Goal: Task Accomplishment & Management: Manage account settings

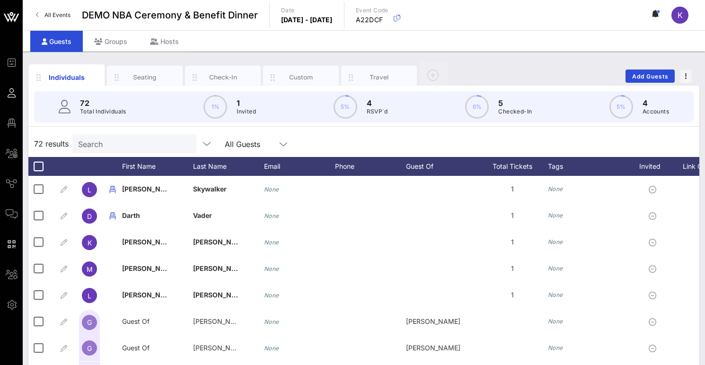
click at [57, 19] on link "All Events" at bounding box center [53, 15] width 46 height 15
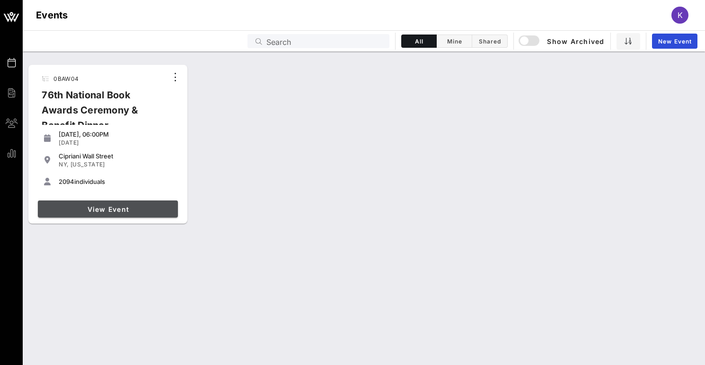
click at [87, 211] on span "View Event" at bounding box center [108, 209] width 132 height 8
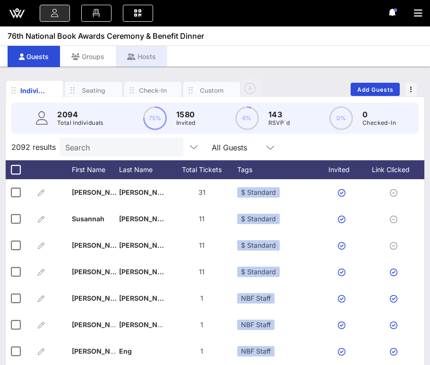
click at [146, 54] on div "Hosts" at bounding box center [142, 56] width 52 height 21
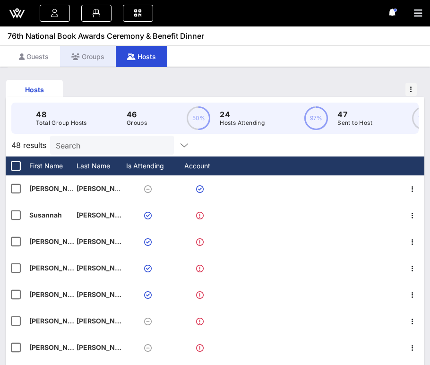
click at [95, 57] on div "Groups" at bounding box center [88, 56] width 56 height 21
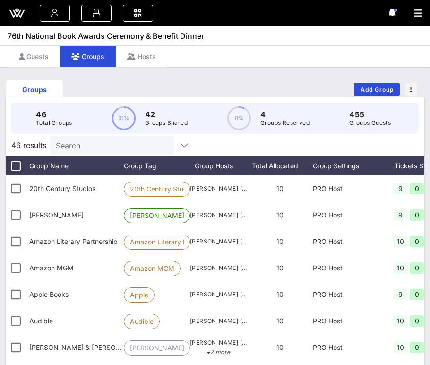
drag, startPoint x: 429, startPoint y: 52, endPoint x: 557, endPoint y: 53, distance: 128.7
click at [430, 53] on html "Event Builder Guests Floor Plan My Groups All Groups Journeys Comms QR Scanner …" at bounding box center [215, 182] width 430 height 365
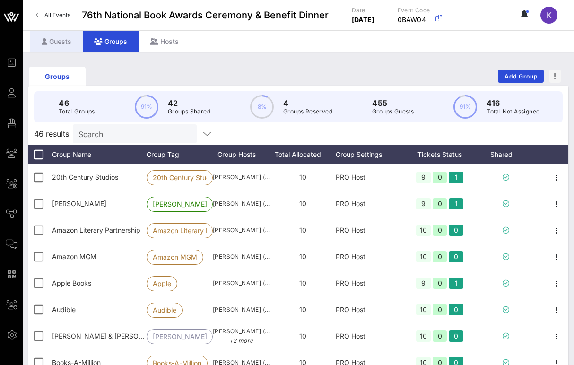
click at [66, 43] on div "Guests" at bounding box center [56, 41] width 53 height 21
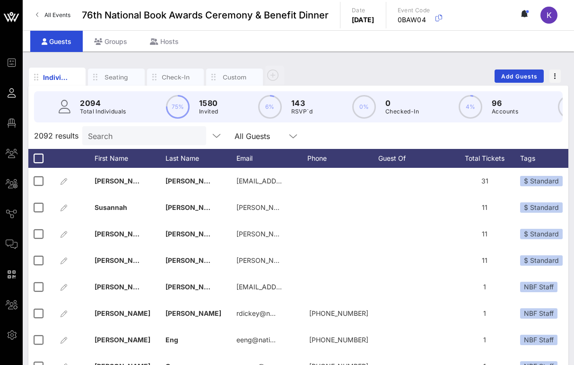
click at [137, 136] on input "Search" at bounding box center [143, 136] width 111 height 12
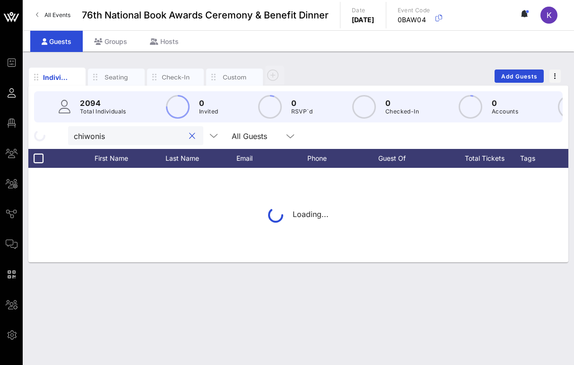
type input "chiwoniso"
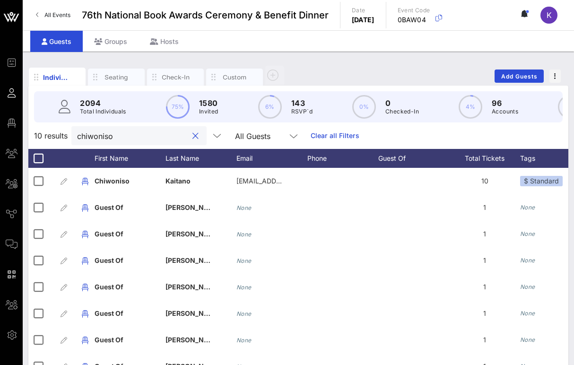
click at [193, 138] on button "clear icon" at bounding box center [196, 136] width 6 height 9
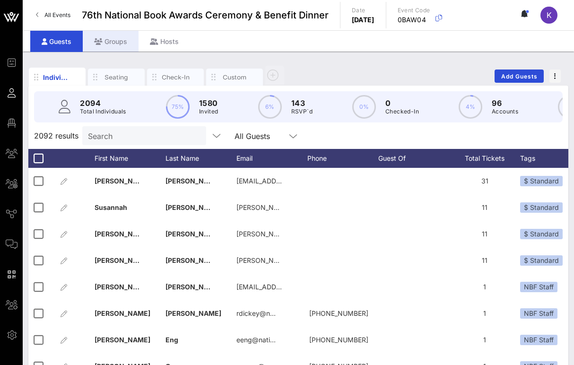
click at [115, 40] on div "Groups" at bounding box center [111, 41] width 56 height 21
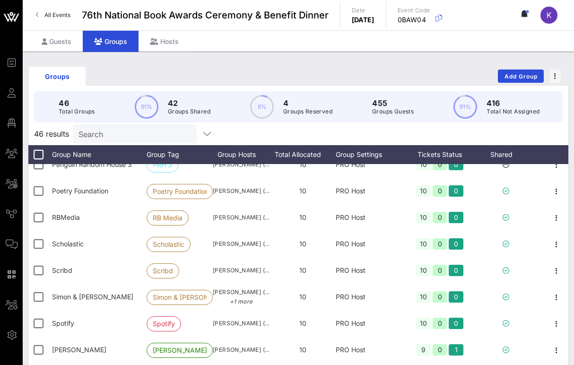
scroll to position [783, 0]
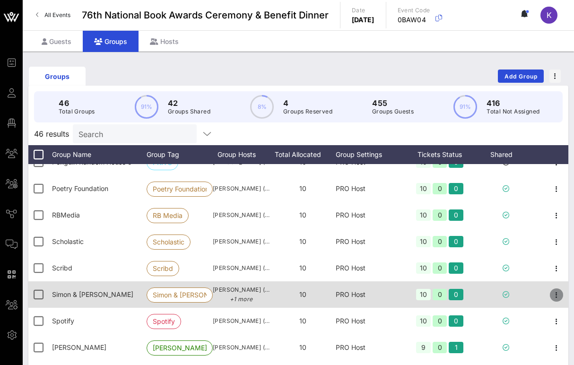
click at [555, 295] on icon "button" at bounding box center [556, 294] width 11 height 11
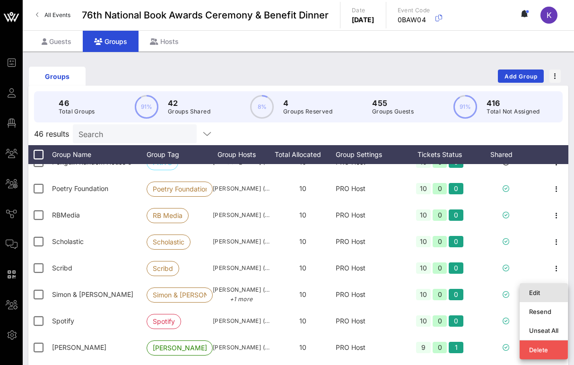
click at [535, 290] on div "Edit" at bounding box center [543, 293] width 29 height 8
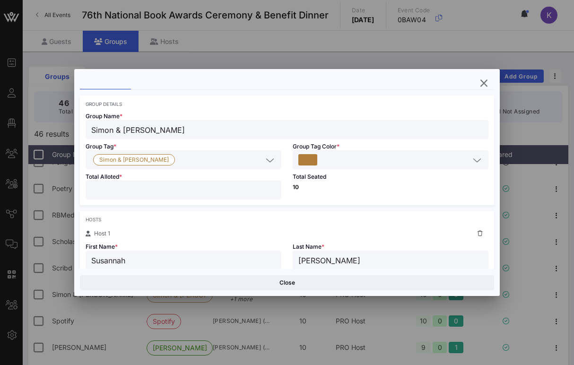
scroll to position [73, 0]
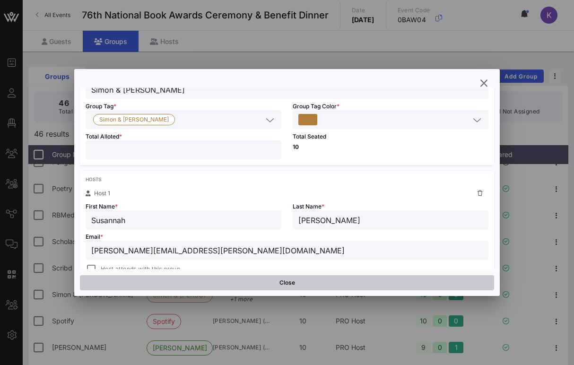
click at [280, 285] on button "Close" at bounding box center [287, 282] width 414 height 15
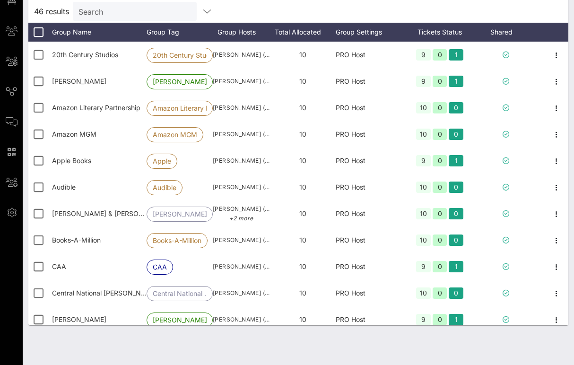
scroll to position [0, 0]
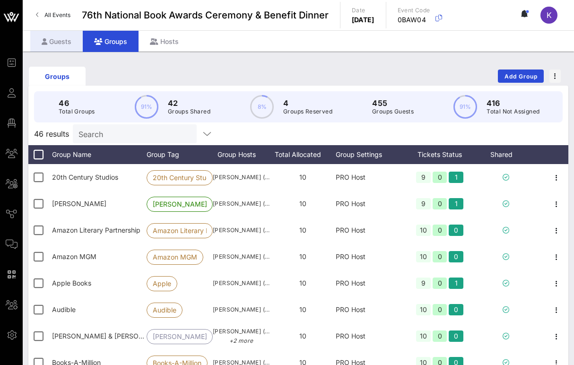
click at [52, 42] on div "Guests" at bounding box center [56, 41] width 53 height 21
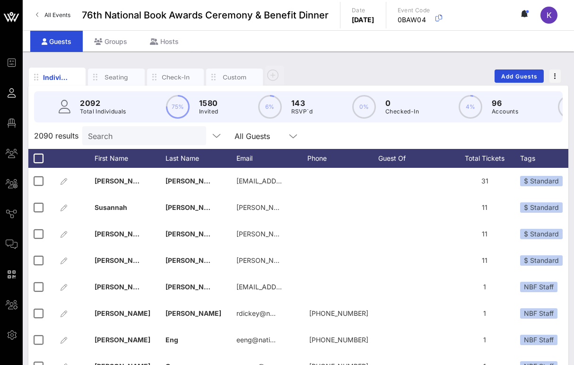
click at [127, 135] on input "Search" at bounding box center [143, 136] width 111 height 12
paste input "[PERSON_NAME]"
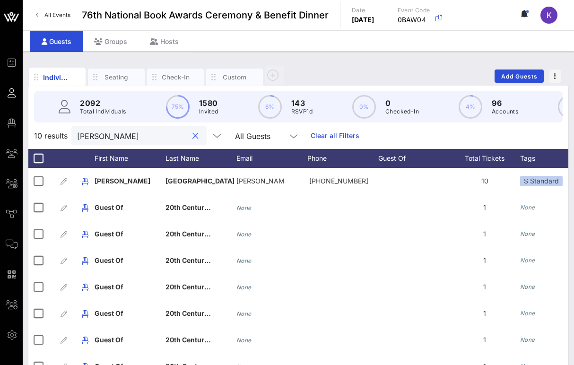
click at [140, 134] on input "[PERSON_NAME]" at bounding box center [132, 136] width 111 height 12
paste input "[PERSON_NAME]"
click at [129, 131] on input "[PERSON_NAME]" at bounding box center [132, 136] width 111 height 12
paste input "[PERSON_NAME]"
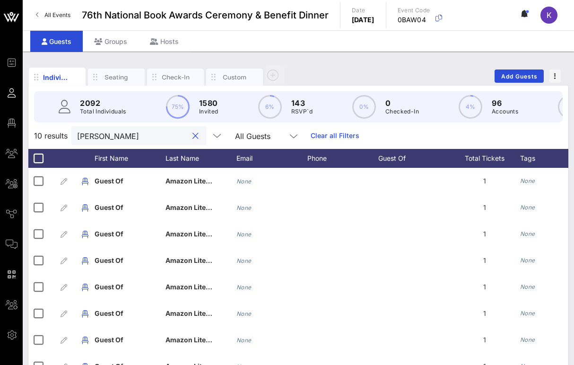
type input "[PERSON_NAME]"
click at [110, 40] on div "Groups" at bounding box center [111, 41] width 56 height 21
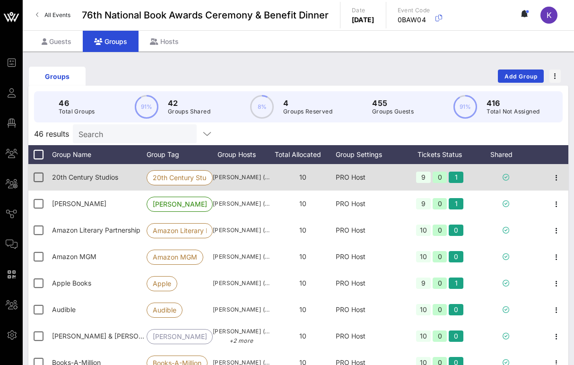
click at [107, 177] on span "20th Century Studios" at bounding box center [85, 177] width 66 height 8
click at [555, 174] on icon "button" at bounding box center [556, 177] width 11 height 11
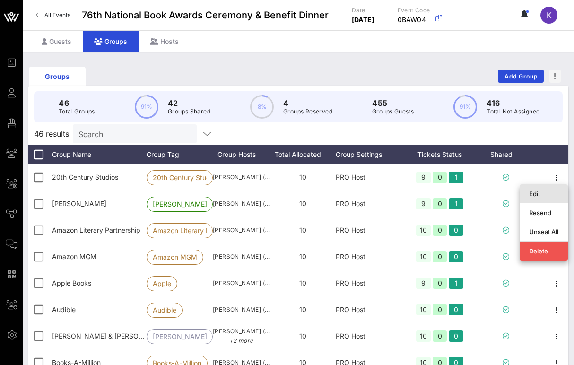
click at [535, 193] on div "Edit" at bounding box center [543, 194] width 29 height 8
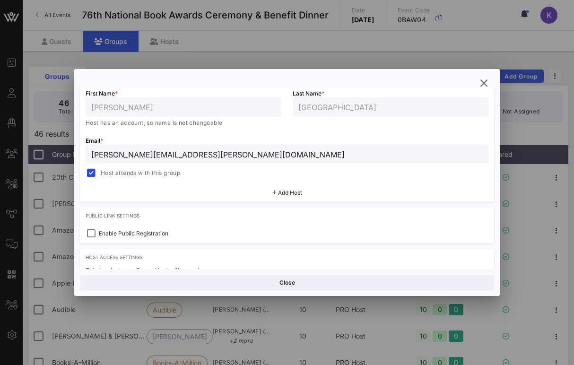
scroll to position [180, 0]
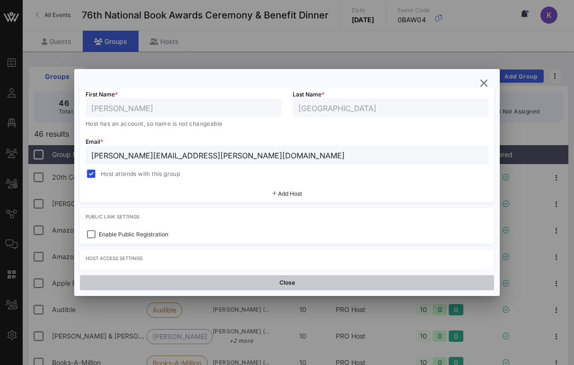
click at [244, 282] on button "Close" at bounding box center [287, 282] width 414 height 15
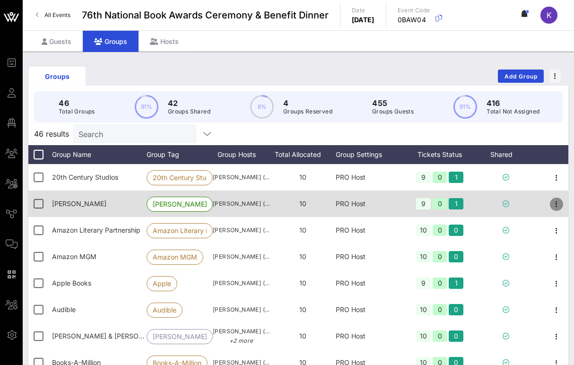
click at [557, 202] on icon "button" at bounding box center [556, 204] width 11 height 11
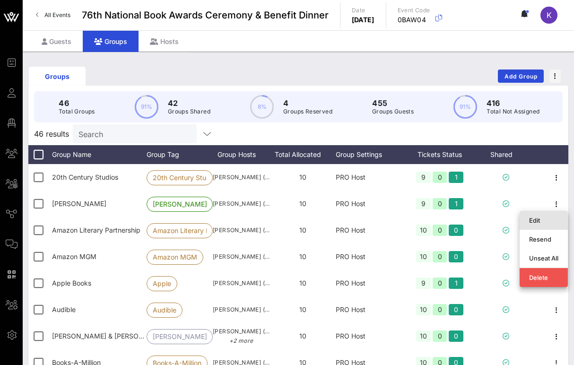
click at [534, 221] on div "Edit" at bounding box center [543, 221] width 29 height 8
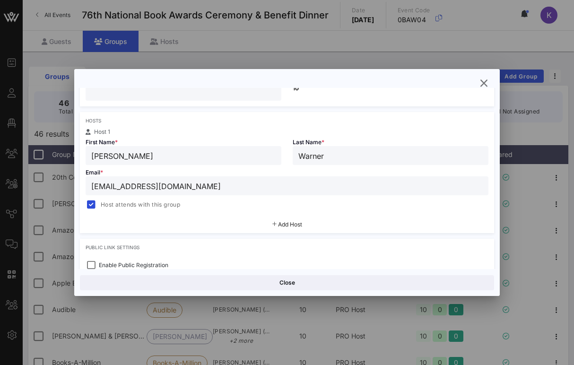
scroll to position [129, 0]
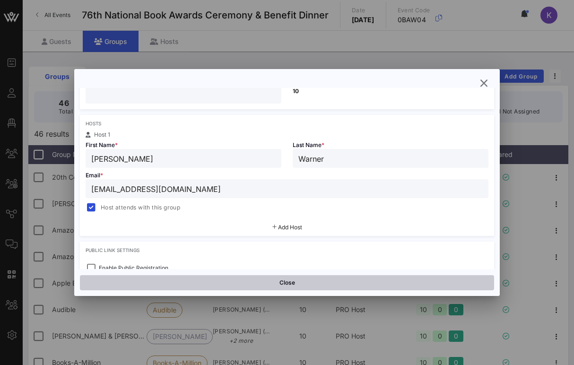
click at [263, 287] on button "Close" at bounding box center [287, 282] width 414 height 15
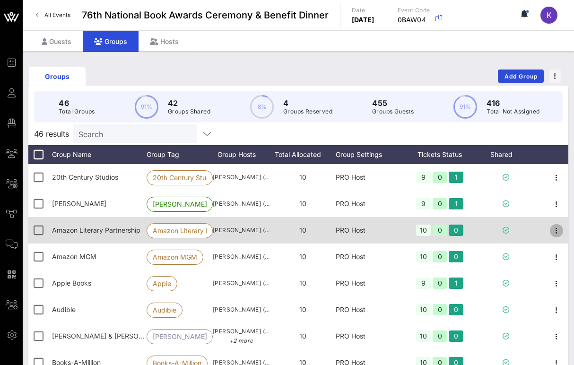
click at [553, 231] on icon "button" at bounding box center [556, 230] width 11 height 11
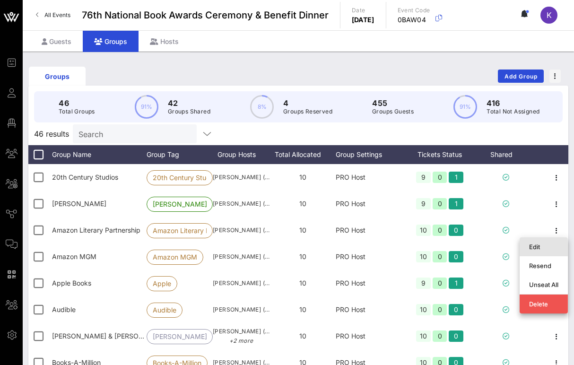
click at [532, 246] on div "Edit" at bounding box center [543, 247] width 29 height 8
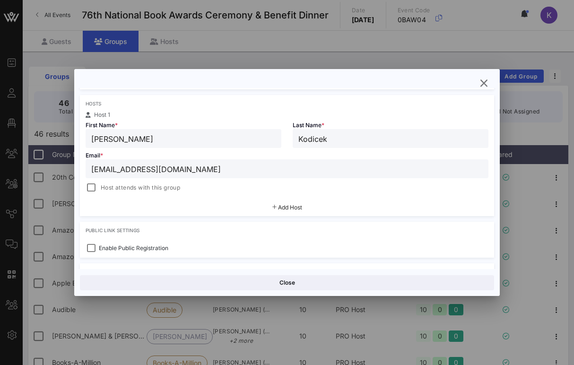
scroll to position [165, 0]
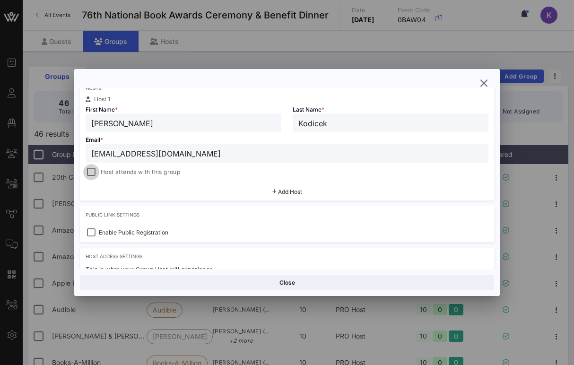
click at [93, 172] on div at bounding box center [91, 172] width 13 height 13
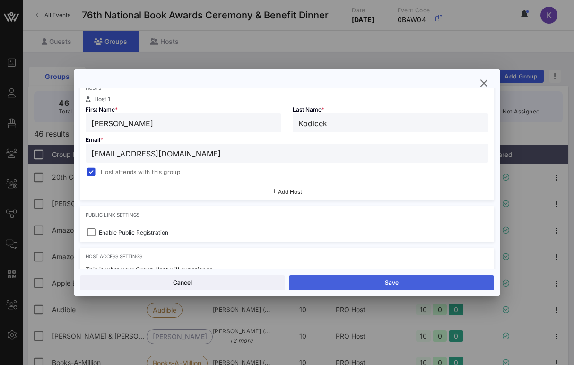
click at [342, 283] on button "Save" at bounding box center [391, 282] width 205 height 15
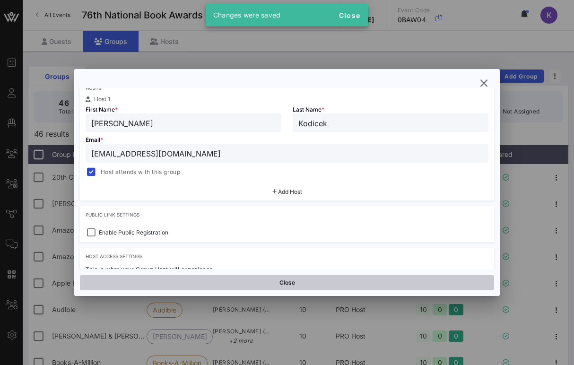
click at [327, 286] on button "Close" at bounding box center [287, 282] width 414 height 15
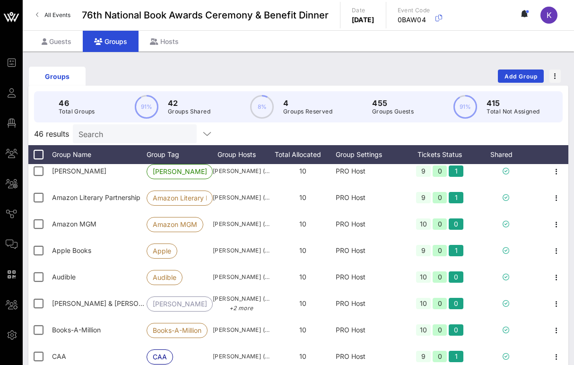
scroll to position [46, 0]
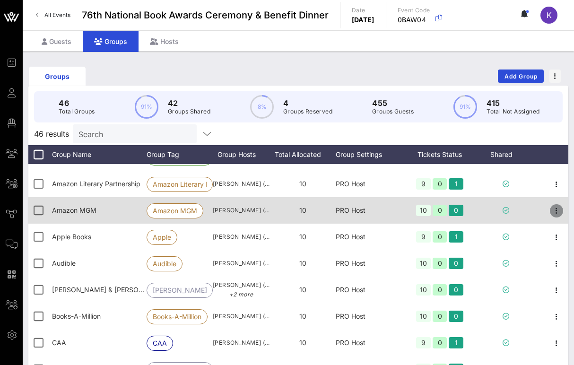
click at [559, 210] on icon "button" at bounding box center [556, 210] width 11 height 11
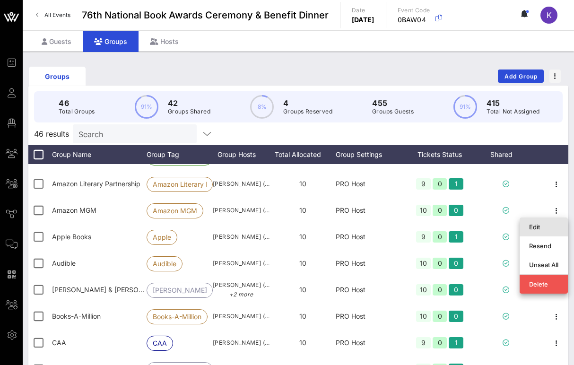
click at [536, 225] on div "Edit" at bounding box center [543, 227] width 29 height 8
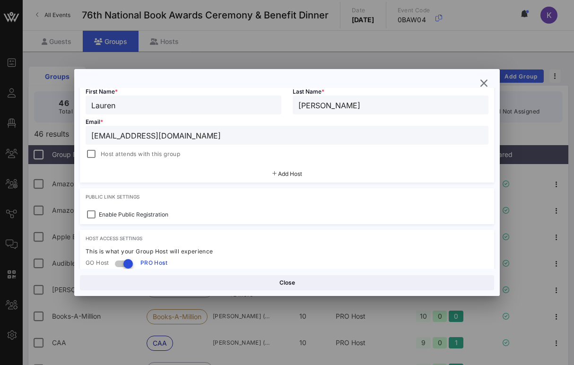
scroll to position [184, 0]
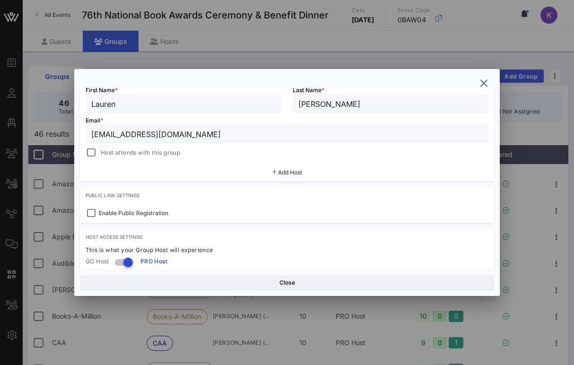
click at [128, 150] on span "Host attends with this group" at bounding box center [140, 152] width 79 height 9
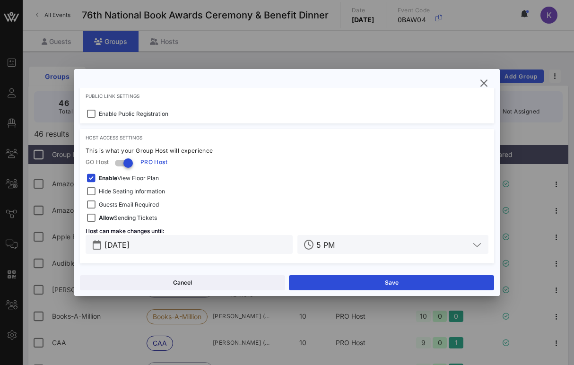
scroll to position [9, 0]
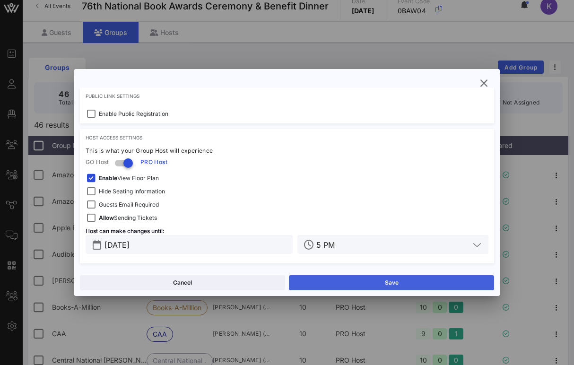
click at [342, 286] on button "Save" at bounding box center [391, 282] width 205 height 15
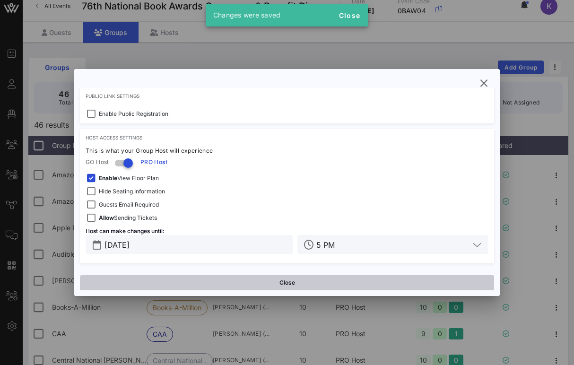
click at [324, 284] on button "Close" at bounding box center [287, 282] width 414 height 15
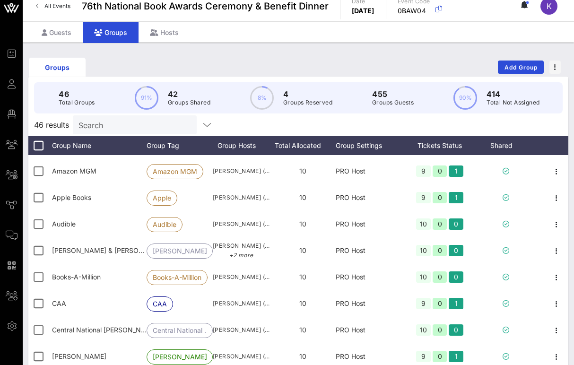
scroll to position [78, 0]
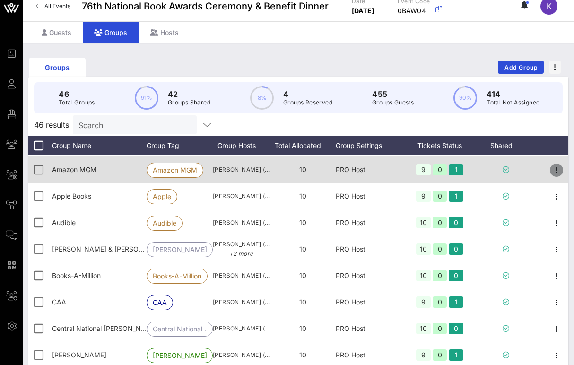
click at [557, 170] on icon "button" at bounding box center [556, 170] width 11 height 11
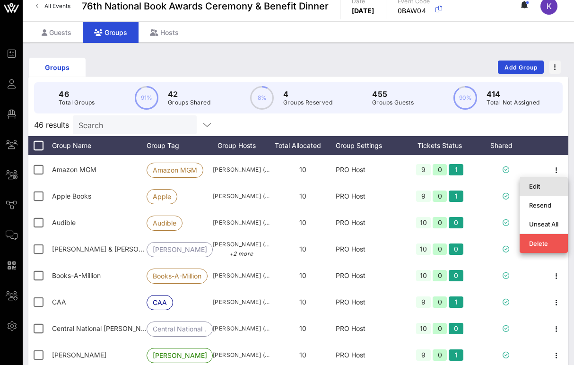
click at [532, 192] on div "Edit" at bounding box center [543, 186] width 29 height 15
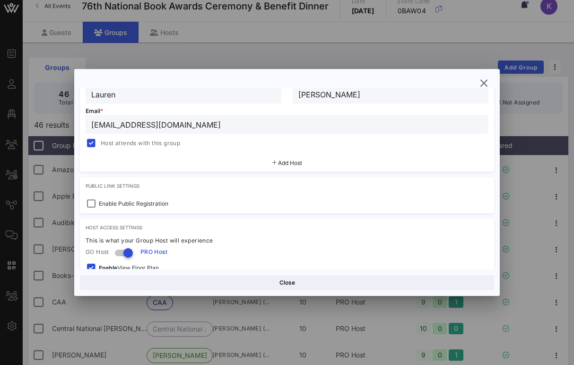
scroll to position [184, 0]
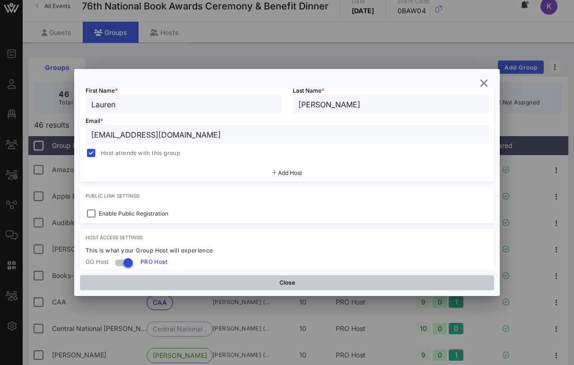
click at [238, 283] on button "Close" at bounding box center [287, 282] width 414 height 15
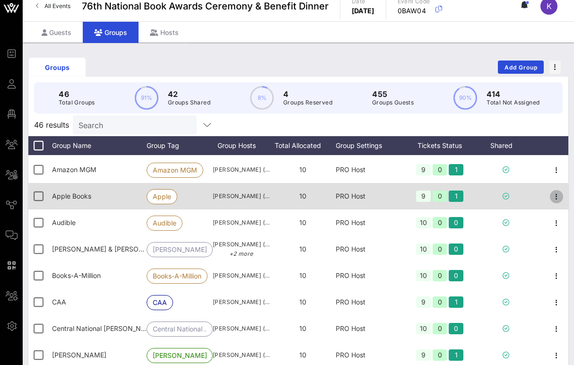
click at [553, 196] on icon "button" at bounding box center [556, 196] width 11 height 11
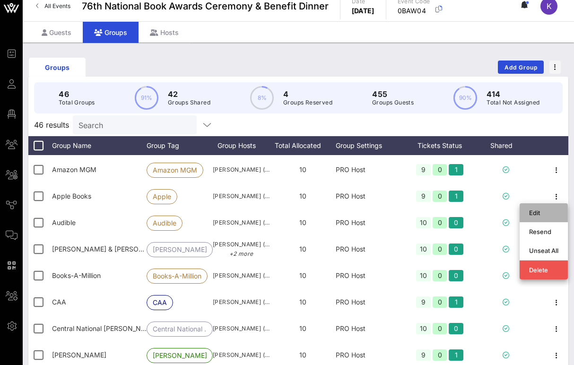
click at [533, 213] on div "Edit" at bounding box center [543, 213] width 29 height 8
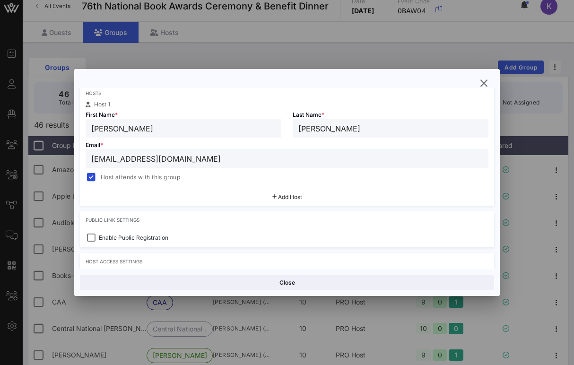
scroll to position [166, 0]
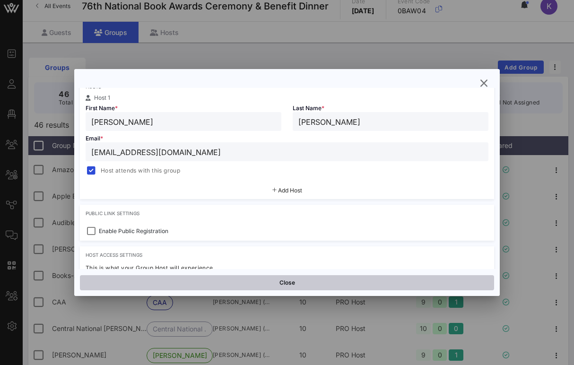
click at [258, 284] on button "Close" at bounding box center [287, 282] width 414 height 15
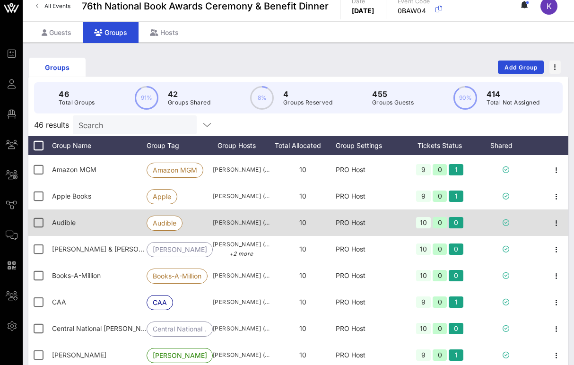
click at [563, 221] on div at bounding box center [557, 223] width 24 height 26
click at [555, 222] on icon "button" at bounding box center [556, 223] width 11 height 11
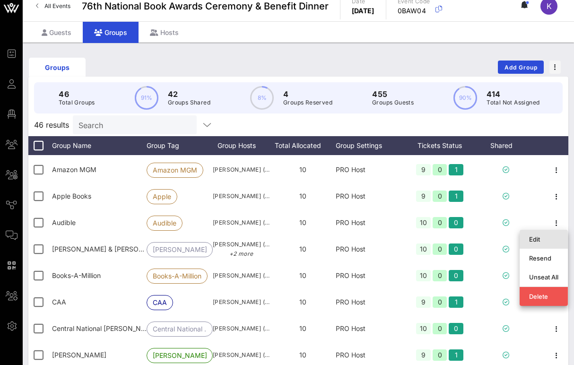
click at [533, 238] on div "Edit" at bounding box center [543, 240] width 29 height 8
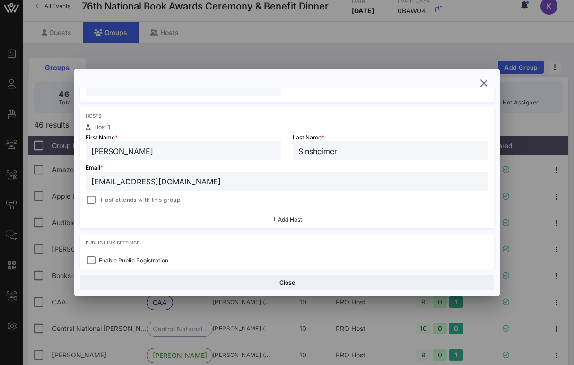
scroll to position [142, 0]
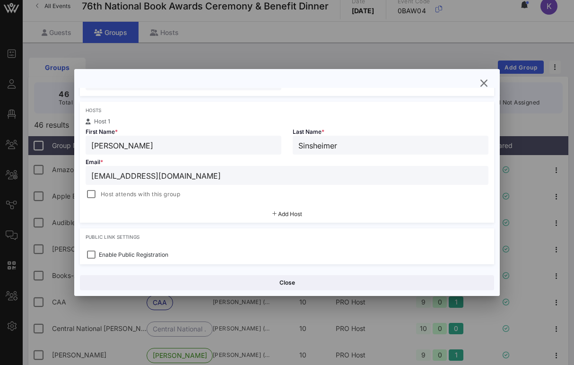
click at [184, 192] on div "Host attends with this group" at bounding box center [287, 194] width 403 height 11
click at [173, 193] on span "Host attends with this group" at bounding box center [140, 194] width 79 height 9
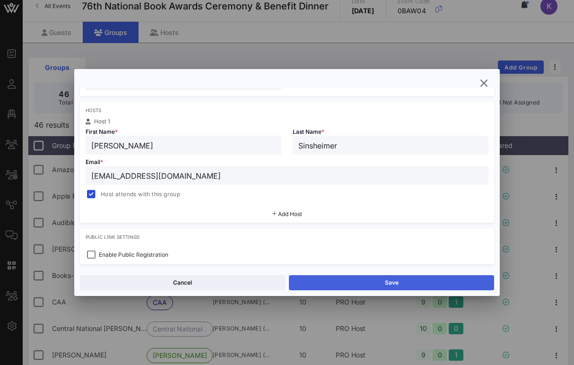
click at [327, 285] on button "Save" at bounding box center [391, 282] width 205 height 15
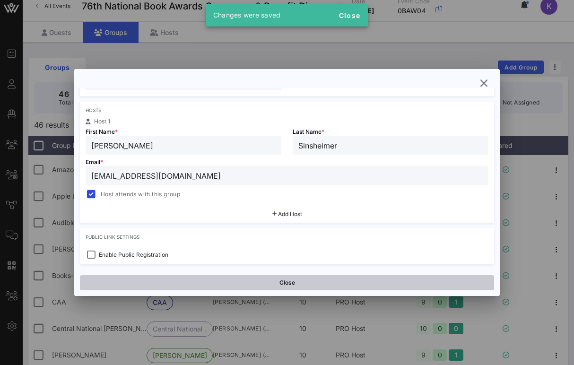
click at [285, 283] on button "Close" at bounding box center [287, 282] width 414 height 15
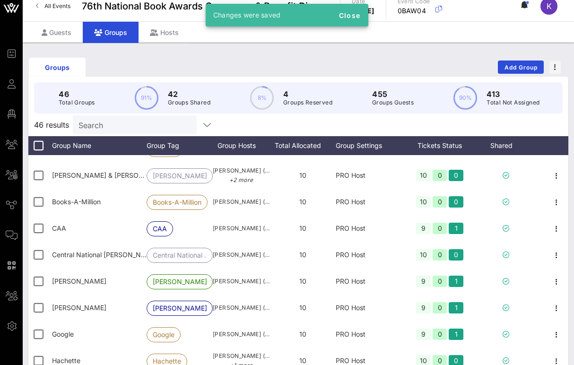
scroll to position [152, 0]
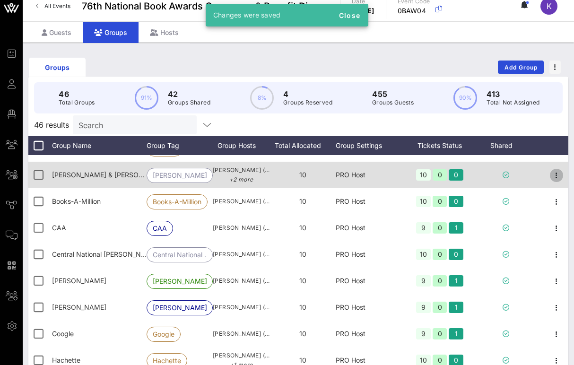
click at [555, 177] on icon "button" at bounding box center [556, 175] width 11 height 11
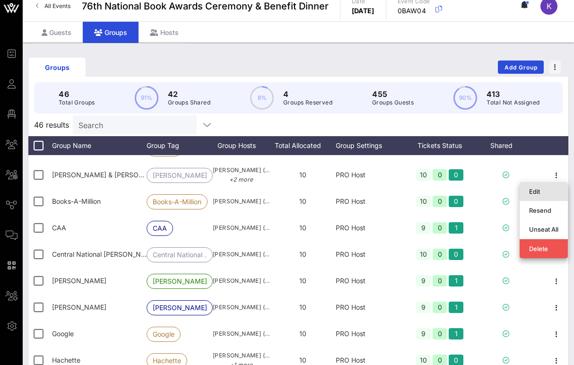
click at [535, 192] on div "Edit" at bounding box center [543, 192] width 29 height 8
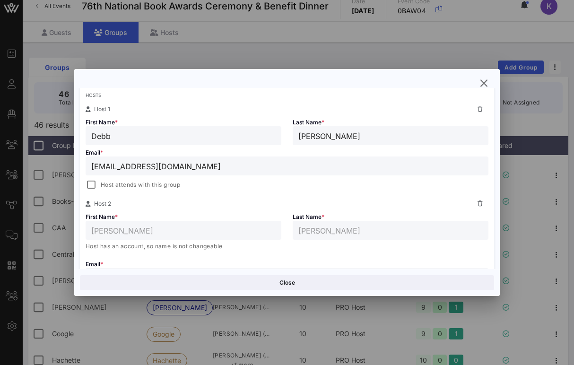
scroll to position [183, 0]
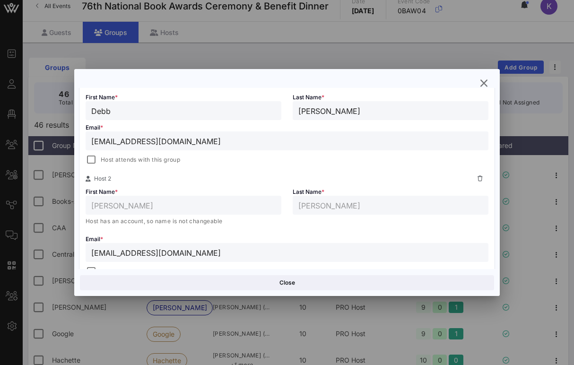
click at [160, 163] on span "Host attends with this group" at bounding box center [140, 159] width 79 height 9
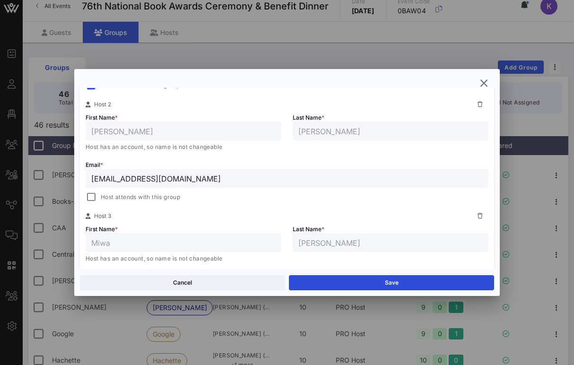
scroll to position [258, 0]
click at [127, 197] on span "Host attends with this group" at bounding box center [140, 195] width 79 height 9
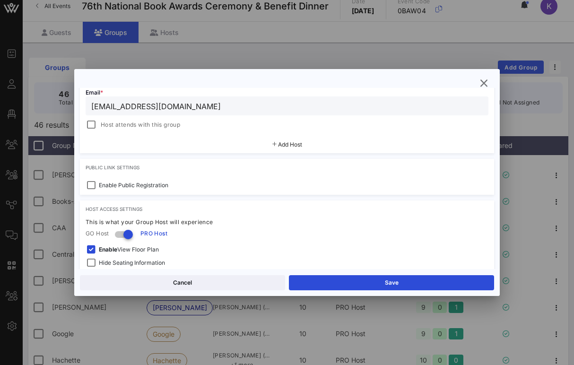
click at [116, 126] on span "Host attends with this group" at bounding box center [140, 124] width 79 height 9
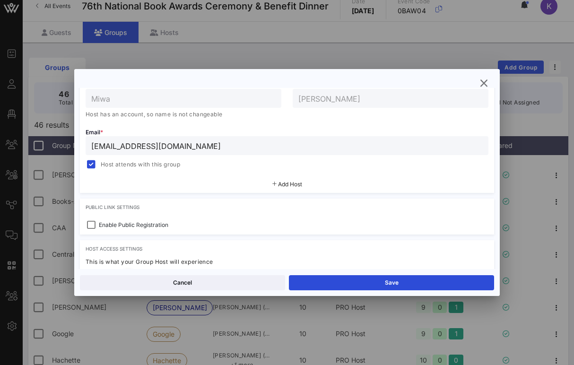
scroll to position [384, 0]
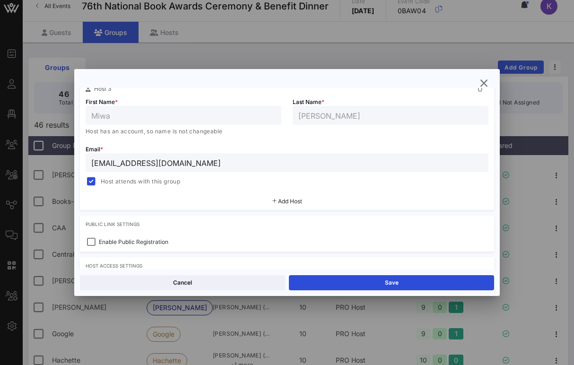
click at [150, 139] on div "Host has an account, so name is not changeable" at bounding box center [287, 131] width 414 height 21
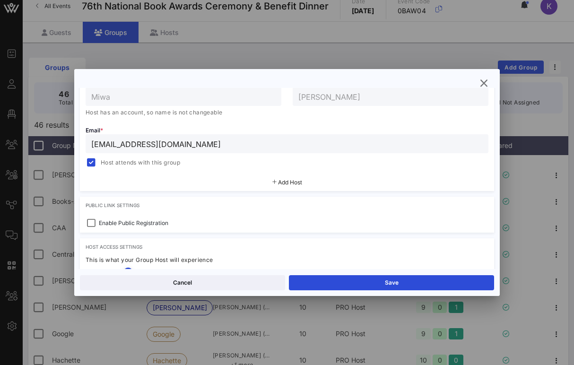
scroll to position [438, 0]
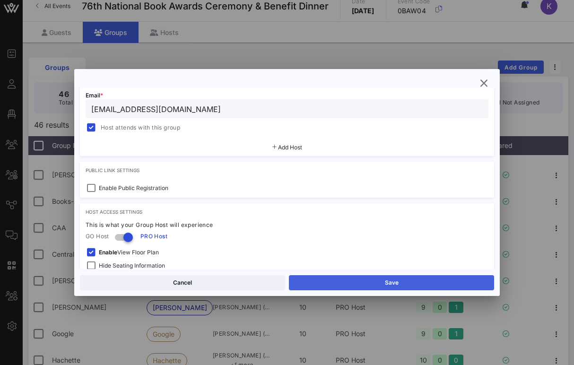
click at [337, 284] on button "Save" at bounding box center [391, 282] width 205 height 15
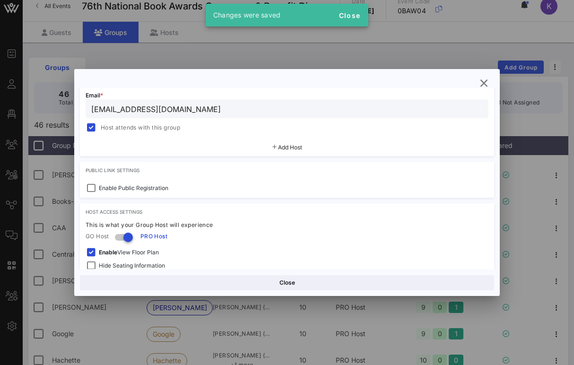
click at [337, 284] on button "Close" at bounding box center [287, 282] width 414 height 15
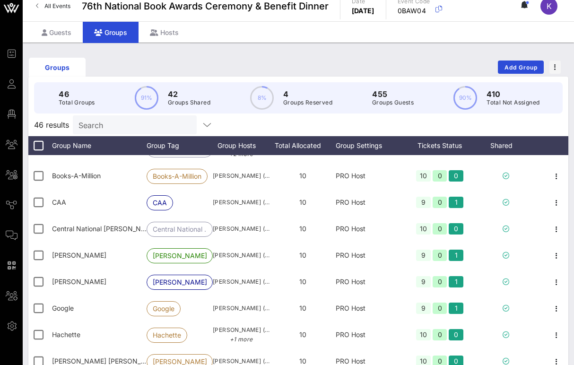
scroll to position [183, 0]
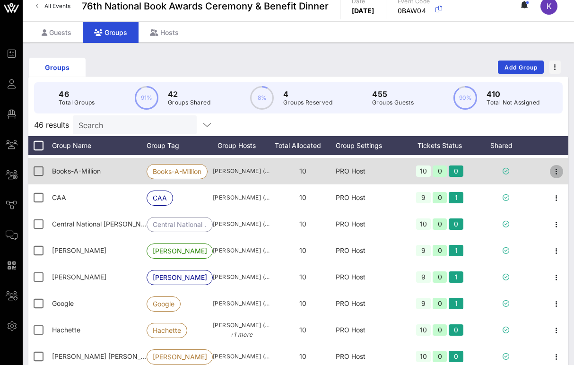
click at [557, 170] on icon "button" at bounding box center [556, 171] width 11 height 11
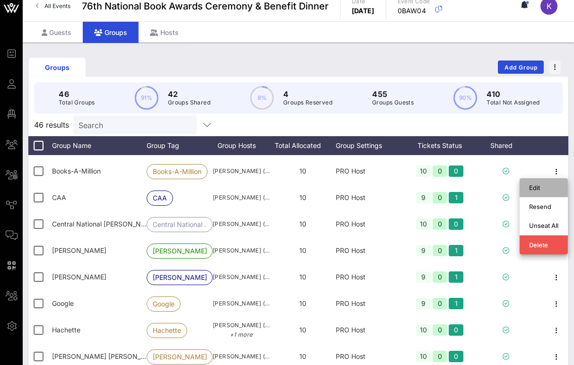
click at [532, 188] on div "Edit" at bounding box center [543, 188] width 29 height 8
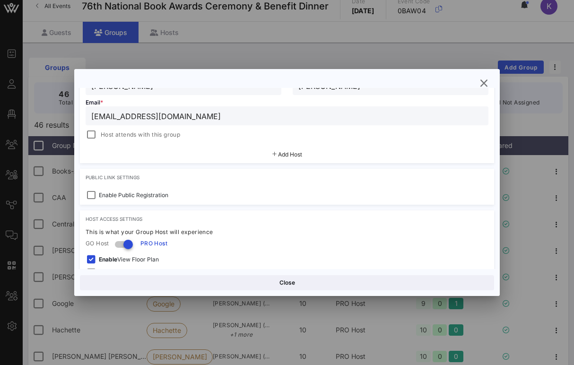
scroll to position [211, 0]
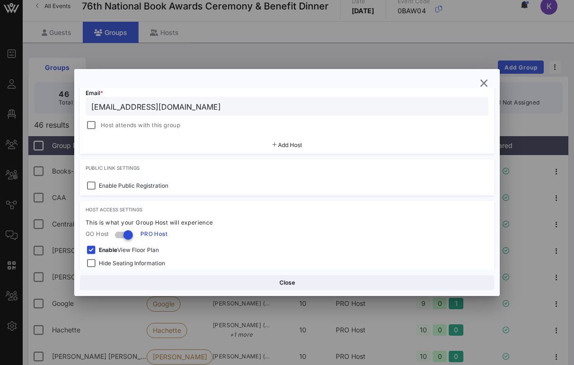
click at [165, 124] on span "Host attends with this group" at bounding box center [140, 125] width 79 height 9
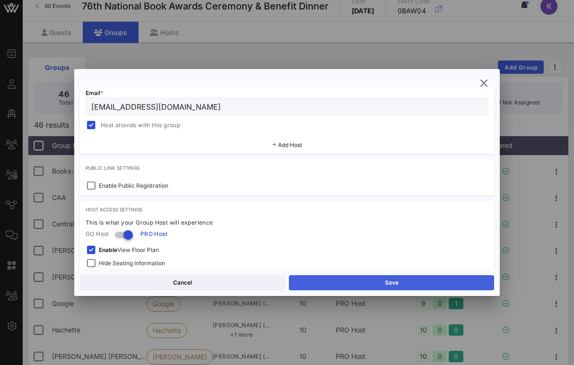
click at [341, 284] on button "Save" at bounding box center [391, 282] width 205 height 15
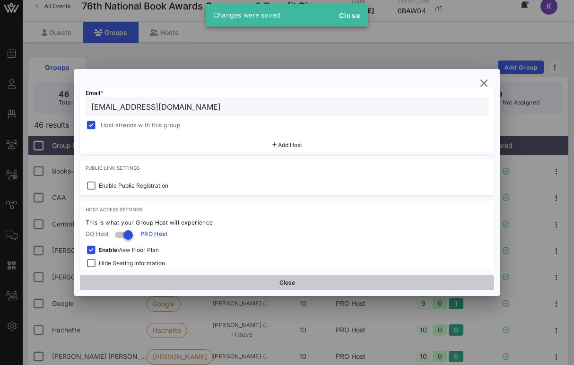
click at [295, 281] on button "Close" at bounding box center [287, 282] width 414 height 15
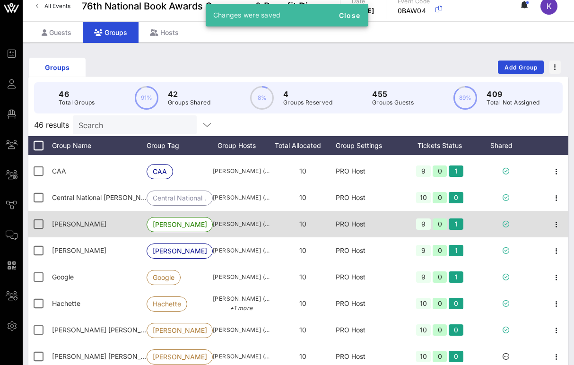
scroll to position [216, 0]
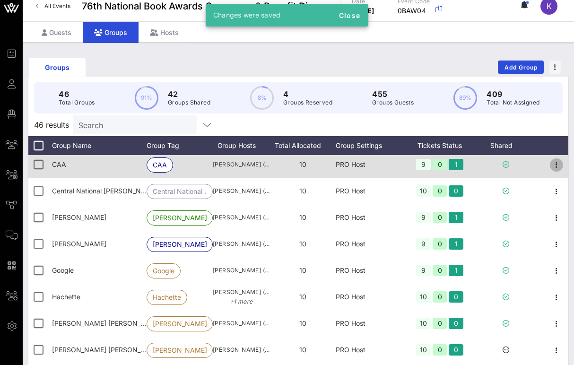
click at [556, 167] on icon "button" at bounding box center [556, 164] width 11 height 11
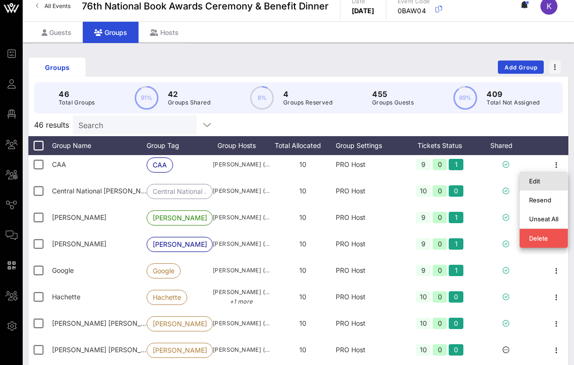
click at [536, 180] on div "Edit" at bounding box center [543, 181] width 29 height 8
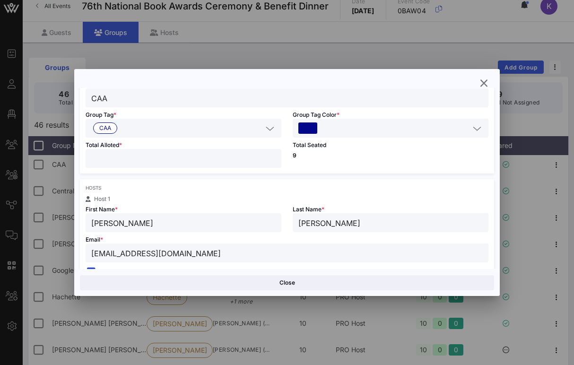
scroll to position [133, 0]
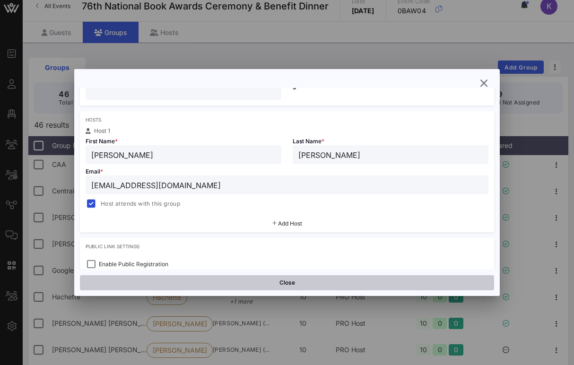
click at [274, 281] on button "Close" at bounding box center [287, 282] width 414 height 15
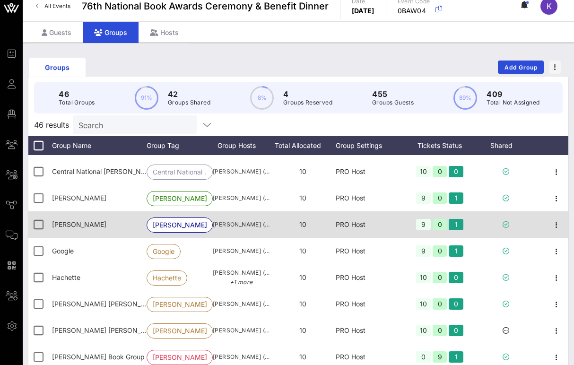
scroll to position [238, 0]
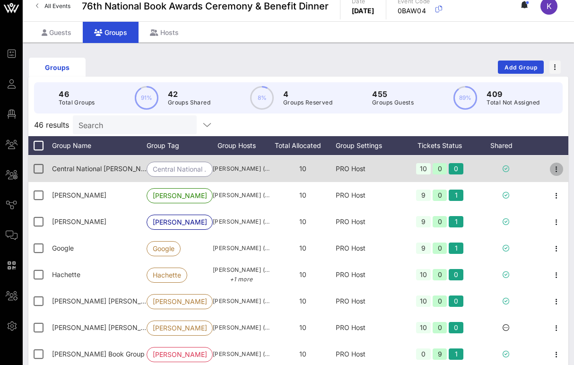
click at [555, 169] on icon "button" at bounding box center [556, 169] width 11 height 11
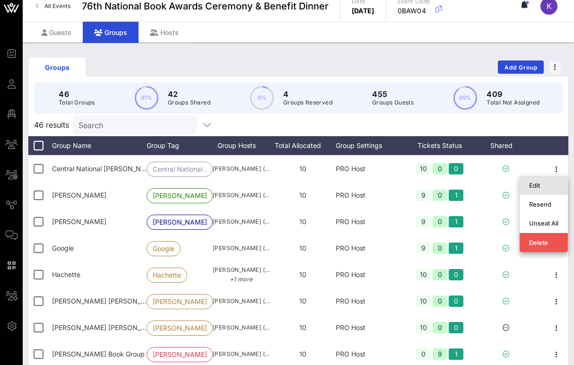
click at [542, 181] on div "Edit" at bounding box center [543, 185] width 29 height 15
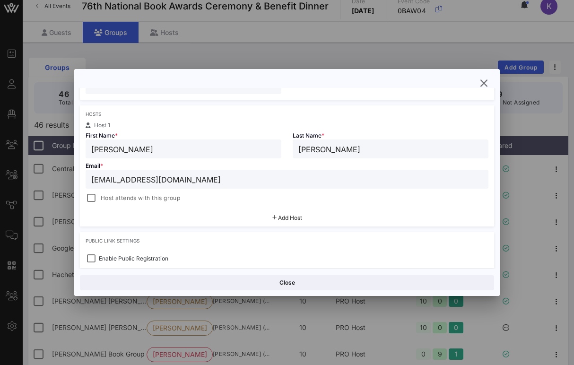
scroll to position [148, 0]
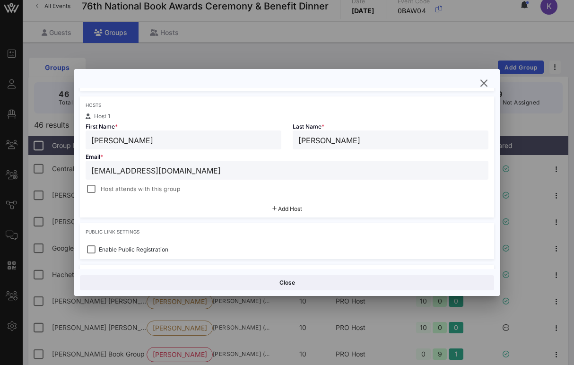
click at [167, 198] on div "Hosts Host 1 First Name * [PERSON_NAME] Last Name * [PERSON_NAME] Email * [EMAI…" at bounding box center [287, 156] width 414 height 121
click at [166, 196] on div "Hosts Host 1 First Name * [PERSON_NAME] Last Name * [PERSON_NAME] Email * [EMAI…" at bounding box center [287, 156] width 414 height 121
click at [166, 193] on span "Host attends with this group" at bounding box center [140, 188] width 79 height 9
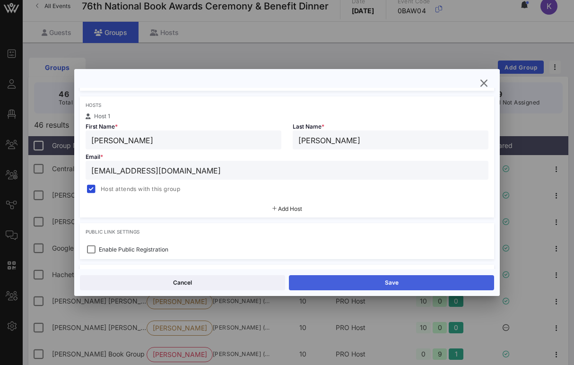
click at [353, 289] on button "Save" at bounding box center [391, 282] width 205 height 15
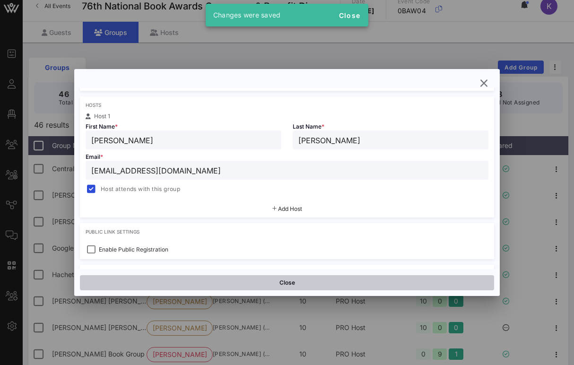
click at [338, 286] on button "Close" at bounding box center [287, 282] width 414 height 15
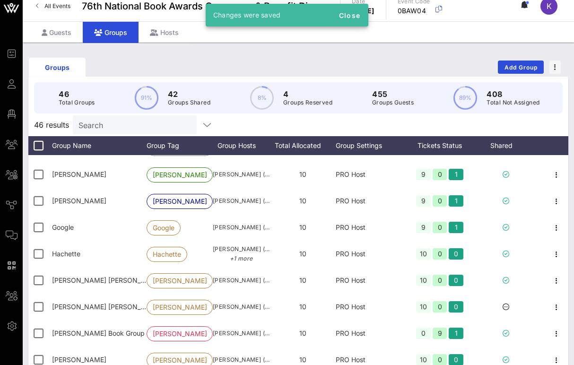
scroll to position [267, 0]
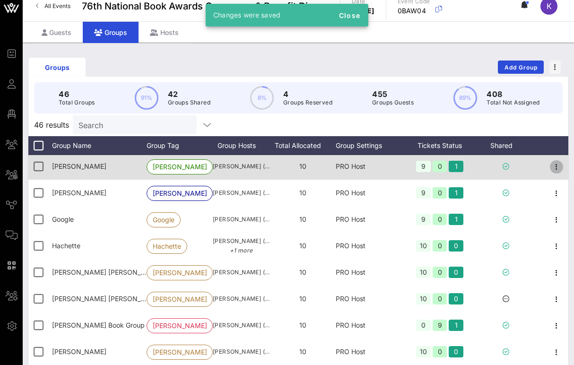
click at [557, 167] on icon "button" at bounding box center [556, 166] width 11 height 11
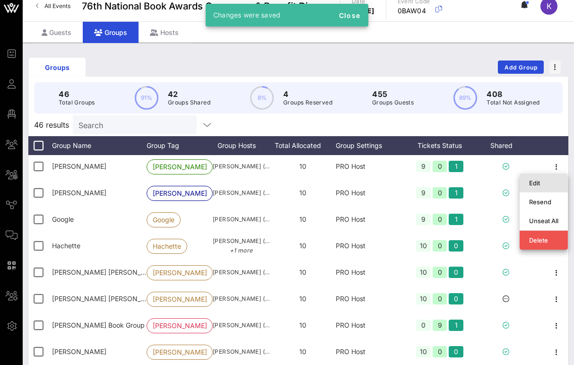
click at [538, 184] on div "Edit" at bounding box center [543, 183] width 29 height 8
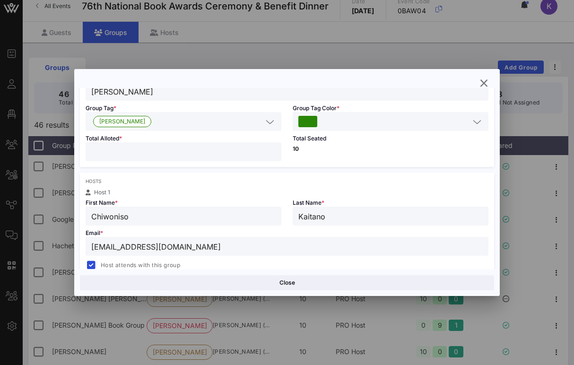
scroll to position [108, 0]
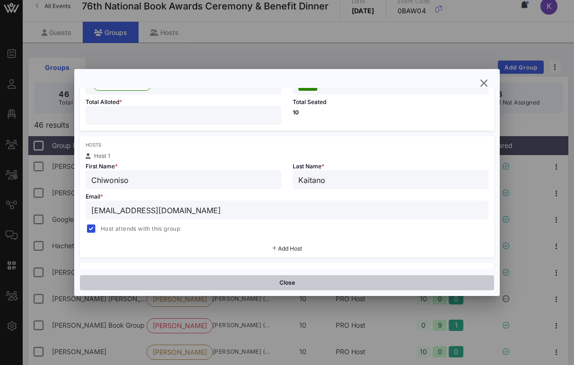
click at [254, 281] on button "Close" at bounding box center [287, 282] width 414 height 15
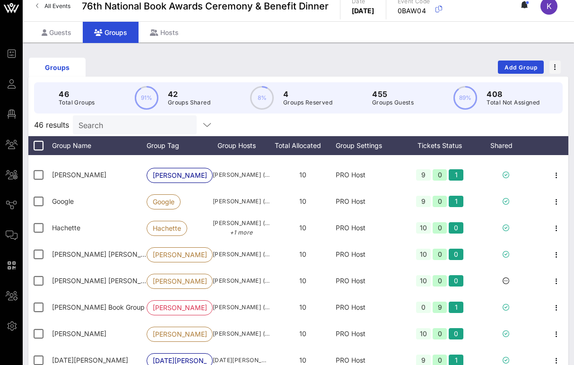
scroll to position [293, 0]
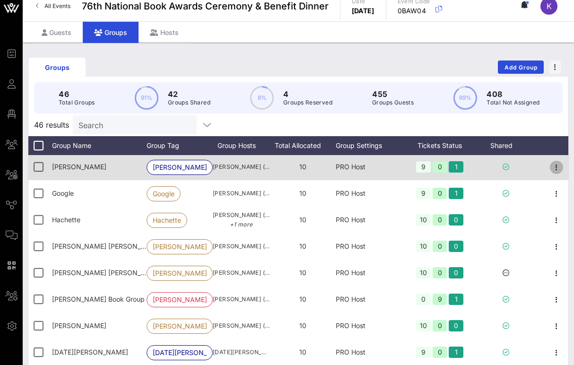
click at [557, 167] on icon "button" at bounding box center [556, 167] width 11 height 11
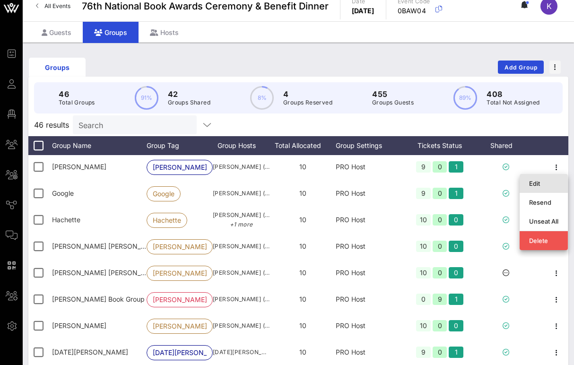
click at [535, 184] on div "Edit" at bounding box center [543, 184] width 29 height 8
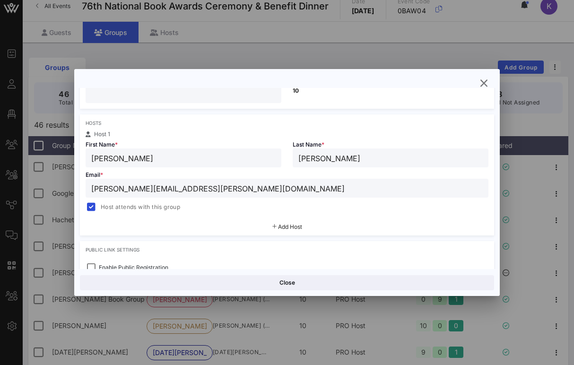
scroll to position [147, 0]
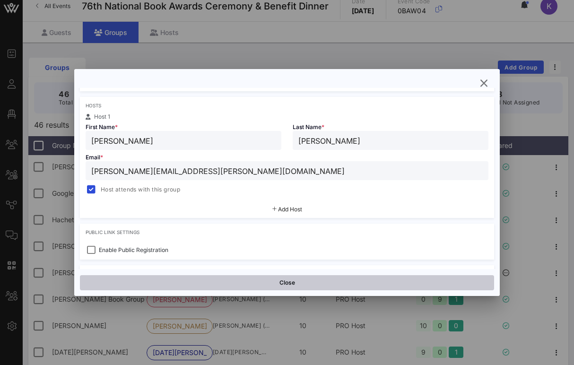
click at [269, 283] on button "Close" at bounding box center [287, 282] width 414 height 15
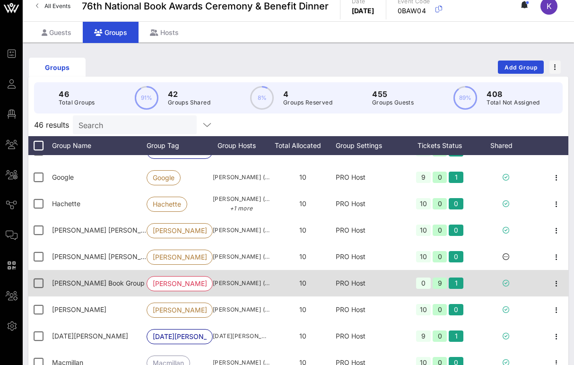
scroll to position [321, 0]
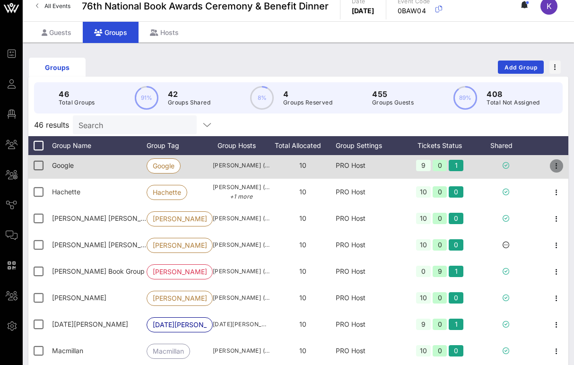
click at [554, 166] on icon "button" at bounding box center [556, 165] width 11 height 11
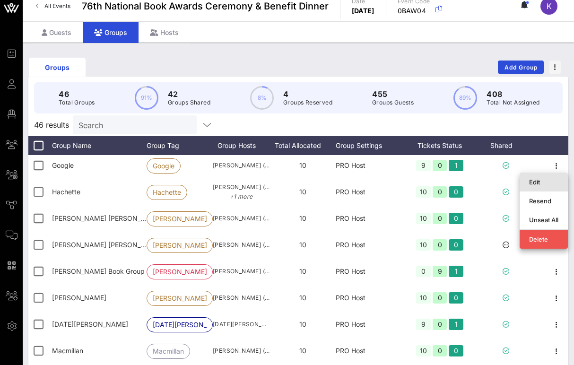
click at [534, 178] on div "Edit" at bounding box center [543, 182] width 29 height 8
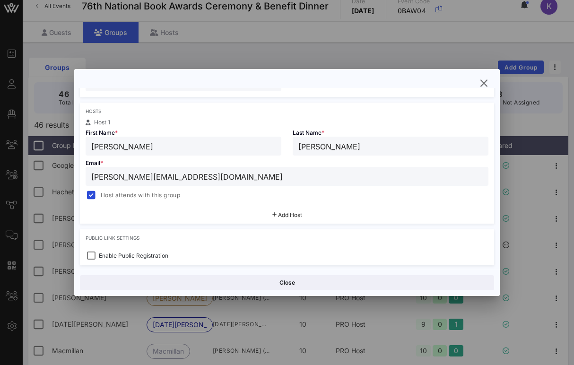
scroll to position [159, 0]
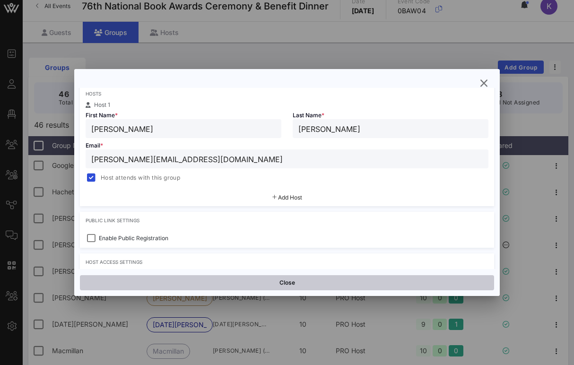
click at [289, 279] on button "Close" at bounding box center [287, 282] width 414 height 15
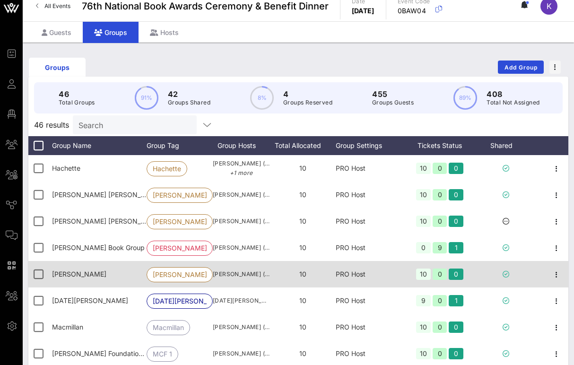
scroll to position [345, 0]
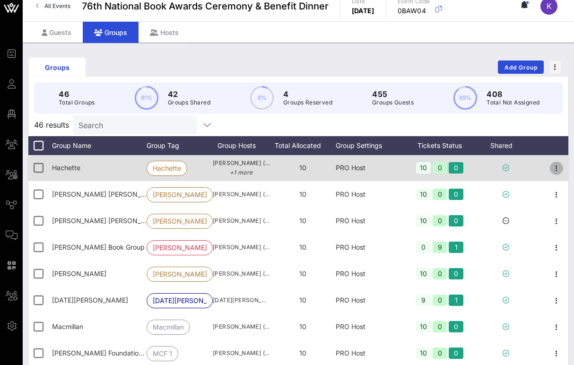
click at [552, 166] on icon "button" at bounding box center [556, 168] width 11 height 11
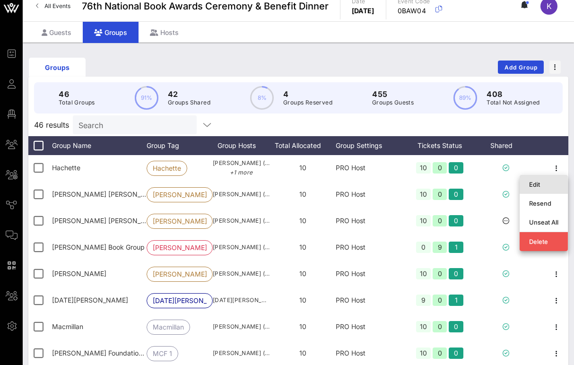
click at [535, 186] on div "Edit" at bounding box center [543, 185] width 29 height 8
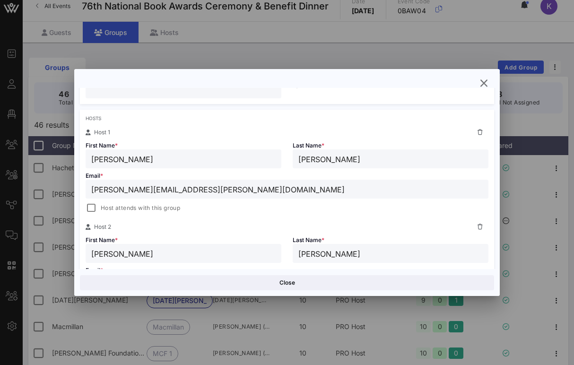
scroll to position [137, 0]
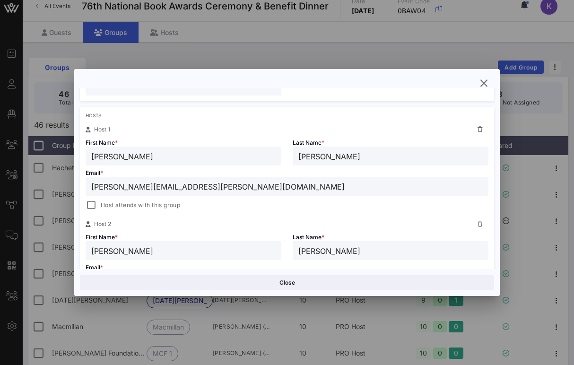
click at [172, 209] on span "Host attends with this group" at bounding box center [140, 205] width 79 height 9
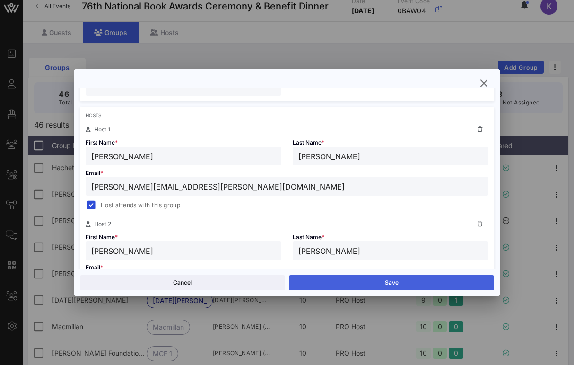
click at [328, 286] on button "Save" at bounding box center [391, 282] width 205 height 15
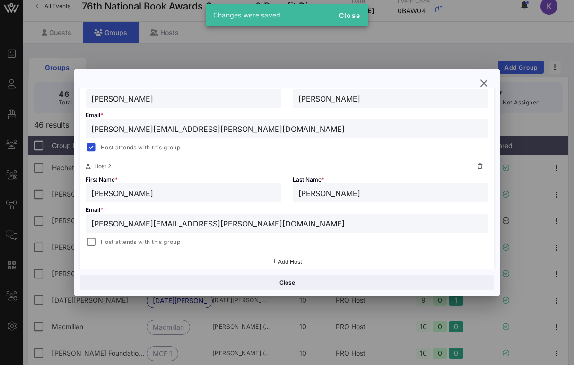
scroll to position [229, 0]
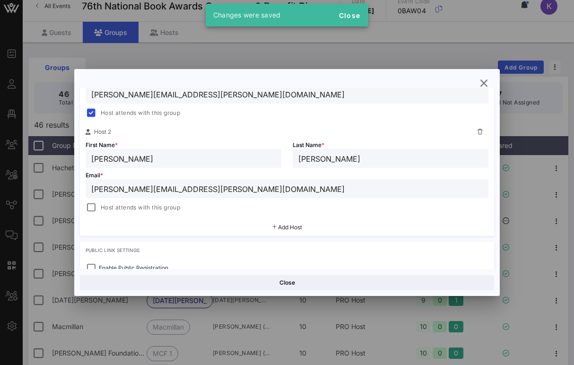
click at [164, 206] on span "Host attends with this group" at bounding box center [140, 207] width 79 height 9
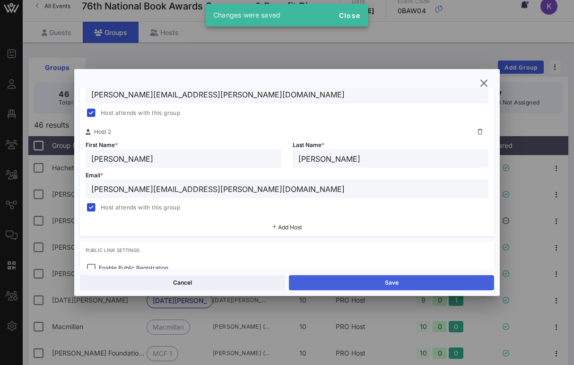
click at [320, 278] on button "Save" at bounding box center [391, 282] width 205 height 15
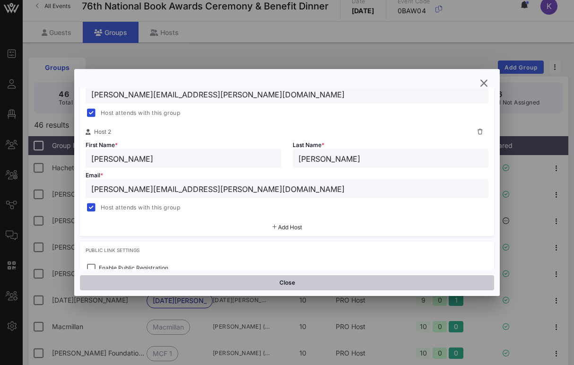
click at [299, 279] on button "Close" at bounding box center [287, 282] width 414 height 15
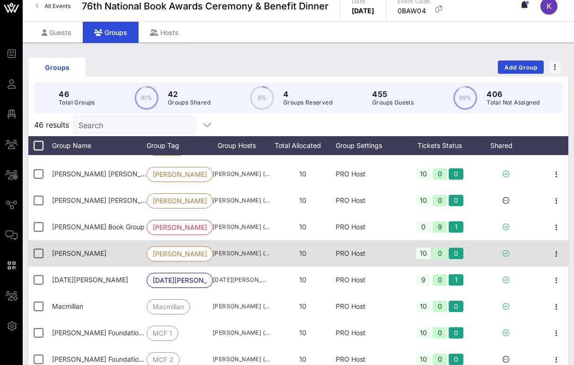
scroll to position [368, 0]
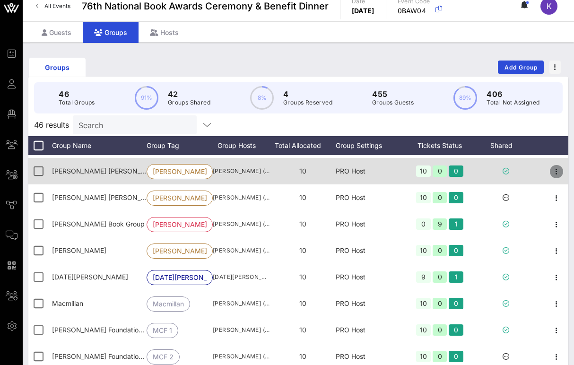
click at [559, 175] on icon "button" at bounding box center [556, 171] width 11 height 11
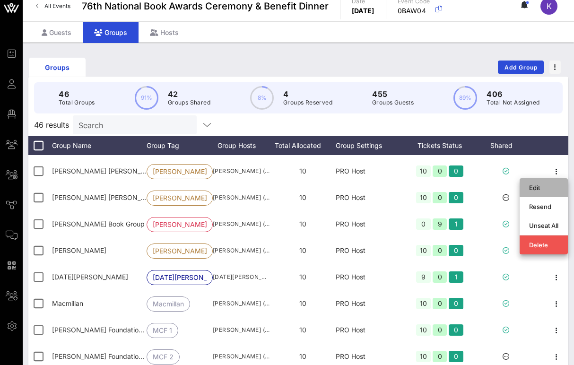
click at [538, 187] on div "Edit" at bounding box center [543, 188] width 29 height 8
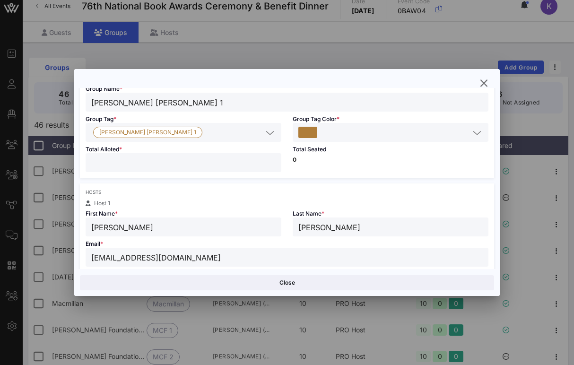
scroll to position [105, 0]
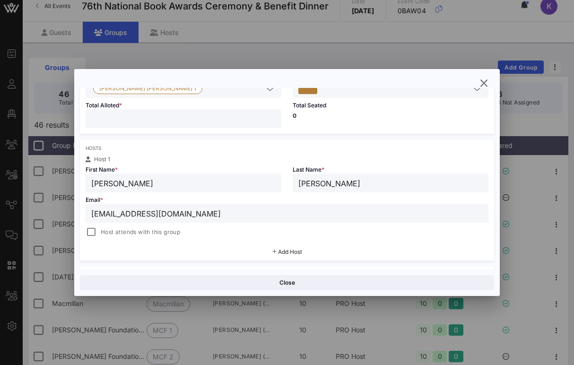
click at [167, 232] on span "Host attends with this group" at bounding box center [140, 232] width 79 height 9
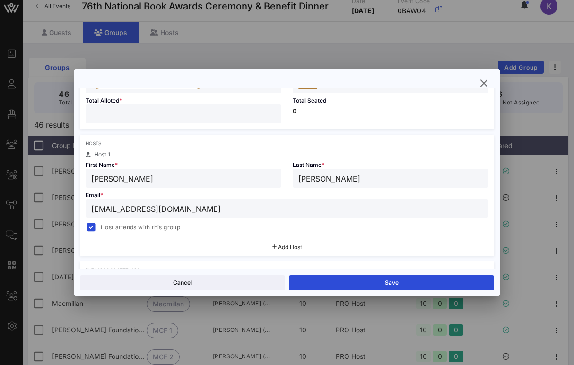
scroll to position [112, 0]
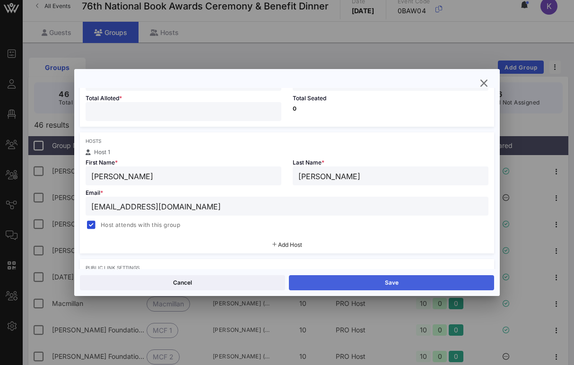
click at [334, 281] on button "Save" at bounding box center [391, 282] width 205 height 15
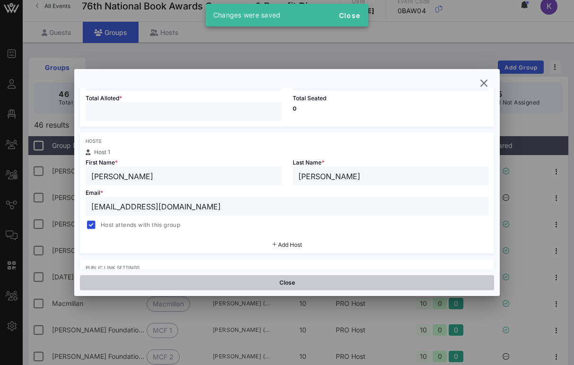
click at [314, 283] on button "Close" at bounding box center [287, 282] width 414 height 15
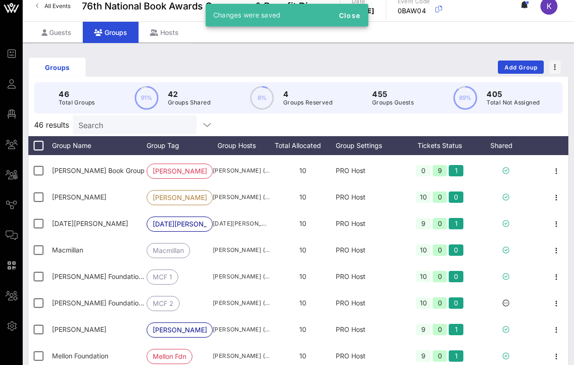
scroll to position [422, 0]
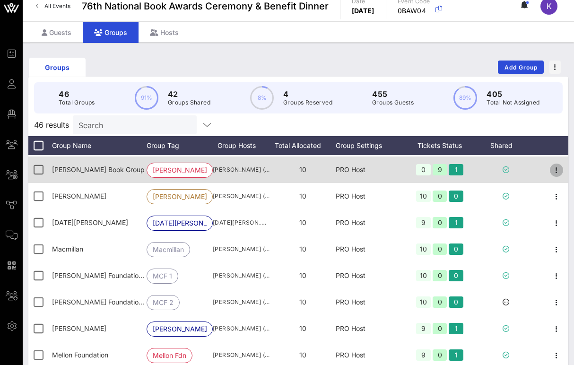
click at [555, 170] on icon "button" at bounding box center [556, 170] width 11 height 11
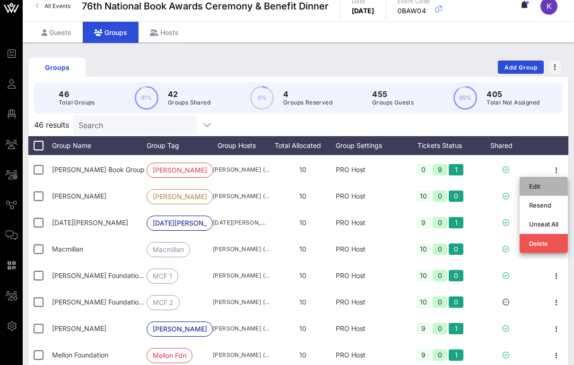
click at [540, 189] on div "Edit" at bounding box center [543, 187] width 29 height 8
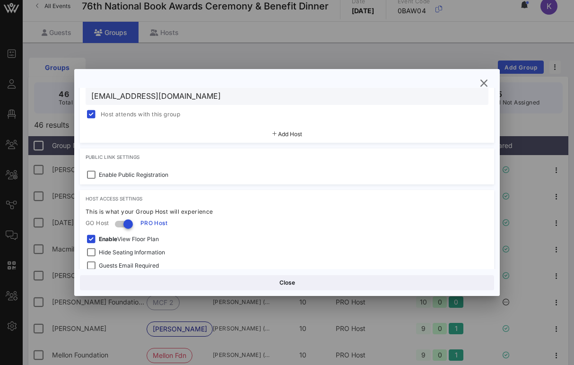
scroll to position [245, 0]
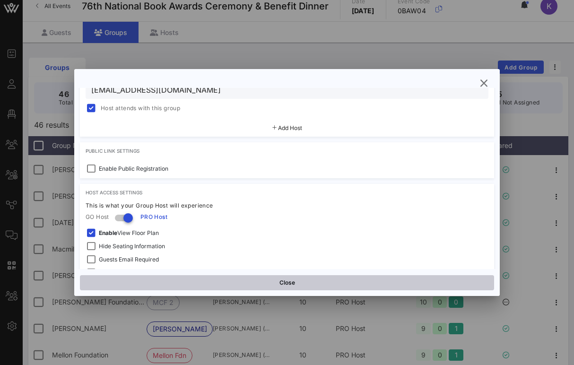
click at [275, 275] on button "Close" at bounding box center [287, 282] width 414 height 15
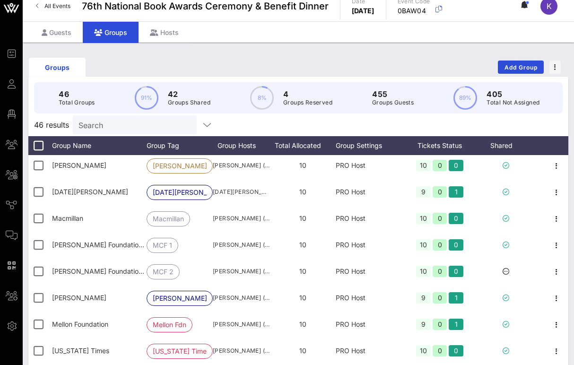
scroll to position [454, 0]
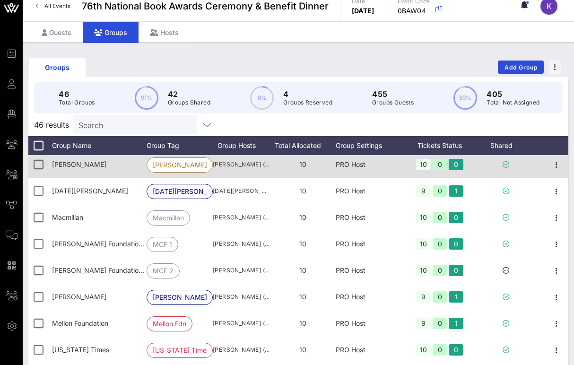
click at [546, 163] on div at bounding box center [557, 164] width 24 height 26
click at [557, 163] on icon "button" at bounding box center [556, 164] width 11 height 11
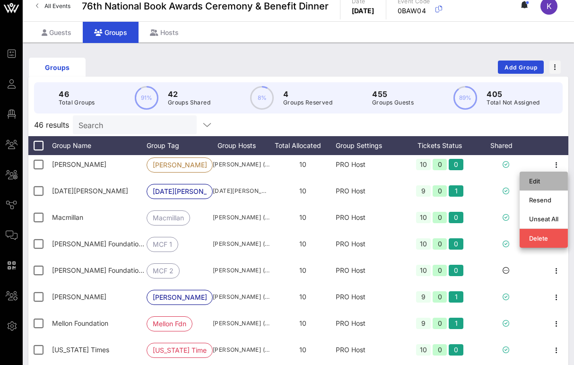
click at [535, 178] on div "Edit" at bounding box center [543, 181] width 29 height 8
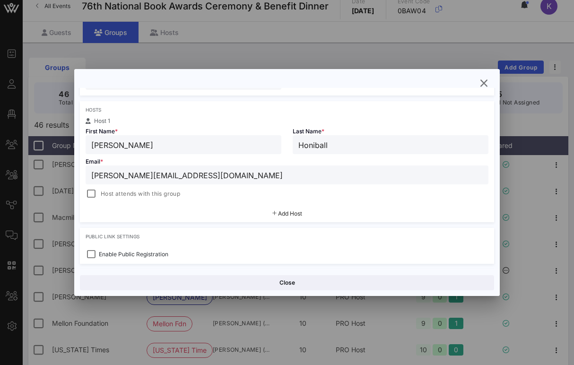
scroll to position [150, 0]
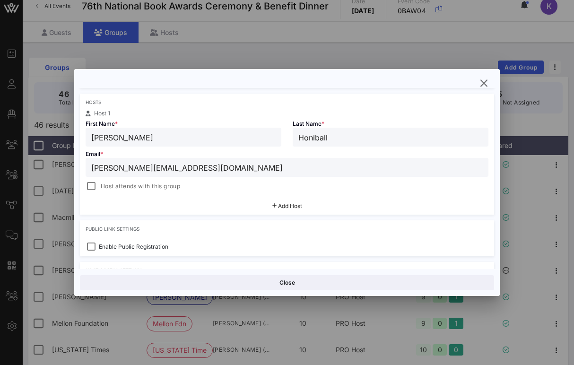
click at [161, 184] on span "Host attends with this group" at bounding box center [140, 186] width 79 height 9
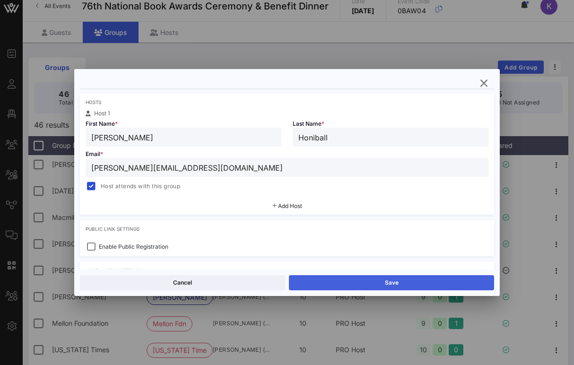
click at [336, 282] on button "Save" at bounding box center [391, 282] width 205 height 15
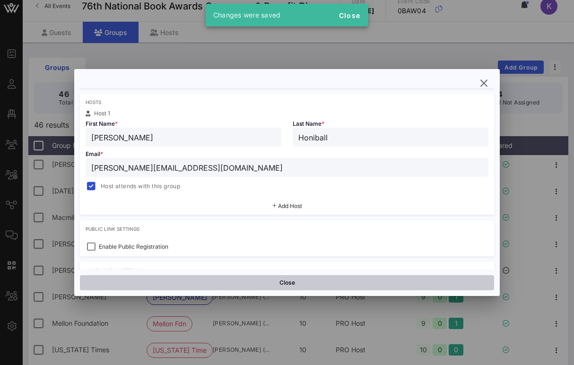
click at [283, 282] on button "Close" at bounding box center [287, 282] width 414 height 15
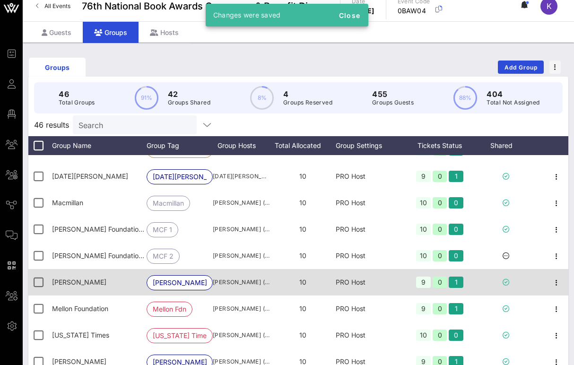
scroll to position [474, 0]
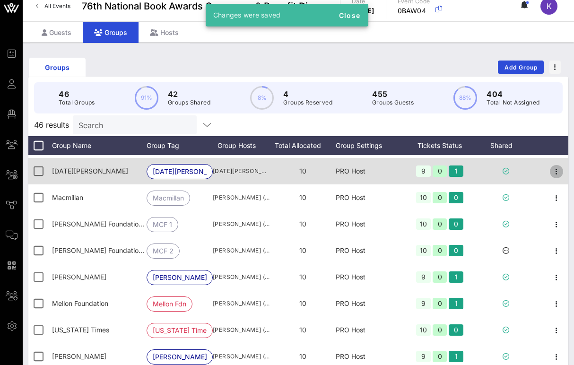
click at [555, 171] on icon "button" at bounding box center [556, 171] width 11 height 11
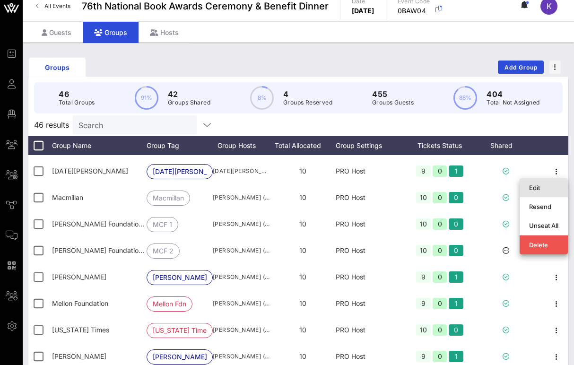
click at [528, 187] on div "Edit" at bounding box center [544, 187] width 48 height 19
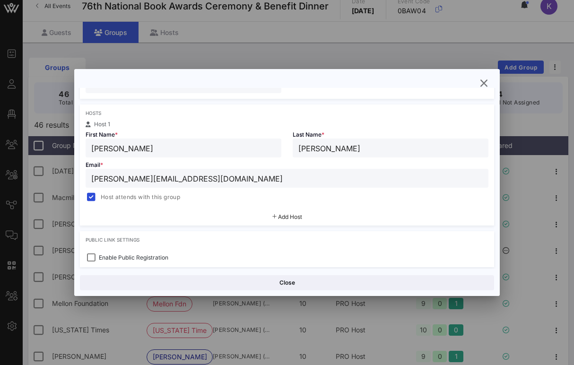
scroll to position [152, 0]
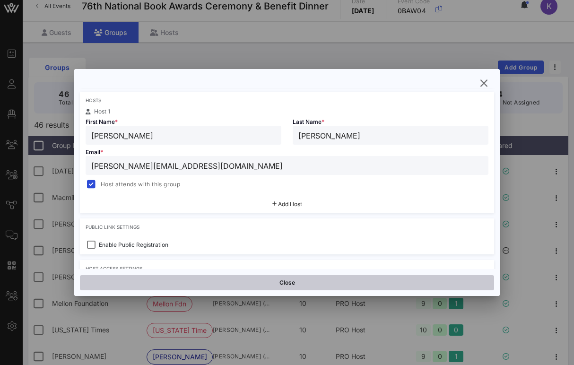
click at [281, 284] on button "Close" at bounding box center [287, 282] width 414 height 15
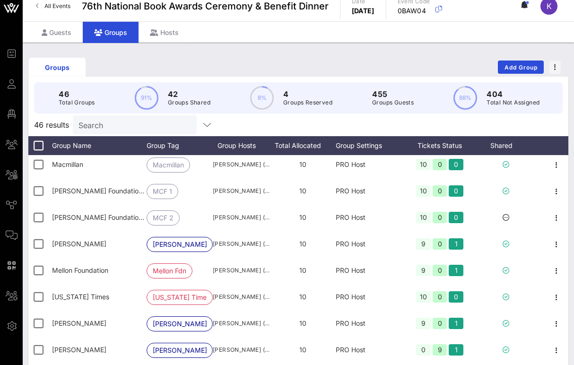
scroll to position [508, 0]
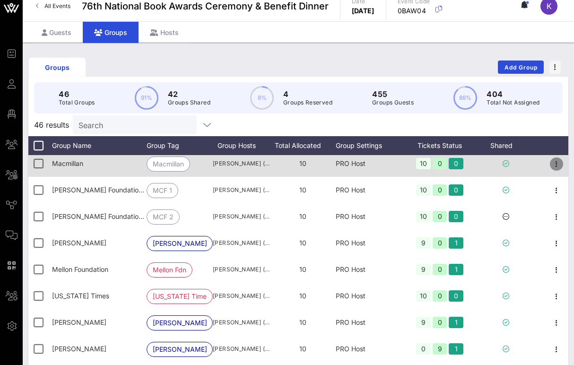
click at [554, 164] on icon "button" at bounding box center [556, 163] width 11 height 11
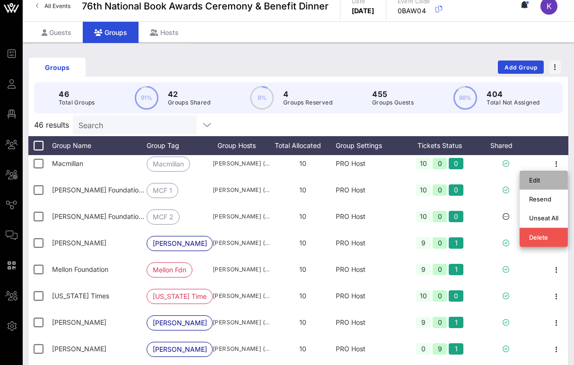
click at [529, 183] on div "Edit" at bounding box center [543, 180] width 29 height 8
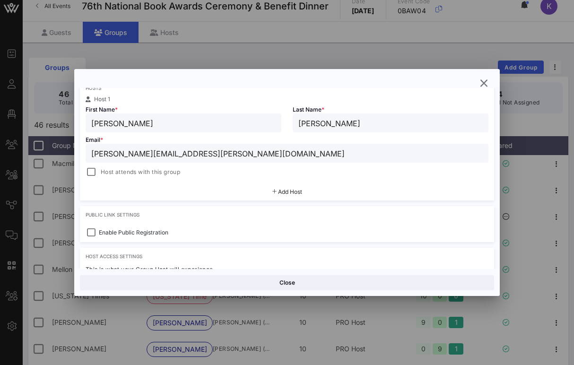
scroll to position [166, 0]
click at [171, 172] on span "Host attends with this group" at bounding box center [140, 171] width 79 height 9
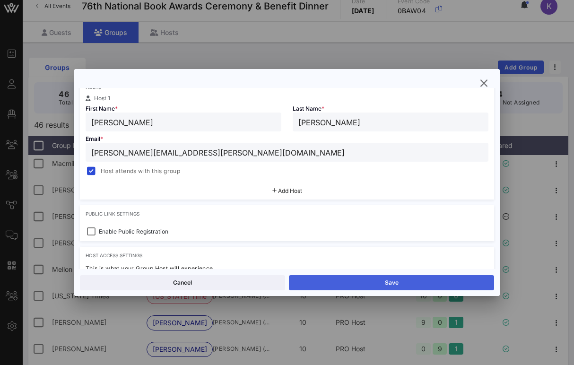
click at [315, 282] on button "Save" at bounding box center [391, 282] width 205 height 15
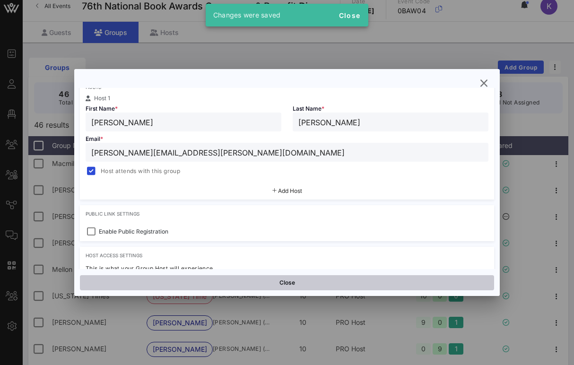
click at [296, 283] on button "Close" at bounding box center [287, 282] width 414 height 15
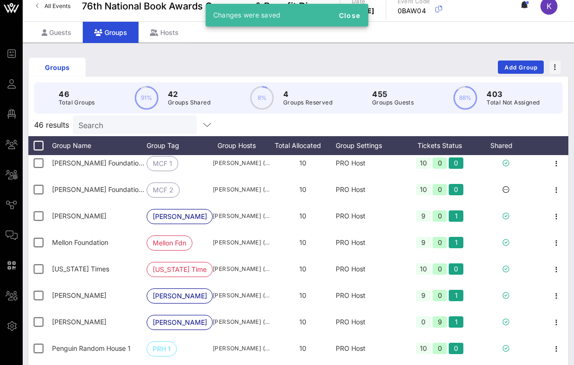
scroll to position [536, 0]
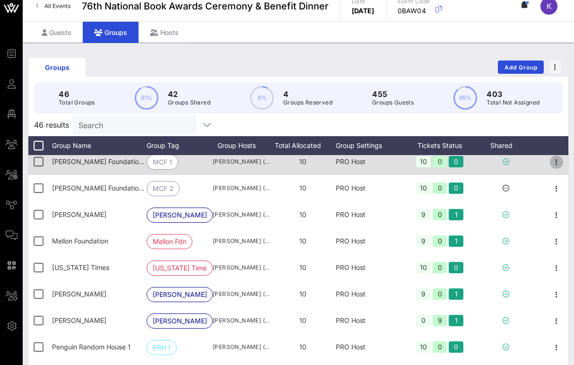
click at [555, 164] on icon "button" at bounding box center [556, 162] width 11 height 11
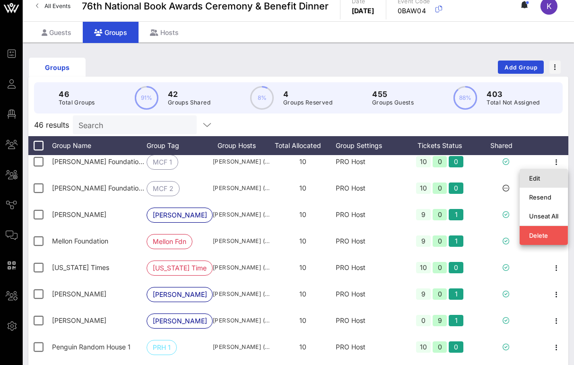
click at [530, 179] on div "Edit" at bounding box center [543, 179] width 29 height 8
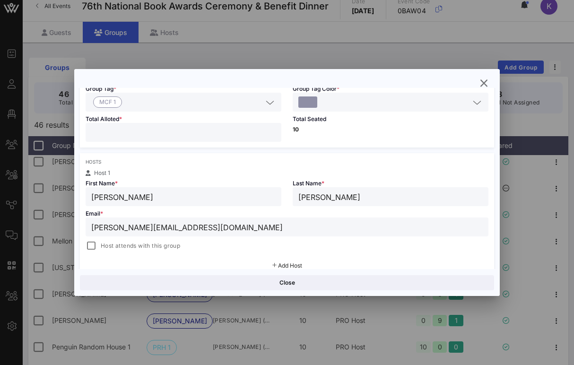
scroll to position [154, 0]
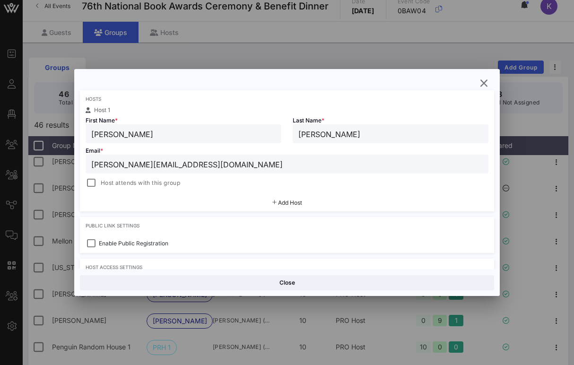
click at [175, 182] on span "Host attends with this group" at bounding box center [140, 182] width 79 height 9
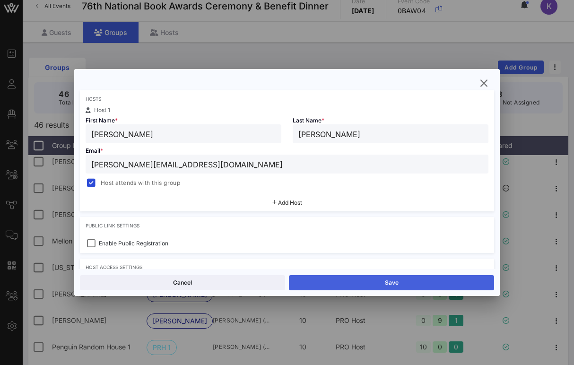
click at [328, 281] on button "Save" at bounding box center [391, 282] width 205 height 15
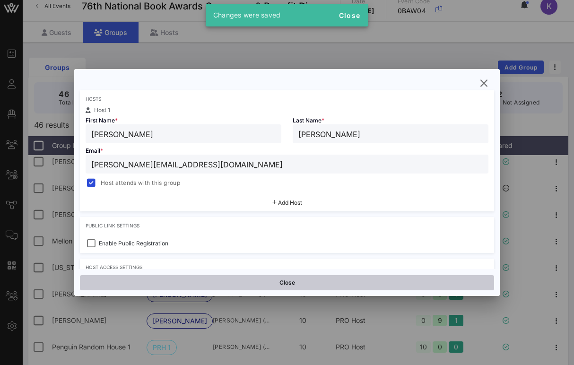
click at [301, 279] on button "Close" at bounding box center [287, 282] width 414 height 15
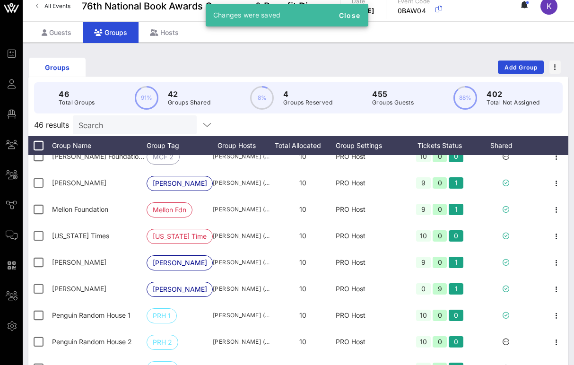
scroll to position [580, 0]
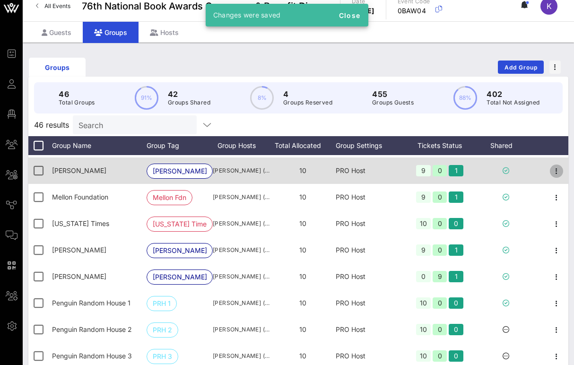
click at [554, 176] on icon "button" at bounding box center [556, 171] width 11 height 11
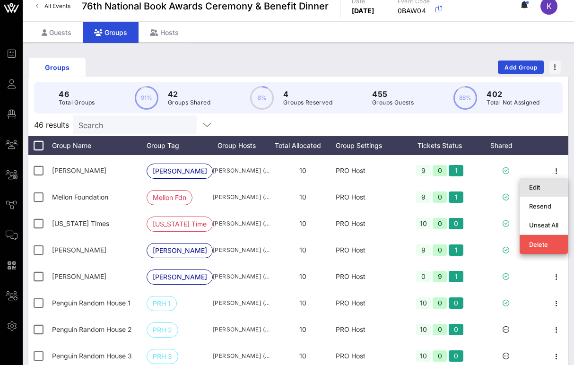
click at [538, 188] on div "Edit" at bounding box center [543, 188] width 29 height 8
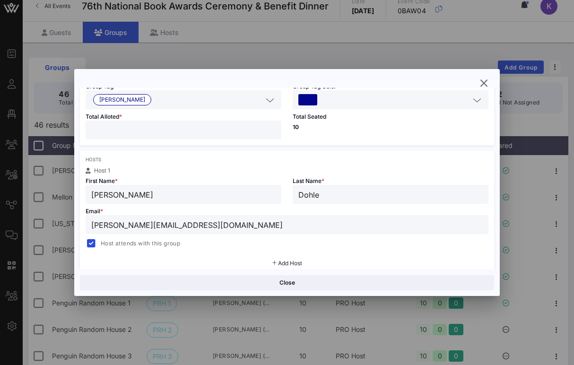
scroll to position [117, 0]
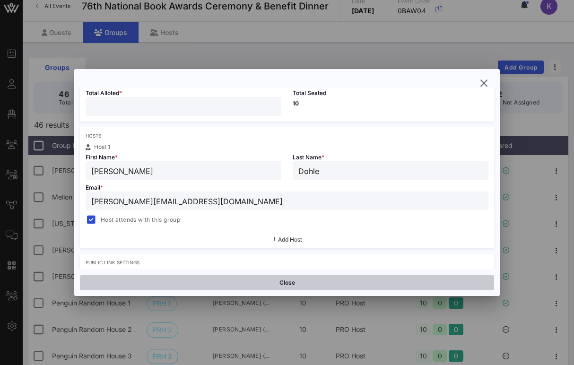
click at [284, 286] on button "Close" at bounding box center [287, 282] width 414 height 15
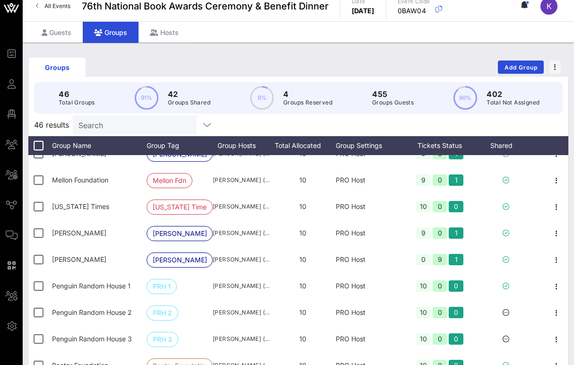
scroll to position [604, 0]
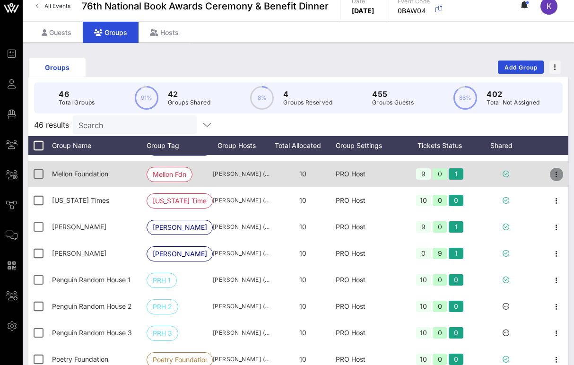
click at [554, 177] on icon "button" at bounding box center [556, 174] width 11 height 11
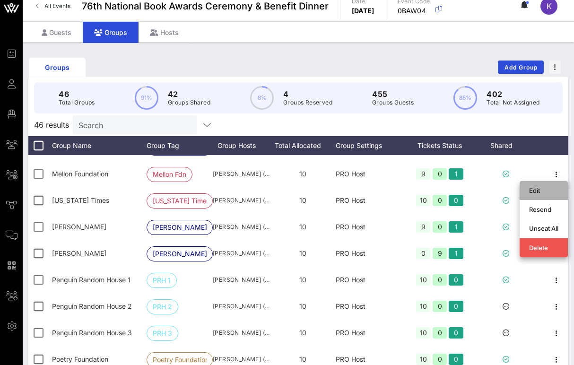
click at [536, 188] on div "Edit" at bounding box center [543, 191] width 29 height 8
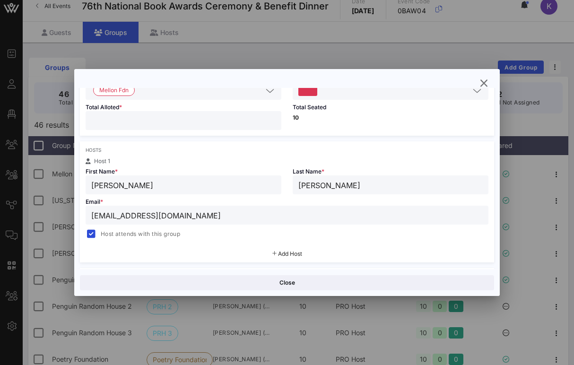
scroll to position [109, 0]
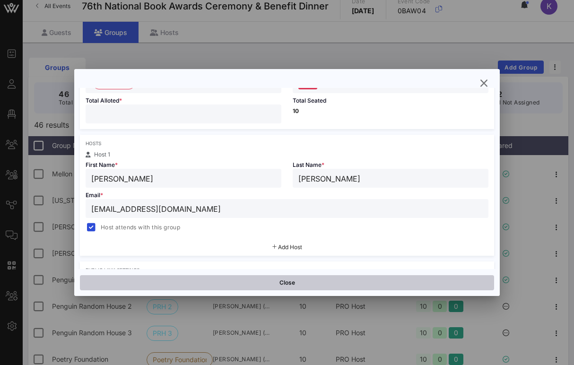
click at [259, 277] on button "Close" at bounding box center [287, 282] width 414 height 15
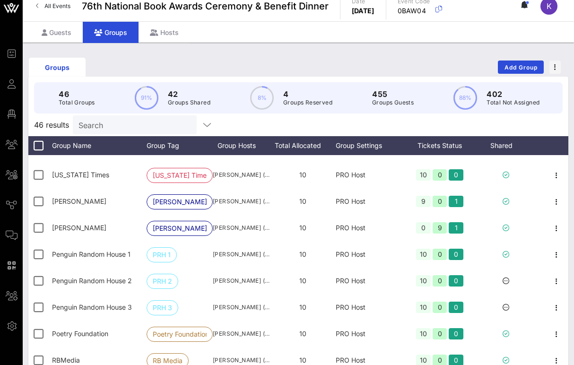
scroll to position [640, 0]
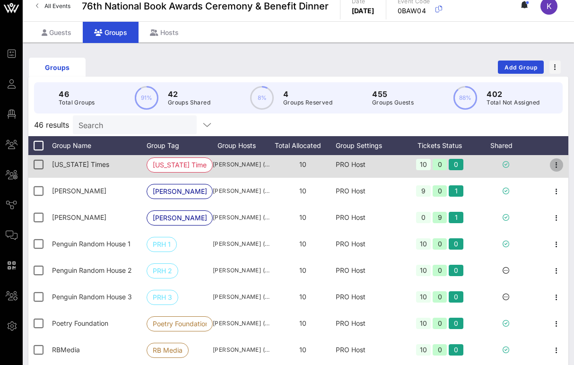
click at [557, 168] on icon "button" at bounding box center [556, 164] width 11 height 11
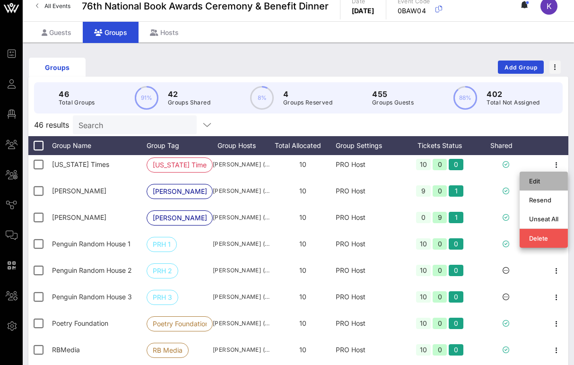
click at [540, 182] on div "Edit" at bounding box center [543, 181] width 29 height 8
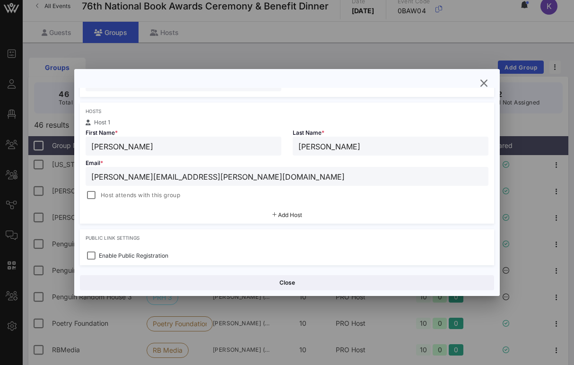
scroll to position [145, 0]
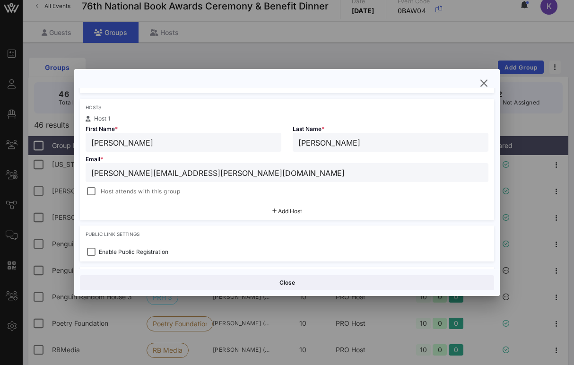
click at [174, 185] on div "Host attends with this group" at bounding box center [287, 190] width 403 height 13
click at [168, 188] on span "Host attends with this group" at bounding box center [140, 191] width 79 height 9
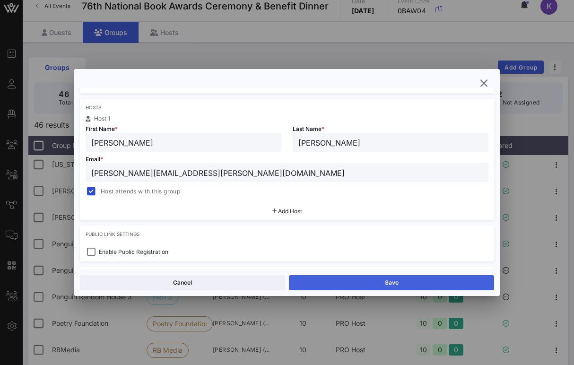
click at [321, 280] on button "Save" at bounding box center [391, 282] width 205 height 15
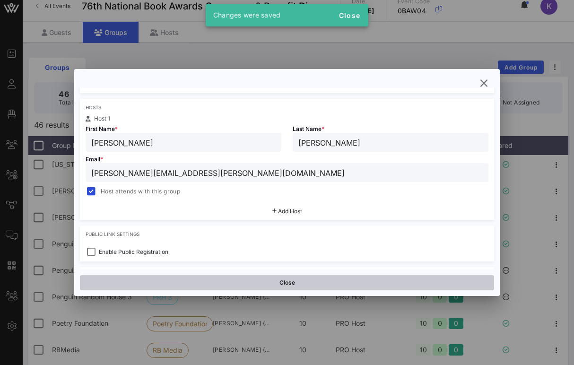
click at [294, 281] on button "Close" at bounding box center [287, 282] width 414 height 15
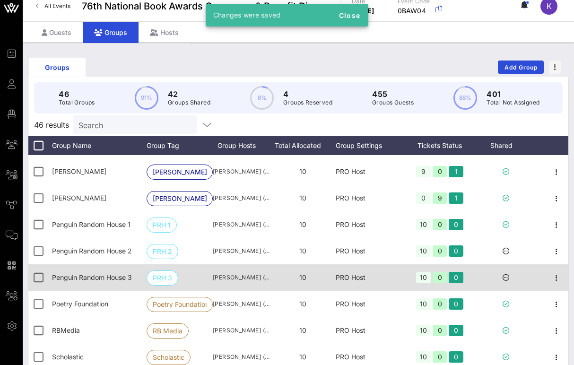
scroll to position [667, 0]
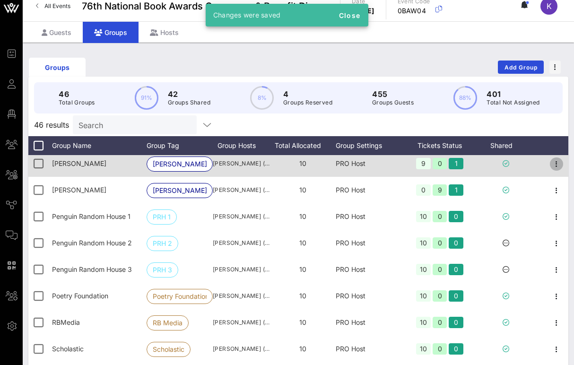
click at [556, 167] on icon "button" at bounding box center [556, 163] width 11 height 11
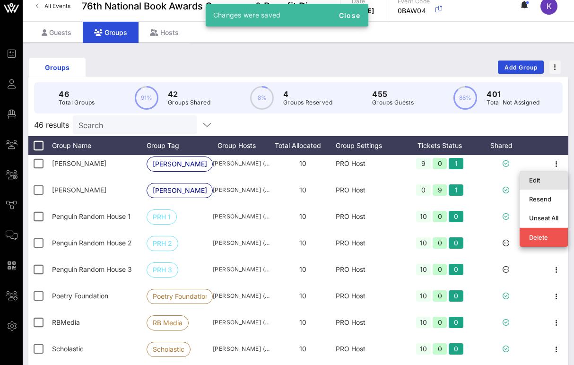
click at [536, 181] on div "Edit" at bounding box center [543, 180] width 29 height 8
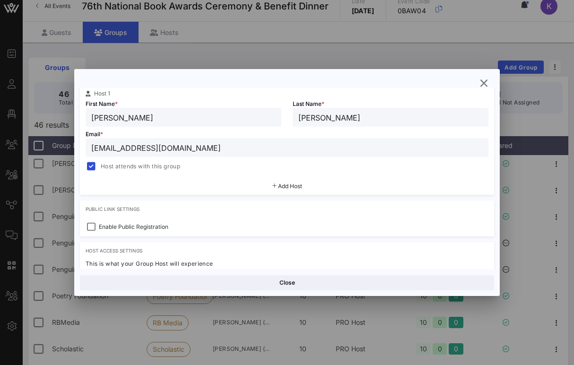
scroll to position [177, 0]
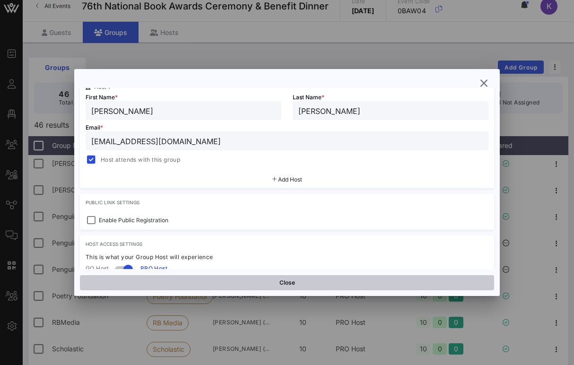
click at [219, 284] on button "Close" at bounding box center [287, 282] width 414 height 15
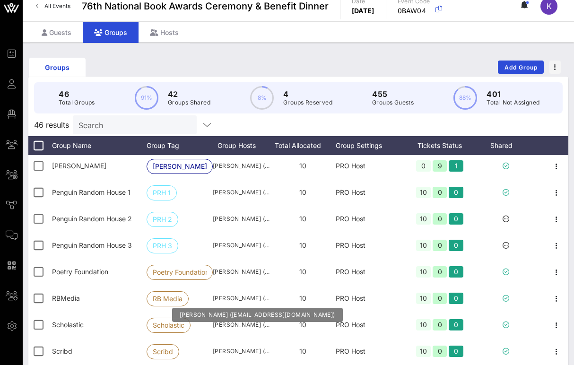
scroll to position [692, 0]
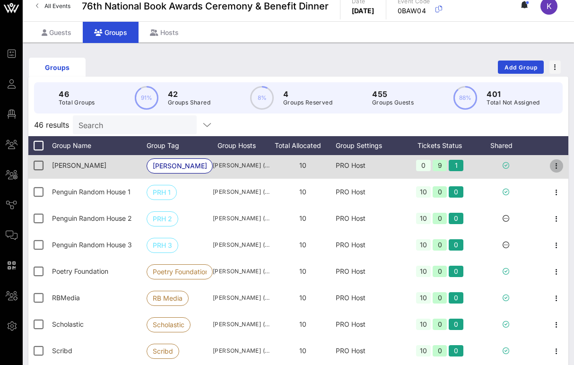
click at [558, 166] on icon "button" at bounding box center [556, 165] width 11 height 11
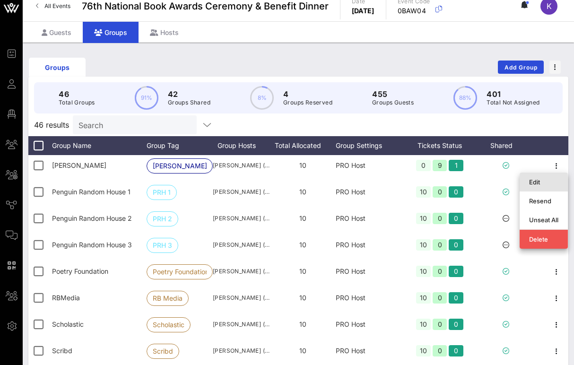
click at [533, 181] on div "Edit" at bounding box center [543, 182] width 29 height 8
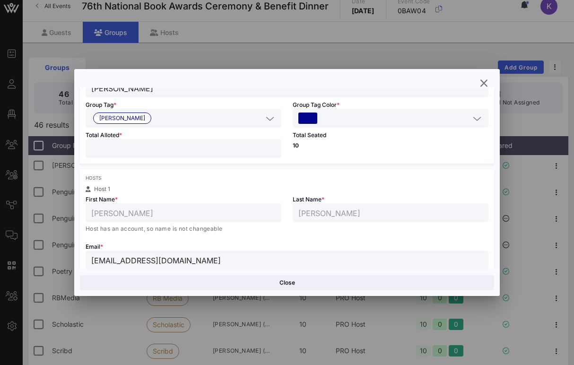
scroll to position [123, 0]
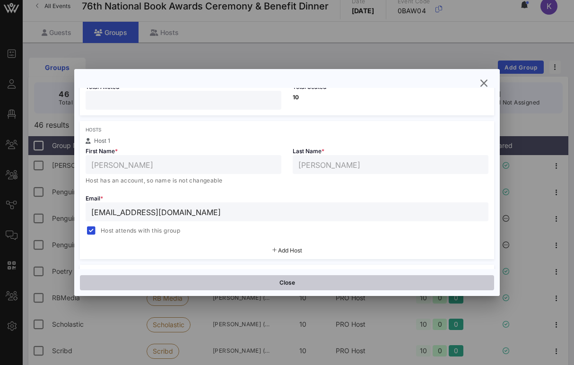
click at [279, 284] on button "Close" at bounding box center [287, 282] width 414 height 15
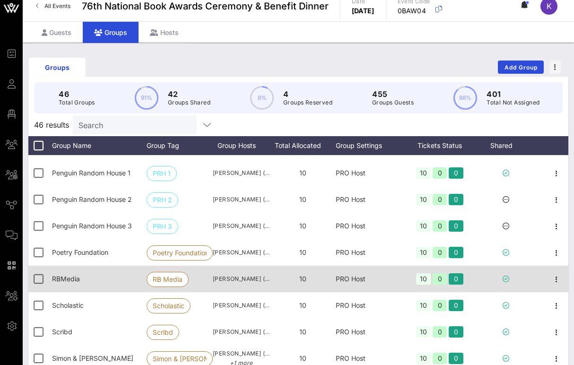
scroll to position [713, 0]
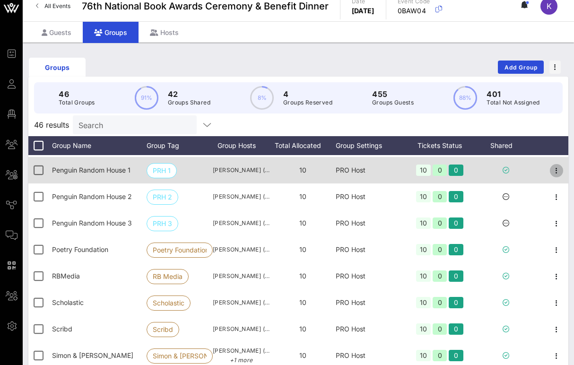
click at [559, 173] on icon "button" at bounding box center [556, 170] width 11 height 11
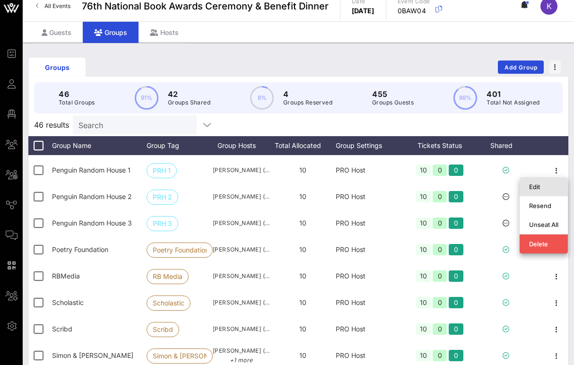
click at [534, 185] on div "Edit" at bounding box center [543, 187] width 29 height 8
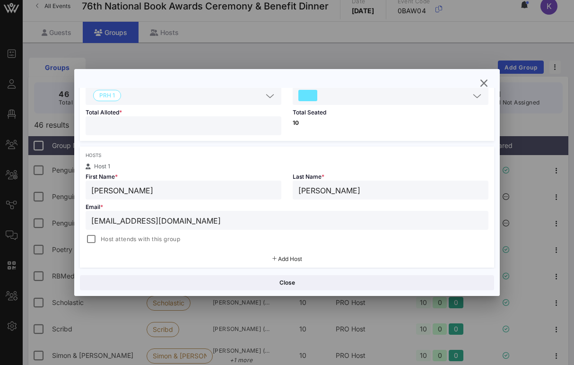
scroll to position [142, 0]
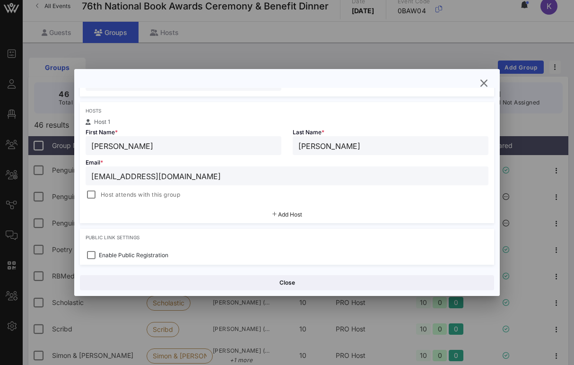
click at [175, 200] on div "Host attends with this group" at bounding box center [133, 194] width 95 height 11
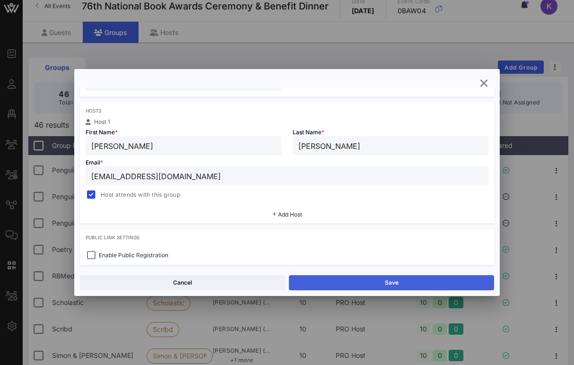
click at [327, 283] on button "Save" at bounding box center [391, 282] width 205 height 15
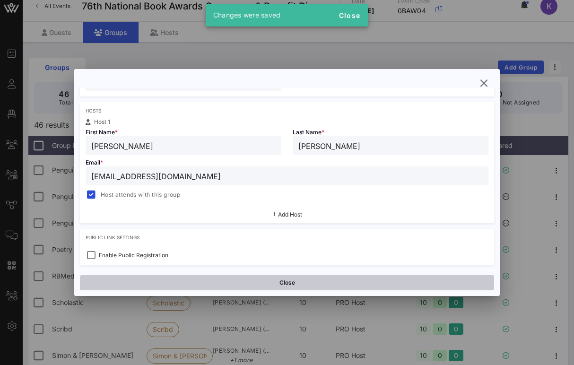
click at [291, 278] on button "Close" at bounding box center [287, 282] width 414 height 15
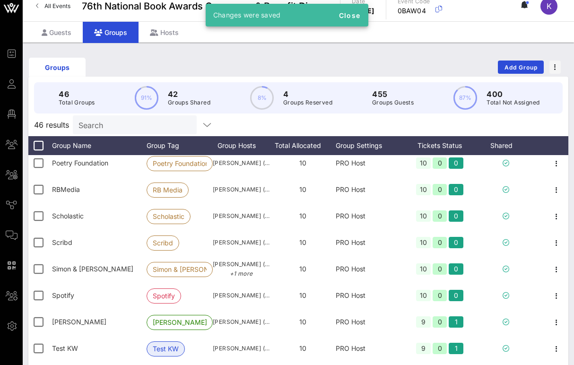
scroll to position [801, 0]
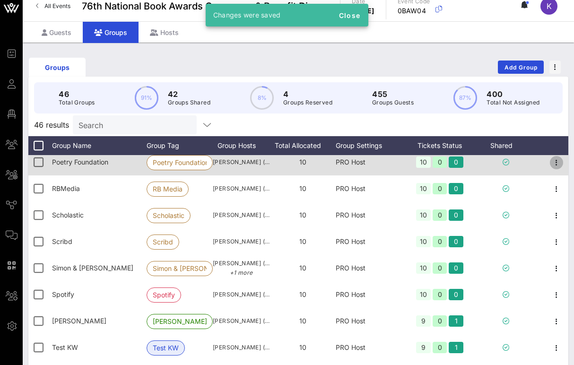
click at [557, 166] on icon "button" at bounding box center [556, 162] width 11 height 11
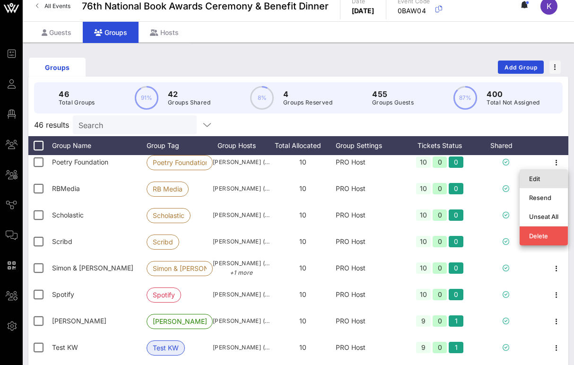
click at [541, 176] on div "Edit" at bounding box center [543, 179] width 29 height 8
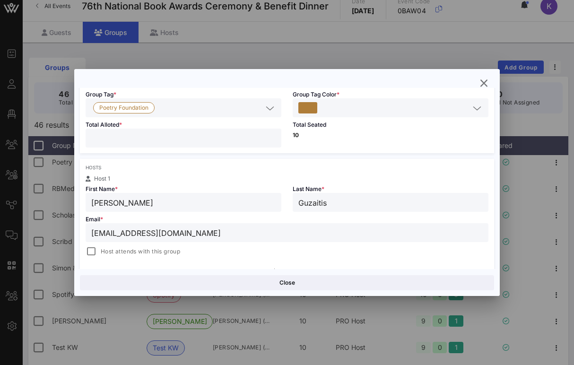
scroll to position [173, 0]
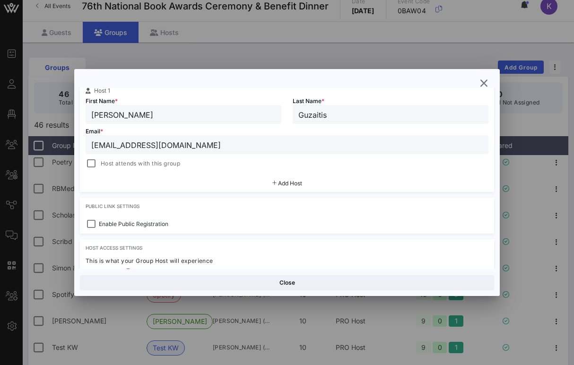
click at [160, 165] on span "Host attends with this group" at bounding box center [140, 163] width 79 height 9
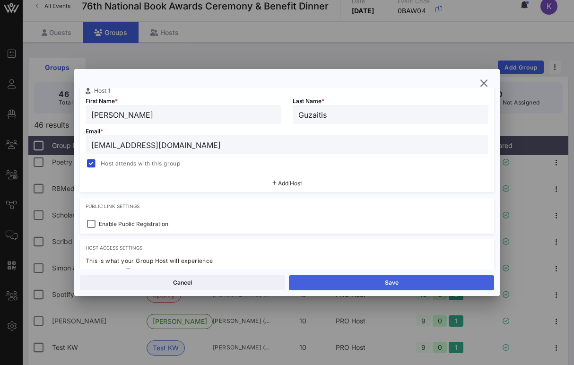
click at [311, 278] on button "Save" at bounding box center [391, 282] width 205 height 15
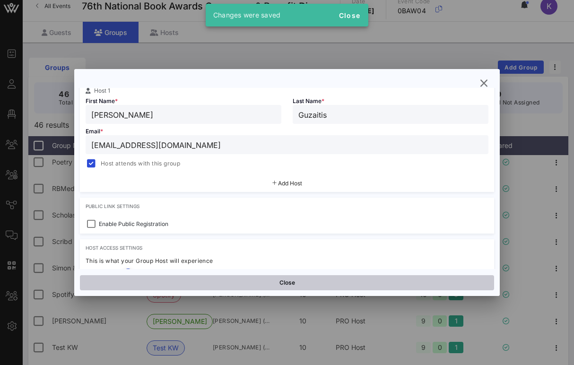
click at [287, 279] on button "Close" at bounding box center [287, 282] width 414 height 15
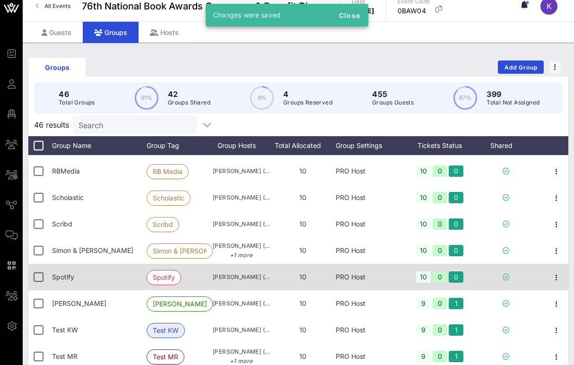
scroll to position [829, 0]
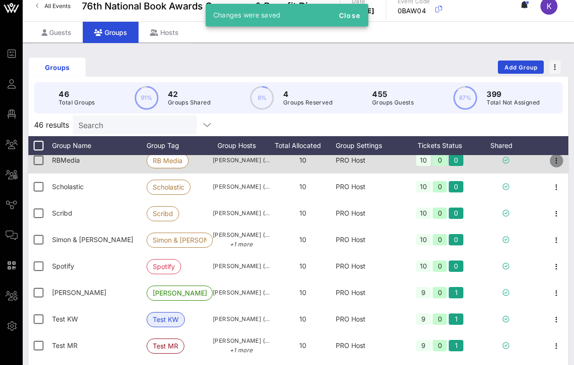
click at [554, 165] on icon "button" at bounding box center [556, 160] width 11 height 11
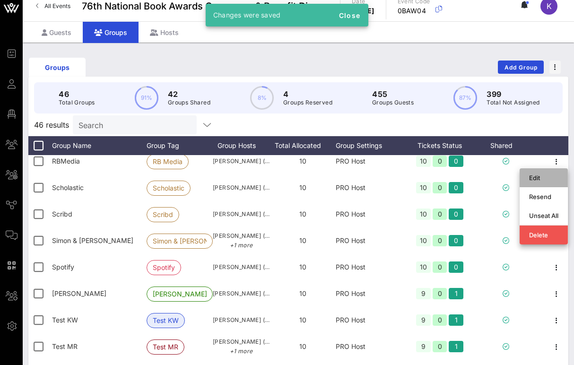
click at [541, 175] on div "Edit" at bounding box center [543, 178] width 29 height 8
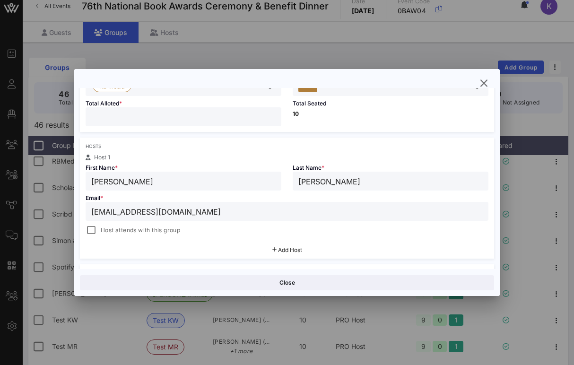
scroll to position [123, 0]
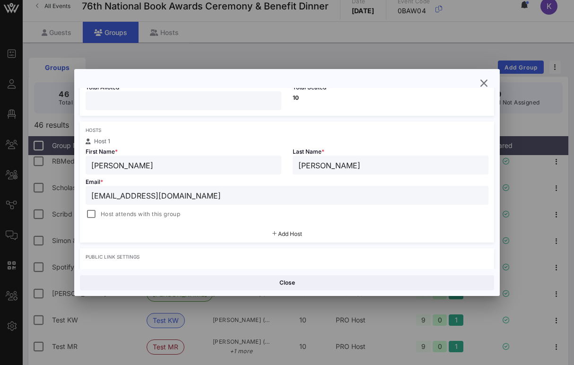
click at [164, 214] on span "Host attends with this group" at bounding box center [140, 214] width 79 height 9
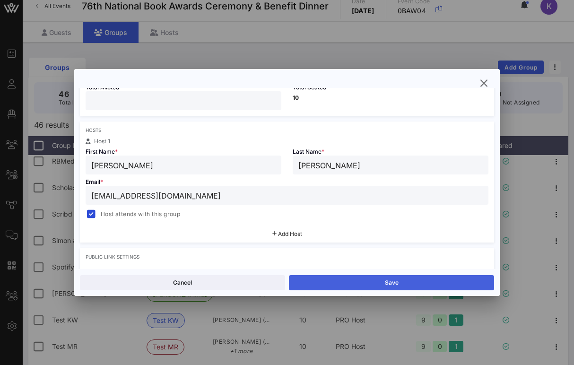
click at [317, 282] on button "Save" at bounding box center [391, 282] width 205 height 15
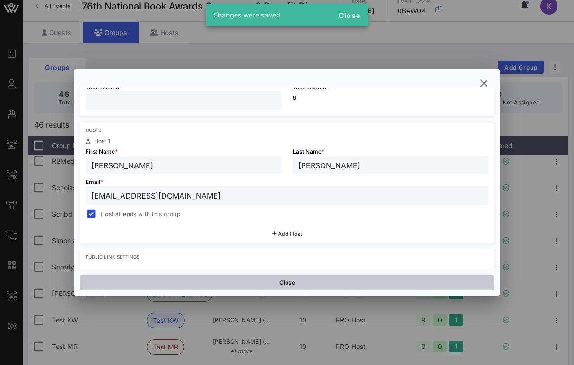
click at [284, 283] on button "Close" at bounding box center [287, 282] width 414 height 15
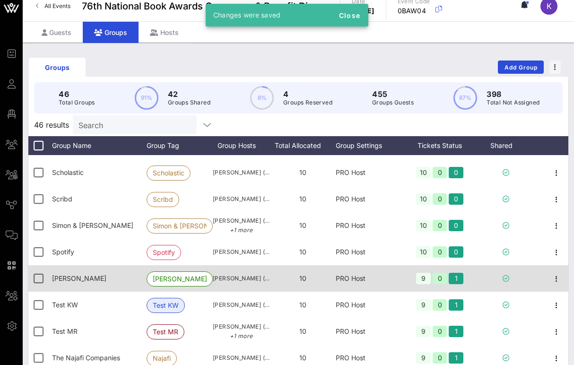
scroll to position [850, 0]
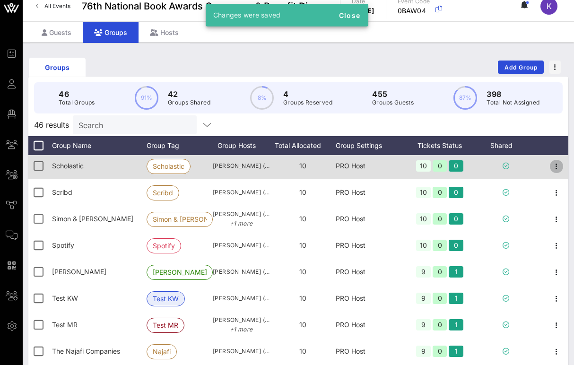
click at [559, 169] on icon "button" at bounding box center [556, 166] width 11 height 11
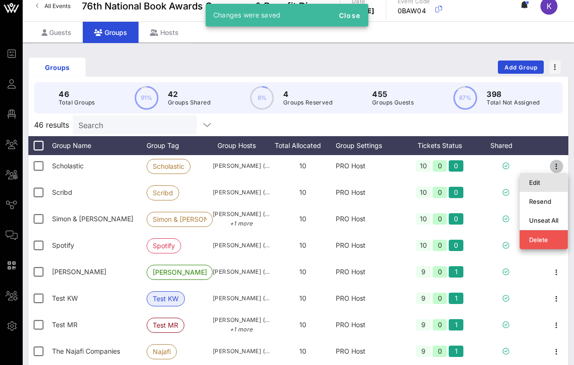
click at [540, 184] on div "Edit" at bounding box center [543, 183] width 29 height 8
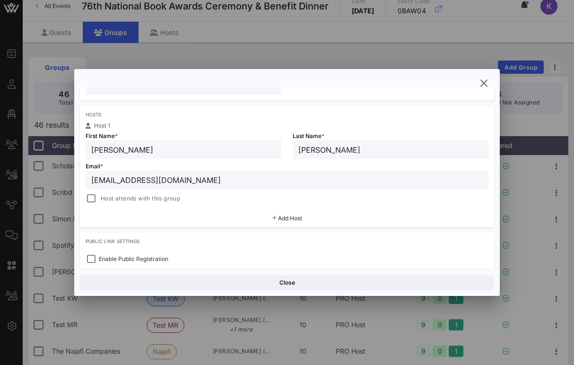
scroll to position [141, 0]
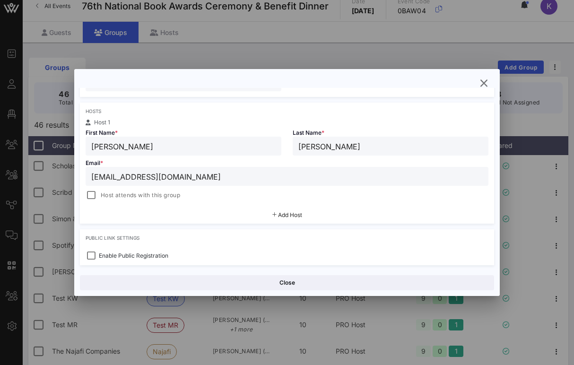
click at [167, 195] on span "Host attends with this group" at bounding box center [140, 195] width 79 height 9
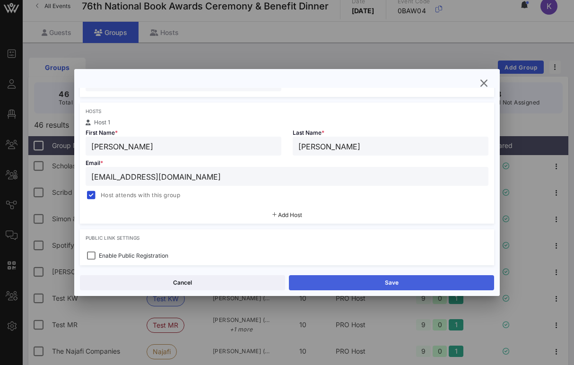
click at [307, 281] on button "Save" at bounding box center [391, 282] width 205 height 15
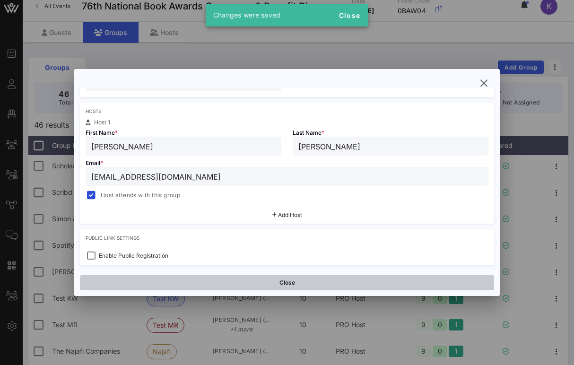
click at [285, 279] on button "Close" at bounding box center [287, 282] width 414 height 15
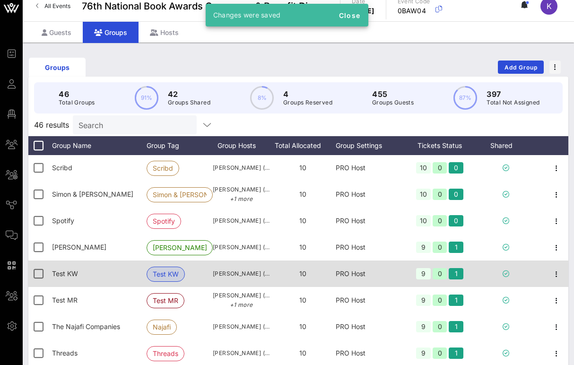
scroll to position [876, 0]
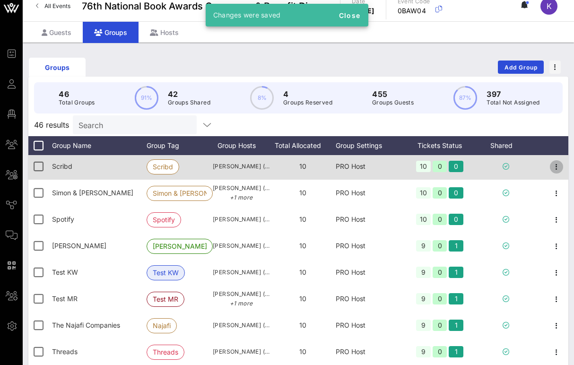
click at [559, 167] on icon "button" at bounding box center [556, 166] width 11 height 11
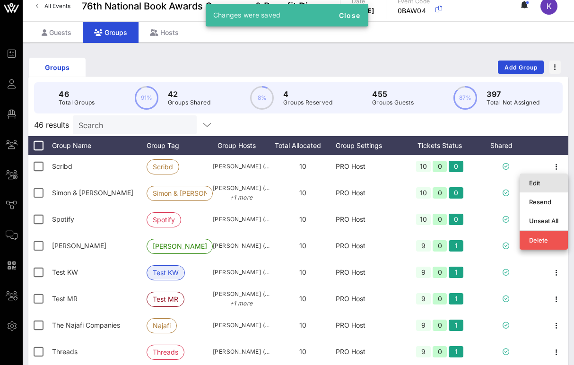
click at [547, 178] on div "Edit" at bounding box center [543, 182] width 29 height 15
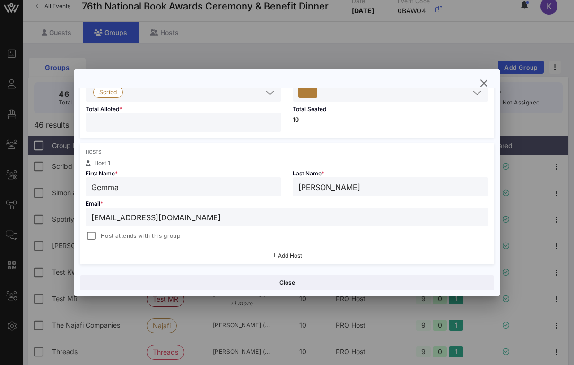
scroll to position [102, 0]
click at [179, 236] on span "Host attends with this group" at bounding box center [140, 234] width 79 height 9
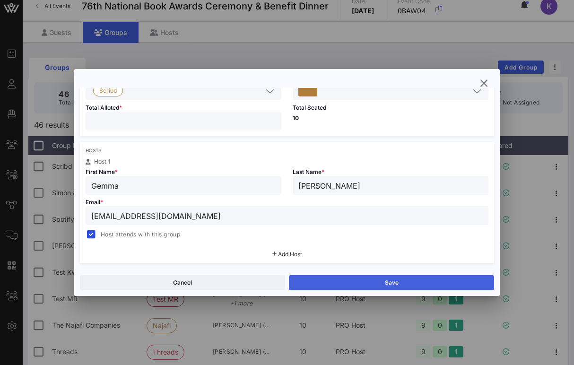
click at [320, 284] on button "Save" at bounding box center [391, 282] width 205 height 15
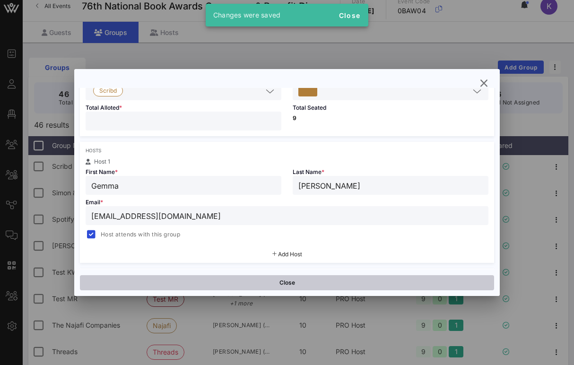
click at [288, 284] on button "Close" at bounding box center [287, 282] width 414 height 15
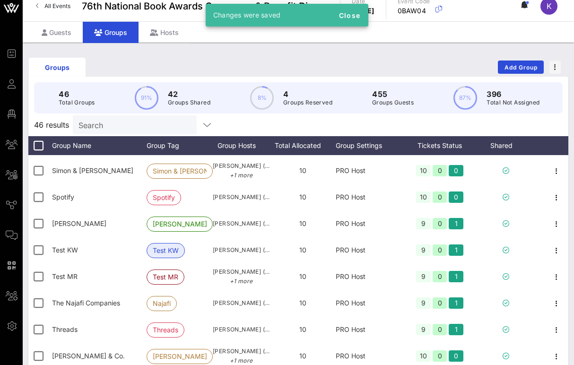
scroll to position [893, 0]
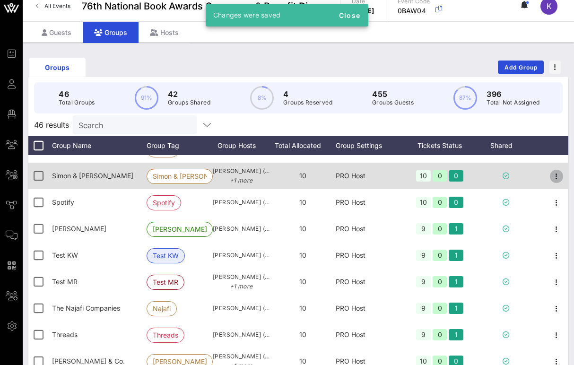
click at [557, 178] on icon "button" at bounding box center [556, 176] width 11 height 11
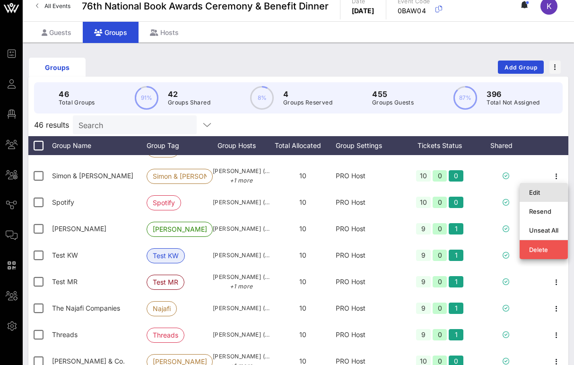
click at [536, 187] on div "Edit" at bounding box center [543, 192] width 29 height 15
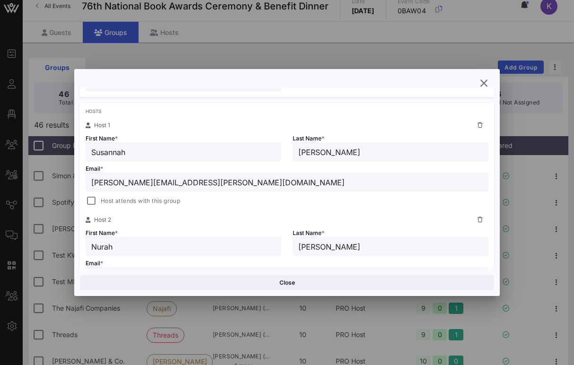
scroll to position [143, 0]
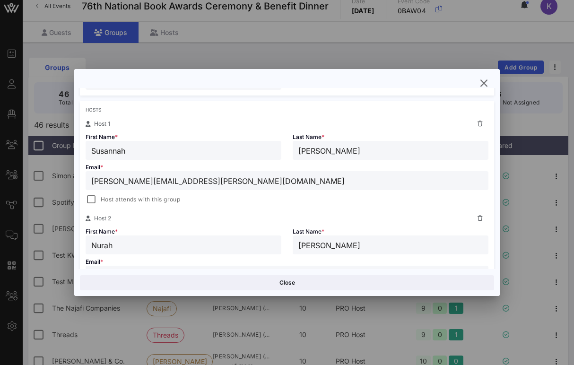
click at [161, 205] on div "Hosts Host 1 First Name * [PERSON_NAME] Last Name * [PERSON_NAME] Email * [PERS…" at bounding box center [287, 211] width 414 height 221
click at [167, 201] on span "Host attends with this group" at bounding box center [140, 199] width 79 height 9
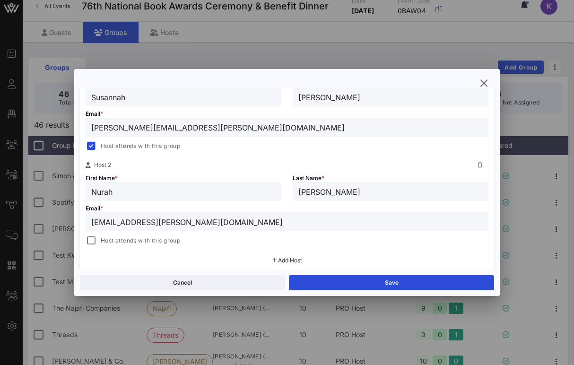
scroll to position [208, 0]
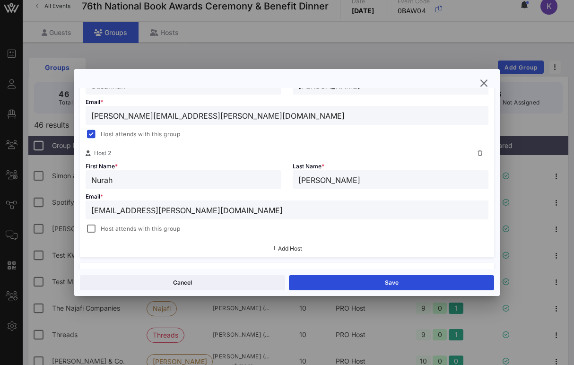
click at [151, 228] on span "Host attends with this group" at bounding box center [140, 228] width 79 height 9
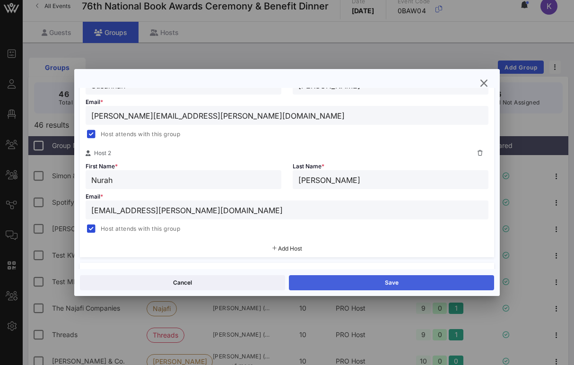
click at [322, 277] on button "Save" at bounding box center [391, 282] width 205 height 15
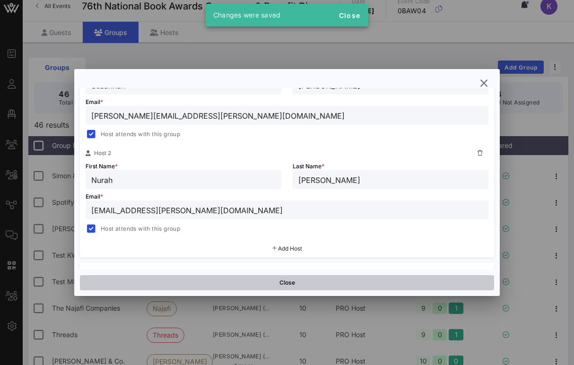
click at [248, 284] on button "Close" at bounding box center [287, 282] width 414 height 15
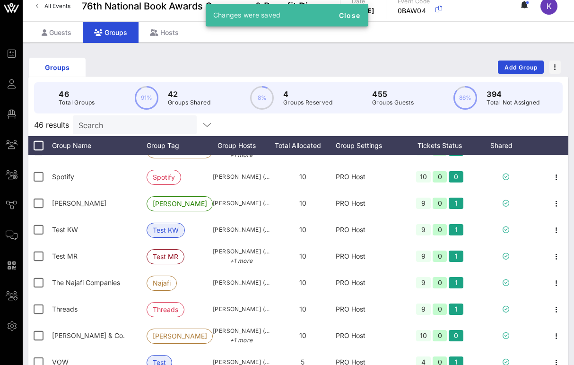
scroll to position [921, 0]
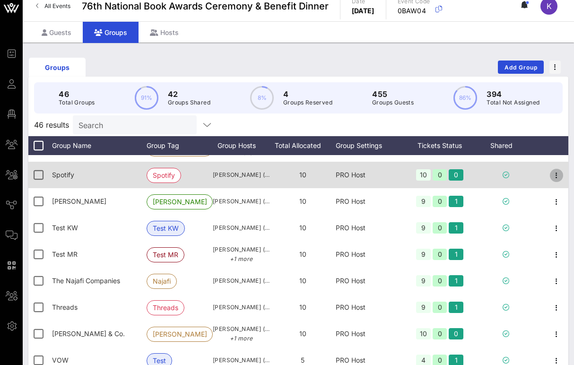
click at [561, 175] on icon "button" at bounding box center [556, 175] width 11 height 11
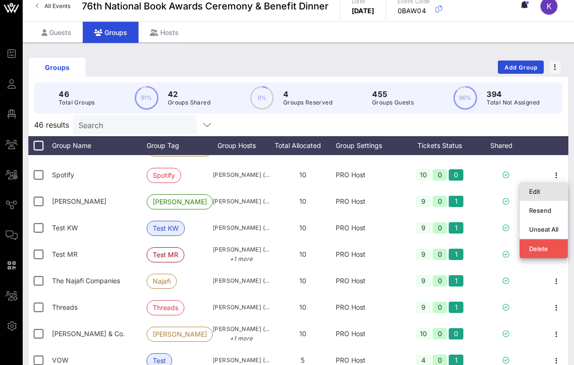
click at [526, 192] on div "Edit" at bounding box center [544, 191] width 48 height 19
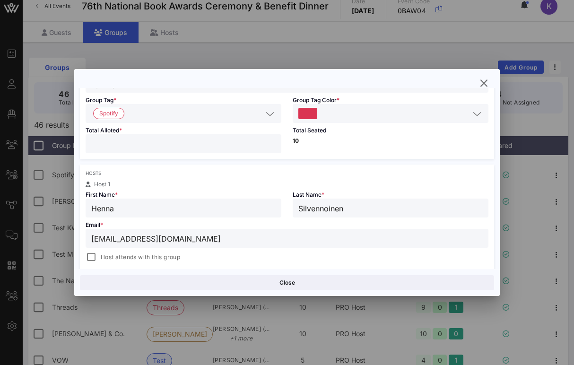
scroll to position [142, 0]
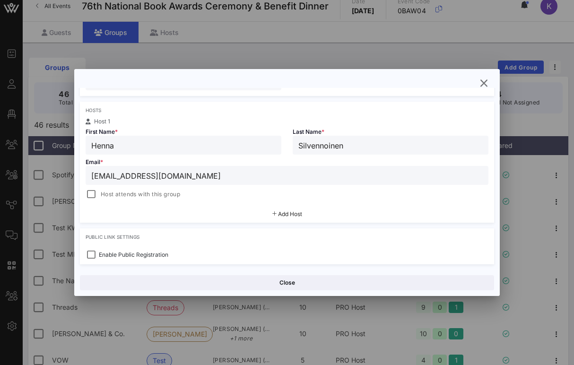
click at [166, 197] on span "Host attends with this group" at bounding box center [140, 194] width 79 height 9
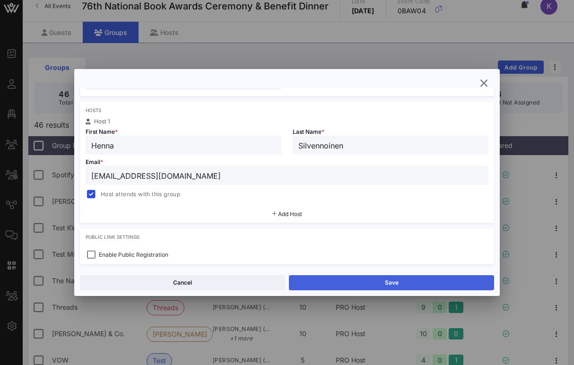
click at [317, 281] on button "Save" at bounding box center [391, 282] width 205 height 15
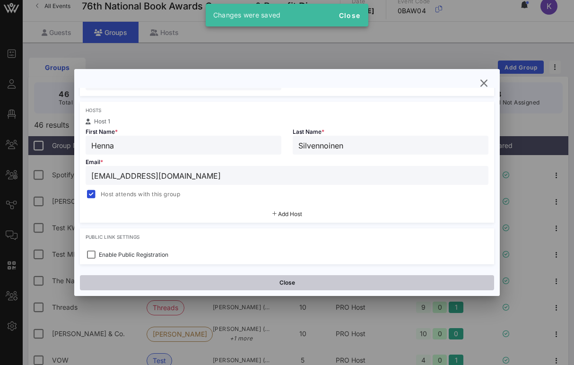
click at [281, 281] on button "Close" at bounding box center [287, 282] width 414 height 15
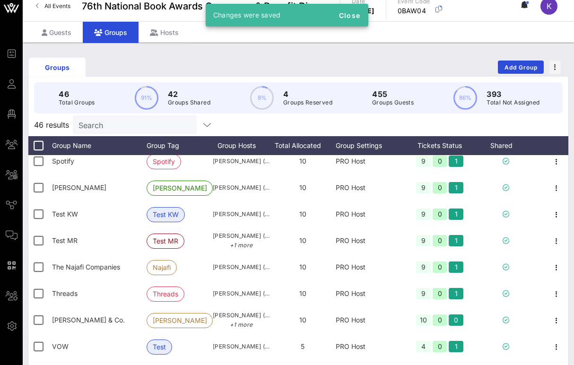
scroll to position [935, 0]
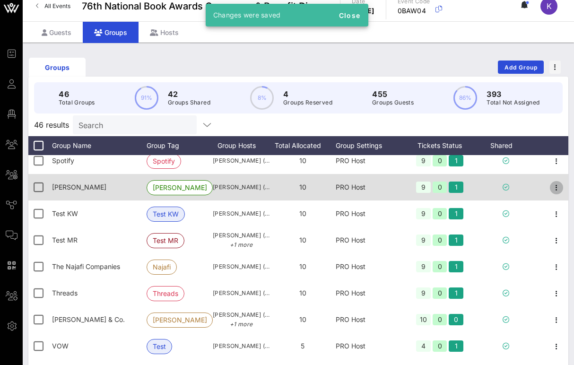
click at [555, 184] on icon "button" at bounding box center [556, 187] width 11 height 11
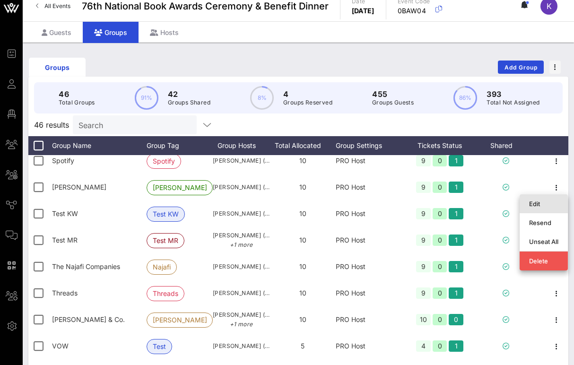
click at [537, 201] on div "Edit" at bounding box center [543, 204] width 29 height 8
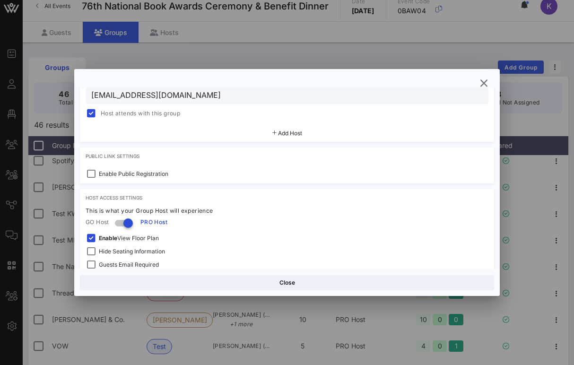
scroll to position [214, 0]
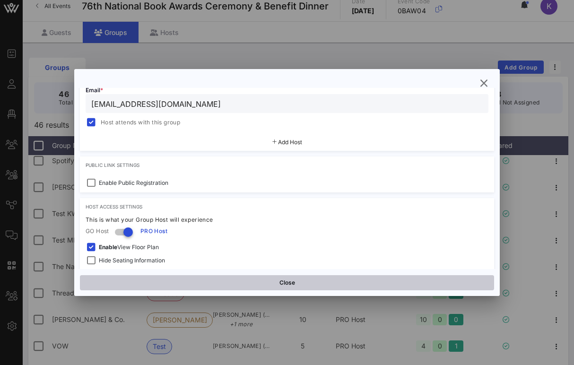
click at [267, 284] on button "Close" at bounding box center [287, 282] width 414 height 15
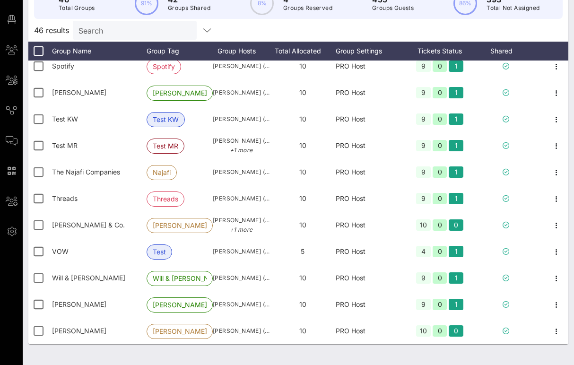
scroll to position [114, 0]
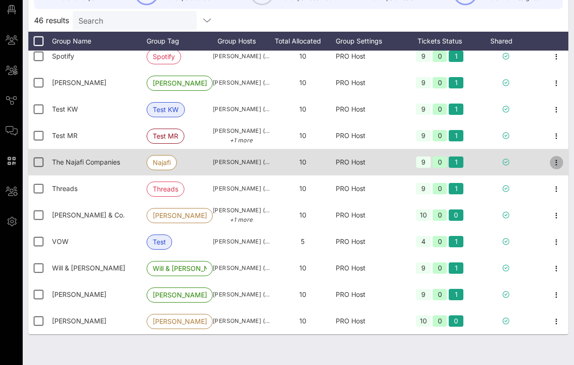
click at [559, 158] on icon "button" at bounding box center [556, 162] width 11 height 11
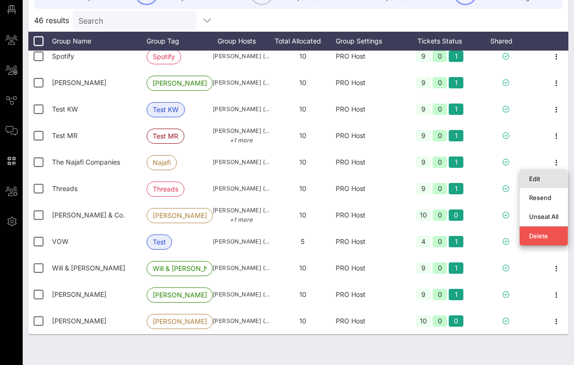
click at [537, 175] on div "Edit" at bounding box center [543, 179] width 29 height 8
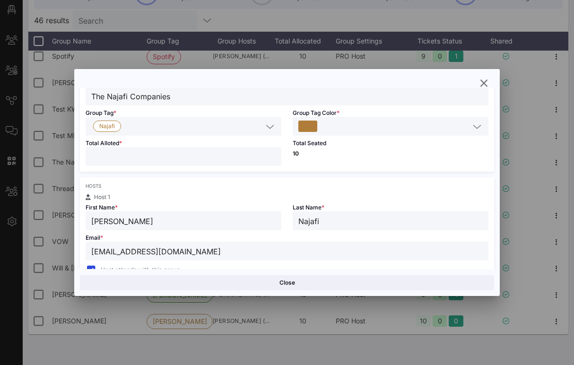
scroll to position [136, 0]
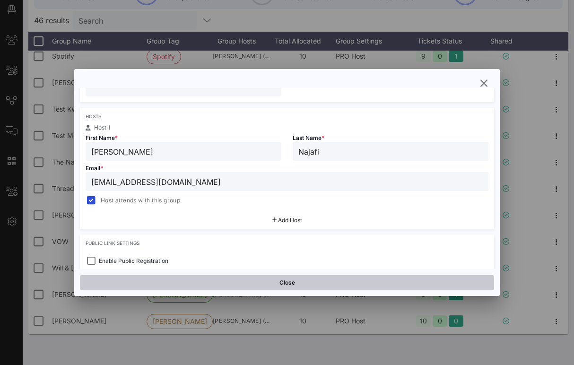
click at [232, 284] on button "Close" at bounding box center [287, 282] width 414 height 15
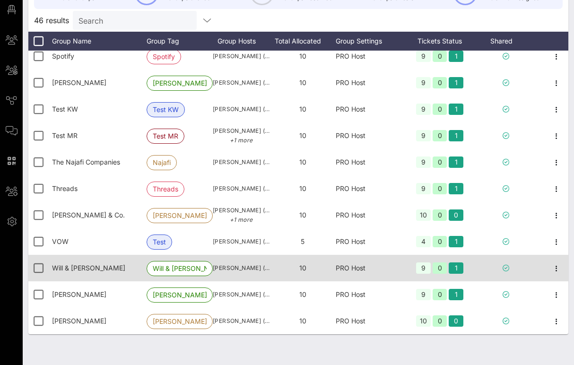
scroll to position [123, 0]
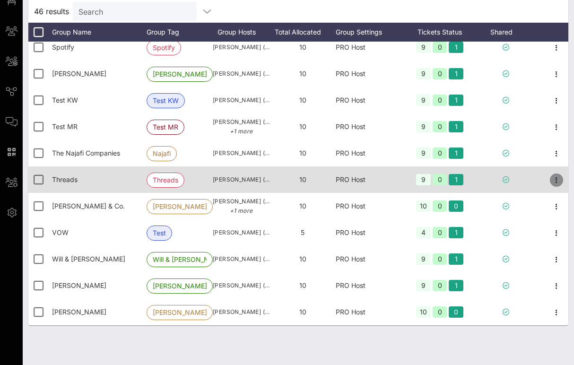
click at [554, 179] on icon "button" at bounding box center [556, 180] width 11 height 11
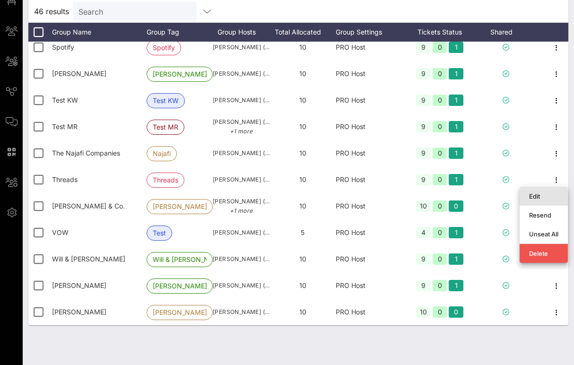
click at [532, 195] on div "Edit" at bounding box center [543, 197] width 29 height 8
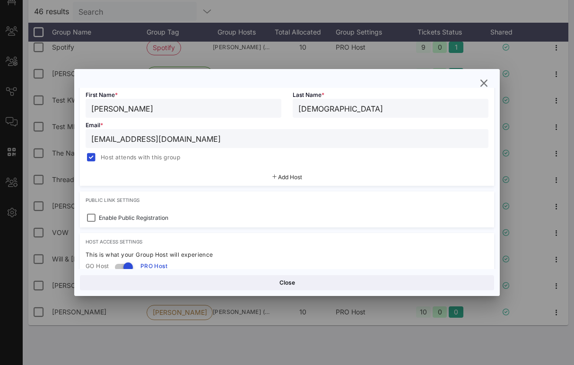
scroll to position [214, 0]
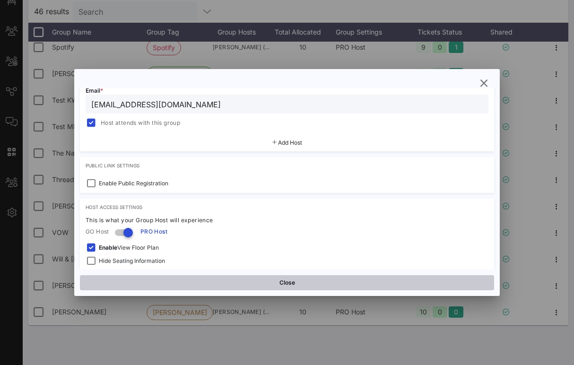
click at [252, 277] on button "Close" at bounding box center [287, 282] width 414 height 15
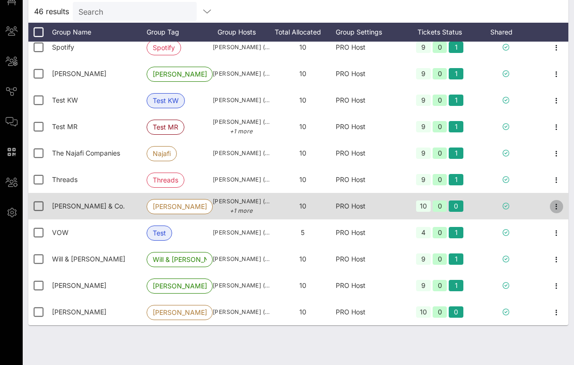
click at [555, 207] on icon "button" at bounding box center [556, 206] width 11 height 11
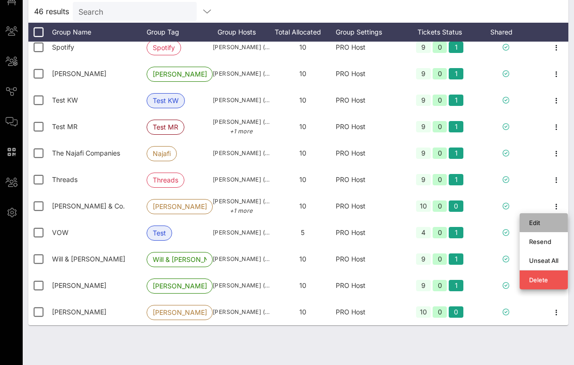
click at [534, 222] on div "Edit" at bounding box center [543, 223] width 29 height 8
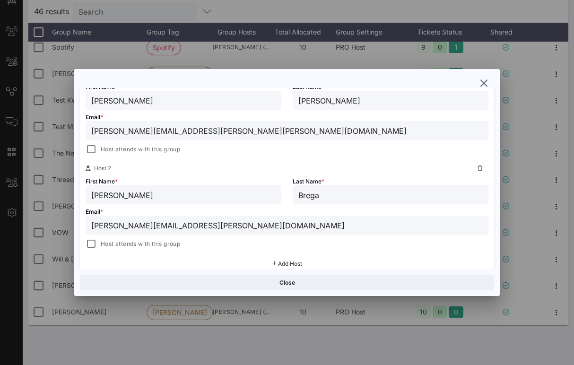
scroll to position [208, 0]
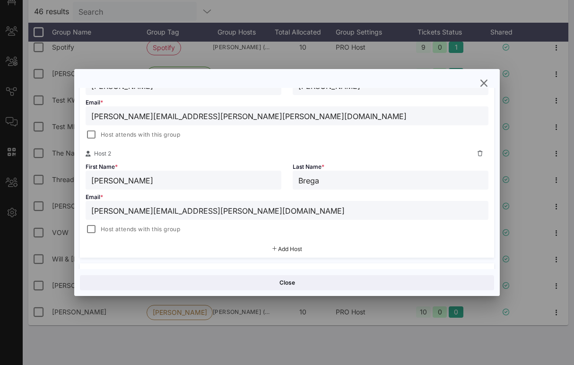
click at [140, 139] on span "Host attends with this group" at bounding box center [140, 134] width 79 height 9
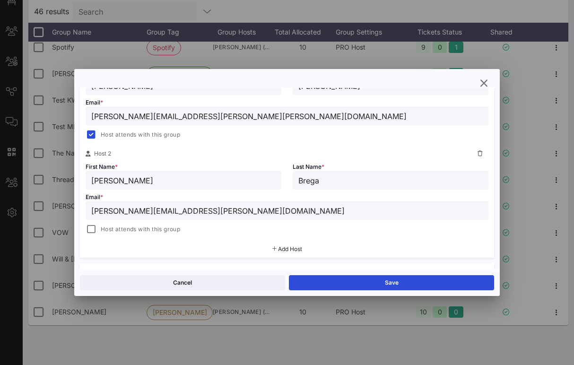
click at [138, 229] on span "Host attends with this group" at bounding box center [140, 229] width 79 height 9
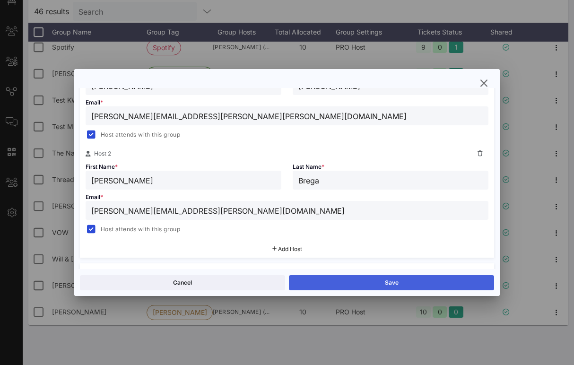
click at [324, 280] on button "Save" at bounding box center [391, 282] width 205 height 15
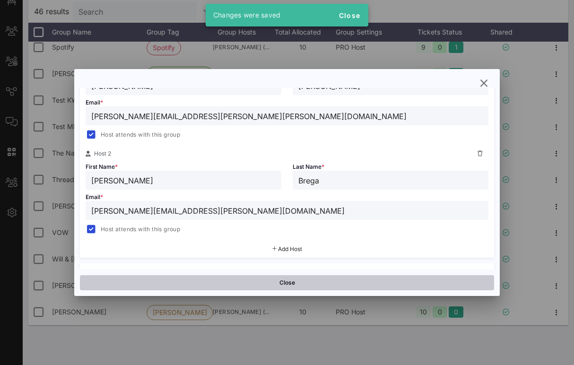
click at [295, 284] on button "Close" at bounding box center [287, 282] width 414 height 15
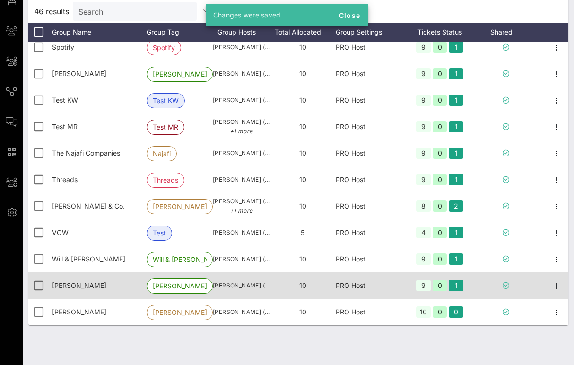
click at [293, 277] on div "10" at bounding box center [303, 285] width 66 height 26
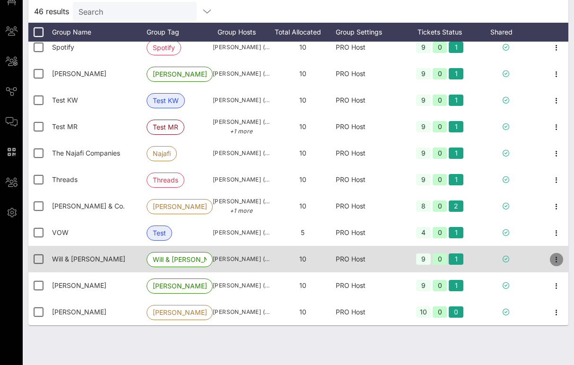
click at [556, 262] on icon "button" at bounding box center [556, 259] width 11 height 11
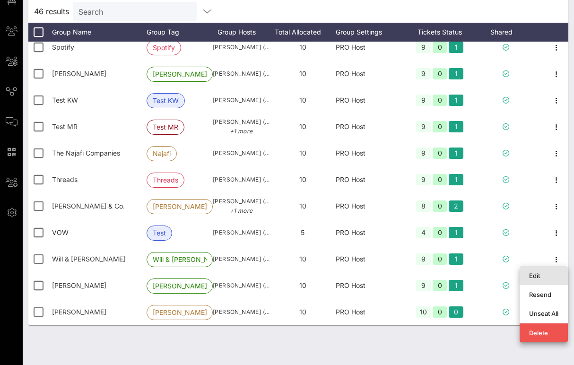
click at [537, 272] on div "Edit" at bounding box center [543, 276] width 29 height 8
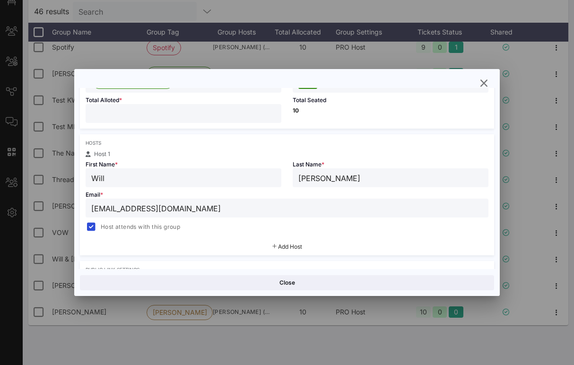
scroll to position [131, 0]
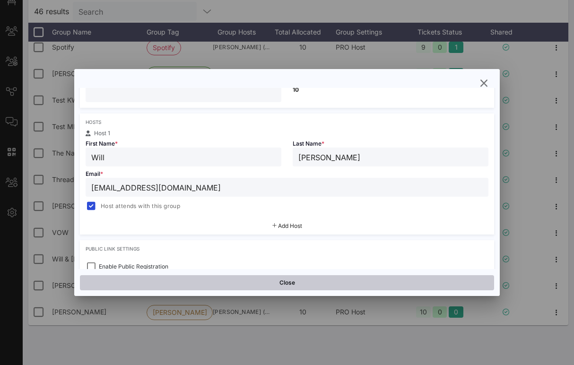
click at [300, 282] on button "Close" at bounding box center [287, 282] width 414 height 15
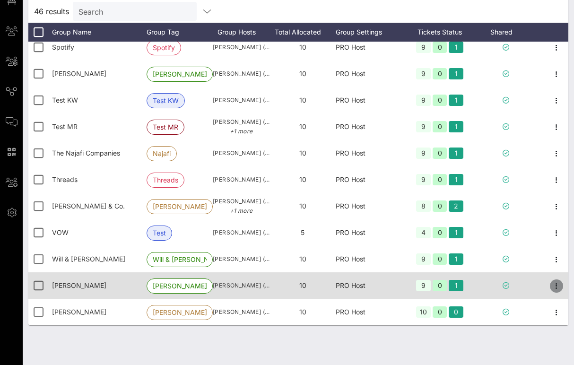
click at [556, 290] on icon "button" at bounding box center [556, 286] width 11 height 11
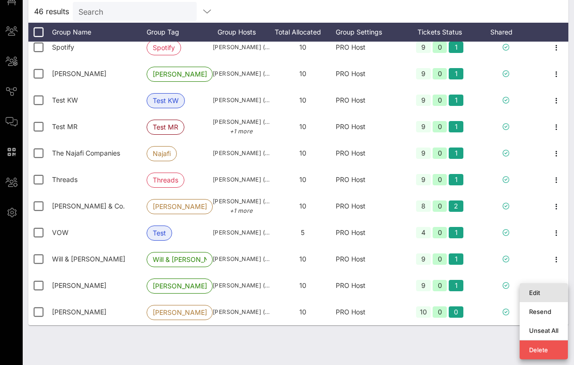
click at [531, 294] on div "Edit" at bounding box center [543, 293] width 29 height 8
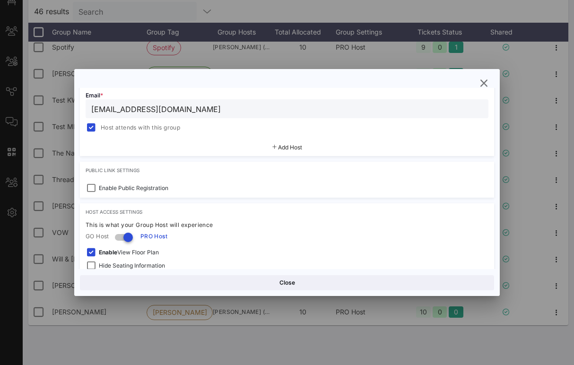
scroll to position [213, 0]
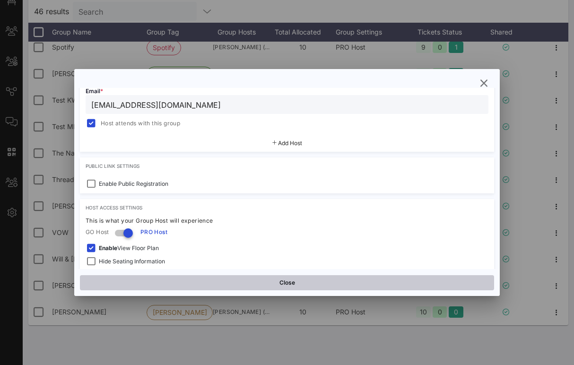
click at [258, 282] on button "Close" at bounding box center [287, 282] width 414 height 15
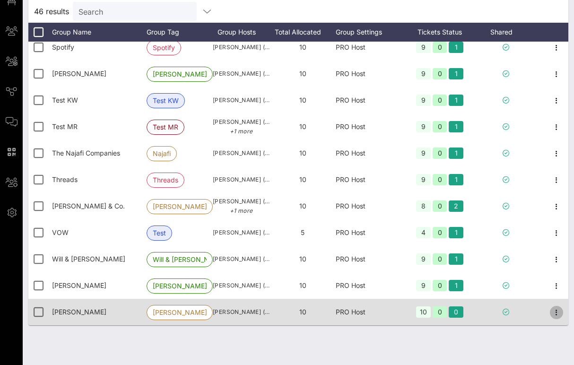
click at [556, 310] on icon "button" at bounding box center [556, 312] width 11 height 11
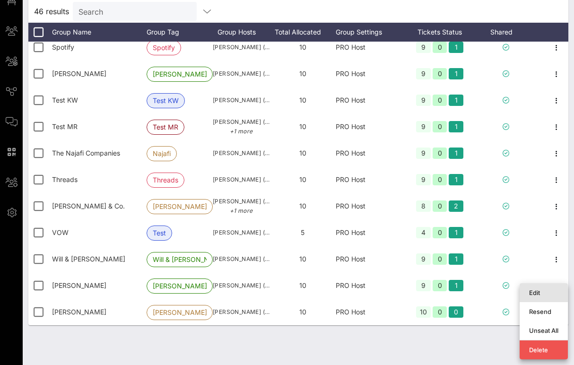
click at [535, 295] on div "Edit" at bounding box center [543, 293] width 29 height 8
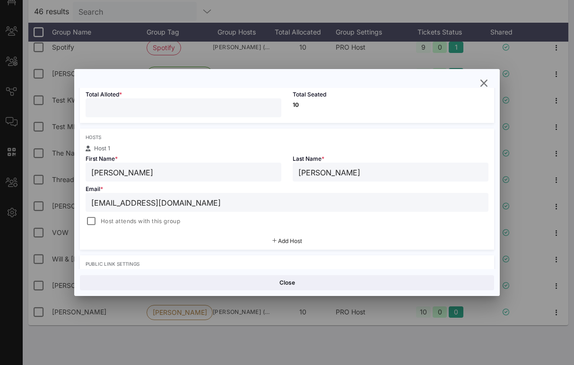
scroll to position [184, 0]
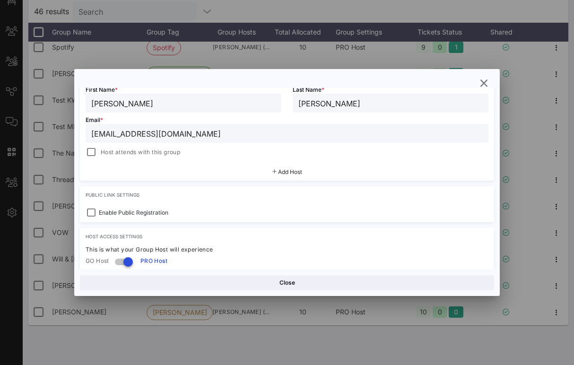
click at [230, 154] on div "Host attends with this group" at bounding box center [287, 152] width 403 height 11
click at [173, 152] on span "Host attends with this group" at bounding box center [140, 152] width 79 height 9
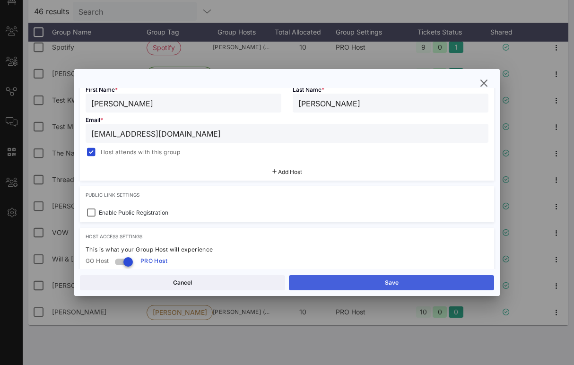
click at [325, 280] on button "Save" at bounding box center [391, 282] width 205 height 15
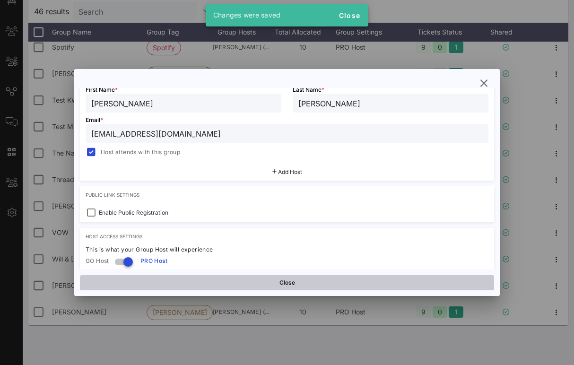
click at [306, 281] on button "Close" at bounding box center [287, 282] width 414 height 15
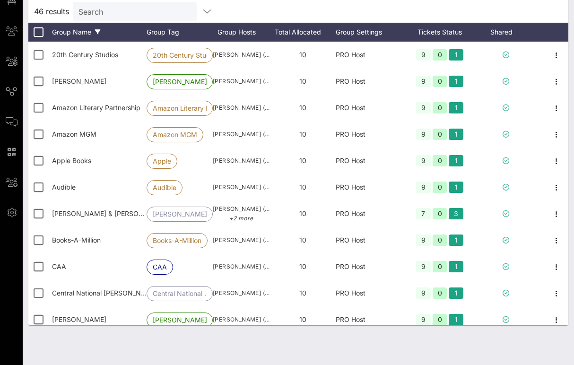
scroll to position [0, 0]
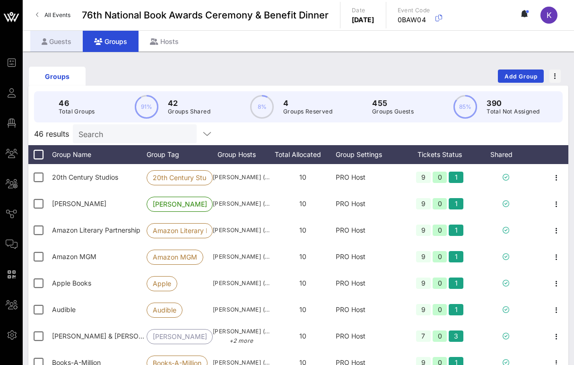
click at [60, 45] on div "Guests" at bounding box center [56, 41] width 53 height 21
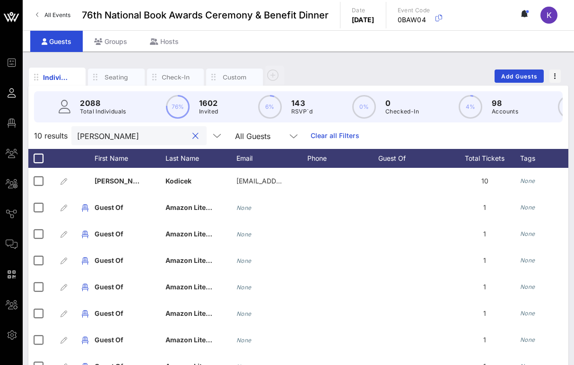
click at [134, 135] on input "[PERSON_NAME]" at bounding box center [132, 136] width 111 height 12
click at [134, 134] on input "[PERSON_NAME]" at bounding box center [132, 136] width 111 height 12
paste input "[PERSON_NAME]"
click at [136, 139] on input "[PERSON_NAME]" at bounding box center [132, 136] width 111 height 12
paste input "[PERSON_NAME]"
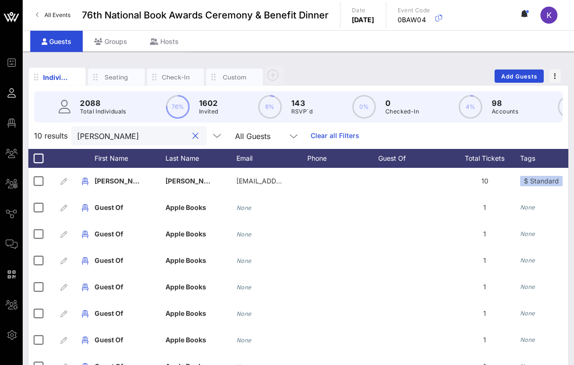
click at [127, 138] on input "[PERSON_NAME]" at bounding box center [132, 136] width 111 height 12
paste input "[PERSON_NAME]"
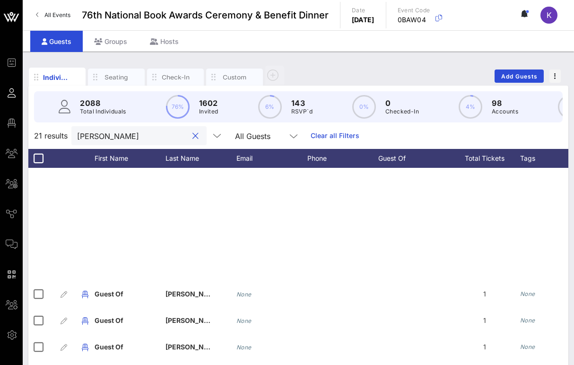
scroll to position [272, 0]
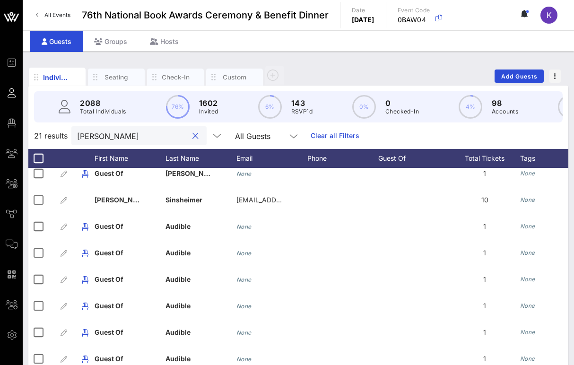
click at [135, 138] on input "[PERSON_NAME]" at bounding box center [132, 136] width 111 height 12
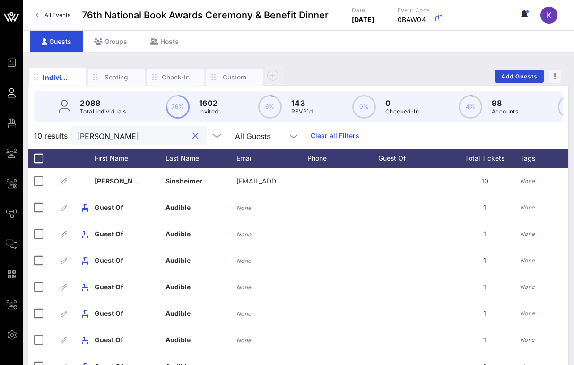
scroll to position [0, 0]
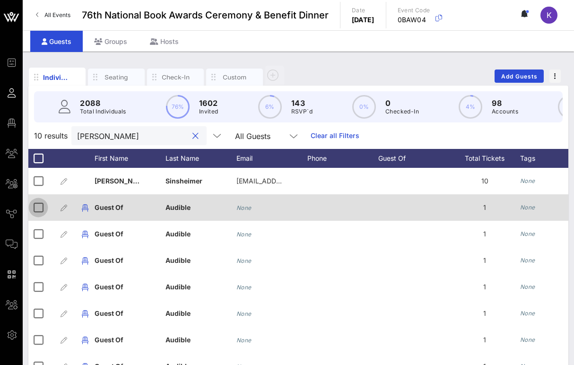
type input "[PERSON_NAME]"
click at [41, 208] on div at bounding box center [38, 208] width 16 height 16
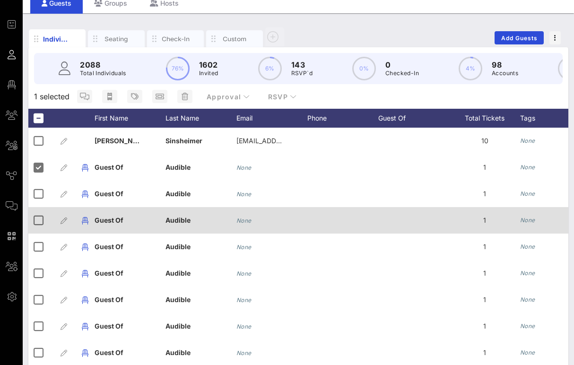
scroll to position [94, 0]
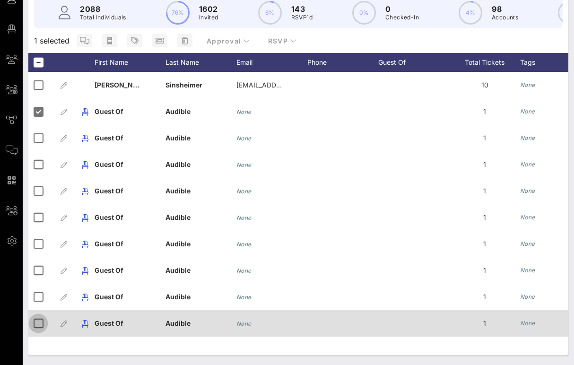
click at [37, 323] on div at bounding box center [38, 324] width 16 height 16
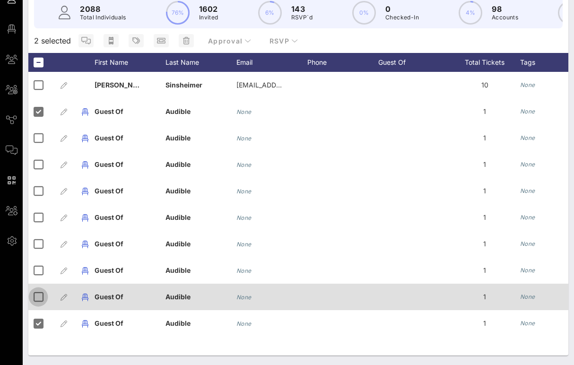
click at [40, 297] on div at bounding box center [38, 297] width 16 height 16
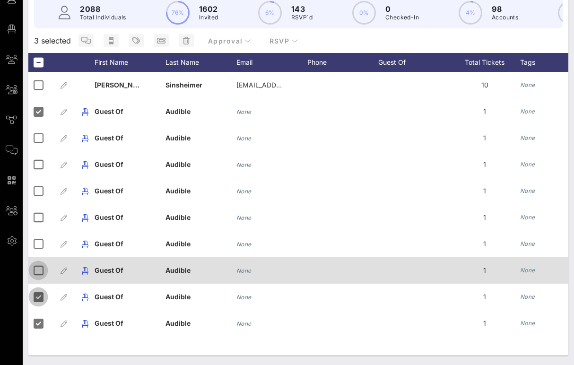
click at [40, 272] on div at bounding box center [38, 271] width 16 height 16
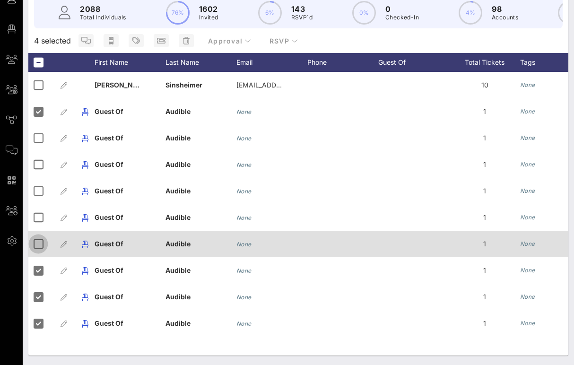
click at [40, 241] on div at bounding box center [38, 244] width 16 height 16
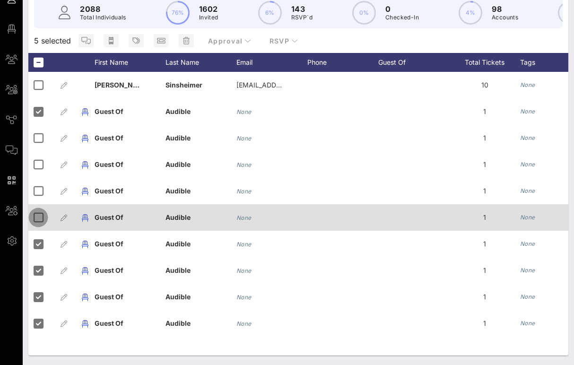
click at [40, 219] on div at bounding box center [38, 218] width 16 height 16
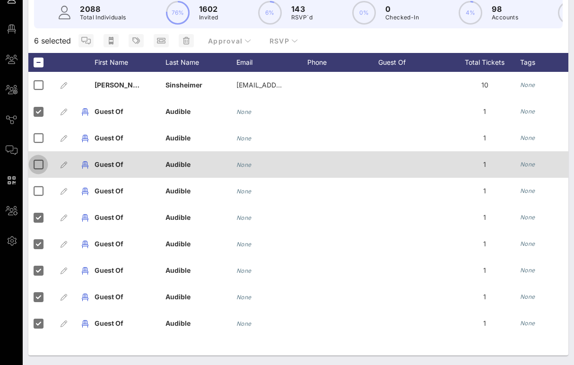
click at [39, 189] on div at bounding box center [38, 191] width 16 height 16
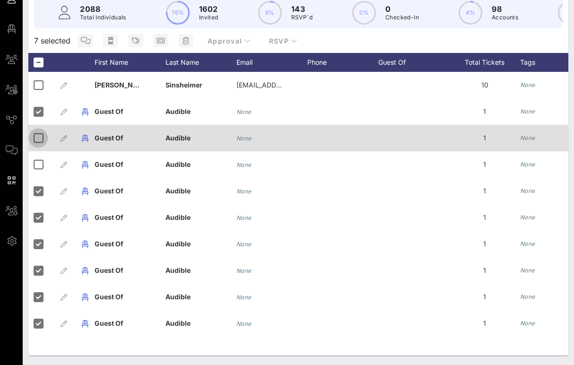
drag, startPoint x: 38, startPoint y: 165, endPoint x: 38, endPoint y: 142, distance: 23.2
click at [38, 165] on div at bounding box center [38, 165] width 16 height 16
click at [38, 138] on div at bounding box center [38, 138] width 16 height 16
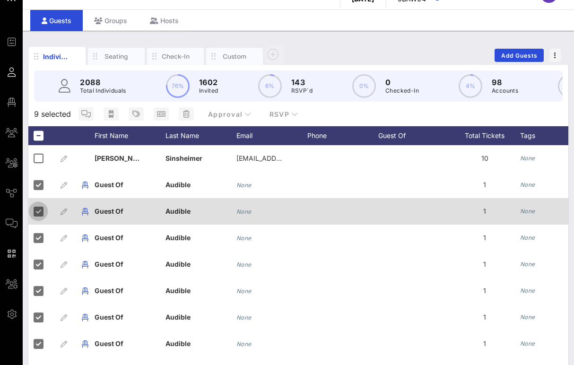
scroll to position [0, 0]
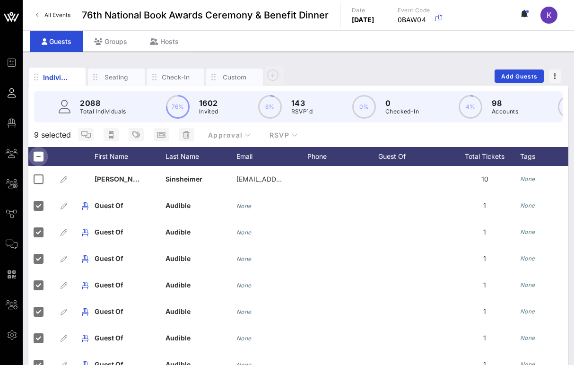
click at [38, 159] on div at bounding box center [38, 157] width 16 height 16
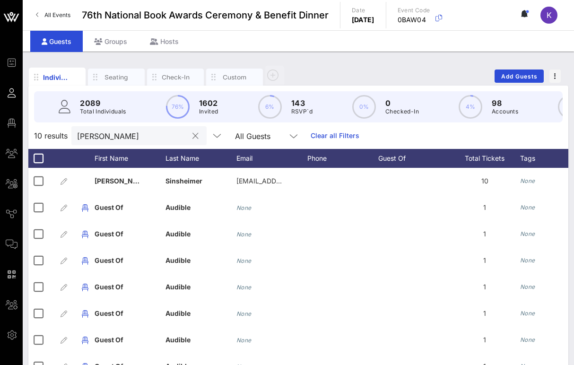
click at [132, 137] on input "[PERSON_NAME]" at bounding box center [132, 136] width 111 height 12
paste input "[EMAIL_ADDRESS][DOMAIN_NAME]"
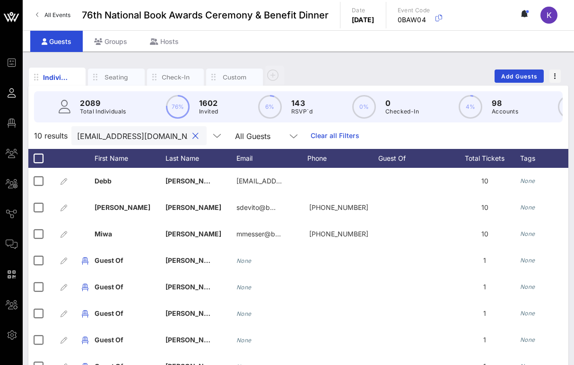
click at [137, 137] on input "[EMAIL_ADDRESS][DOMAIN_NAME]" at bounding box center [132, 136] width 111 height 12
paste input "[PERSON_NAME]"
click at [123, 136] on input "[PERSON_NAME]" at bounding box center [132, 136] width 111 height 12
paste input "[PERSON_NAME]"
click at [138, 135] on input "[PERSON_NAME]" at bounding box center [132, 136] width 111 height 12
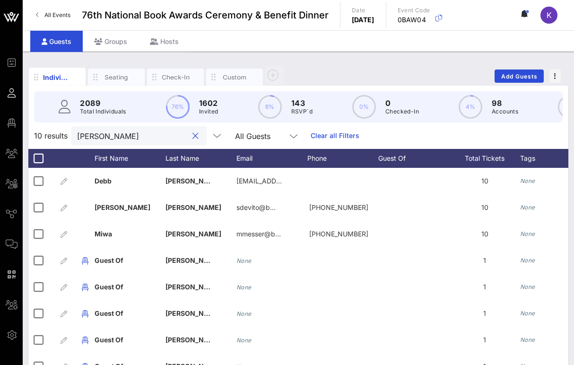
paste input "[PERSON_NAME]"
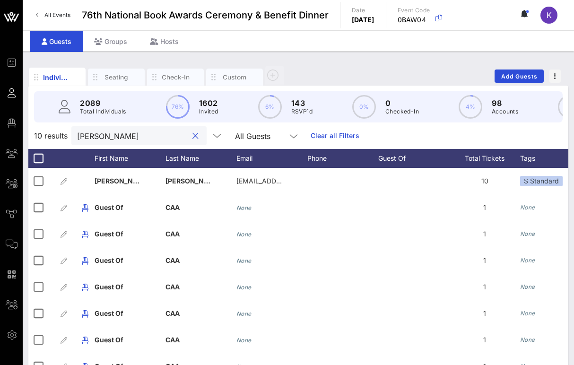
click at [134, 134] on input "[PERSON_NAME]" at bounding box center [132, 136] width 111 height 12
paste input "[PERSON_NAME]"
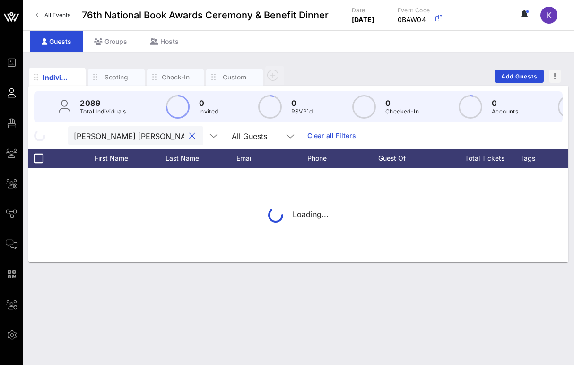
scroll to position [0, 17]
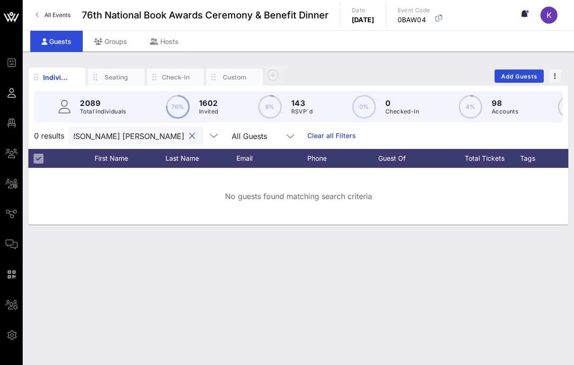
paste input "text"
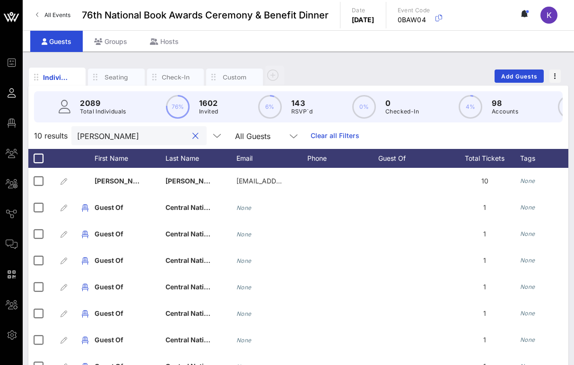
click at [114, 134] on input "[PERSON_NAME]" at bounding box center [132, 136] width 111 height 12
paste input "Chiwoniso"
click at [126, 139] on input "Chiwoniso" at bounding box center [132, 136] width 111 height 12
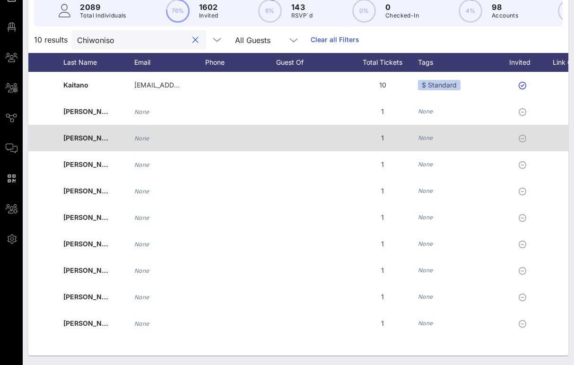
scroll to position [0, 207]
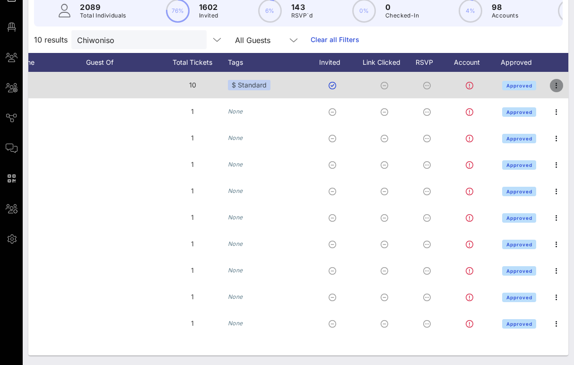
click at [557, 83] on icon "button" at bounding box center [556, 85] width 11 height 11
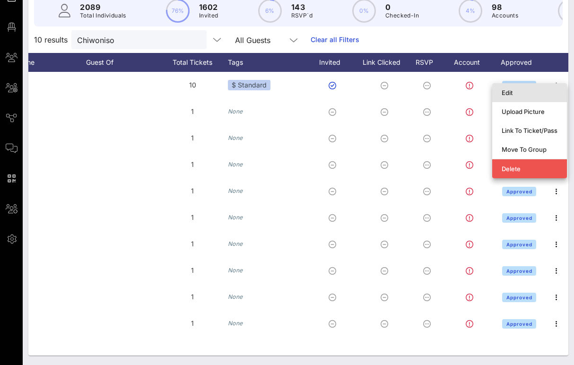
click at [537, 88] on div "Edit" at bounding box center [530, 92] width 56 height 15
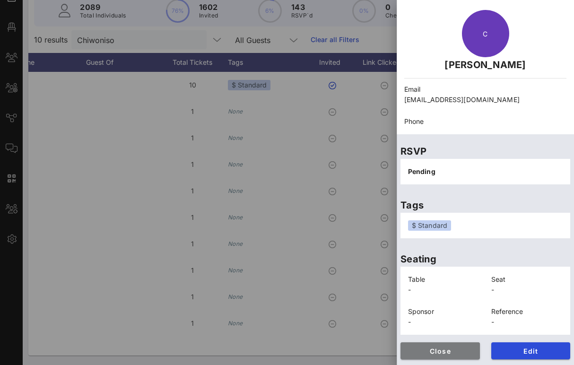
click at [433, 348] on span "Close" at bounding box center [440, 351] width 64 height 8
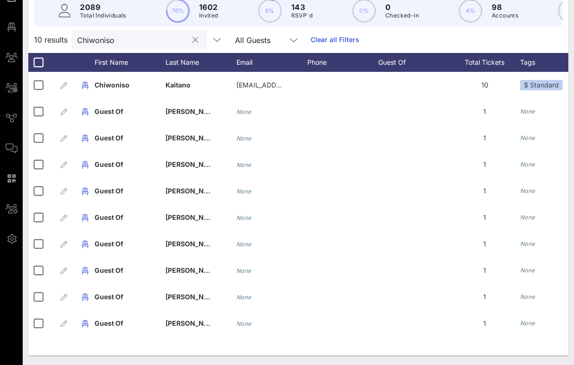
click at [119, 42] on input "Chiwoniso" at bounding box center [132, 40] width 111 height 12
paste input "[PERSON_NAME]"
click at [114, 39] on input "[PERSON_NAME]" at bounding box center [132, 40] width 111 height 12
paste input "[PERSON_NAME]"
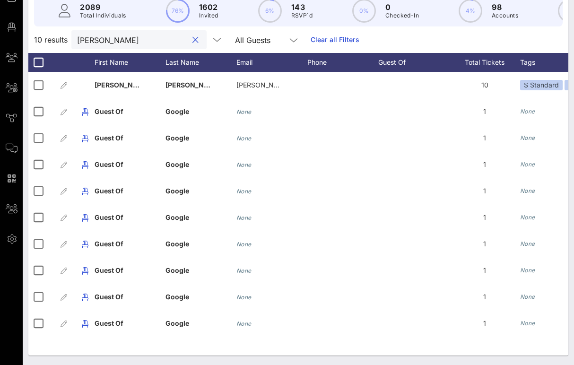
click at [110, 42] on input "[PERSON_NAME]" at bounding box center [132, 40] width 111 height 12
paste input "[PERSON_NAME]"
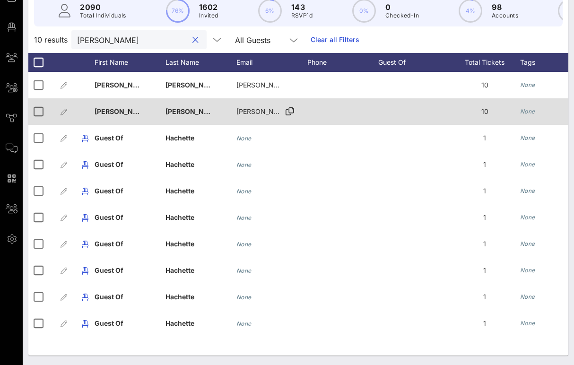
scroll to position [0, 0]
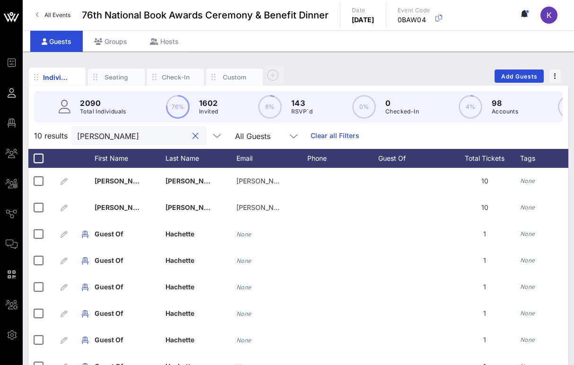
click at [111, 136] on input "[PERSON_NAME]" at bounding box center [132, 136] width 111 height 12
paste input "[PERSON_NAME]"
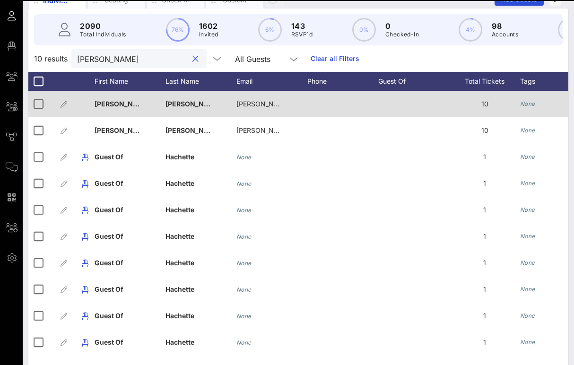
scroll to position [78, 0]
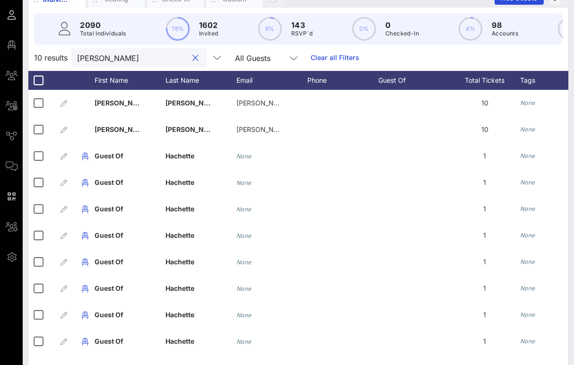
click at [135, 60] on input "[PERSON_NAME]" at bounding box center [132, 58] width 111 height 12
paste input "[PERSON_NAME]"
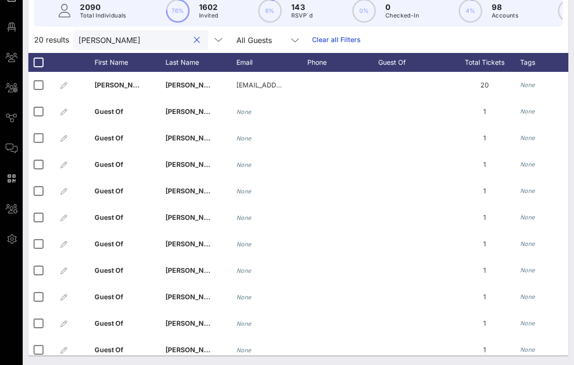
scroll to position [0, 0]
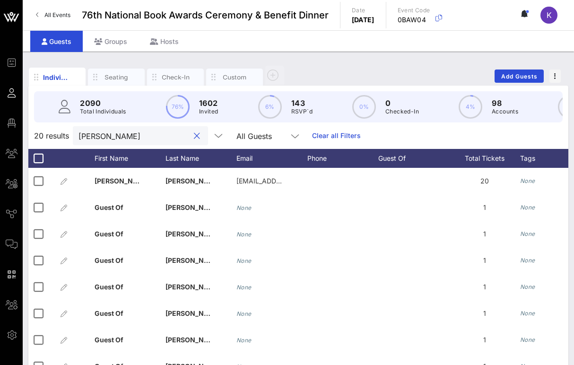
click at [126, 138] on input "[PERSON_NAME]" at bounding box center [134, 136] width 111 height 12
paste input "[PERSON_NAME]"
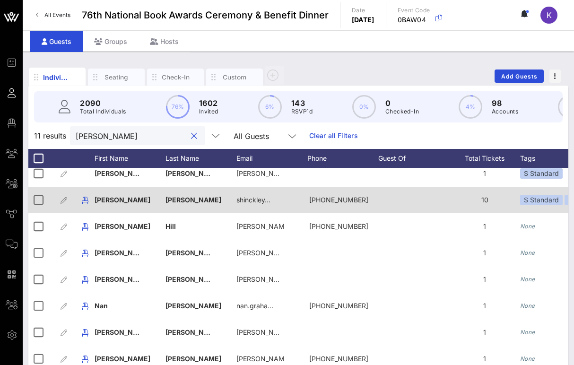
scroll to position [96, 0]
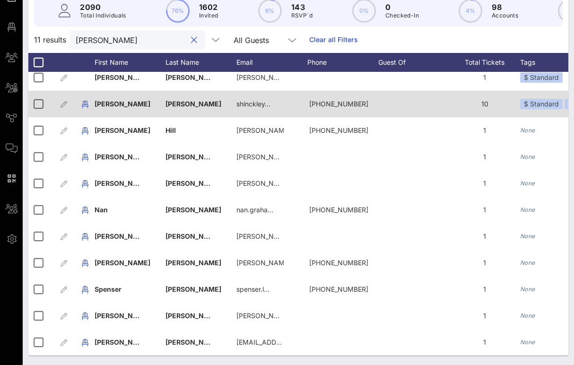
type input "[PERSON_NAME]"
click at [125, 199] on div "Nan" at bounding box center [130, 210] width 71 height 26
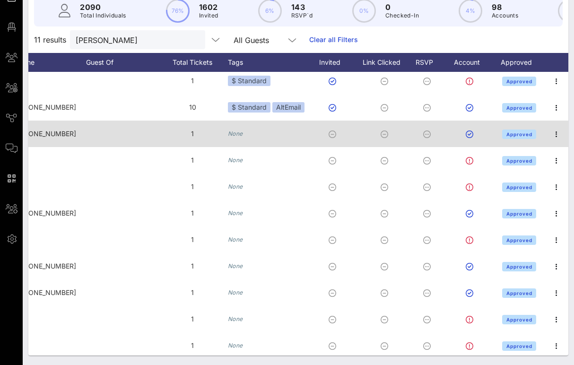
scroll to position [4, 249]
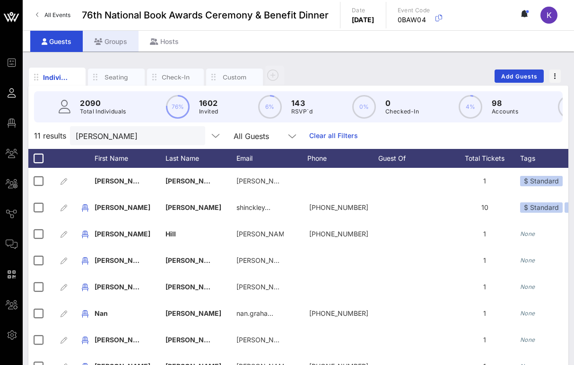
click at [120, 47] on div "Groups" at bounding box center [111, 41] width 56 height 21
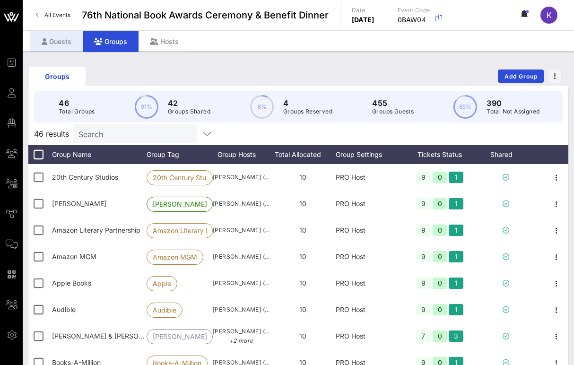
click at [61, 44] on div "Guests" at bounding box center [56, 41] width 53 height 21
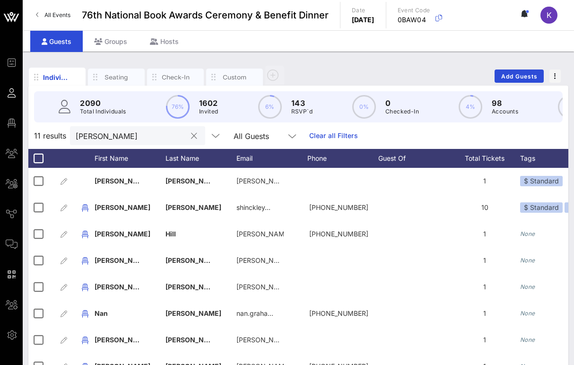
click at [134, 134] on input "[PERSON_NAME]" at bounding box center [131, 136] width 111 height 12
paste input "[PERSON_NAME]"
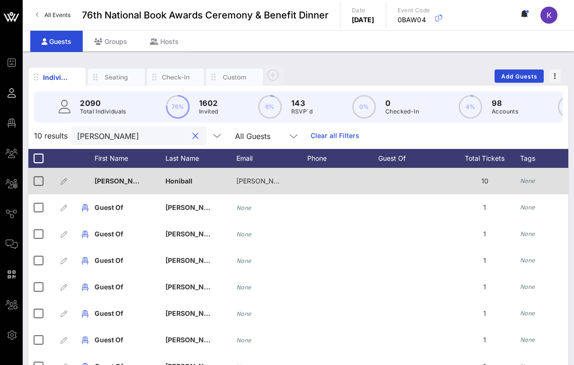
scroll to position [96, 0]
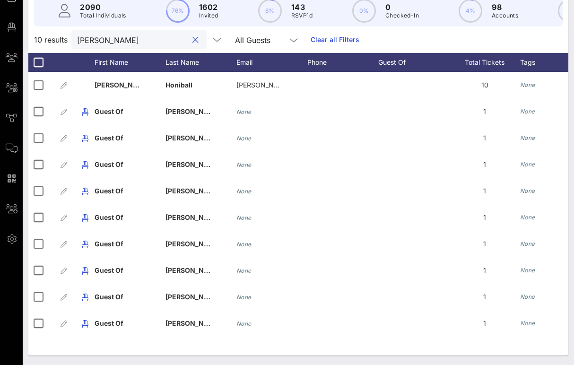
click at [114, 42] on input "[PERSON_NAME]" at bounding box center [132, 40] width 111 height 12
paste input "[DATE][PERSON_NAME]"
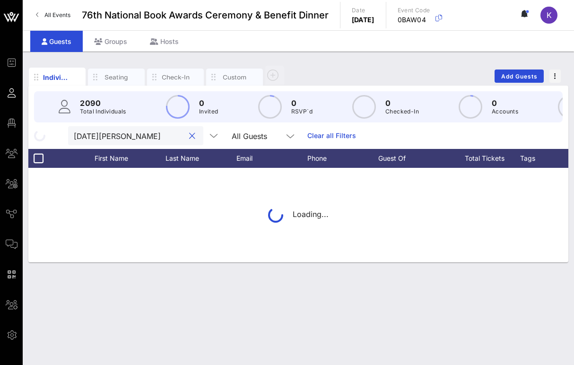
scroll to position [0, 0]
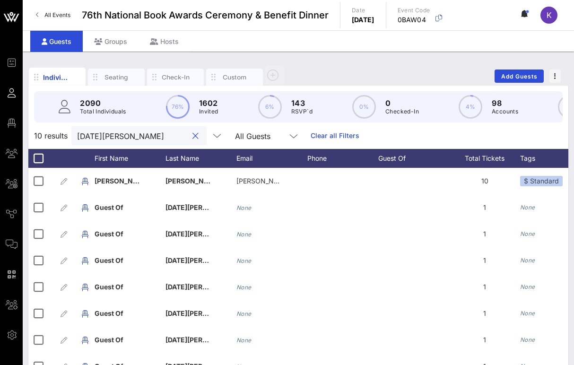
click at [105, 138] on input "[DATE][PERSON_NAME]" at bounding box center [132, 136] width 111 height 12
paste input "[PERSON_NAME]"
click at [138, 134] on input "[PERSON_NAME]" at bounding box center [132, 136] width 111 height 12
paste input "[PERSON_NAME]"
click at [127, 133] on input "[PERSON_NAME]" at bounding box center [134, 136] width 111 height 12
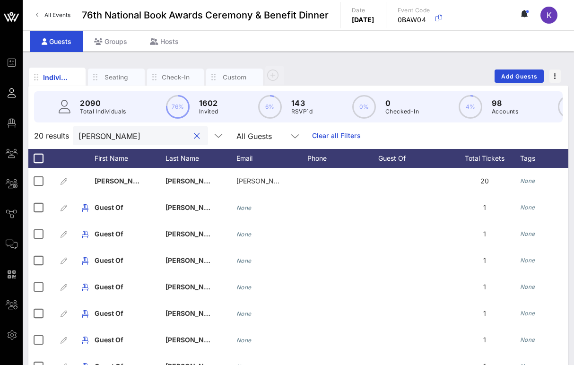
paste input "[PERSON_NAME]"
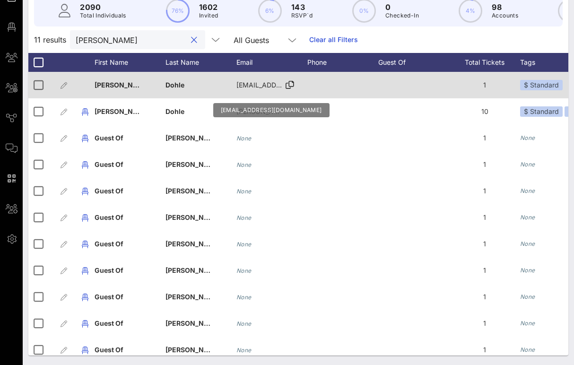
click at [290, 86] on icon at bounding box center [290, 85] width 9 height 1
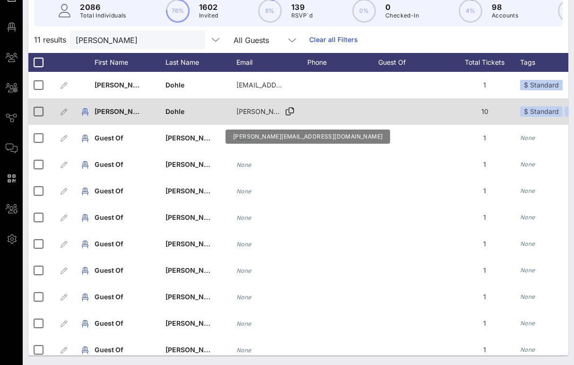
click at [289, 111] on icon at bounding box center [290, 111] width 9 height 1
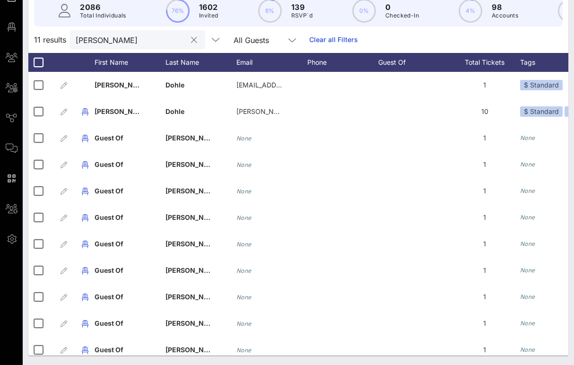
click at [125, 44] on input "[PERSON_NAME]" at bounding box center [131, 40] width 111 height 12
paste input "[PERSON_NAME]"
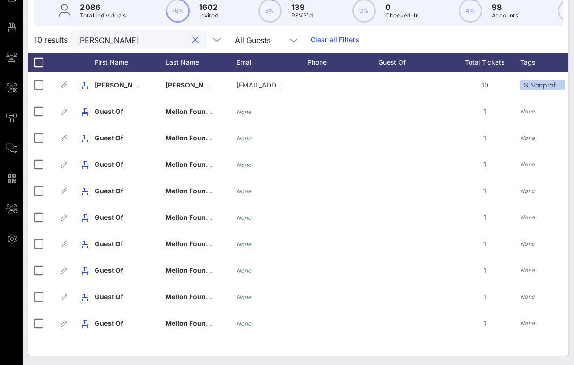
click at [120, 40] on input "[PERSON_NAME]" at bounding box center [132, 40] width 111 height 12
paste input "[PERSON_NAME]"
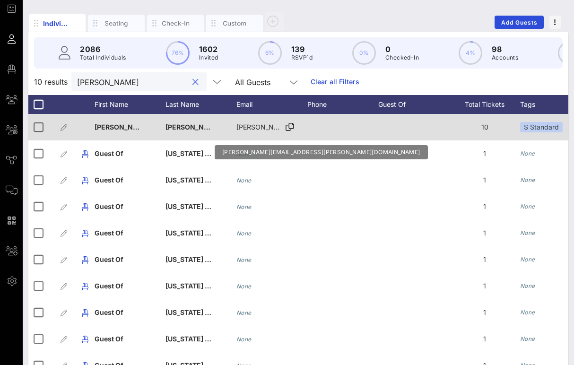
scroll to position [96, 0]
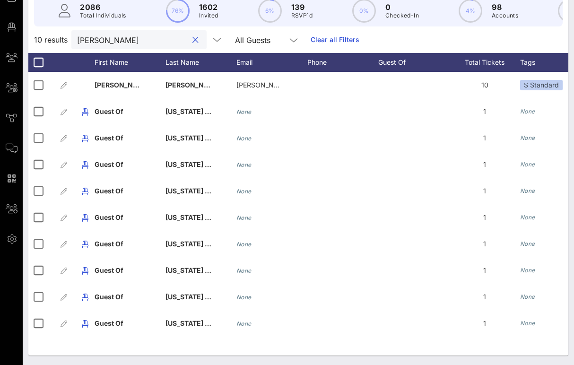
click at [124, 43] on input "[PERSON_NAME]" at bounding box center [132, 40] width 111 height 12
paste input "[PERSON_NAME]"
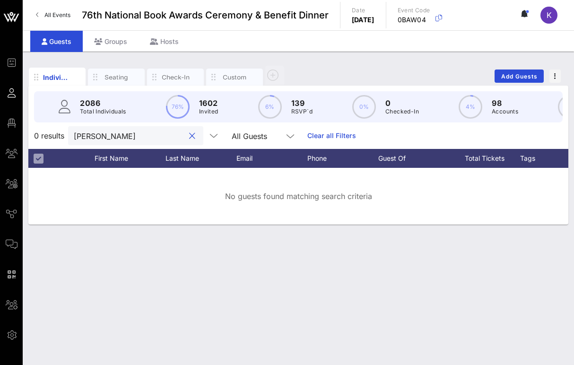
click at [114, 135] on input "[PERSON_NAME]" at bounding box center [129, 136] width 111 height 12
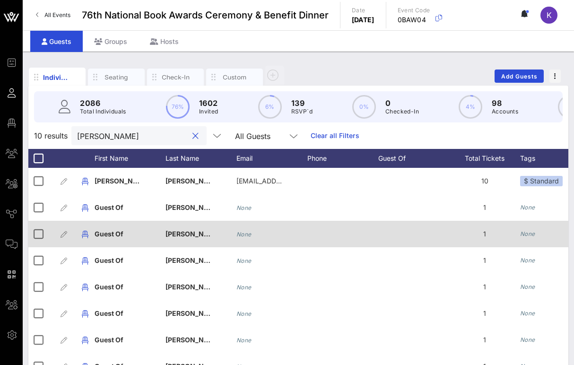
scroll to position [96, 0]
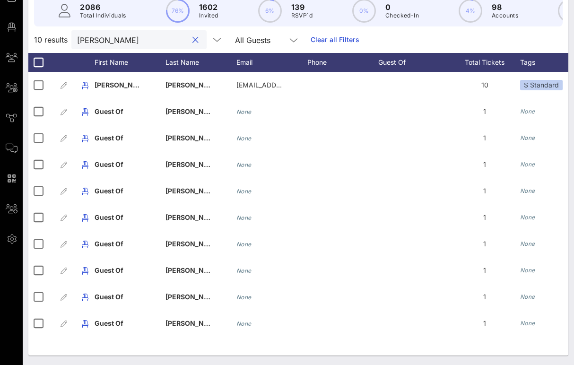
type input "[PERSON_NAME]"
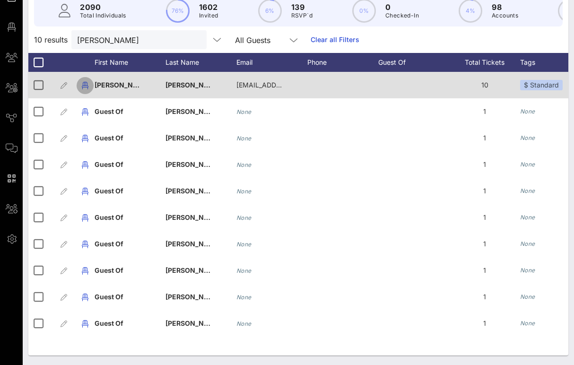
click at [86, 86] on icon "button" at bounding box center [84, 85] width 11 height 11
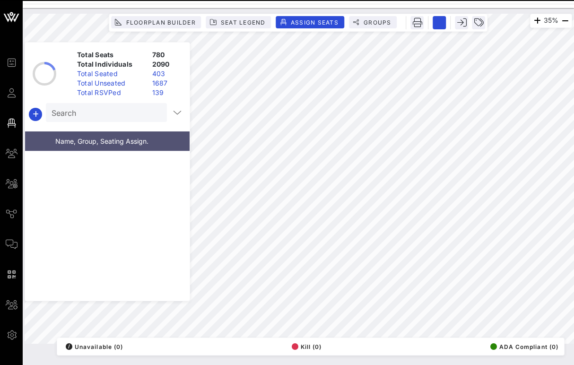
scroll to position [65197, 0]
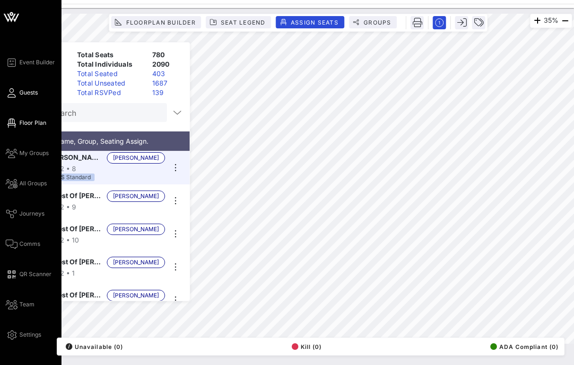
click at [10, 94] on icon at bounding box center [12, 92] width 12 height 1
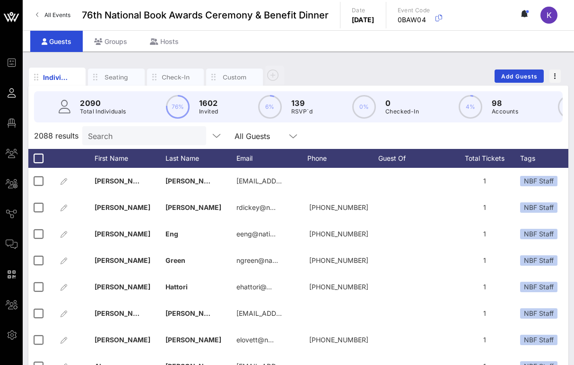
click at [134, 139] on input "Search" at bounding box center [143, 136] width 111 height 12
paste input "[PERSON_NAME]"
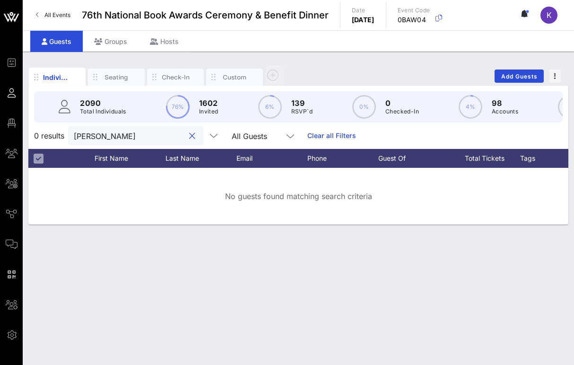
click at [120, 135] on input "[PERSON_NAME]" at bounding box center [129, 136] width 111 height 12
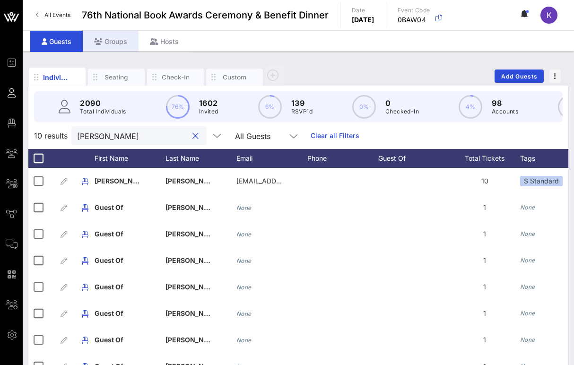
type input "[PERSON_NAME]"
click at [107, 47] on div "Groups" at bounding box center [111, 41] width 56 height 21
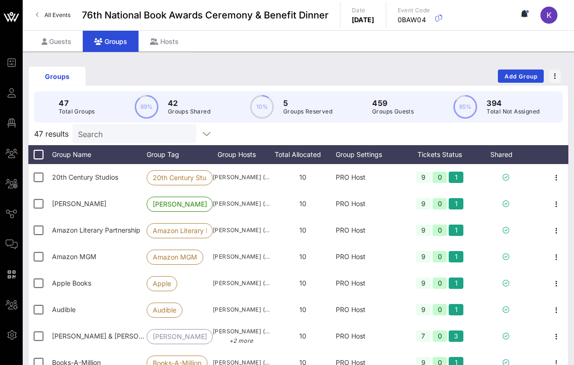
click at [93, 132] on input "Search" at bounding box center [133, 134] width 111 height 12
paste input "[PERSON_NAME]"
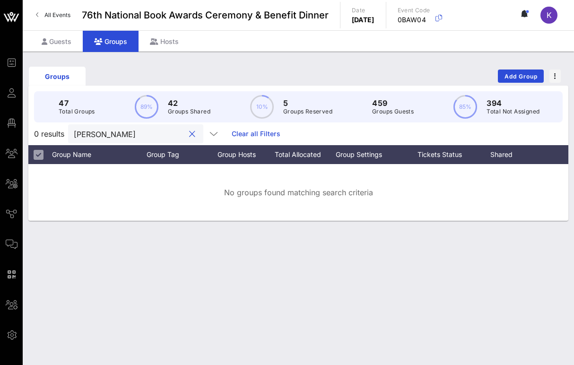
click at [113, 132] on input "[PERSON_NAME]" at bounding box center [129, 134] width 111 height 12
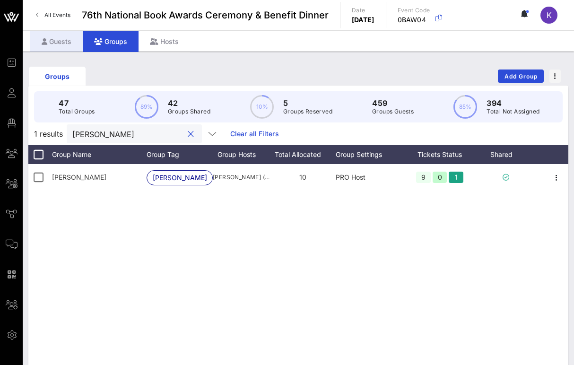
type input "[PERSON_NAME]"
click at [64, 44] on div "Guests" at bounding box center [56, 41] width 53 height 21
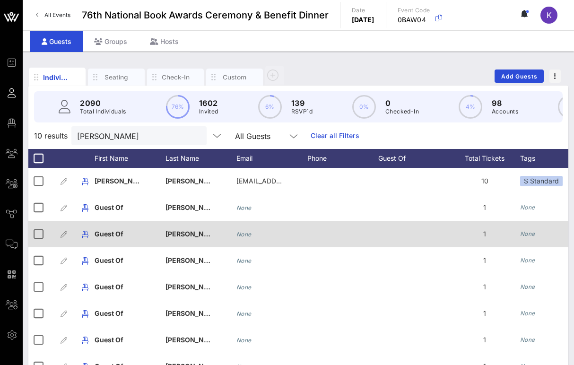
scroll to position [96, 0]
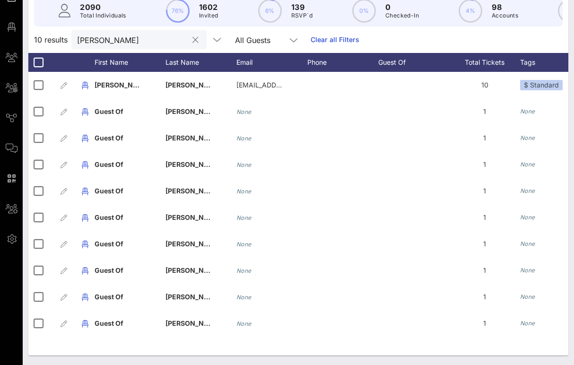
click at [127, 40] on input "[PERSON_NAME]" at bounding box center [132, 40] width 111 height 12
paste input "[PERSON_NAME]"
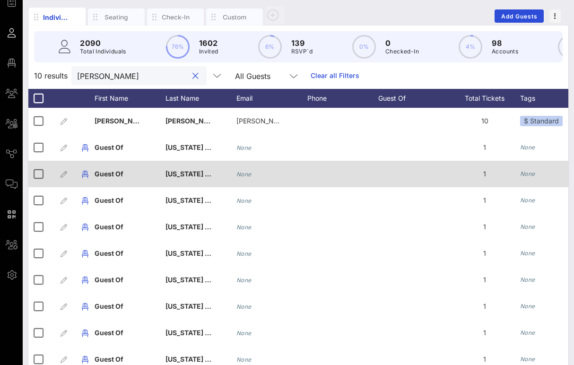
scroll to position [0, 0]
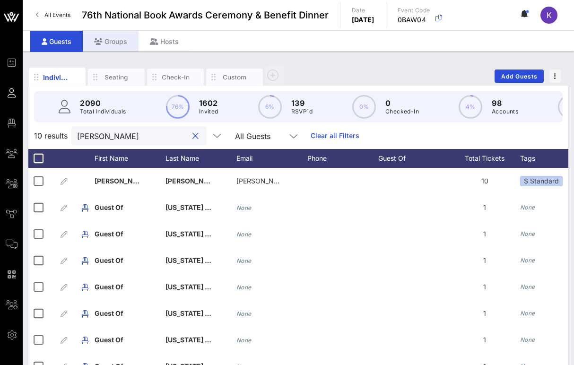
type input "[PERSON_NAME]"
click at [109, 44] on div "Groups" at bounding box center [111, 41] width 56 height 21
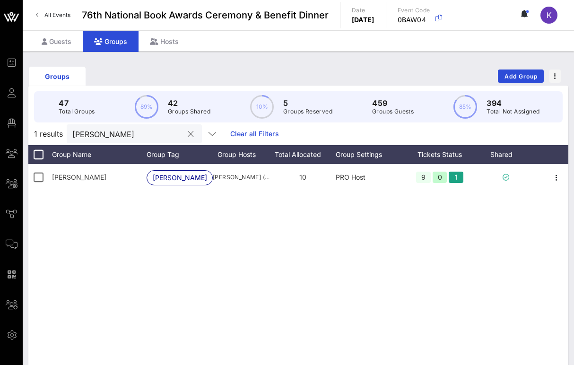
click at [106, 136] on input "[PERSON_NAME]" at bounding box center [127, 134] width 111 height 12
paste input "[PERSON_NAME]"
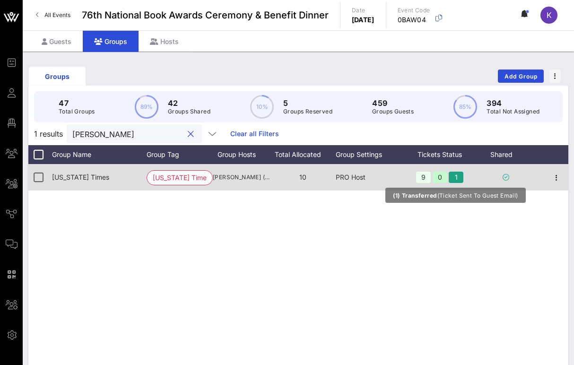
type input "[PERSON_NAME]"
click at [456, 177] on div "1" at bounding box center [456, 177] width 15 height 11
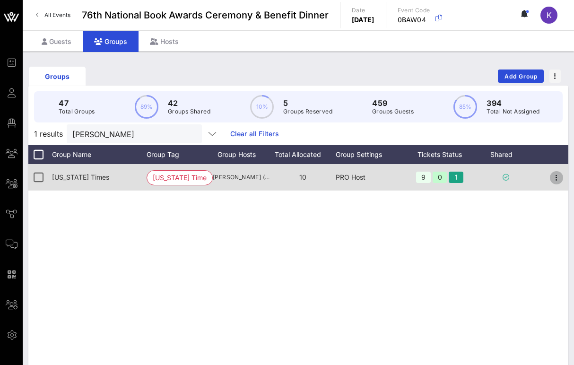
click at [558, 179] on icon "button" at bounding box center [556, 177] width 11 height 11
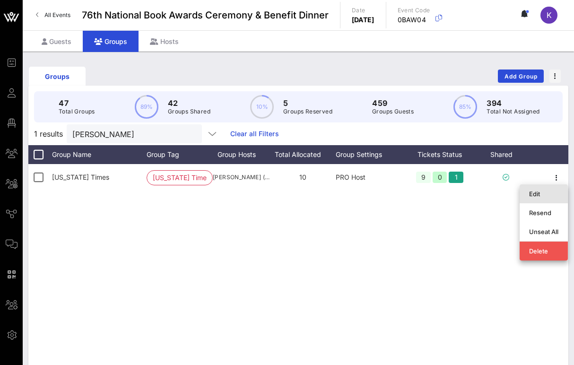
click at [535, 193] on div "Edit" at bounding box center [543, 194] width 29 height 8
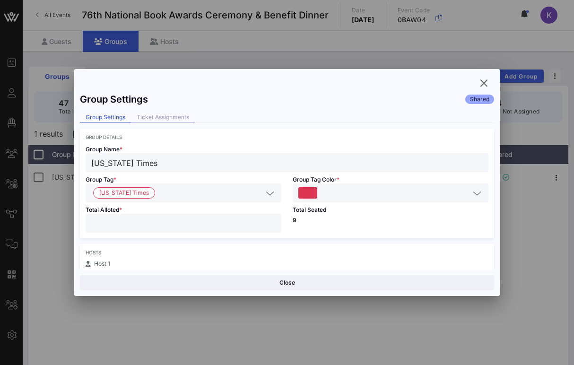
click at [173, 116] on div "Ticket Assignments" at bounding box center [163, 118] width 64 height 10
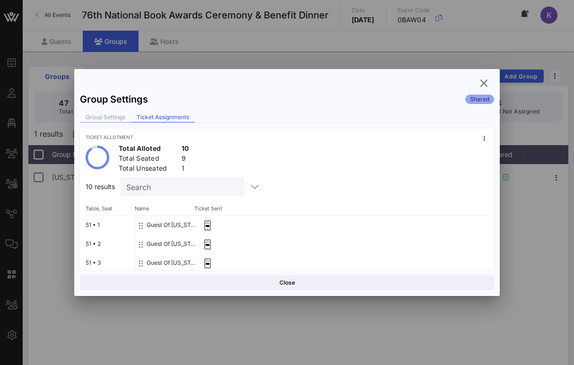
click at [109, 115] on div "Group Settings" at bounding box center [105, 118] width 51 height 10
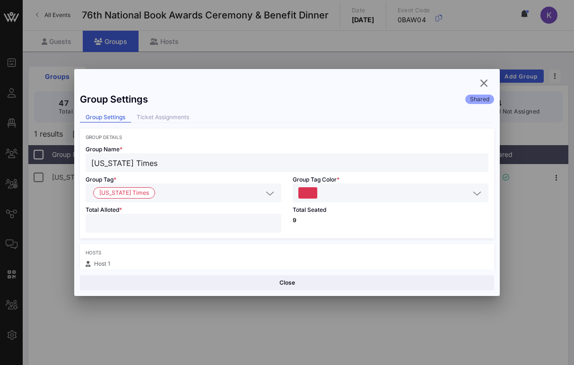
click at [157, 110] on div "Group Settings Shared Group Settings Ticket Assignments Group Details Group Nam…" at bounding box center [287, 178] width 426 height 181
click at [156, 120] on div "Ticket Assignments" at bounding box center [163, 118] width 64 height 10
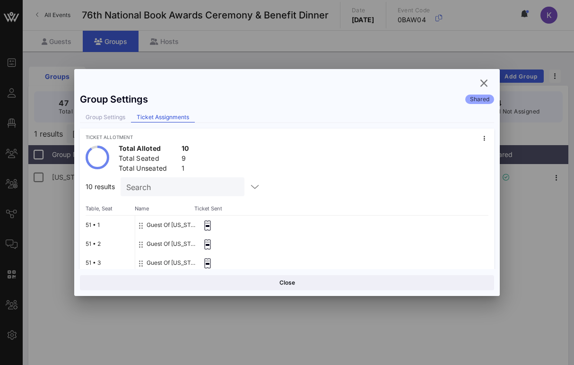
scroll to position [157, 0]
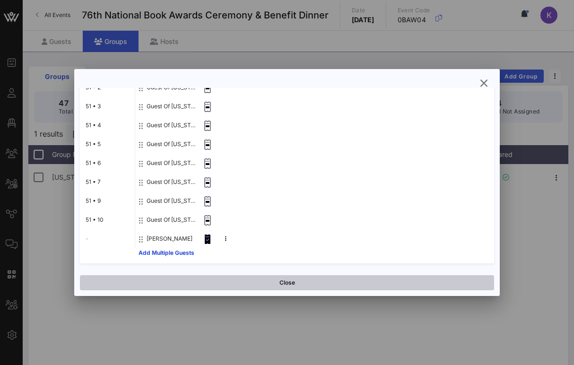
click at [215, 282] on button "Close" at bounding box center [287, 282] width 414 height 15
click at [215, 282] on div "[US_STATE] Times [US_STATE] Times [PERSON_NAME] ([PERSON_NAME][EMAIL_ADDRESS][P…" at bounding box center [298, 306] width 540 height 284
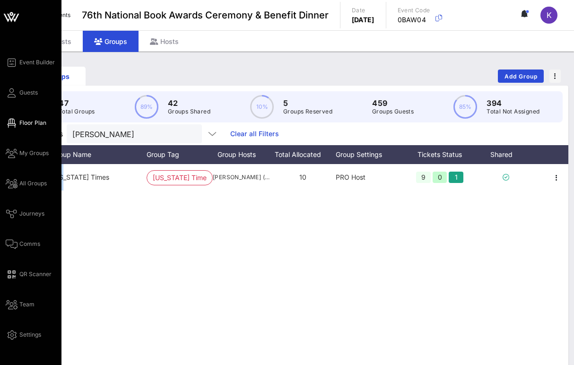
click at [34, 123] on span "Floor Plan" at bounding box center [32, 123] width 27 height 9
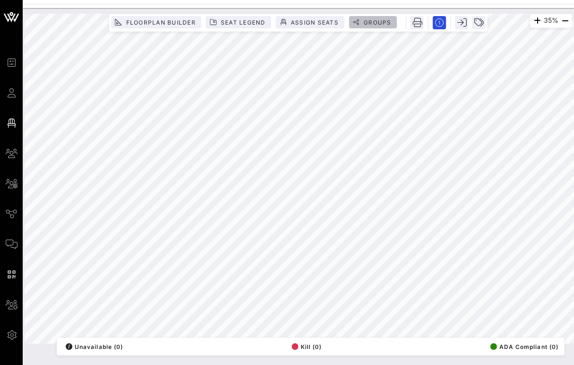
click at [367, 26] on button "Groups" at bounding box center [373, 22] width 48 height 12
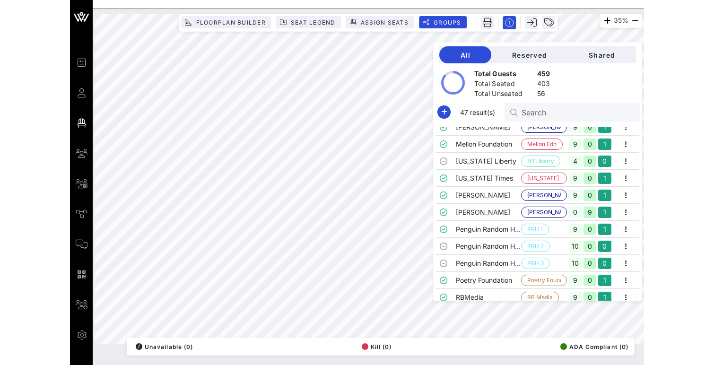
scroll to position [391, 0]
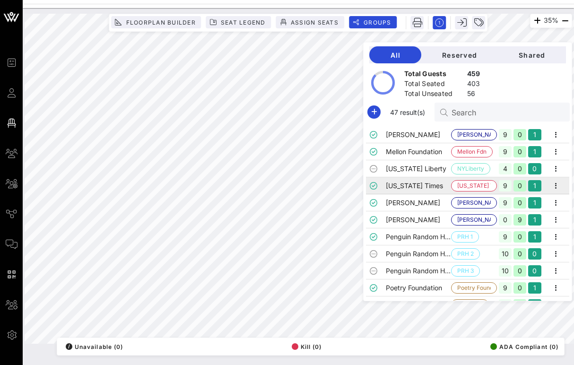
click at [439, 188] on td "[US_STATE] Times" at bounding box center [419, 185] width 66 height 17
click at [429, 187] on td "[US_STATE] Times" at bounding box center [419, 185] width 66 height 17
click at [424, 185] on td "[US_STATE] Times" at bounding box center [419, 185] width 66 height 17
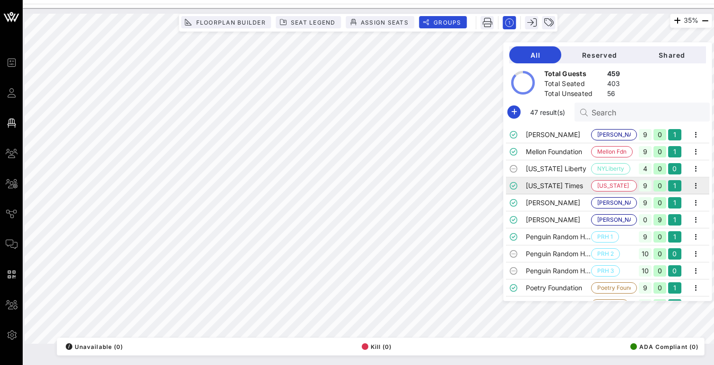
click at [564, 186] on td "[US_STATE] Times" at bounding box center [559, 185] width 66 height 17
click at [561, 202] on td "[PERSON_NAME]" at bounding box center [559, 202] width 66 height 17
click at [562, 188] on td "[US_STATE] Times" at bounding box center [559, 185] width 66 height 17
click at [698, 183] on icon "button" at bounding box center [696, 185] width 11 height 11
click at [676, 200] on div "Edit" at bounding box center [683, 202] width 29 height 8
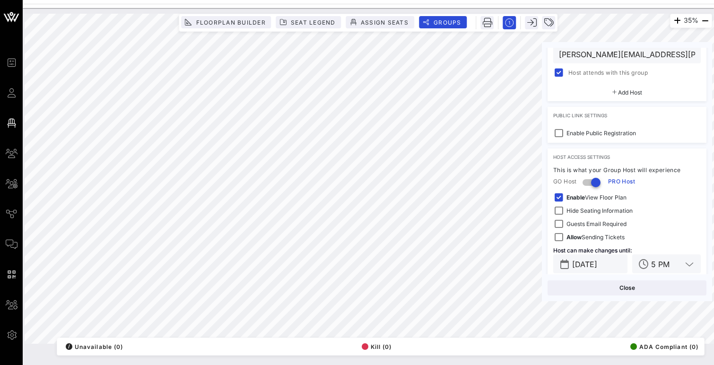
scroll to position [238, 0]
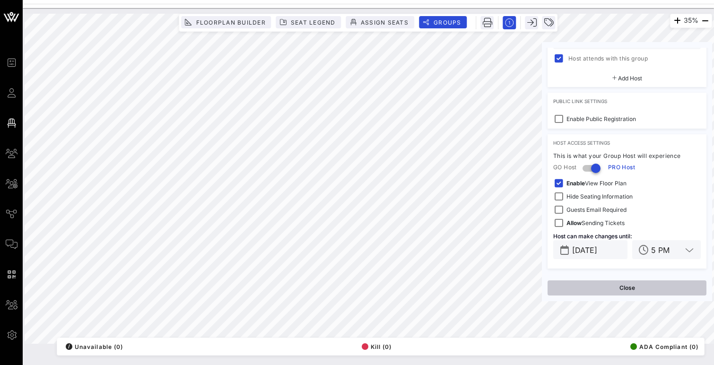
click at [612, 291] on button "Close" at bounding box center [627, 288] width 159 height 15
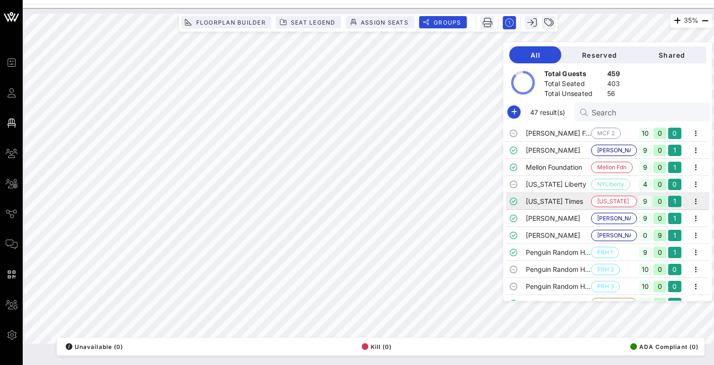
scroll to position [373, 0]
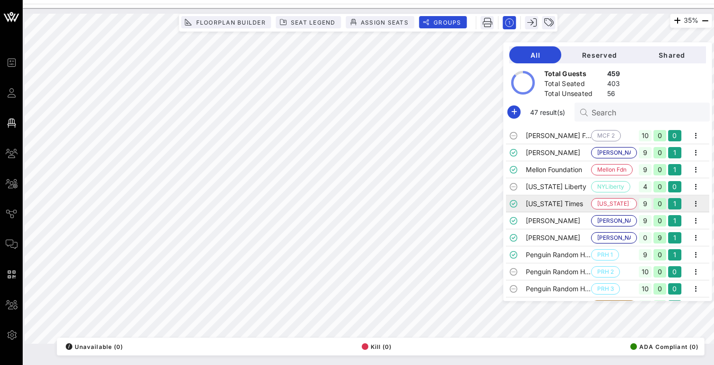
click at [563, 201] on td "[US_STATE] Times" at bounding box center [559, 203] width 66 height 17
click at [304, 25] on span "Seat Legend" at bounding box center [312, 22] width 45 height 7
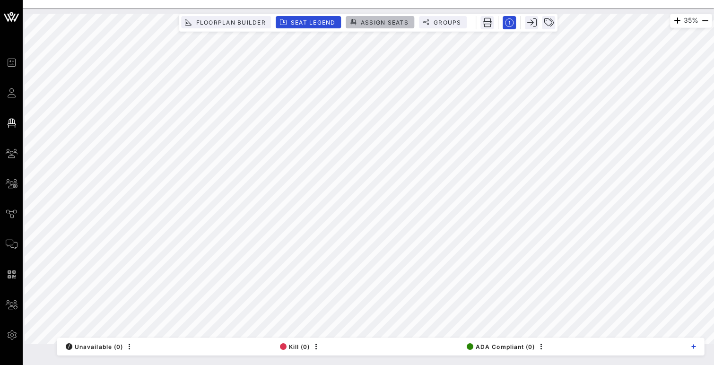
click at [365, 26] on button "Assign Seats" at bounding box center [380, 22] width 68 height 12
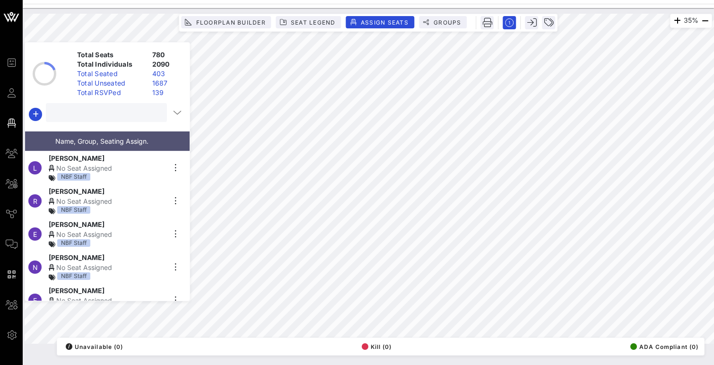
click at [98, 115] on input "text" at bounding box center [106, 112] width 108 height 12
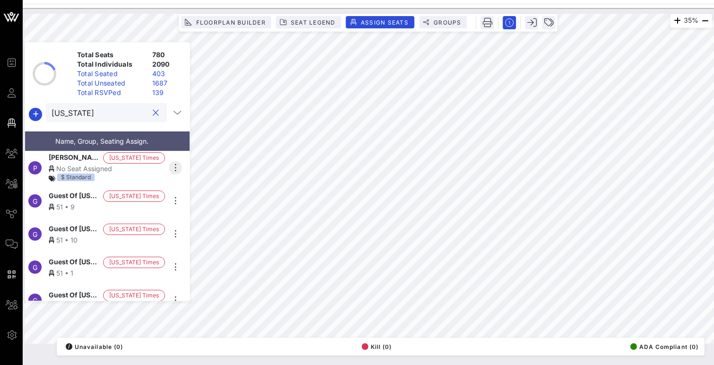
type input "[US_STATE]"
click at [174, 163] on icon "button" at bounding box center [175, 167] width 11 height 11
click at [142, 174] on div "$ Standard" at bounding box center [107, 179] width 116 height 10
click at [100, 166] on div "No Seat Assigned" at bounding box center [107, 169] width 116 height 10
click at [98, 166] on div "No Seat Assigned" at bounding box center [107, 169] width 116 height 10
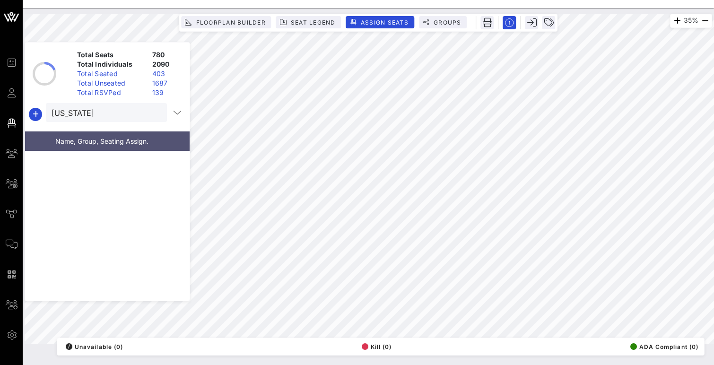
scroll to position [0, 0]
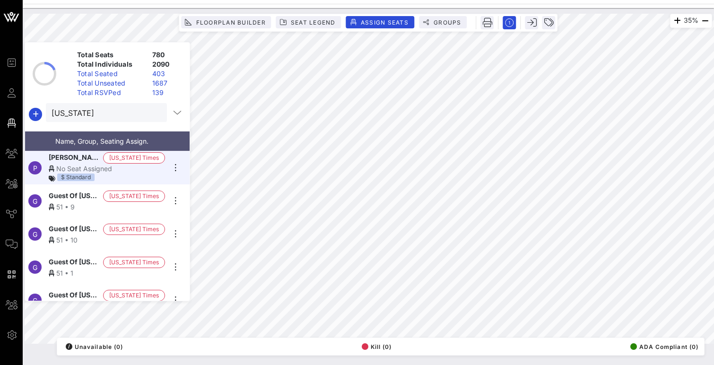
click at [81, 165] on div "No Seat Assigned" at bounding box center [107, 169] width 116 height 10
click at [130, 174] on div "$ Standard" at bounding box center [107, 179] width 116 height 10
click at [89, 139] on span "Name, Group, Seating Assign." at bounding box center [101, 141] width 93 height 8
click at [136, 154] on span "[US_STATE] Times" at bounding box center [134, 158] width 50 height 10
click at [130, 154] on span "[US_STATE] Times" at bounding box center [134, 158] width 50 height 10
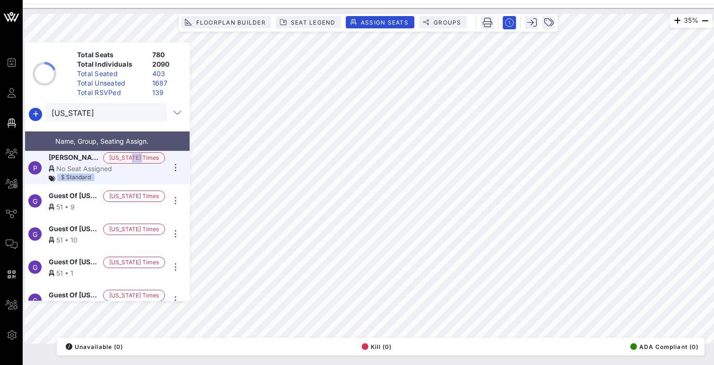
click at [130, 154] on span "[US_STATE] Times" at bounding box center [134, 158] width 50 height 10
click at [105, 167] on div "No Seat Assigned" at bounding box center [107, 169] width 116 height 10
click at [36, 113] on icon "button" at bounding box center [35, 114] width 11 height 11
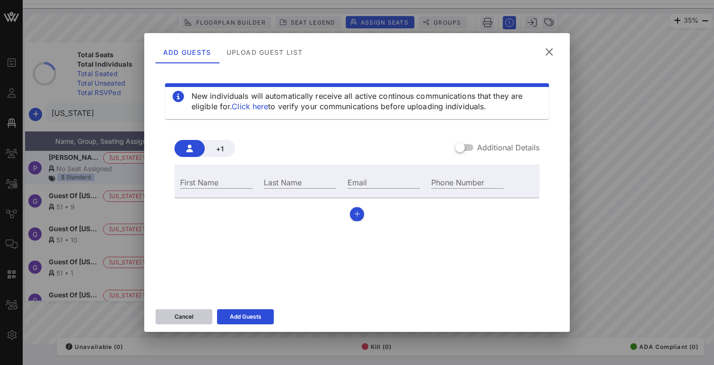
click at [186, 317] on icon at bounding box center [184, 317] width 7 height 6
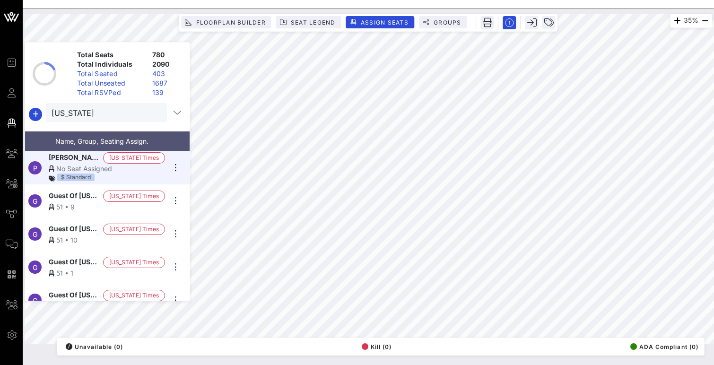
click at [102, 174] on div "$ Standard" at bounding box center [107, 179] width 116 height 10
click at [144, 155] on span "[US_STATE] Times" at bounding box center [134, 158] width 50 height 10
click at [125, 164] on div "No Seat Assigned" at bounding box center [107, 169] width 116 height 10
click at [176, 167] on icon "button" at bounding box center [175, 167] width 11 height 11
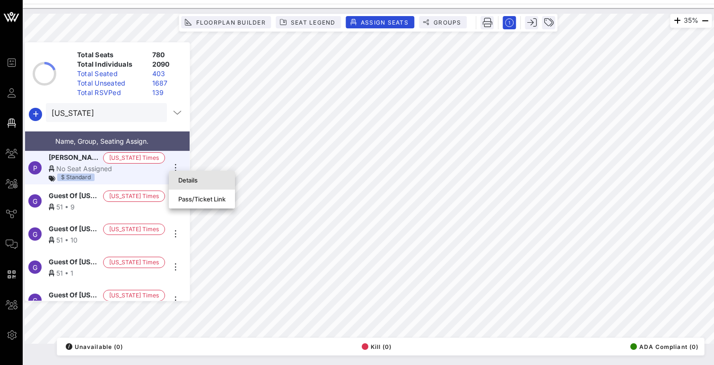
click at [179, 179] on div "Details" at bounding box center [201, 180] width 47 height 8
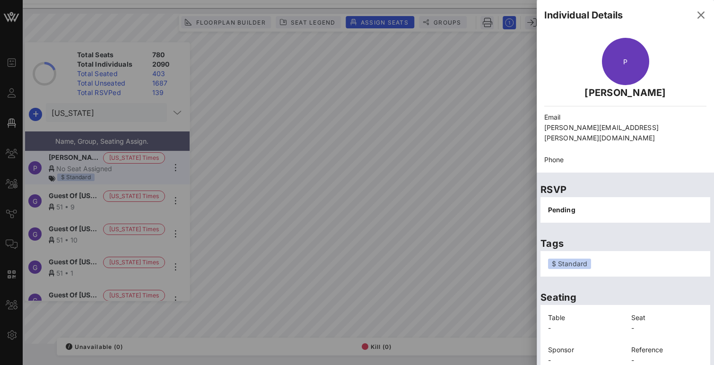
scroll to position [28, 0]
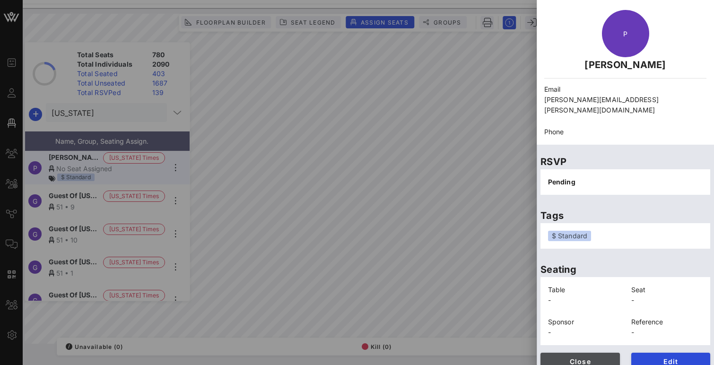
click at [574, 358] on span "Close" at bounding box center [580, 362] width 64 height 8
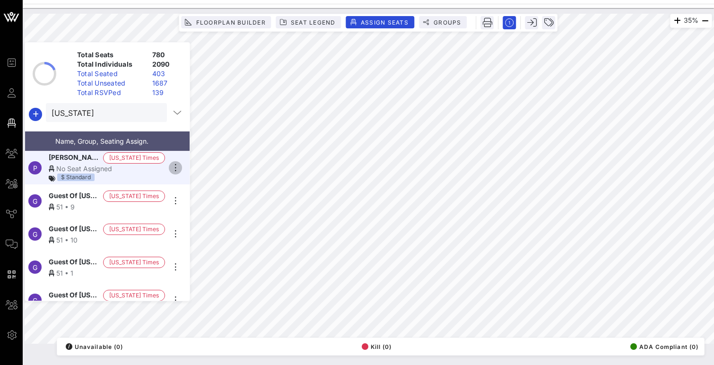
click at [174, 162] on icon "button" at bounding box center [175, 167] width 11 height 11
click at [185, 180] on div "Details" at bounding box center [201, 180] width 47 height 8
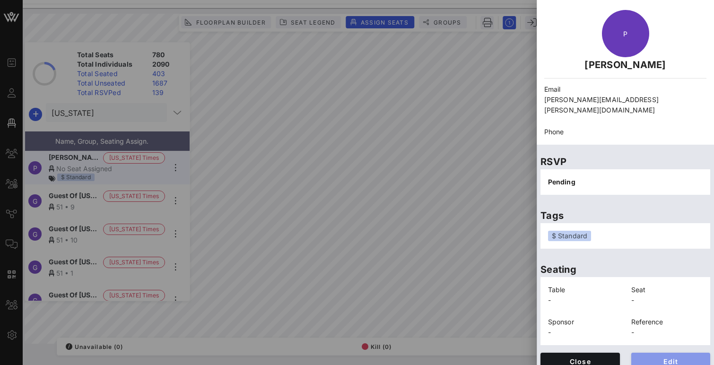
click at [654, 357] on button "Edit" at bounding box center [670, 361] width 79 height 17
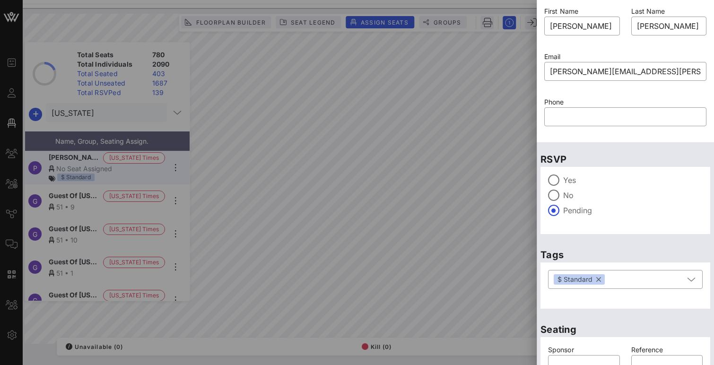
scroll to position [87, 0]
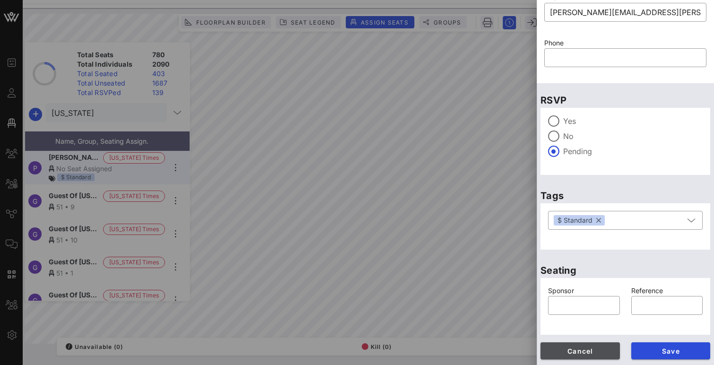
click at [581, 349] on span "Cancel" at bounding box center [580, 351] width 64 height 8
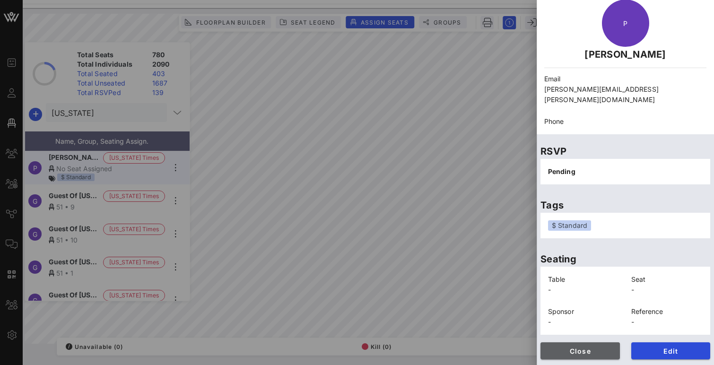
scroll to position [28, 0]
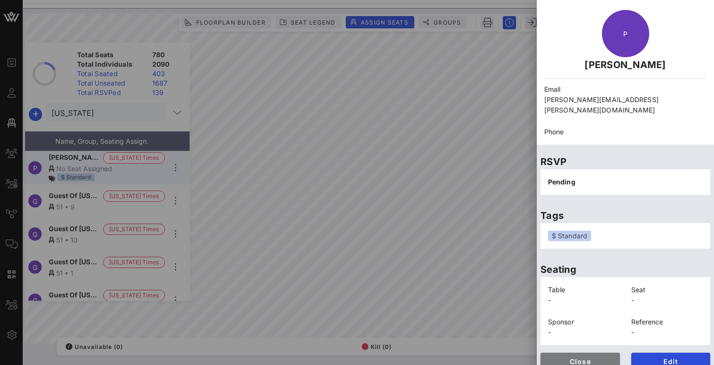
click at [577, 358] on span "Close" at bounding box center [580, 362] width 64 height 8
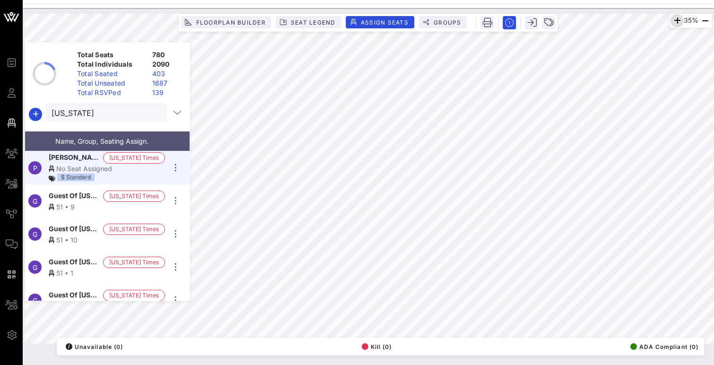
click at [673, 20] on icon "button" at bounding box center [677, 20] width 11 height 11
click at [673, 20] on icon "button" at bounding box center [676, 20] width 11 height 11
click at [673, 20] on icon "button" at bounding box center [677, 20] width 11 height 11
click at [671, 19] on icon "button" at bounding box center [676, 20] width 11 height 11
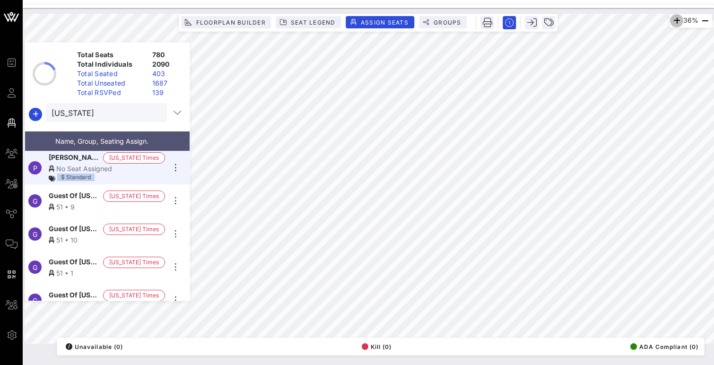
click at [671, 19] on icon "button" at bounding box center [676, 20] width 11 height 11
click at [672, 19] on icon "button" at bounding box center [677, 20] width 11 height 11
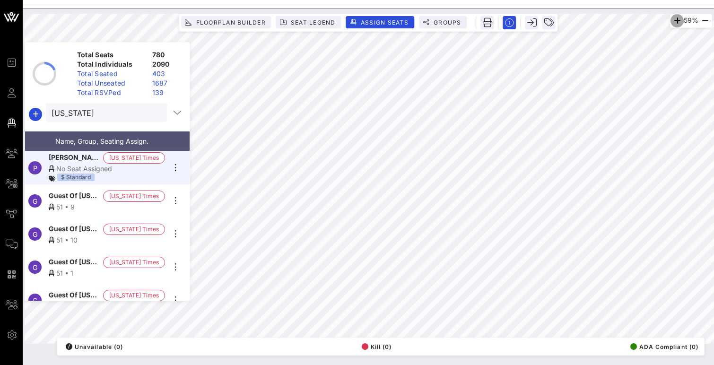
click at [672, 19] on icon "button" at bounding box center [677, 20] width 11 height 11
click at [673, 19] on icon "button" at bounding box center [678, 20] width 11 height 11
click at [172, 111] on icon "button" at bounding box center [177, 112] width 11 height 11
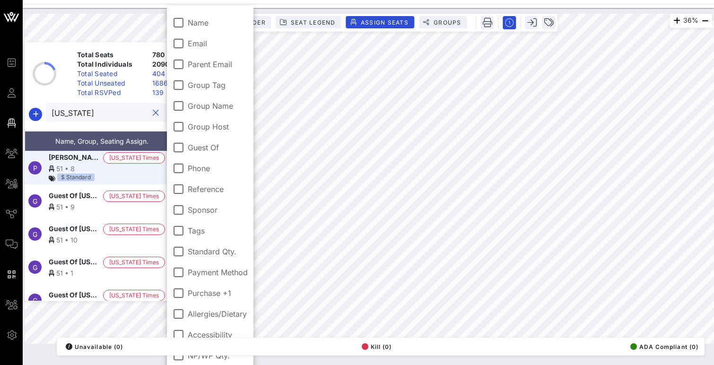
click at [141, 112] on input "[US_STATE]" at bounding box center [100, 112] width 96 height 12
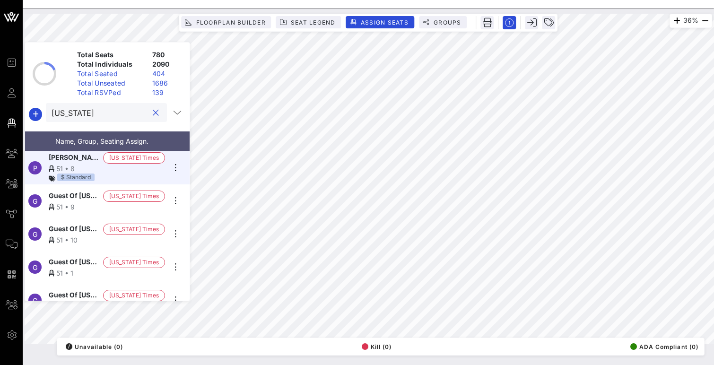
click at [153, 113] on button "clear icon" at bounding box center [156, 112] width 6 height 9
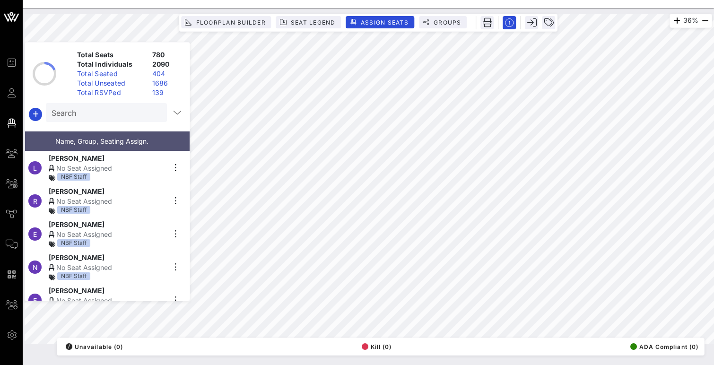
click at [97, 119] on div "Search" at bounding box center [106, 112] width 108 height 19
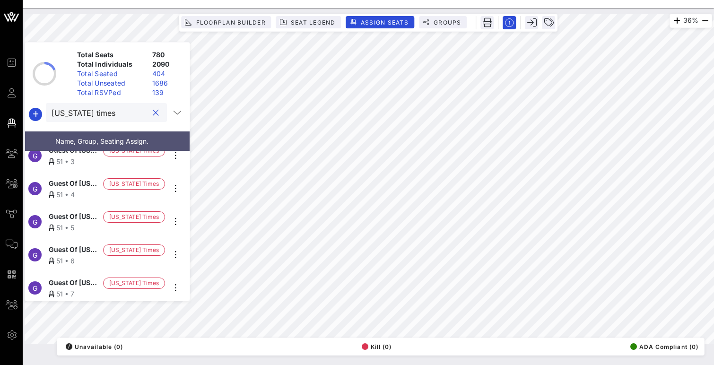
scroll to position [0, 0]
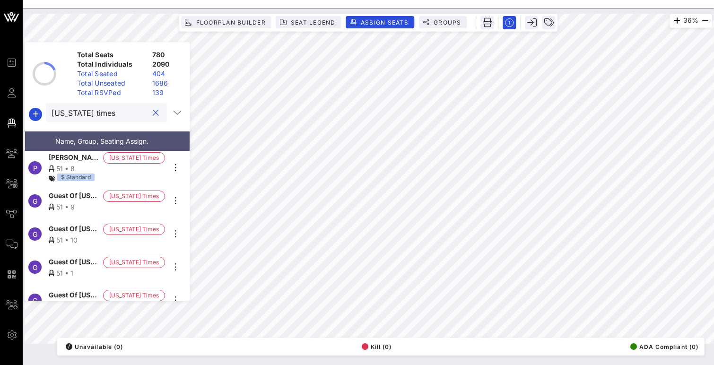
type input "[US_STATE] times"
click at [253, 24] on span "Floorplan Builder" at bounding box center [230, 22] width 70 height 7
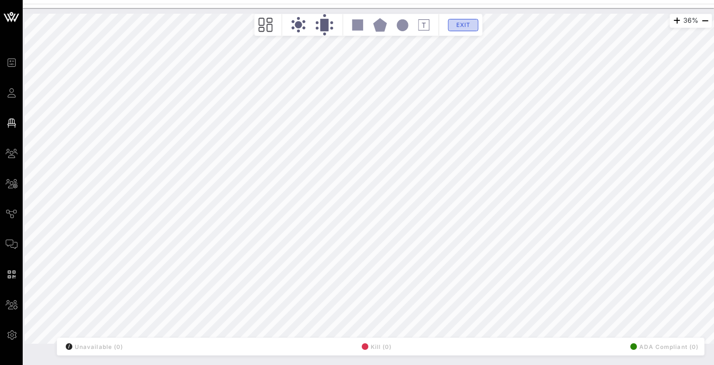
click at [465, 26] on span "Exit" at bounding box center [464, 24] width 18 height 7
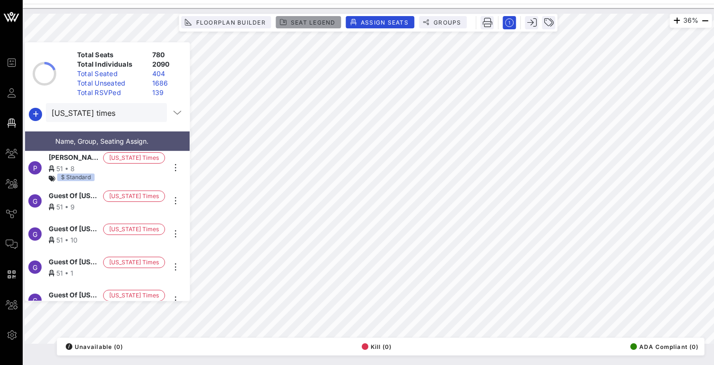
click at [318, 23] on span "Seat Legend" at bounding box center [312, 22] width 45 height 7
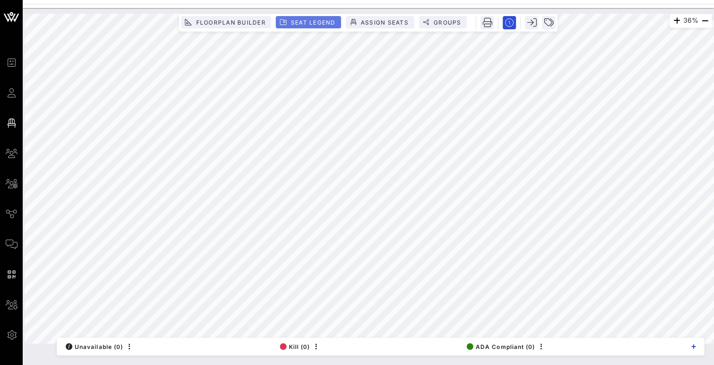
click at [318, 23] on span "Seat Legend" at bounding box center [312, 22] width 45 height 7
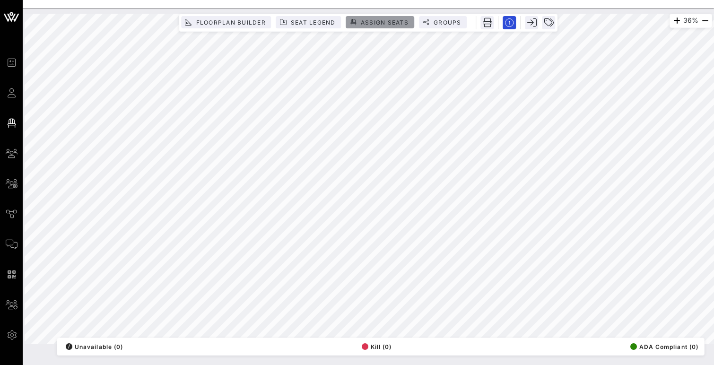
click at [373, 23] on span "Assign Seats" at bounding box center [384, 22] width 48 height 7
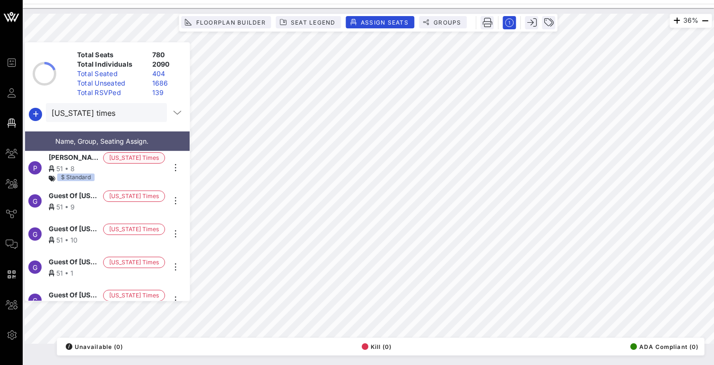
click at [126, 154] on span "[US_STATE] Times" at bounding box center [134, 158] width 50 height 10
click at [122, 193] on span "[US_STATE] Times" at bounding box center [134, 196] width 50 height 10
click at [122, 225] on span "[US_STATE] Times" at bounding box center [134, 229] width 50 height 10
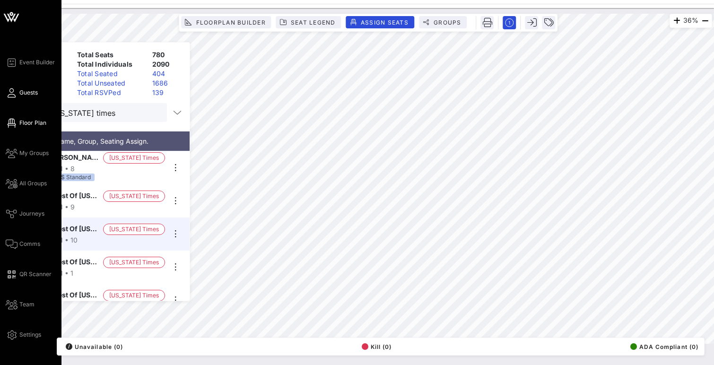
click at [17, 96] on link "Guests" at bounding box center [22, 92] width 32 height 11
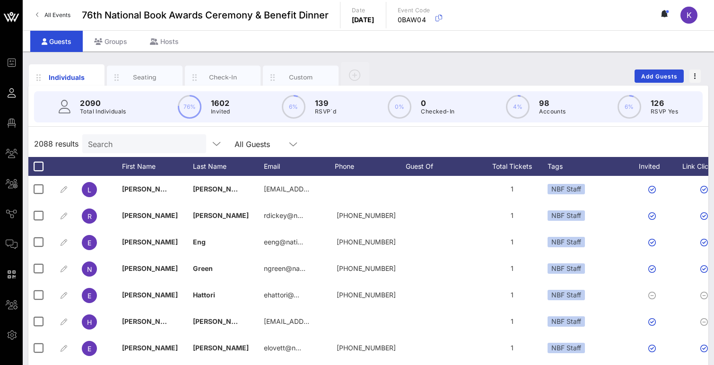
click at [112, 142] on input "Search" at bounding box center [143, 144] width 111 height 12
paste input "[PERSON_NAME]"
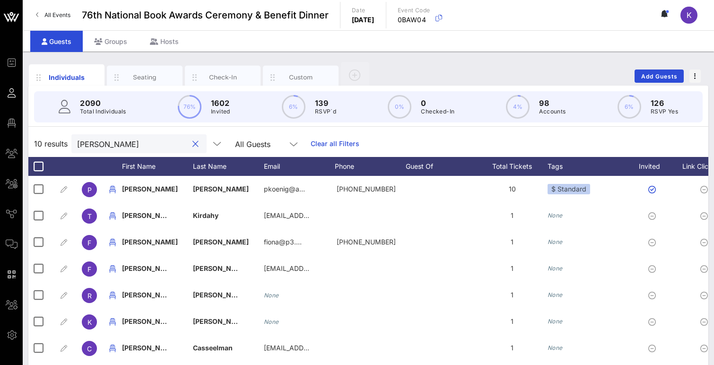
click at [138, 144] on input "[PERSON_NAME]" at bounding box center [132, 144] width 111 height 12
paste input "[PERSON_NAME]"
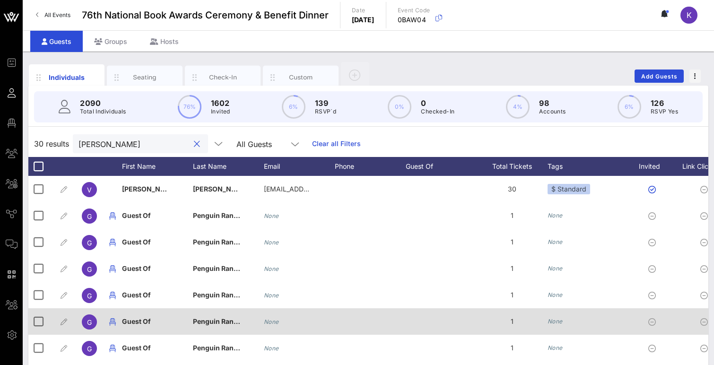
click at [184, 318] on div "Guest Of" at bounding box center [157, 326] width 71 height 37
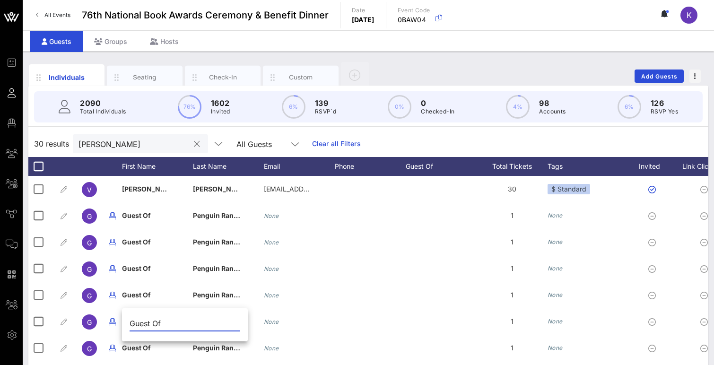
click at [138, 145] on input "[PERSON_NAME]" at bounding box center [134, 144] width 111 height 12
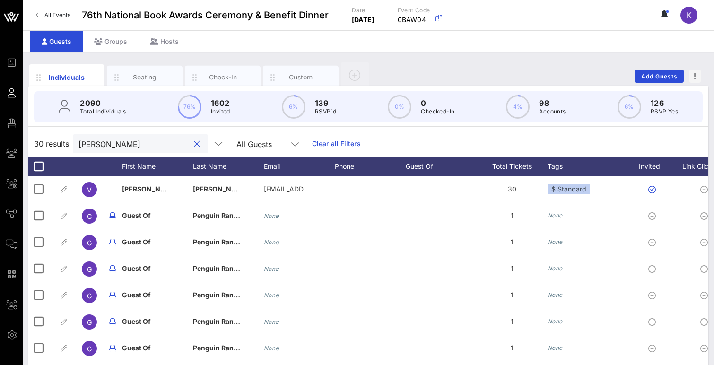
paste input "[PERSON_NAME]"
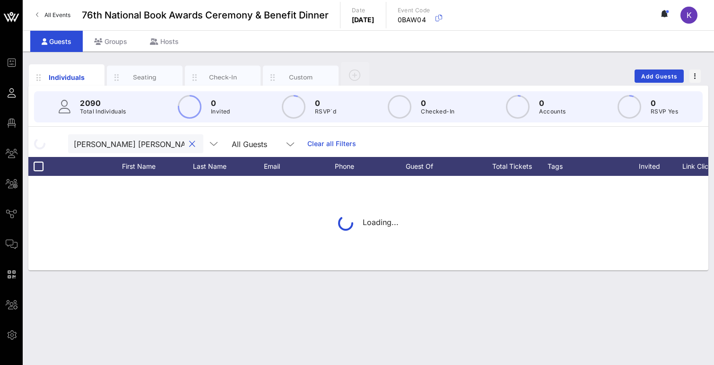
scroll to position [0, 26]
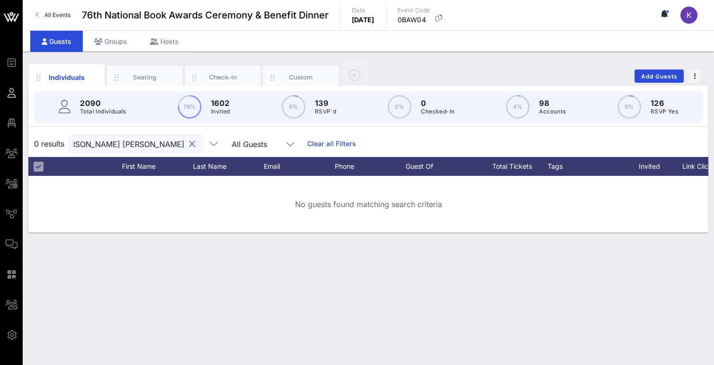
paste input "text"
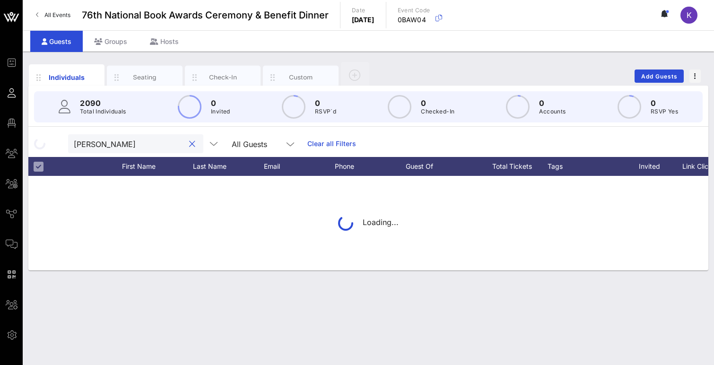
scroll to position [0, 0]
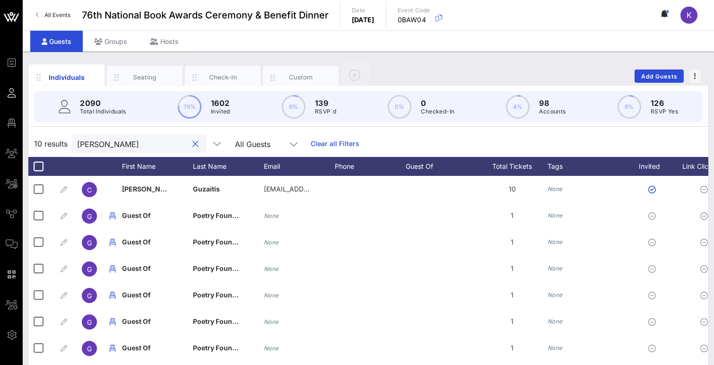
click at [131, 144] on input "[PERSON_NAME]" at bounding box center [132, 144] width 111 height 12
paste input "[PERSON_NAME]"
click at [127, 144] on input "[PERSON_NAME]" at bounding box center [132, 144] width 111 height 12
paste input "[PERSON_NAME]"
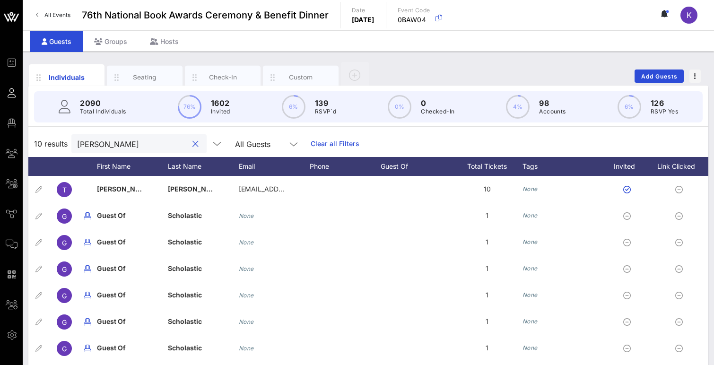
click at [118, 142] on input "[PERSON_NAME]" at bounding box center [132, 144] width 111 height 12
paste input "[PERSON_NAME]"
click at [110, 142] on input "[PERSON_NAME]" at bounding box center [132, 144] width 111 height 12
paste input "[PERSON_NAME]"
click at [125, 145] on input "[PERSON_NAME]" at bounding box center [132, 144] width 111 height 12
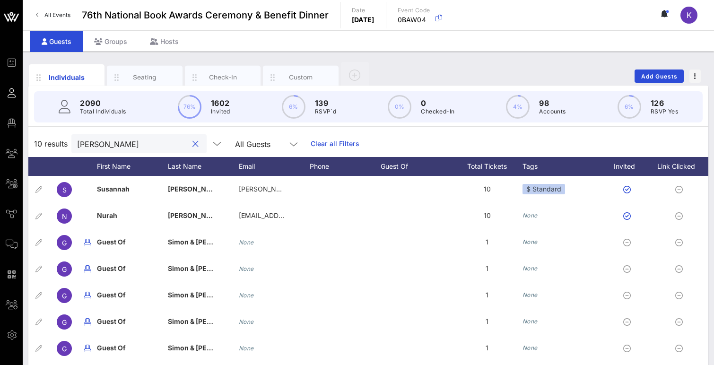
click at [125, 145] on input "[PERSON_NAME]" at bounding box center [132, 144] width 111 height 12
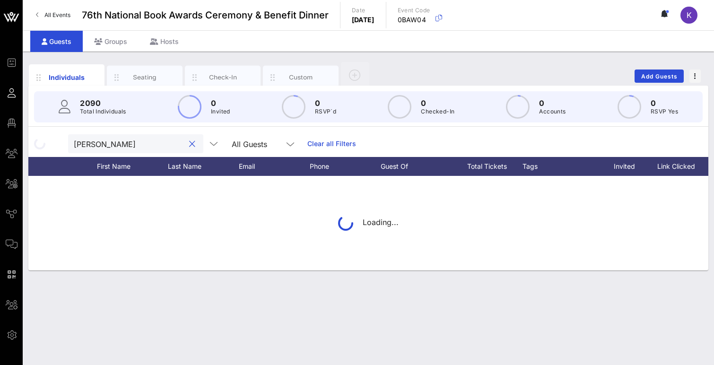
click at [132, 145] on input "[PERSON_NAME]" at bounding box center [129, 144] width 111 height 12
paste input "[PERSON_NAME]"
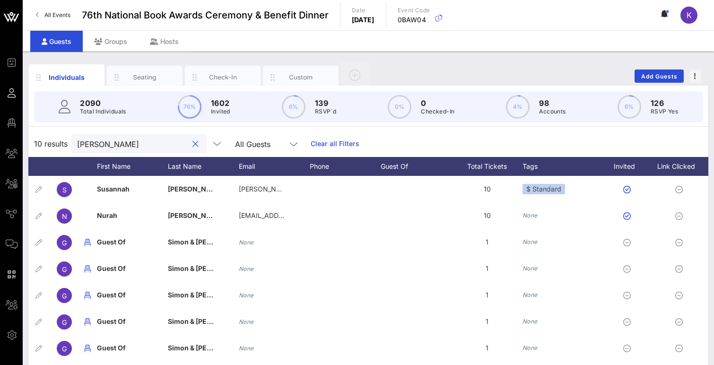
click at [111, 145] on input "[PERSON_NAME]" at bounding box center [132, 144] width 111 height 12
paste input "[PERSON_NAME]"
click at [124, 140] on input "[PERSON_NAME]" at bounding box center [132, 144] width 111 height 12
paste input "[PERSON_NAME]"
click at [127, 142] on input "[PERSON_NAME]" at bounding box center [132, 144] width 111 height 12
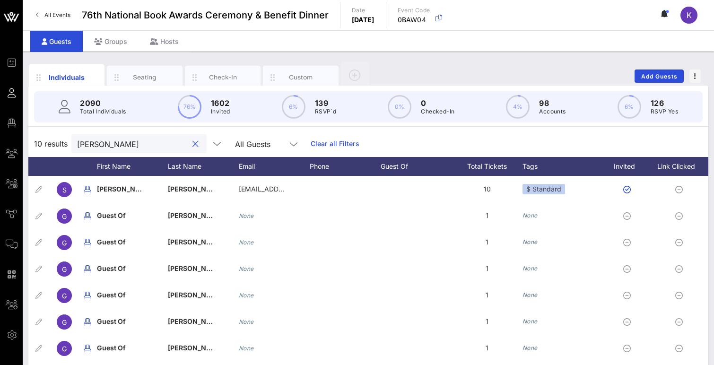
paste input "[PERSON_NAME]"
click at [110, 145] on input "[PERSON_NAME]" at bounding box center [132, 144] width 111 height 12
paste input "[PERSON_NAME]"
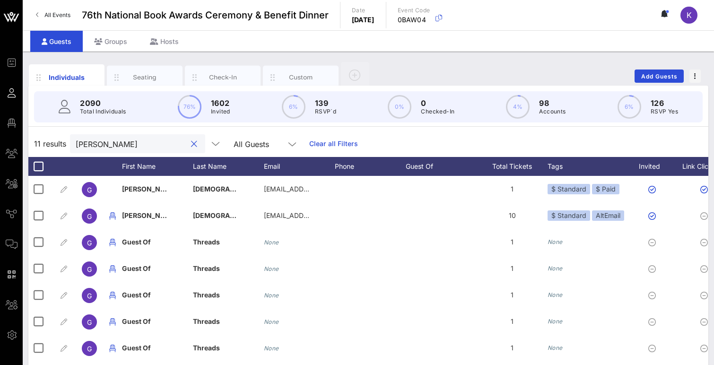
click at [123, 144] on input "[PERSON_NAME]" at bounding box center [131, 144] width 111 height 12
paste input "[PERSON_NAME]"
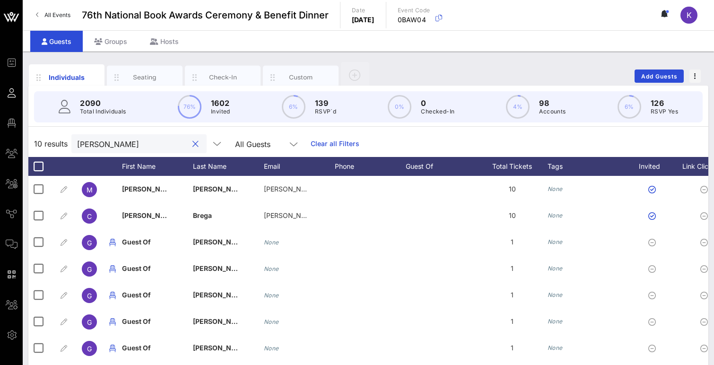
click at [114, 145] on input "[PERSON_NAME]" at bounding box center [132, 144] width 111 height 12
paste input "[PERSON_NAME]"
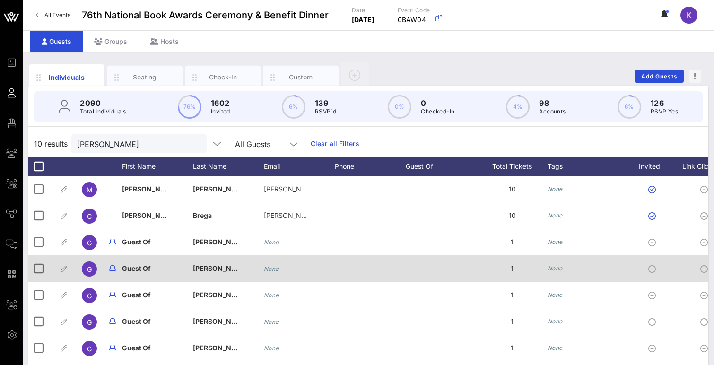
click at [126, 143] on input "[PERSON_NAME]" at bounding box center [132, 144] width 111 height 12
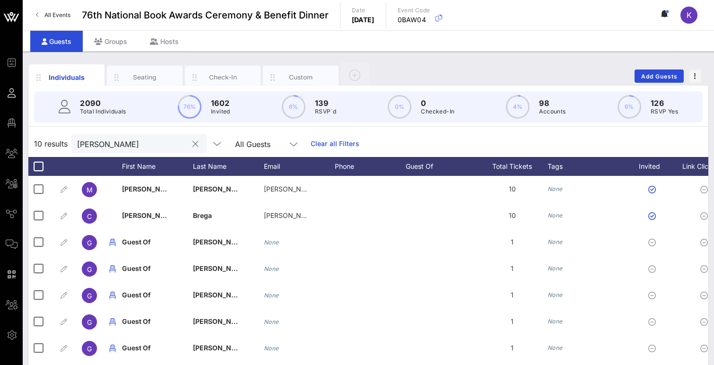
click at [126, 143] on input "[PERSON_NAME]" at bounding box center [132, 144] width 111 height 12
paste input "[PERSON_NAME]"
drag, startPoint x: 94, startPoint y: 143, endPoint x: 59, endPoint y: 142, distance: 35.0
click at [59, 142] on div "10 results [PERSON_NAME] All Guests Clear all Filters" at bounding box center [368, 144] width 680 height 26
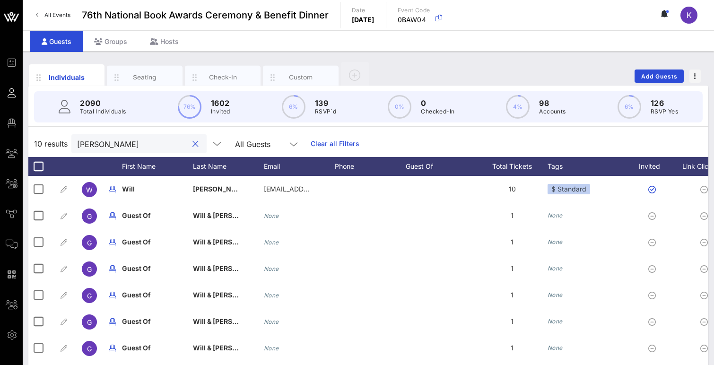
click at [123, 138] on input "[PERSON_NAME]" at bounding box center [132, 144] width 111 height 12
paste input "[PERSON_NAME]"
click at [128, 146] on input "[PERSON_NAME]" at bounding box center [132, 144] width 111 height 12
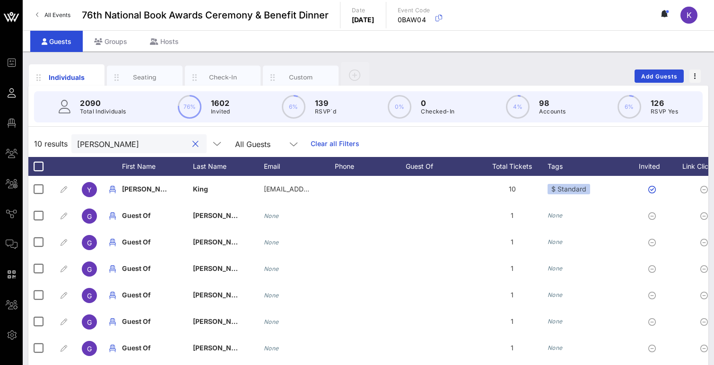
click at [128, 146] on input "[PERSON_NAME]" at bounding box center [132, 144] width 111 height 12
paste input "[PERSON_NAME]"
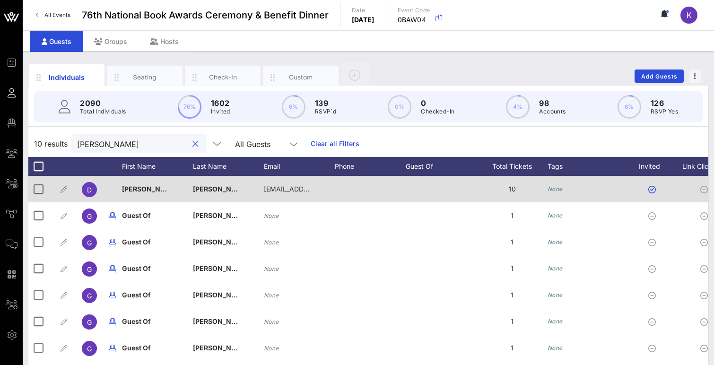
type input "[PERSON_NAME]"
click at [107, 192] on div at bounding box center [112, 189] width 19 height 26
click at [90, 191] on span "D" at bounding box center [89, 190] width 5 height 8
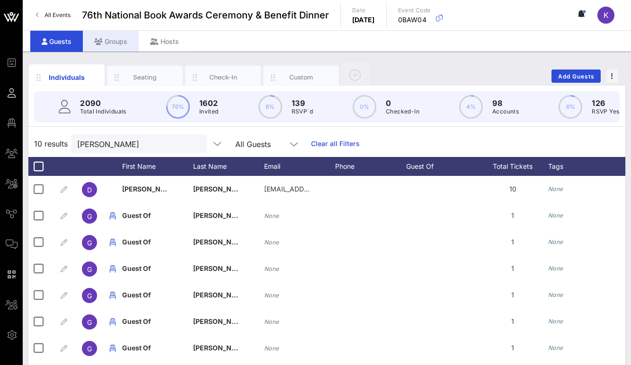
click at [113, 49] on div "Groups" at bounding box center [111, 41] width 56 height 21
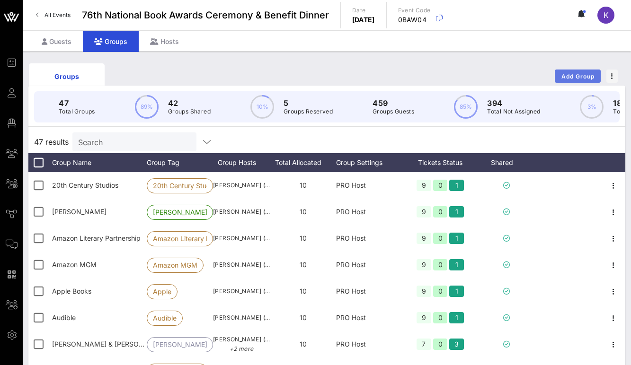
click at [566, 77] on span "Add Group" at bounding box center [578, 76] width 34 height 7
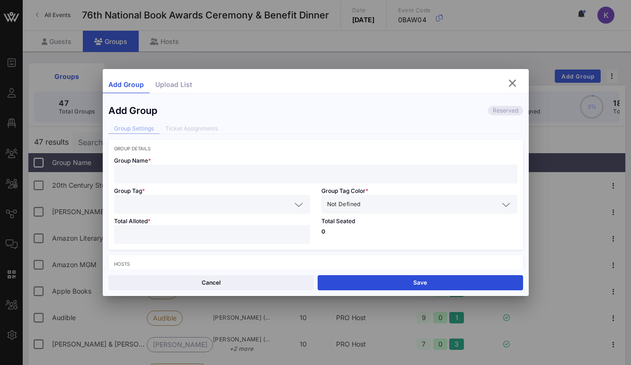
click at [198, 177] on input "text" at bounding box center [316, 174] width 392 height 12
click at [192, 174] on input "Criterion C" at bounding box center [316, 174] width 392 height 12
type input "Criterion Collection"
click at [170, 210] on input "text" at bounding box center [205, 204] width 171 height 12
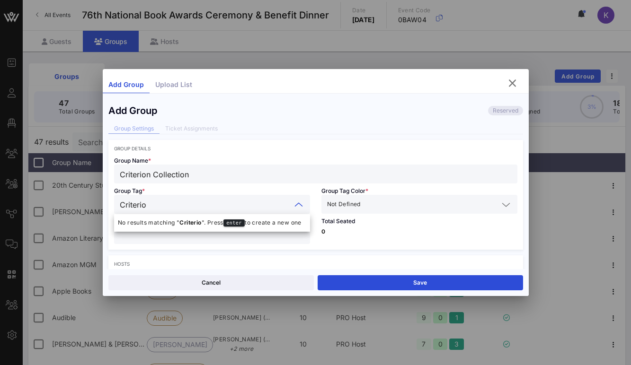
type input "Criterion"
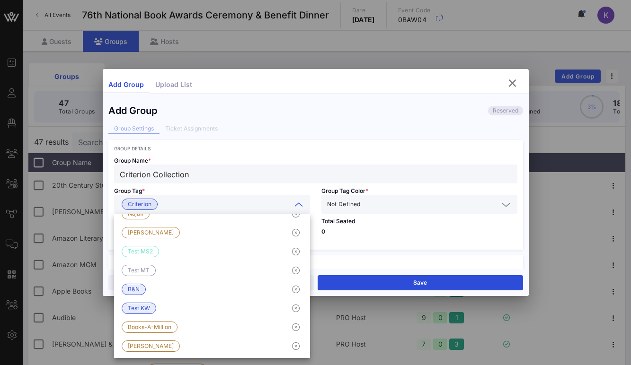
scroll to position [208, 0]
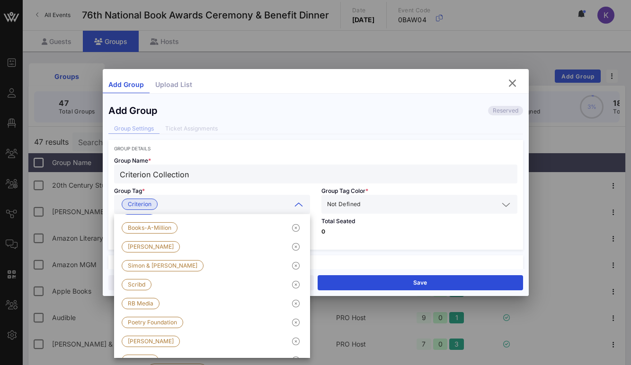
click at [203, 193] on div "Group Tag * Criterion" at bounding box center [211, 199] width 207 height 30
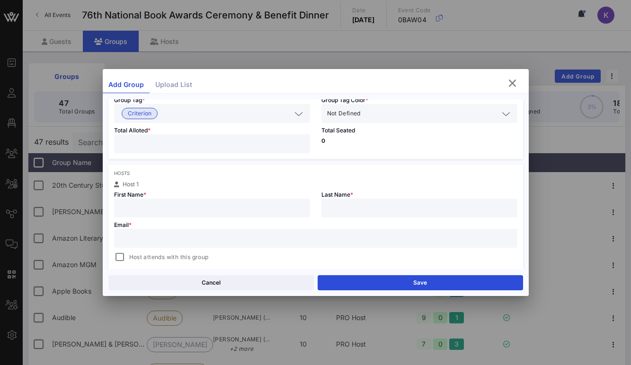
scroll to position [94, 0]
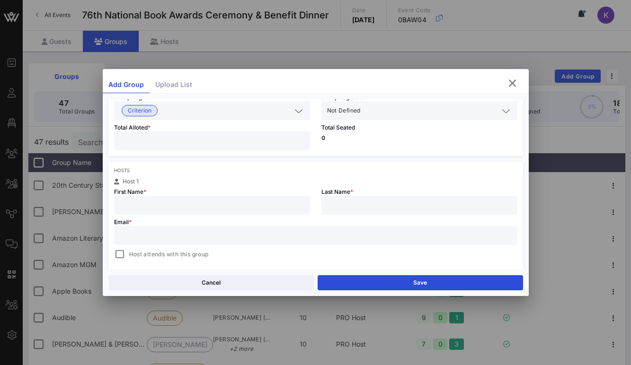
click at [183, 143] on input "number" at bounding box center [212, 141] width 184 height 12
type input "*"
click at [210, 166] on div "Hosts Host 1 First Name * Last Name * Email * Host attends with this group Add …" at bounding box center [315, 222] width 414 height 121
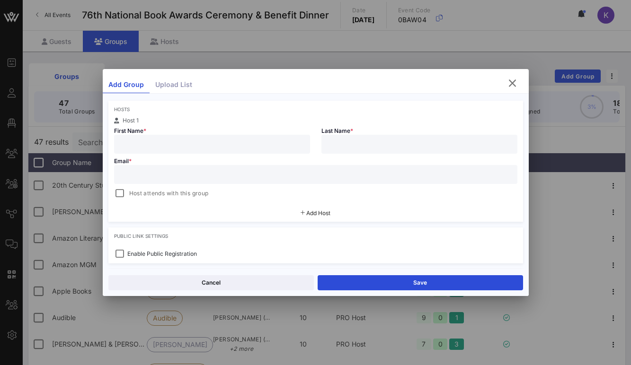
scroll to position [156, 0]
click at [219, 150] on div at bounding box center [212, 143] width 184 height 19
click at [307, 168] on input "text" at bounding box center [316, 173] width 392 height 12
paste input "[EMAIL_ADDRESS][DOMAIN_NAME]"
type input "Nur"
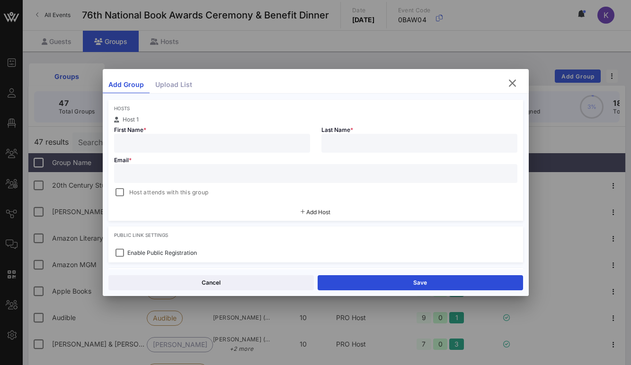
type input "El [PERSON_NAME]"
type input "[EMAIL_ADDRESS][DOMAIN_NAME]"
click at [193, 118] on div "Host 1" at bounding box center [315, 120] width 403 height 6
click at [122, 189] on div at bounding box center [119, 192] width 13 height 13
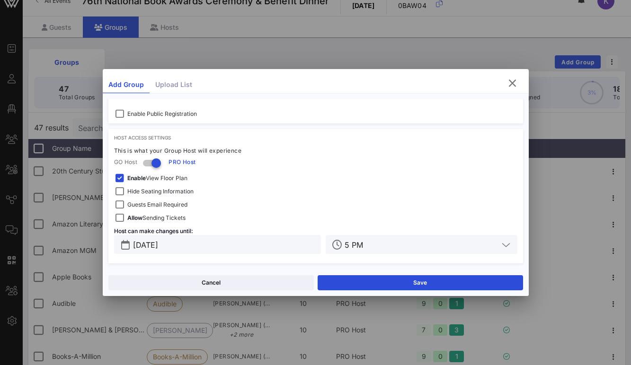
scroll to position [19, 0]
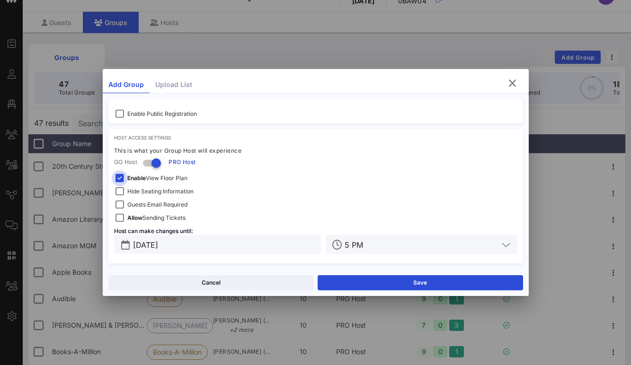
click at [121, 177] on div at bounding box center [119, 178] width 13 height 13
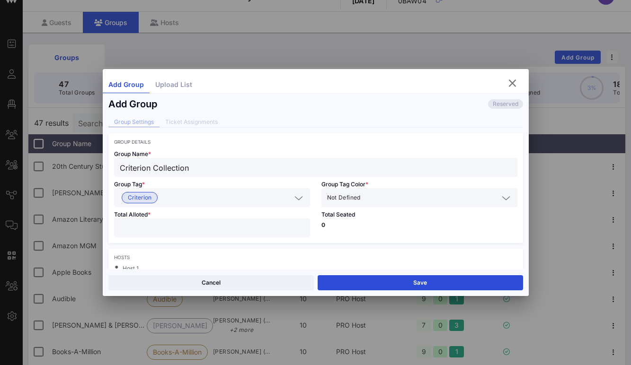
scroll to position [0, 0]
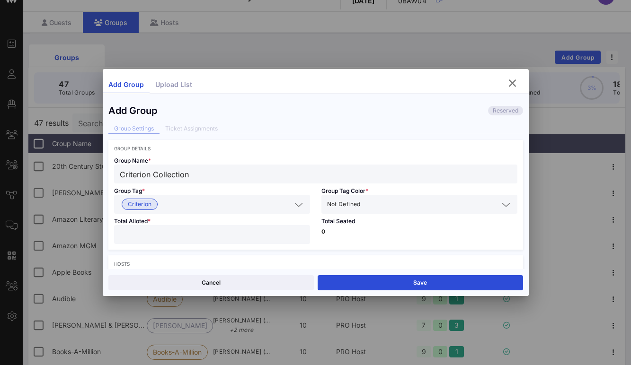
click at [351, 202] on span "Not Defined" at bounding box center [344, 204] width 34 height 9
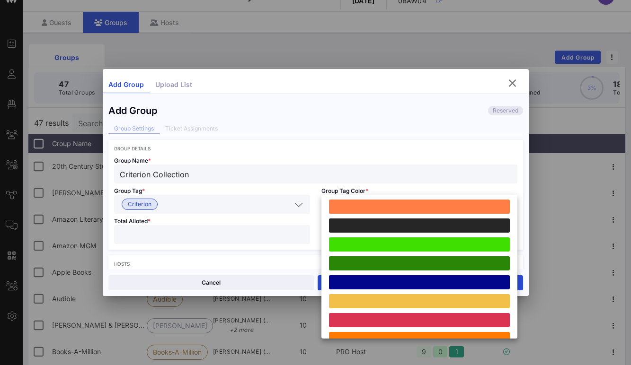
scroll to position [261, 0]
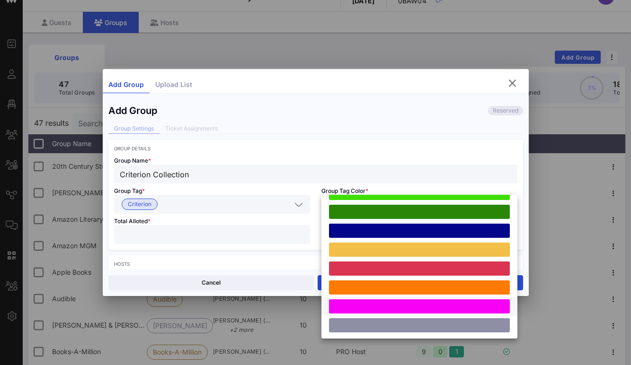
click at [348, 307] on div at bounding box center [419, 306] width 181 height 14
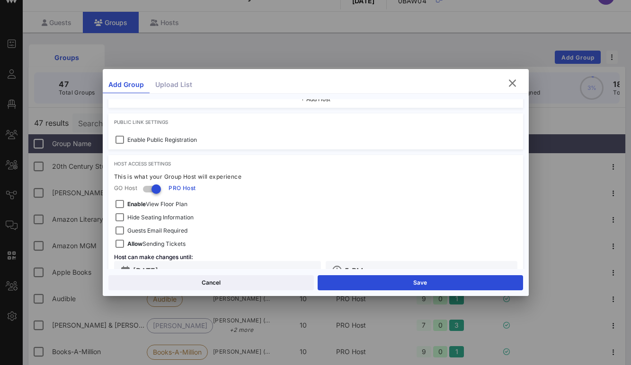
scroll to position [295, 0]
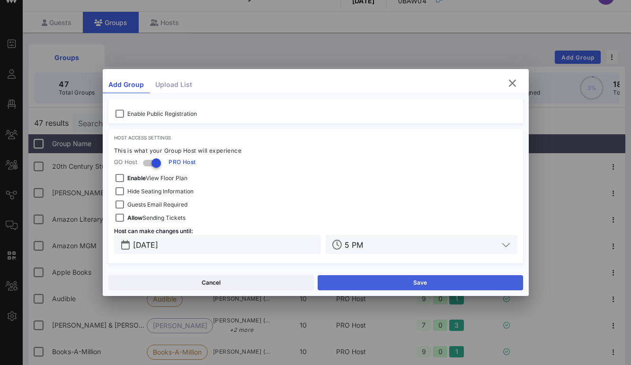
click at [379, 284] on button "Save" at bounding box center [419, 282] width 205 height 15
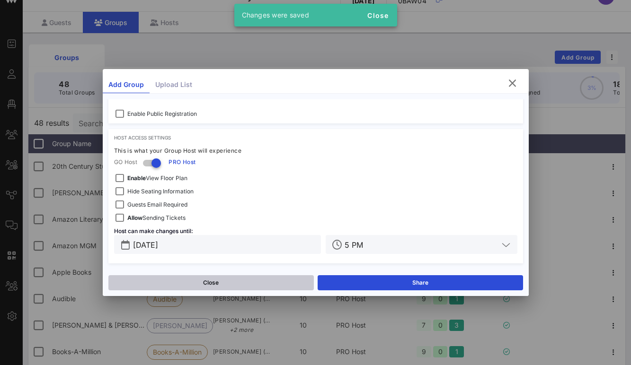
click at [239, 283] on button "Close" at bounding box center [210, 282] width 205 height 15
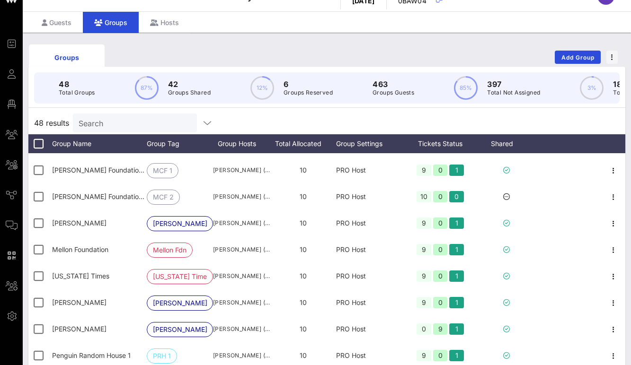
scroll to position [596, 0]
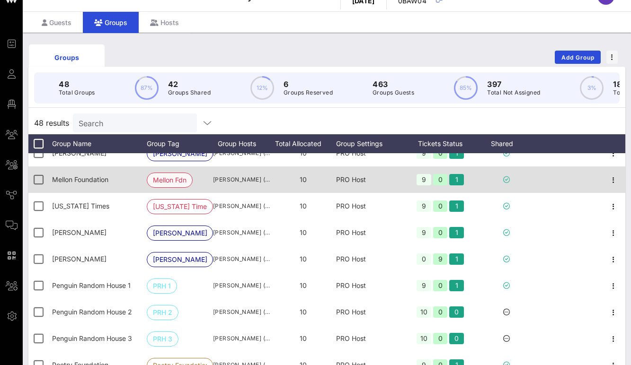
click at [167, 181] on span "Mellon Fdn" at bounding box center [170, 180] width 34 height 14
click at [82, 184] on div "Mellon Foundation" at bounding box center [99, 180] width 95 height 26
click at [63, 182] on span "Mellon Foundation" at bounding box center [80, 179] width 56 height 8
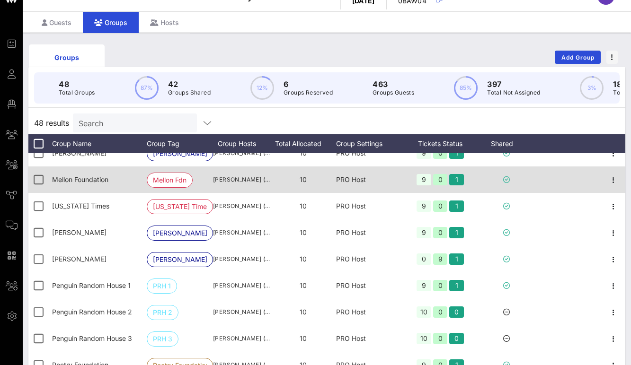
click at [89, 186] on div "Mellon Foundation" at bounding box center [99, 180] width 95 height 26
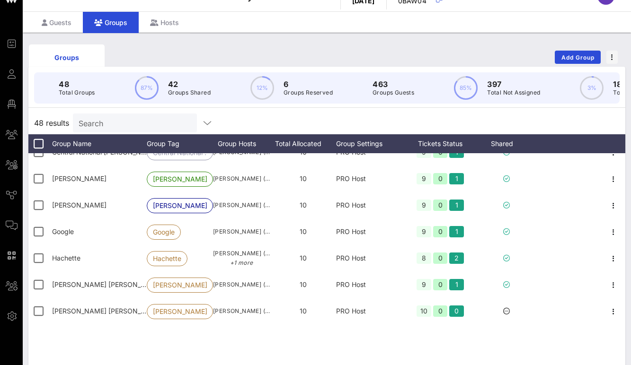
scroll to position [0, 0]
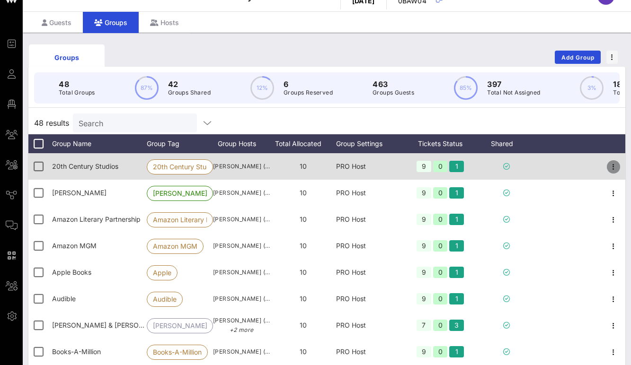
click at [610, 170] on icon "button" at bounding box center [612, 166] width 11 height 11
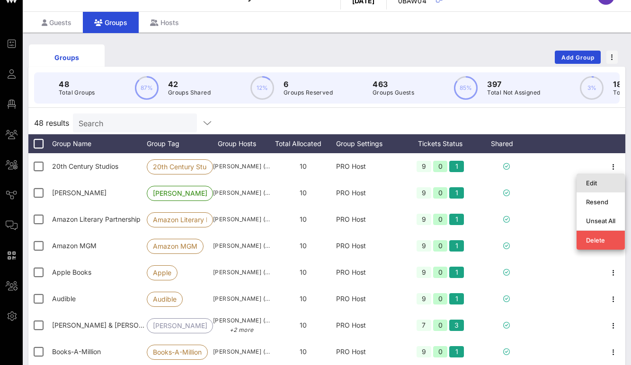
click at [596, 181] on div "Edit" at bounding box center [600, 183] width 29 height 8
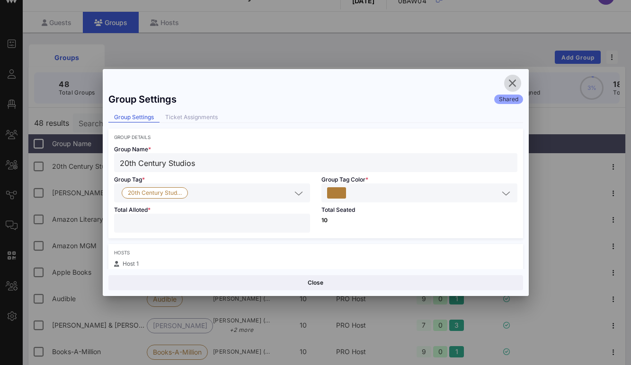
click at [517, 79] on icon "button" at bounding box center [512, 83] width 11 height 11
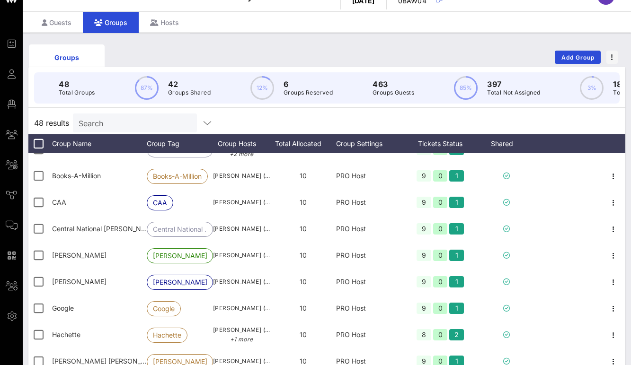
scroll to position [176, 0]
click at [96, 122] on input "Search" at bounding box center [134, 123] width 111 height 12
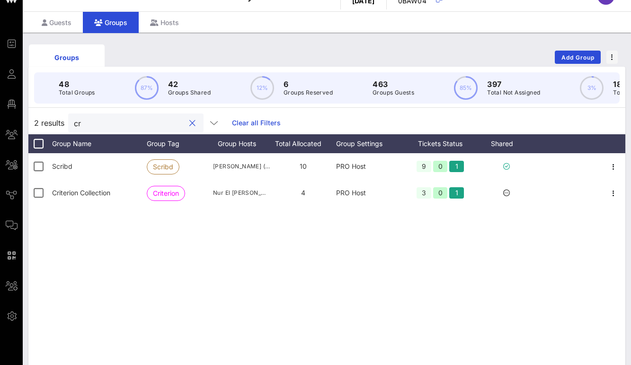
type input "c"
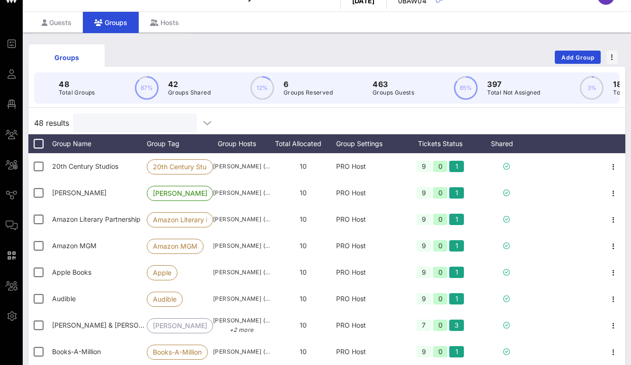
click at [96, 122] on input "text" at bounding box center [134, 123] width 111 height 12
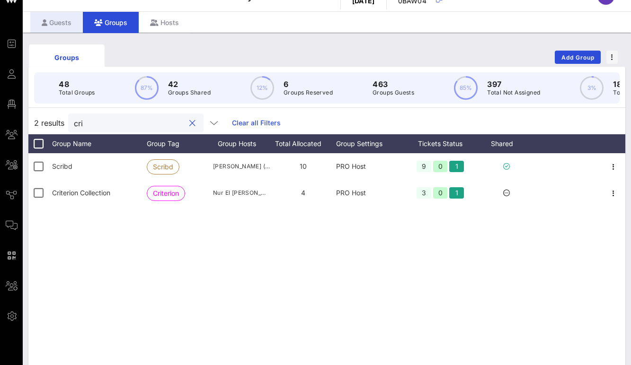
type input "cri"
click at [63, 23] on div "Guests" at bounding box center [56, 22] width 53 height 21
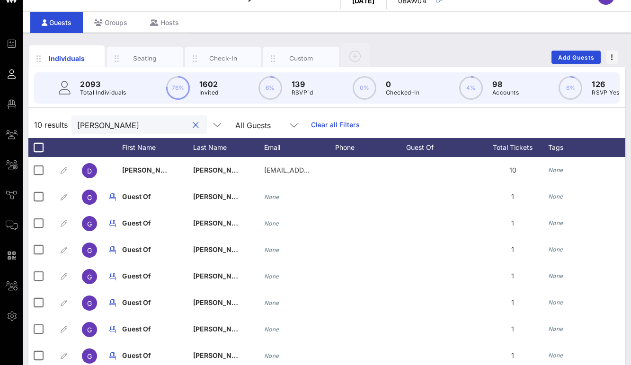
drag, startPoint x: 124, startPoint y: 123, endPoint x: 37, endPoint y: 121, distance: 87.6
click at [37, 121] on div "10 results [PERSON_NAME] All Guests Clear all Filters" at bounding box center [326, 125] width 596 height 26
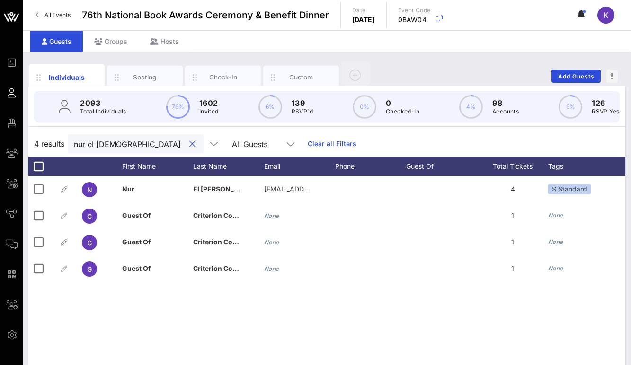
type input "nur el [DEMOGRAPHIC_DATA]"
click at [61, 132] on div "4 results nur el [PERSON_NAME] All Guests Clear all Filters" at bounding box center [326, 144] width 596 height 26
drag, startPoint x: 125, startPoint y: 144, endPoint x: 111, endPoint y: 39, distance: 106.0
click at [56, 144] on div "4 results nur el [PERSON_NAME] All Guests Clear all Filters" at bounding box center [326, 144] width 596 height 26
click at [107, 42] on div "Groups" at bounding box center [111, 41] width 56 height 21
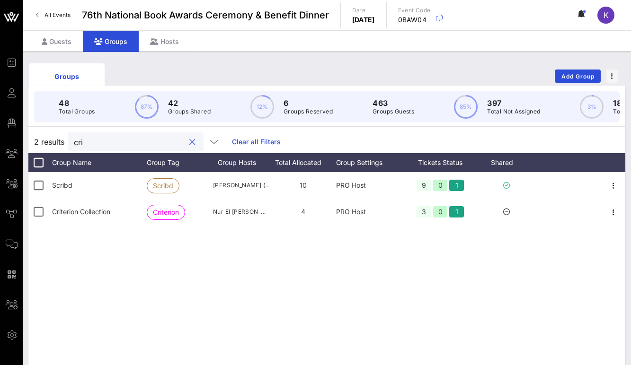
drag, startPoint x: 89, startPoint y: 136, endPoint x: 69, endPoint y: 138, distance: 20.4
click at [69, 138] on div "cri" at bounding box center [135, 141] width 135 height 19
drag, startPoint x: 105, startPoint y: 140, endPoint x: 64, endPoint y: 140, distance: 41.6
click at [64, 140] on div "2 results cri Clear all Filters" at bounding box center [326, 142] width 596 height 23
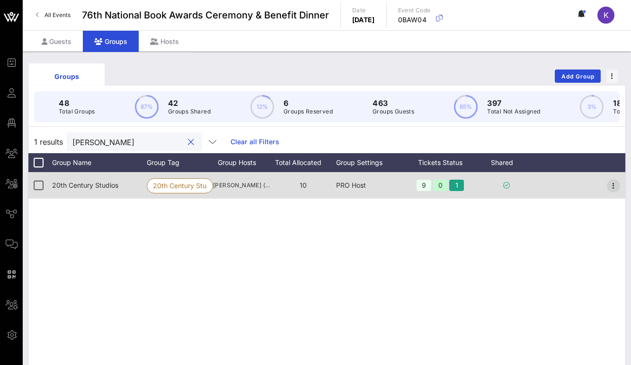
type input "[PERSON_NAME]"
click at [614, 184] on icon "button" at bounding box center [612, 185] width 11 height 11
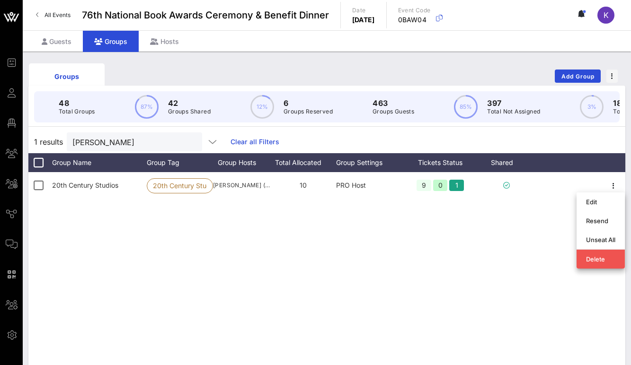
click at [392, 254] on div "20th Century Studios 20th Century Stud… [PERSON_NAME] ([PERSON_NAME][EMAIL_ADDR…" at bounding box center [326, 314] width 596 height 284
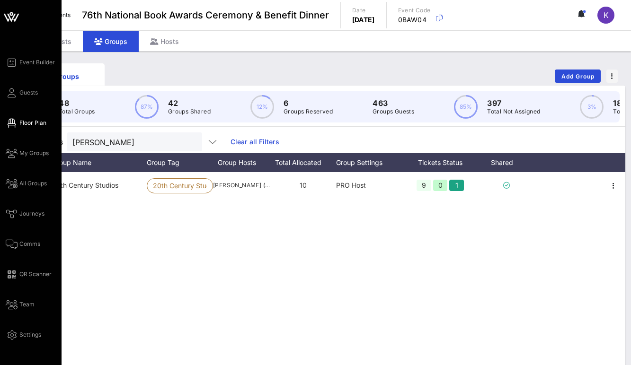
click at [17, 123] on link "Floor Plan" at bounding box center [26, 122] width 41 height 11
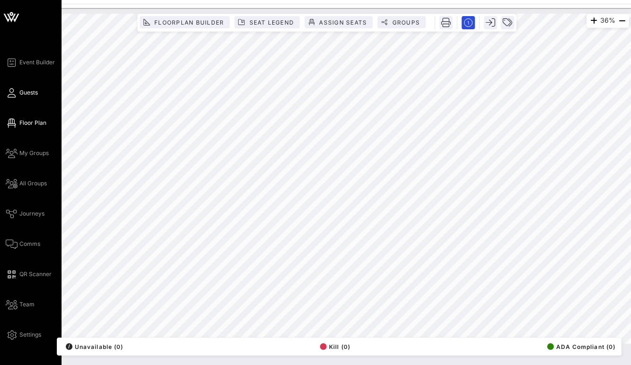
click at [22, 91] on span "Guests" at bounding box center [28, 92] width 18 height 9
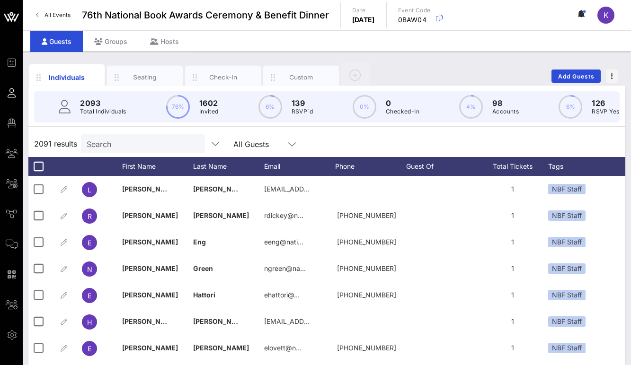
click at [130, 135] on div "Search" at bounding box center [142, 143] width 111 height 19
click at [113, 43] on div "Groups" at bounding box center [111, 41] width 56 height 21
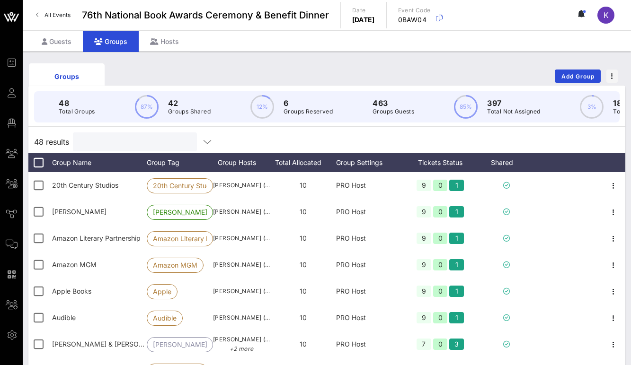
click at [108, 143] on input "text" at bounding box center [134, 142] width 111 height 12
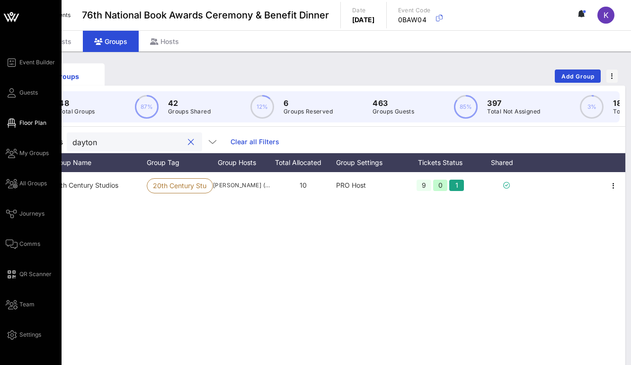
type input "dayton"
click at [20, 124] on span "Floor Plan" at bounding box center [32, 123] width 27 height 9
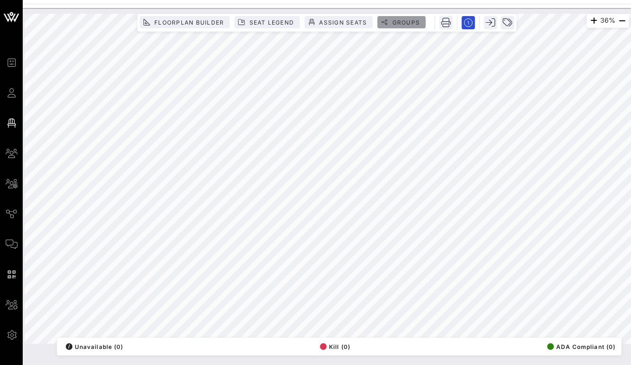
click at [399, 20] on span "Groups" at bounding box center [405, 22] width 28 height 7
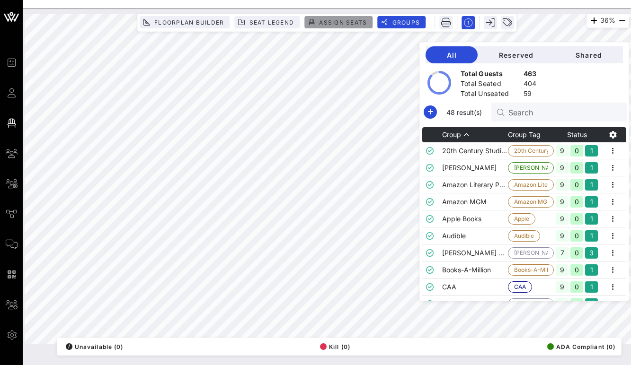
click at [342, 22] on span "Assign Seats" at bounding box center [342, 22] width 48 height 7
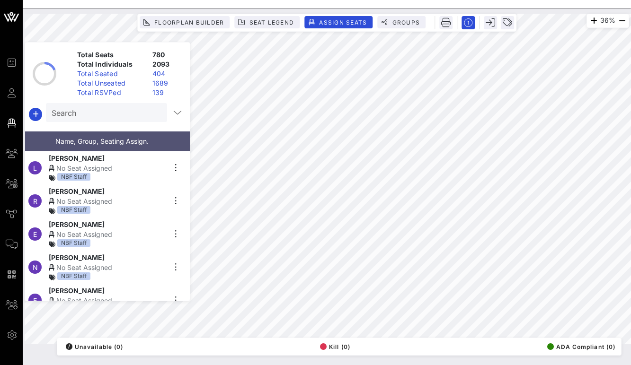
click at [92, 112] on input "Search" at bounding box center [106, 112] width 108 height 12
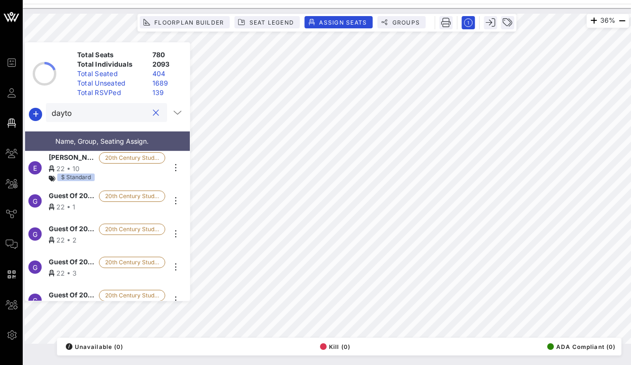
type input "dayton"
click at [153, 115] on button "clear icon" at bounding box center [156, 112] width 6 height 9
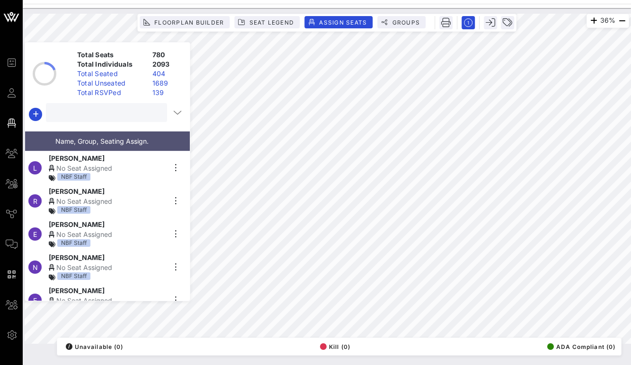
click at [92, 111] on input "text" at bounding box center [106, 112] width 108 height 12
paste input "[PERSON_NAME]"
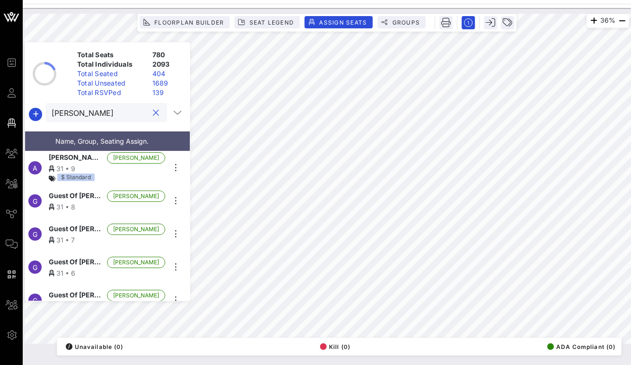
click at [81, 114] on input "[PERSON_NAME]" at bounding box center [100, 112] width 96 height 12
paste input "[PERSON_NAME]"
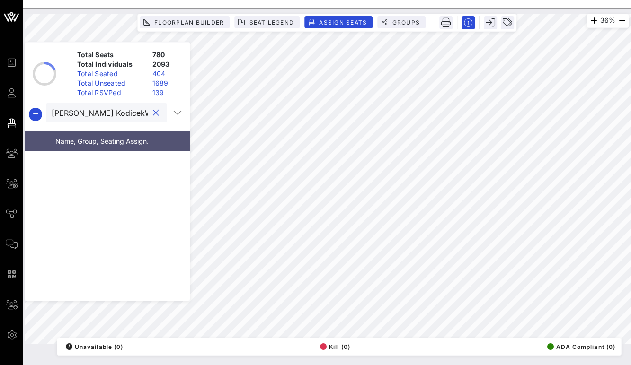
paste input "[PERSON_NAME]"
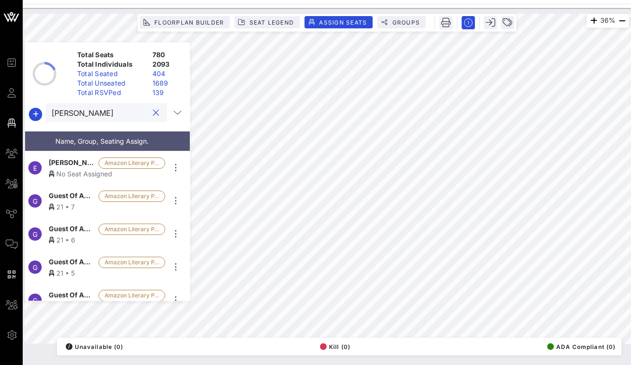
type input "[PERSON_NAME]"
click at [61, 169] on div "No Seat Assigned" at bounding box center [107, 174] width 116 height 10
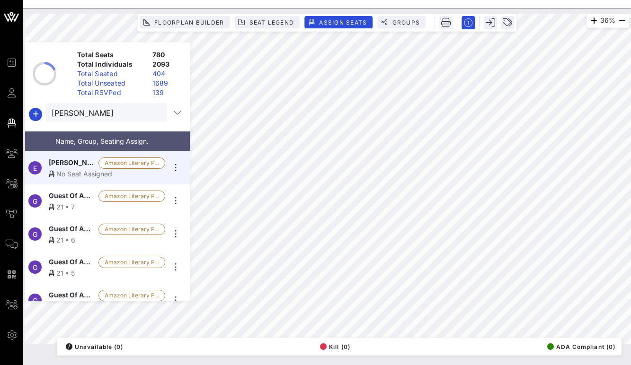
click at [78, 169] on div "No Seat Assigned" at bounding box center [107, 174] width 116 height 10
click at [174, 162] on icon "button" at bounding box center [175, 167] width 11 height 11
click at [140, 172] on div "No Seat Assigned" at bounding box center [107, 174] width 116 height 10
click at [56, 169] on div "No Seat Assigned" at bounding box center [107, 174] width 116 height 10
click at [53, 171] on icon at bounding box center [52, 174] width 6 height 7
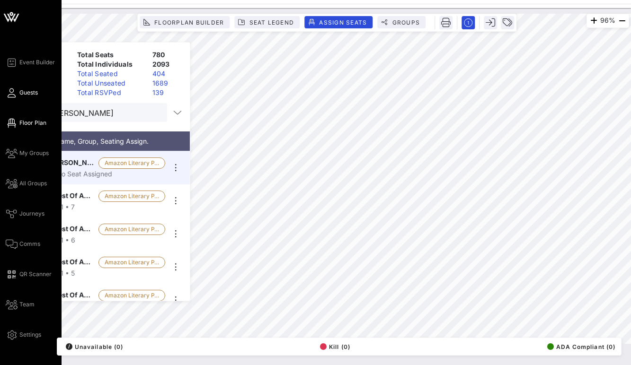
click at [8, 94] on icon at bounding box center [12, 92] width 12 height 1
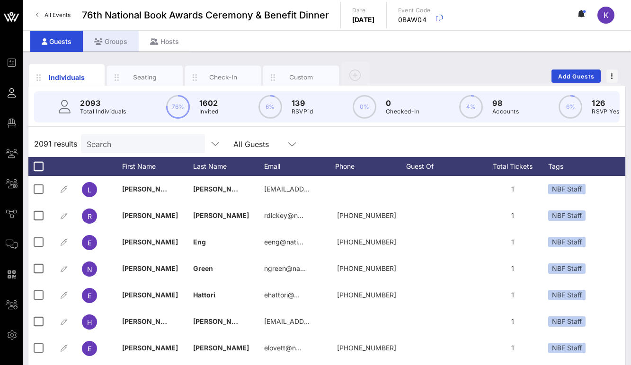
click at [105, 46] on div "Groups" at bounding box center [111, 41] width 56 height 21
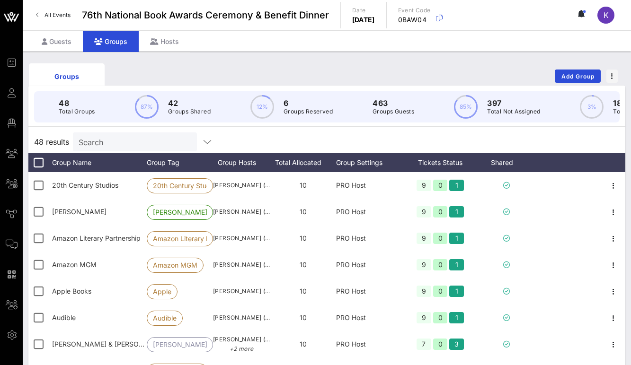
click at [117, 140] on input "Search" at bounding box center [134, 142] width 111 height 12
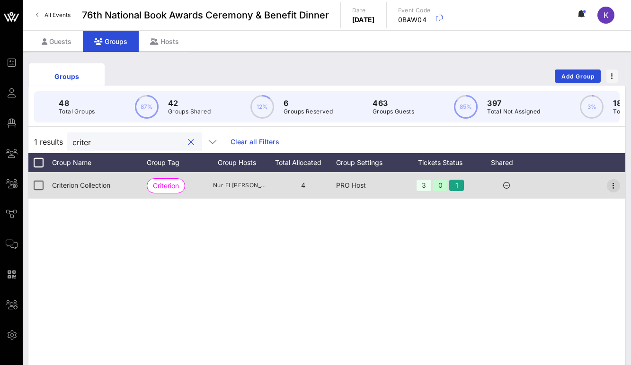
type input "criter"
click at [613, 186] on icon "button" at bounding box center [612, 185] width 11 height 11
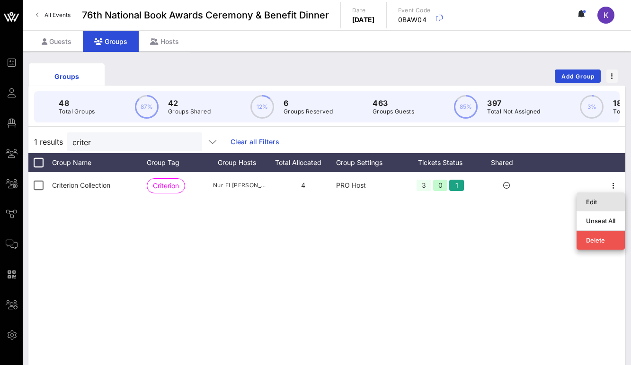
click at [595, 202] on div "Edit" at bounding box center [600, 202] width 29 height 8
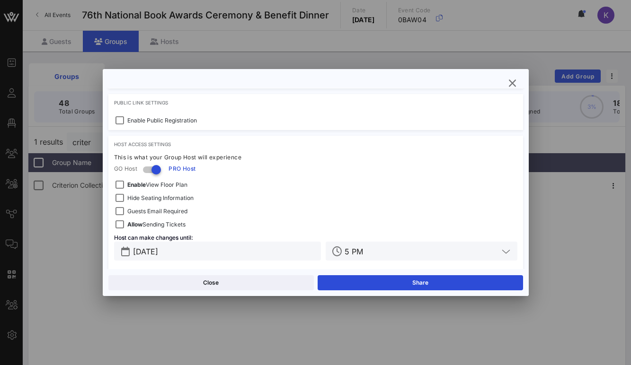
scroll to position [283, 0]
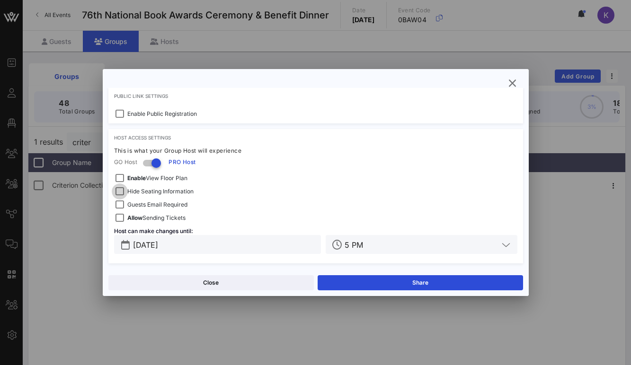
click at [123, 190] on div at bounding box center [119, 191] width 13 height 13
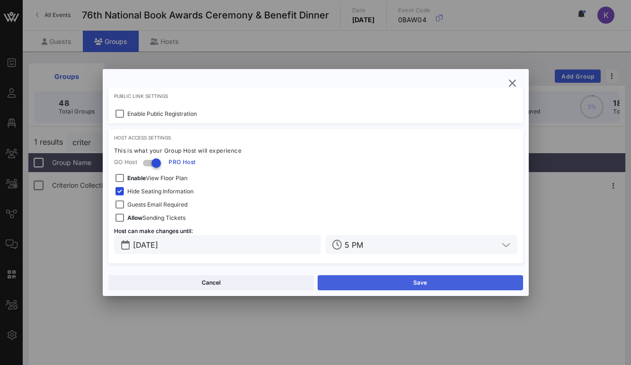
click at [361, 285] on button "Save" at bounding box center [419, 282] width 205 height 15
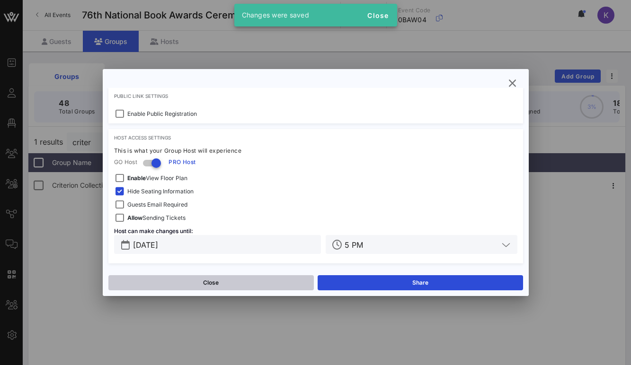
click at [257, 288] on button "Close" at bounding box center [210, 282] width 205 height 15
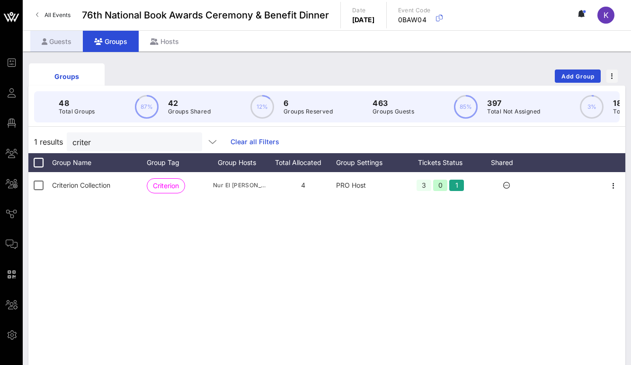
click at [58, 45] on div "Guests" at bounding box center [56, 41] width 53 height 21
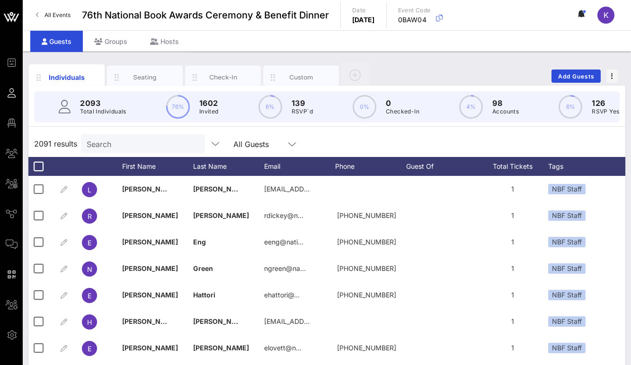
click at [129, 148] on input "Search" at bounding box center [142, 144] width 111 height 12
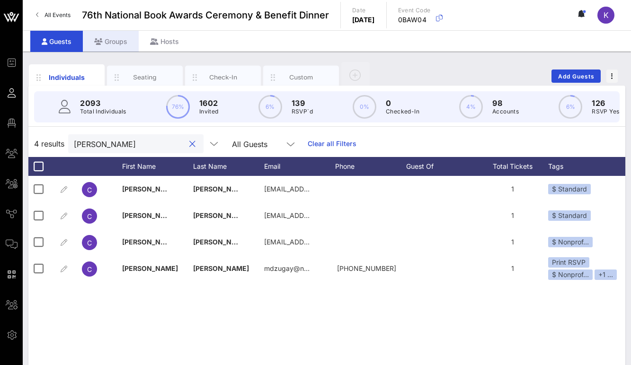
type input "[PERSON_NAME]"
click at [106, 44] on div "Groups" at bounding box center [111, 41] width 56 height 21
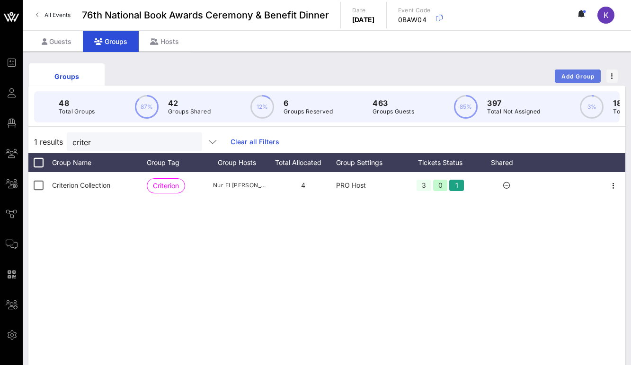
click at [573, 76] on span "Add Group" at bounding box center [578, 76] width 34 height 7
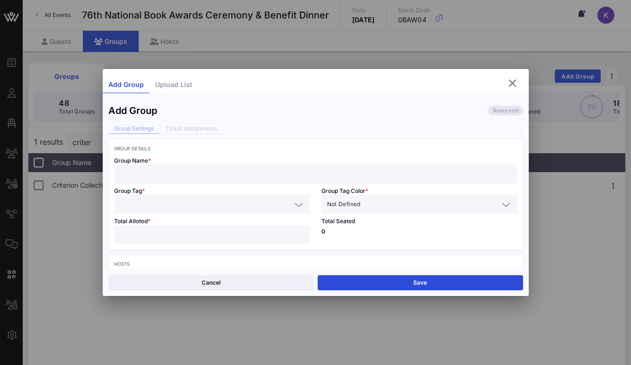
click at [191, 176] on input "text" at bounding box center [316, 174] width 392 height 12
type input "[PERSON_NAME]"
click at [210, 210] on input "text" at bounding box center [205, 204] width 171 height 12
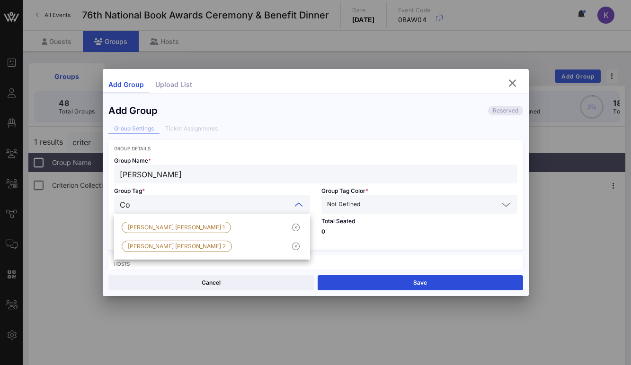
type input "C"
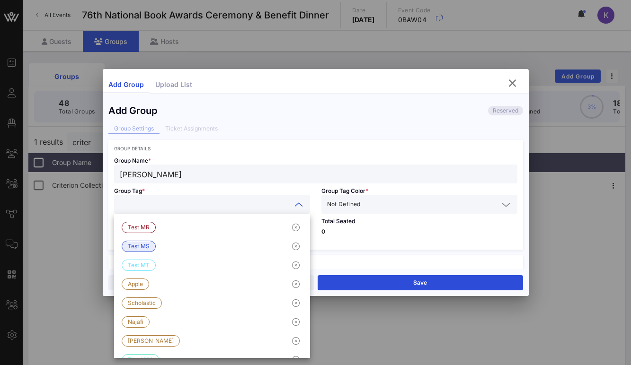
drag, startPoint x: 230, startPoint y: 177, endPoint x: 96, endPoint y: 173, distance: 134.4
click at [96, 173] on div "Event Builder Guests Floor Plan My Groups All Groups Journeys Comms QR Scanner …" at bounding box center [315, 248] width 631 height 496
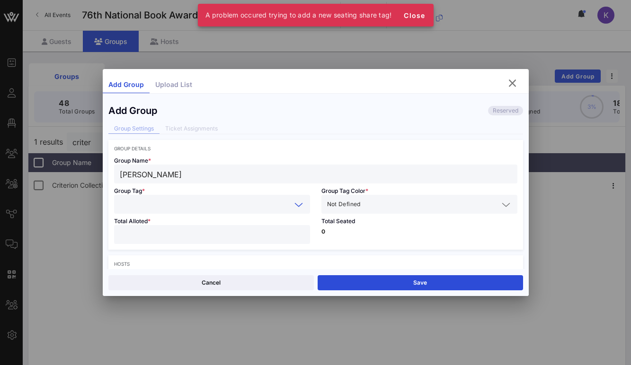
click at [143, 200] on input "text" at bounding box center [205, 204] width 171 height 12
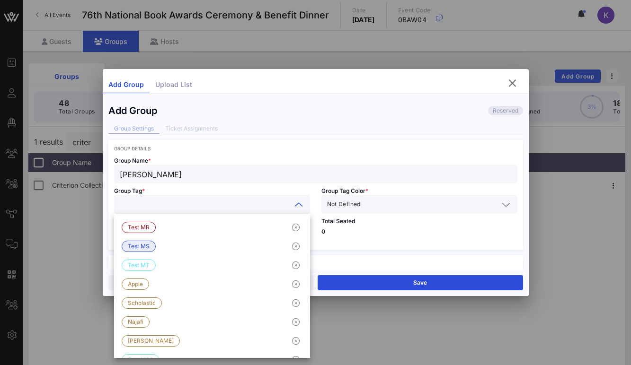
paste input "[PERSON_NAME]"
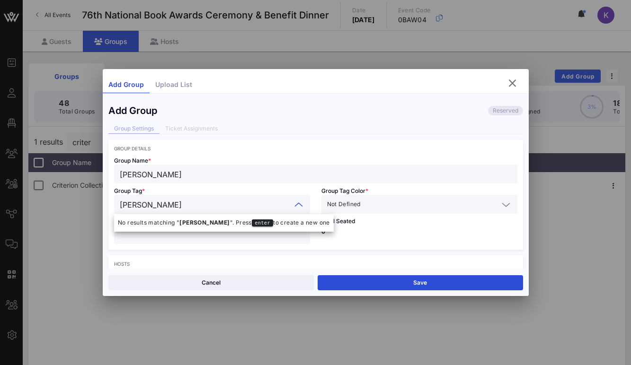
type input "[PERSON_NAME]"
click at [239, 192] on div "Group Tag * [PERSON_NAME]" at bounding box center [211, 199] width 207 height 30
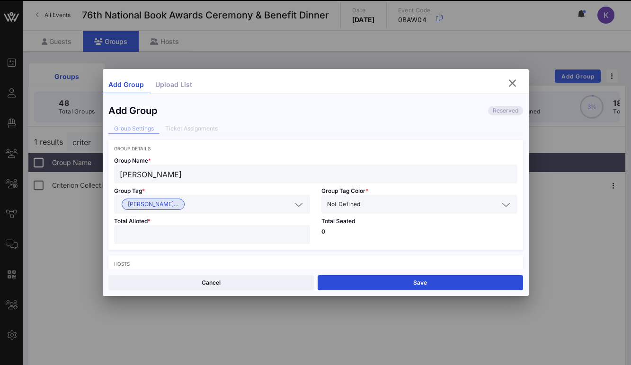
click at [341, 199] on div "Not Defined" at bounding box center [412, 204] width 171 height 12
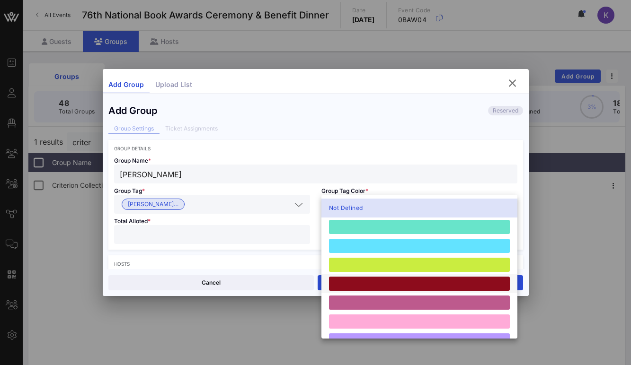
scroll to position [261, 0]
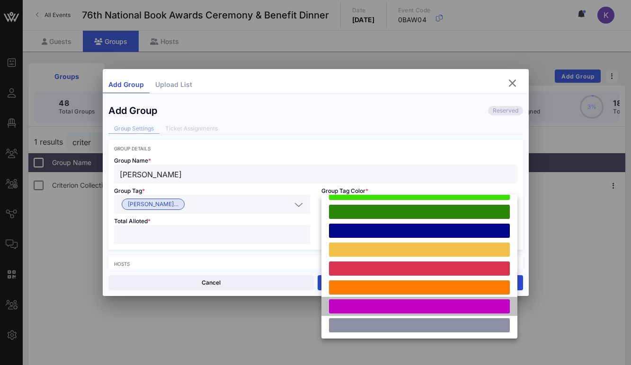
click at [358, 304] on div at bounding box center [419, 306] width 181 height 14
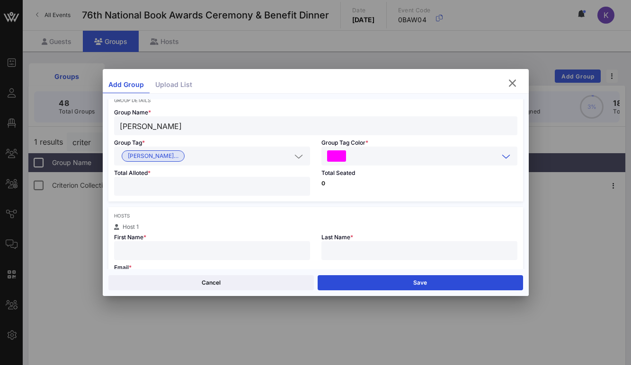
scroll to position [51, 0]
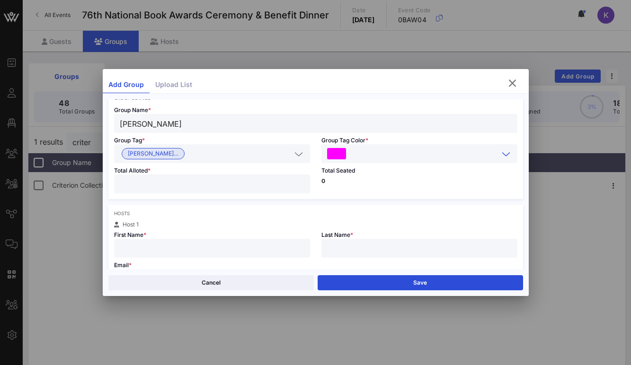
click at [234, 176] on div at bounding box center [212, 184] width 184 height 19
type input "*"
click at [228, 215] on div "Hosts" at bounding box center [315, 213] width 403 height 6
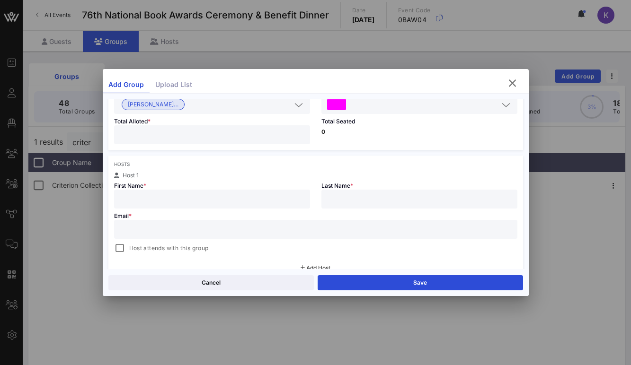
scroll to position [102, 0]
click at [185, 196] on input "text" at bounding box center [212, 197] width 184 height 12
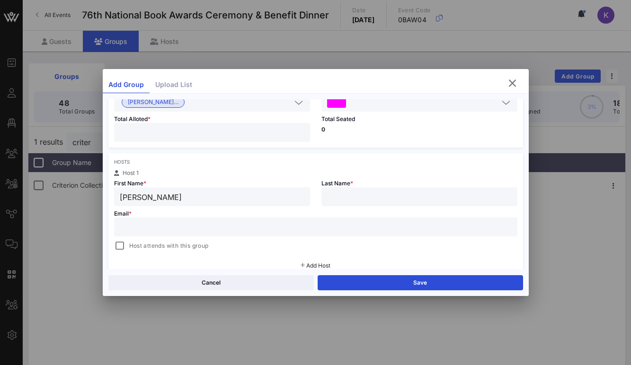
type input "[PERSON_NAME]"
click at [333, 199] on input "text" at bounding box center [419, 197] width 184 height 12
type input "[PERSON_NAME]"
click at [183, 228] on input "text" at bounding box center [316, 227] width 392 height 12
click at [160, 227] on input "text" at bounding box center [316, 227] width 392 height 12
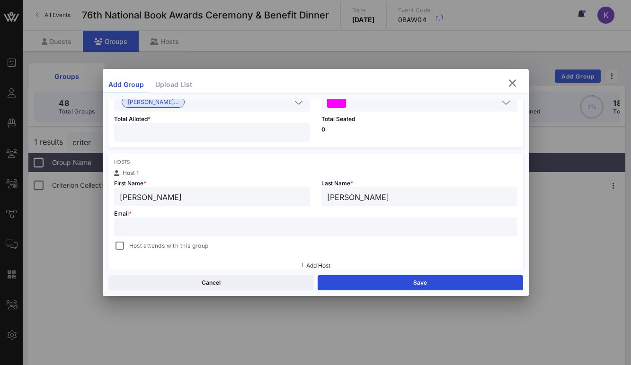
paste input "[EMAIL_ADDRESS][DOMAIN_NAME]"
type input "[EMAIL_ADDRESS][DOMAIN_NAME]"
click at [120, 245] on div at bounding box center [119, 245] width 13 height 13
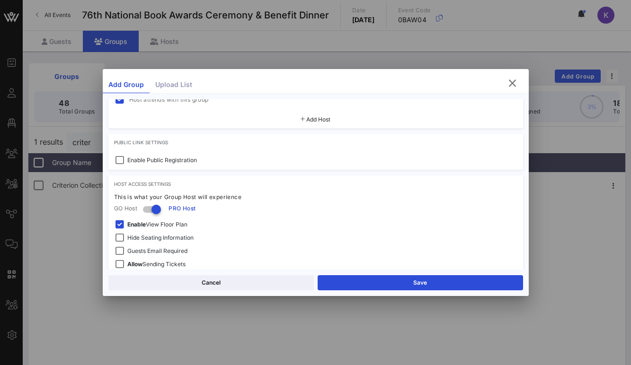
scroll to position [254, 0]
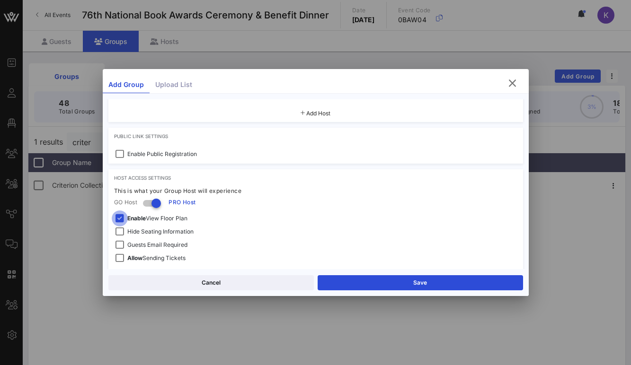
click at [122, 218] on div at bounding box center [119, 218] width 13 height 13
click at [123, 235] on div at bounding box center [119, 231] width 13 height 13
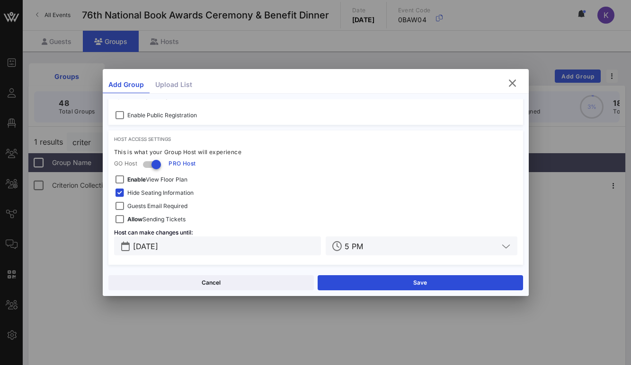
scroll to position [295, 0]
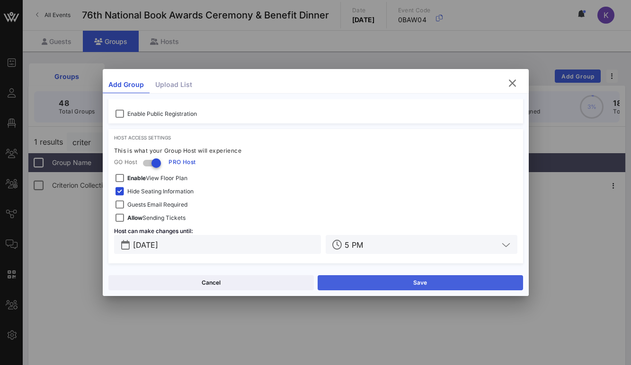
click at [361, 278] on button "Save" at bounding box center [419, 282] width 205 height 15
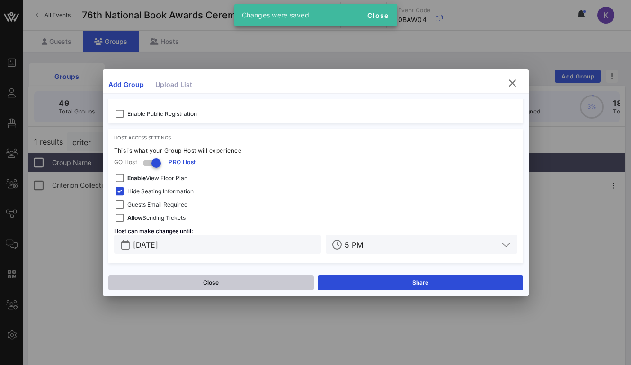
click at [231, 282] on button "Close" at bounding box center [210, 282] width 205 height 15
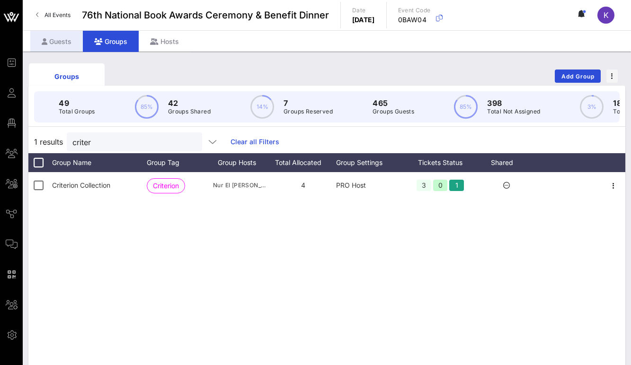
click at [61, 40] on div "Guests" at bounding box center [56, 41] width 53 height 21
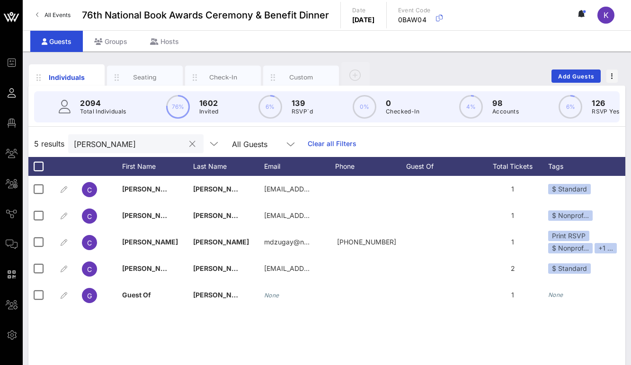
click at [119, 140] on input "[PERSON_NAME]" at bounding box center [129, 144] width 111 height 12
click at [112, 39] on div "Groups" at bounding box center [111, 41] width 56 height 21
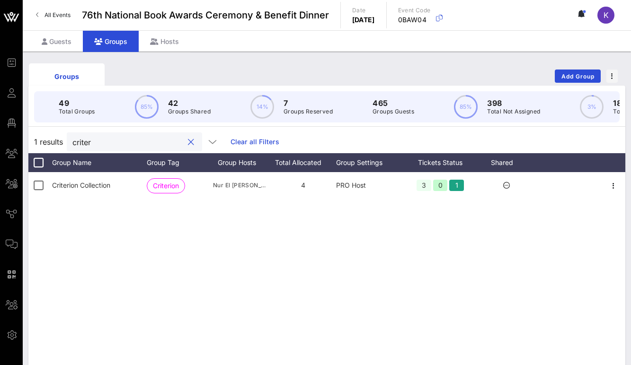
click at [129, 136] on input "criter" at bounding box center [127, 142] width 111 height 12
drag, startPoint x: 129, startPoint y: 140, endPoint x: 61, endPoint y: 140, distance: 67.2
click at [61, 140] on div "1 results criter Clear all Filters" at bounding box center [326, 142] width 596 height 23
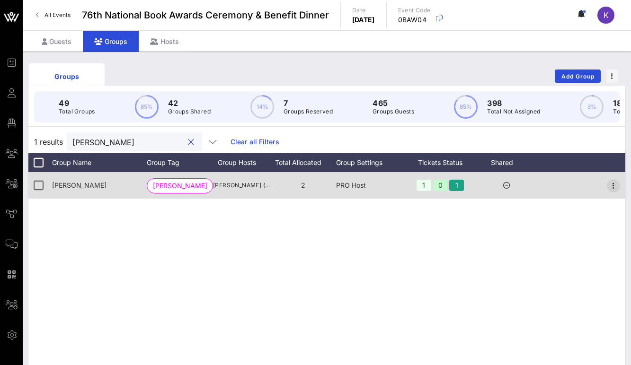
type input "[PERSON_NAME]"
click at [613, 187] on icon "button" at bounding box center [612, 185] width 11 height 11
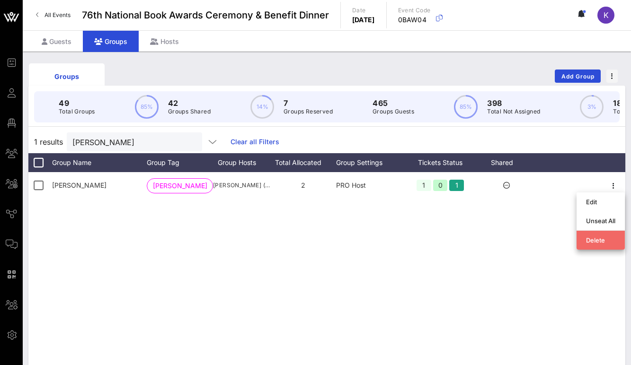
click at [592, 244] on div "Delete" at bounding box center [600, 240] width 29 height 15
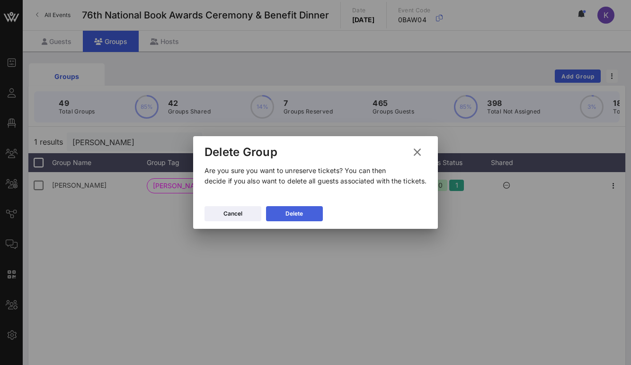
click at [287, 213] on div "Delete" at bounding box center [294, 213] width 18 height 9
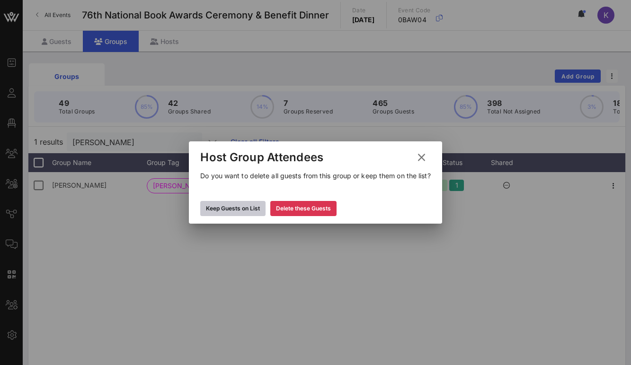
click at [246, 207] on div "Keep Guests on List" at bounding box center [233, 208] width 54 height 9
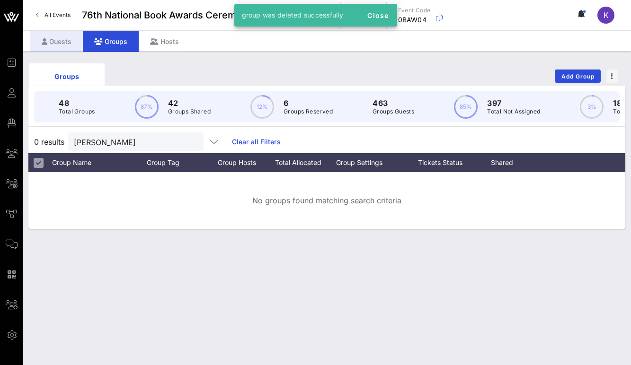
click at [58, 44] on div "Guests" at bounding box center [56, 41] width 53 height 21
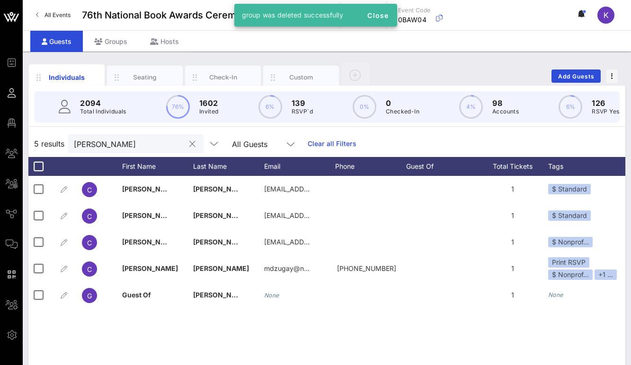
click at [117, 144] on input "[PERSON_NAME]" at bounding box center [129, 144] width 111 height 12
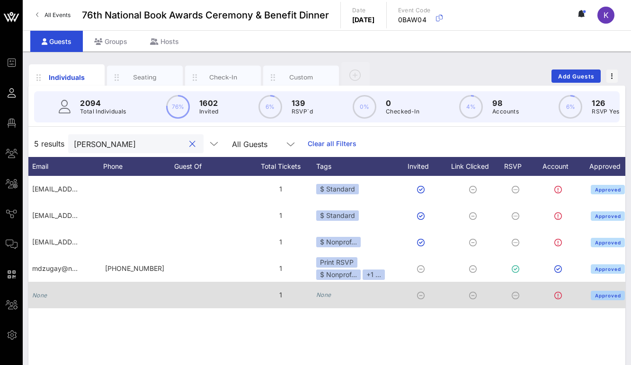
scroll to position [0, 263]
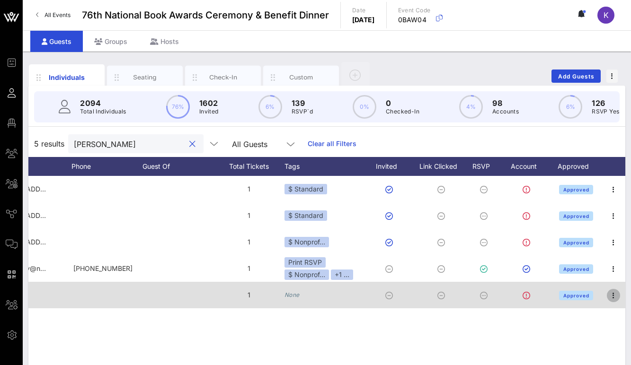
click at [613, 295] on icon "button" at bounding box center [612, 295] width 11 height 11
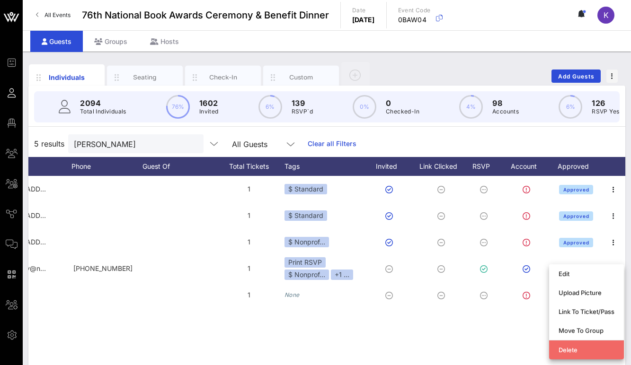
click at [572, 350] on div "Delete" at bounding box center [586, 350] width 56 height 8
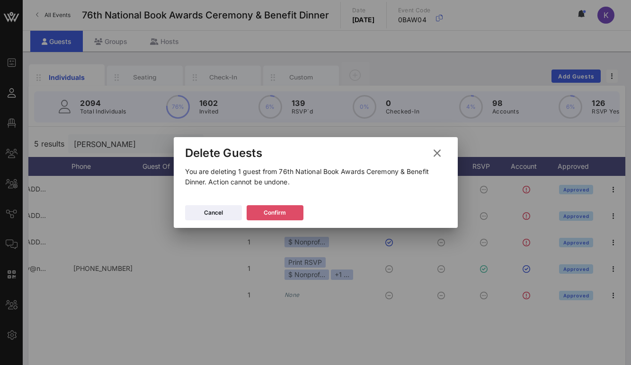
click at [280, 213] on div "Confirm" at bounding box center [274, 212] width 22 height 9
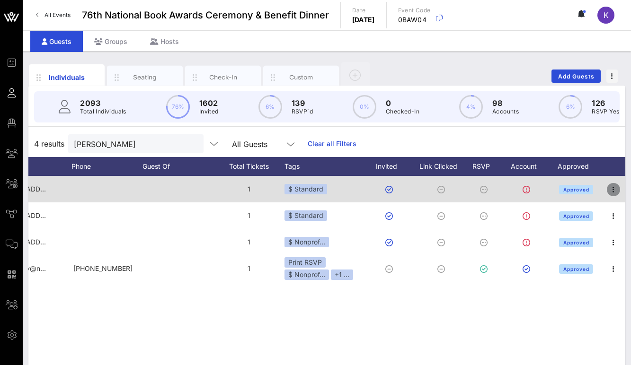
click at [609, 191] on icon "button" at bounding box center [612, 189] width 11 height 11
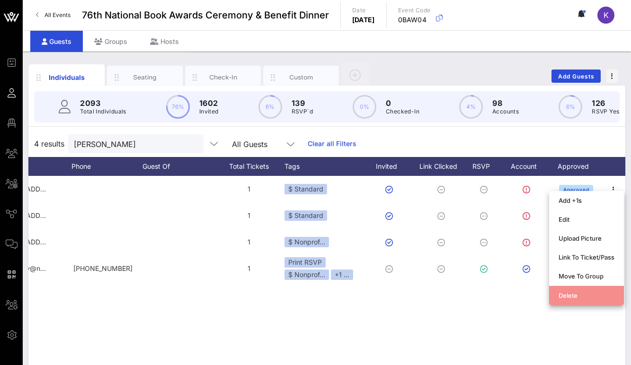
click at [565, 298] on div "Delete" at bounding box center [586, 296] width 56 height 8
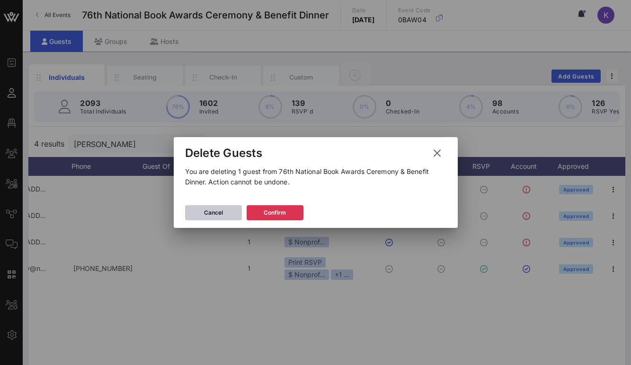
click at [221, 215] on div "Cancel" at bounding box center [213, 212] width 19 height 9
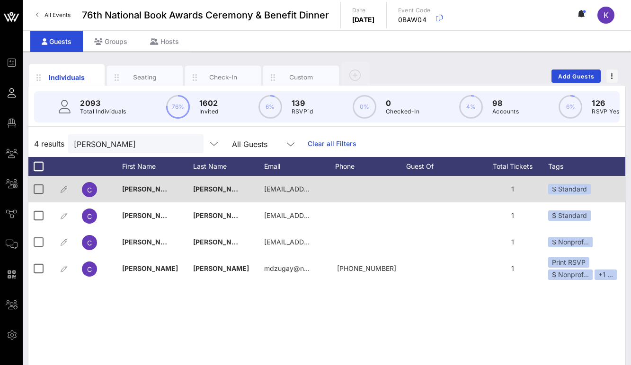
scroll to position [0, 76]
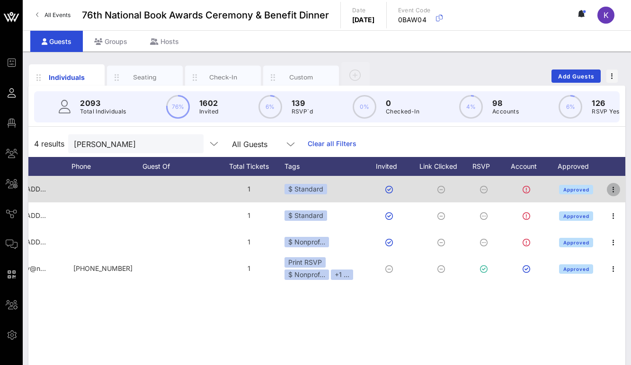
click at [610, 190] on icon "button" at bounding box center [612, 189] width 11 height 11
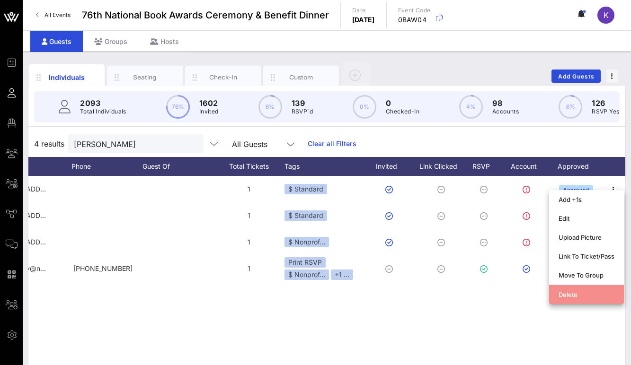
click at [576, 293] on div "Delete" at bounding box center [586, 295] width 56 height 8
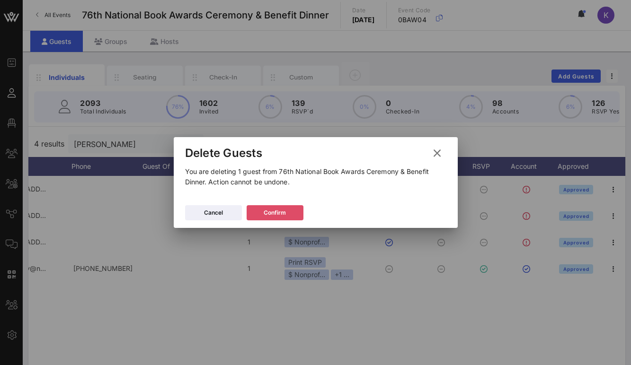
click at [278, 213] on div "Confirm" at bounding box center [274, 212] width 22 height 9
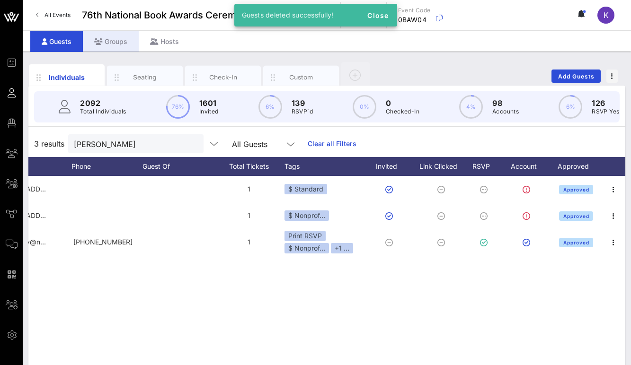
click at [108, 44] on div "Groups" at bounding box center [111, 41] width 56 height 21
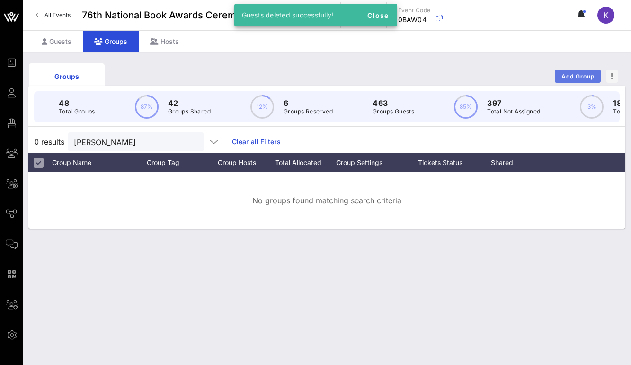
click at [562, 75] on span "Add Group" at bounding box center [578, 76] width 34 height 7
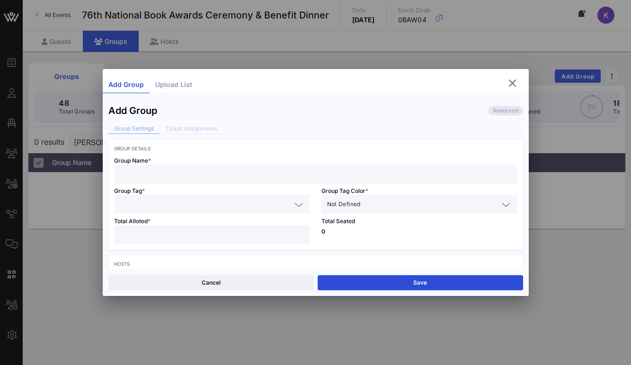
click at [155, 174] on input "text" at bounding box center [316, 174] width 392 height 12
paste input "[EMAIL_ADDRESS][DOMAIN_NAME]"
type input "[EMAIL_ADDRESS][DOMAIN_NAME]"
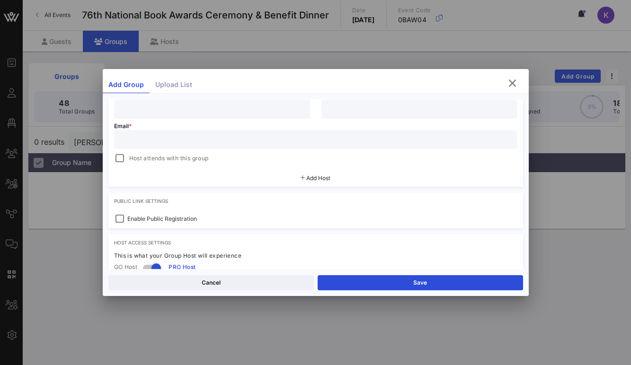
click at [130, 138] on input "text" at bounding box center [316, 139] width 392 height 12
paste input "[EMAIL_ADDRESS][DOMAIN_NAME]"
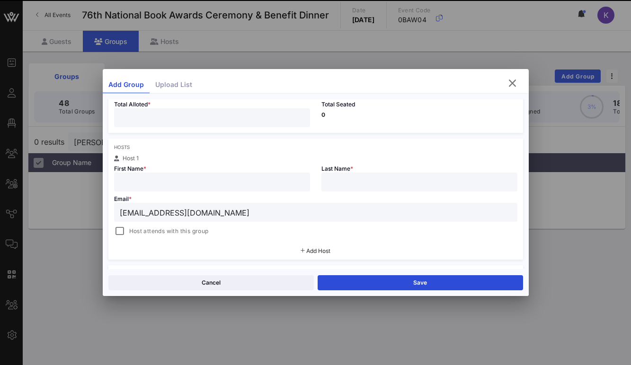
type input "[EMAIL_ADDRESS][DOMAIN_NAME]"
click at [138, 179] on input "text" at bounding box center [212, 182] width 184 height 12
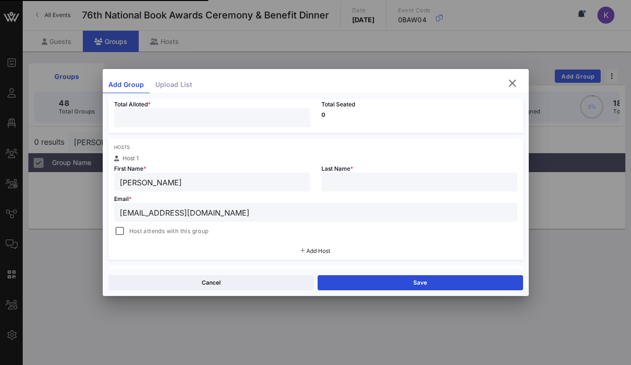
click at [332, 176] on input "text" at bounding box center [419, 182] width 184 height 12
click at [282, 189] on div "[PERSON_NAME]" at bounding box center [212, 182] width 184 height 19
type input "[PERSON_NAME]"
click at [351, 174] on div at bounding box center [419, 182] width 184 height 19
type input "[PERSON_NAME]"
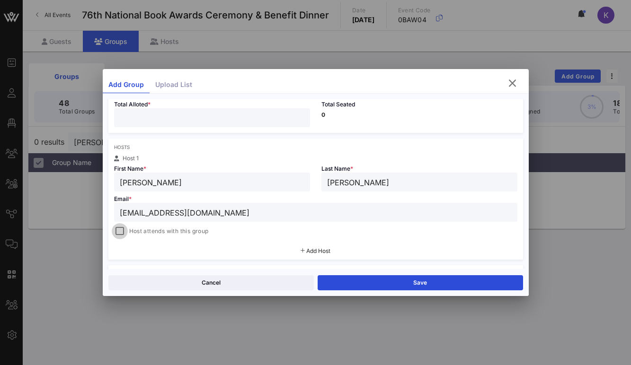
click at [120, 232] on div at bounding box center [119, 231] width 13 height 13
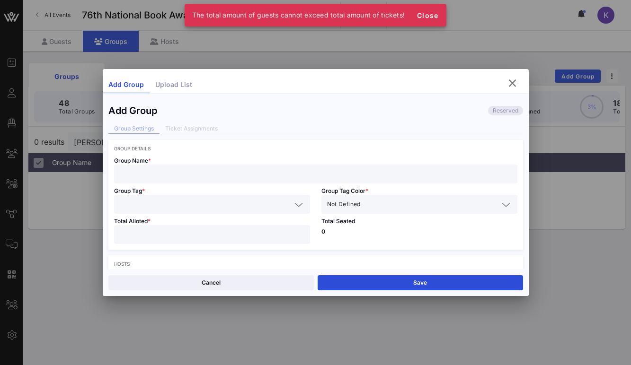
click at [170, 176] on input "text" at bounding box center [316, 174] width 392 height 12
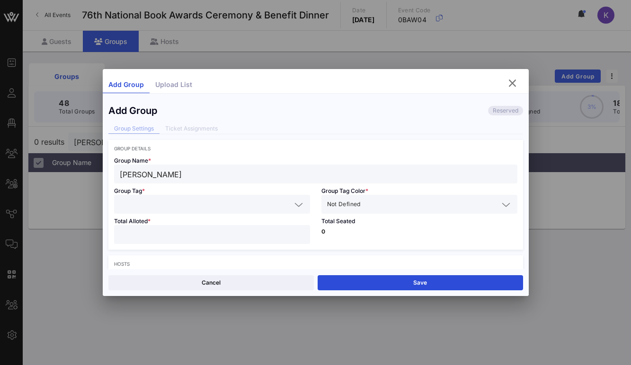
drag, startPoint x: 209, startPoint y: 176, endPoint x: 99, endPoint y: 176, distance: 109.7
click at [99, 176] on div "Event Builder Guests Floor Plan My Groups All Groups Journeys Comms QR Scanner …" at bounding box center [315, 182] width 631 height 365
type input "[PERSON_NAME]"
click at [146, 210] on input "text" at bounding box center [205, 204] width 171 height 12
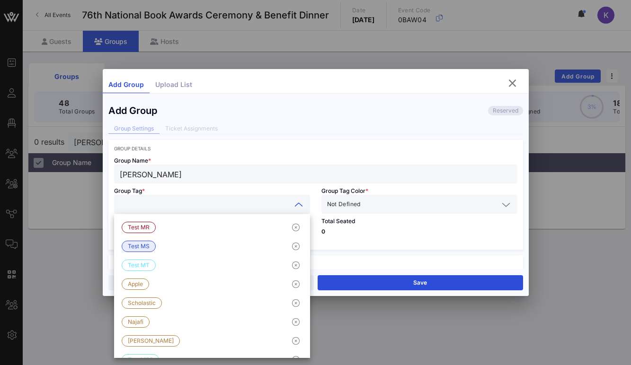
paste input "[PERSON_NAME]"
type input "[PERSON_NAME]"
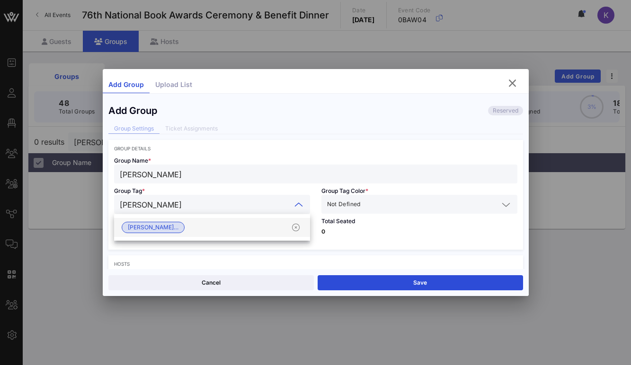
click at [162, 230] on span "[PERSON_NAME]…" at bounding box center [153, 227] width 51 height 10
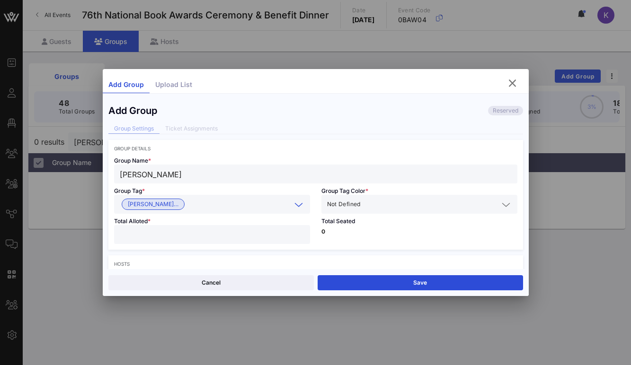
click at [161, 231] on input "number" at bounding box center [212, 234] width 184 height 12
type input "*"
click at [256, 175] on input "[PERSON_NAME]" at bounding box center [316, 174] width 392 height 12
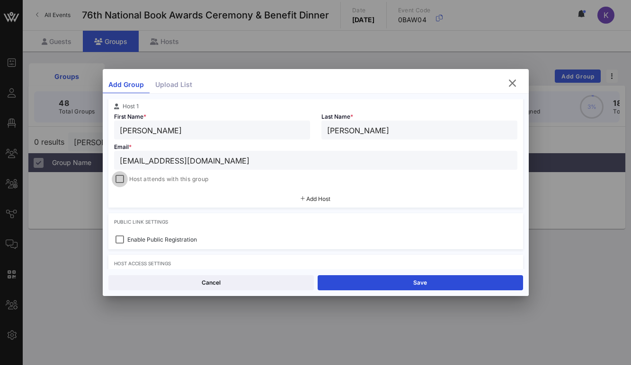
click at [122, 181] on div at bounding box center [119, 179] width 13 height 13
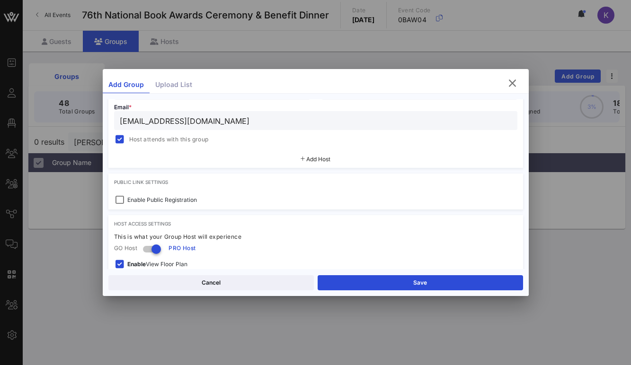
scroll to position [295, 0]
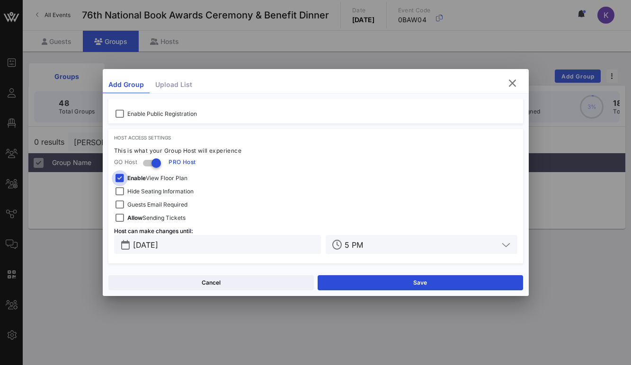
click at [119, 175] on div at bounding box center [119, 178] width 13 height 13
click at [122, 195] on div at bounding box center [119, 191] width 13 height 13
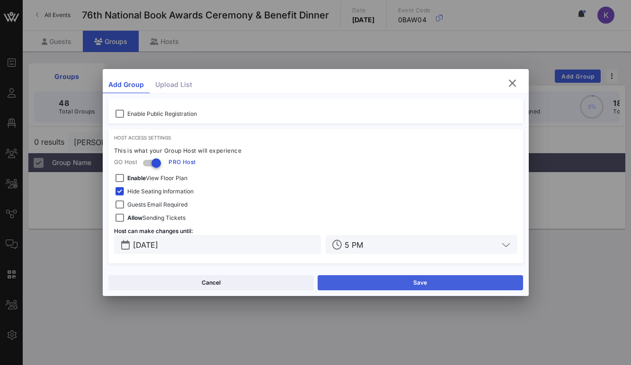
click at [389, 289] on button "Save" at bounding box center [419, 282] width 205 height 15
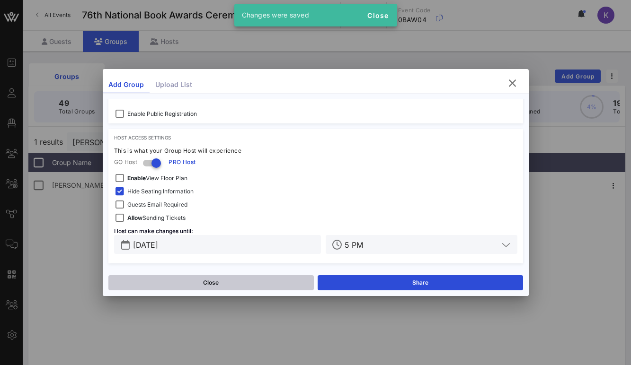
click at [229, 282] on button "Close" at bounding box center [210, 282] width 205 height 15
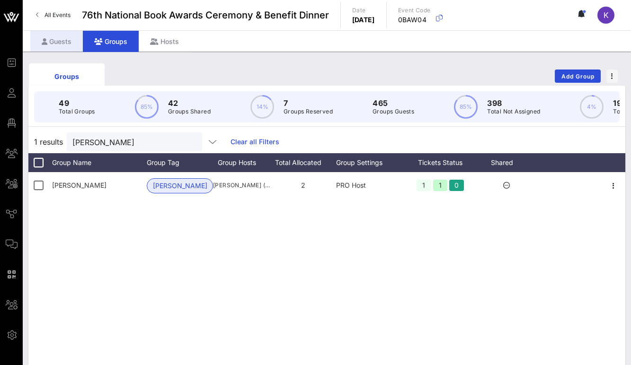
click at [67, 41] on div "Guests" at bounding box center [56, 41] width 53 height 21
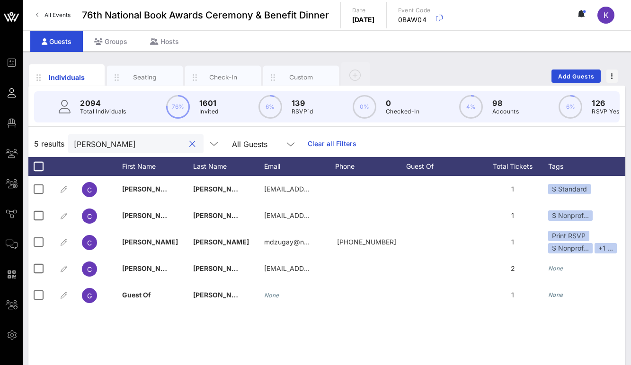
drag, startPoint x: 132, startPoint y: 145, endPoint x: 42, endPoint y: 149, distance: 90.4
click at [42, 149] on div "5 results [PERSON_NAME] All Guests Clear all Filters" at bounding box center [326, 144] width 596 height 26
paste input "Firebrand"
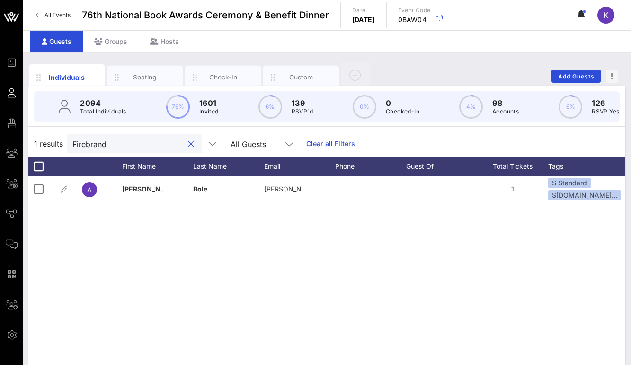
drag, startPoint x: 115, startPoint y: 144, endPoint x: 42, endPoint y: 136, distance: 73.8
click at [42, 136] on div "1 results Firebrand All Guests Clear all Filters" at bounding box center [326, 144] width 596 height 26
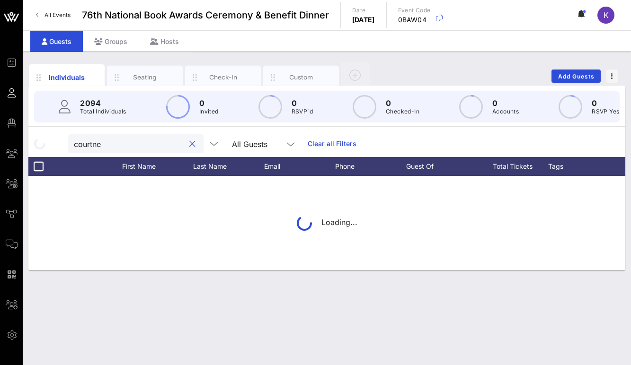
type input "[PERSON_NAME]"
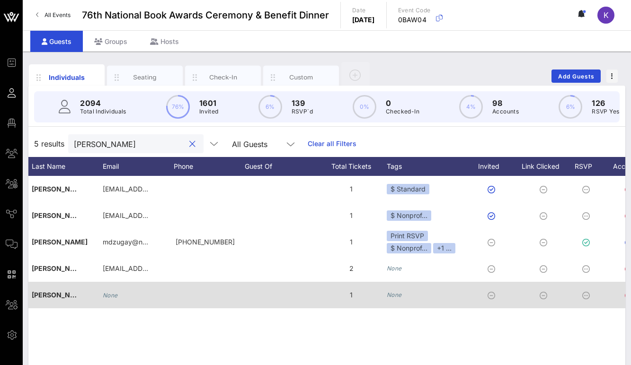
scroll to position [0, 184]
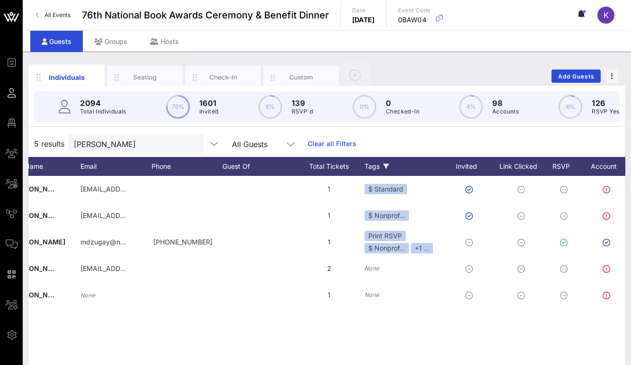
click at [387, 166] on icon at bounding box center [386, 167] width 6 height 6
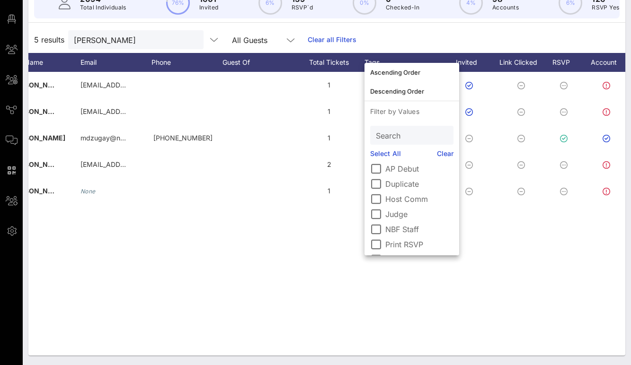
scroll to position [132, 0]
click at [377, 175] on div at bounding box center [376, 174] width 16 height 16
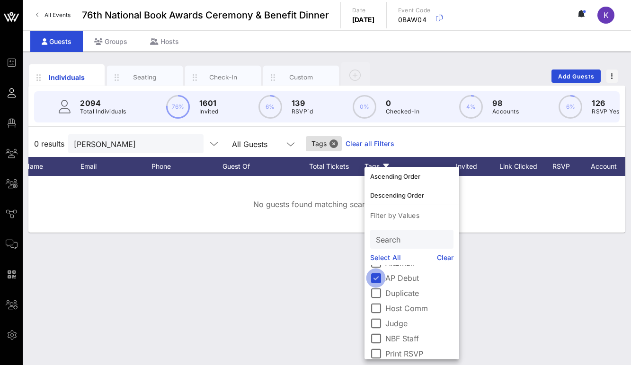
scroll to position [0, 0]
click at [325, 276] on div "Individuals Seating Check-In Custom Add Guests 2094 Total Individuals 76% 1601 …" at bounding box center [327, 209] width 608 height 314
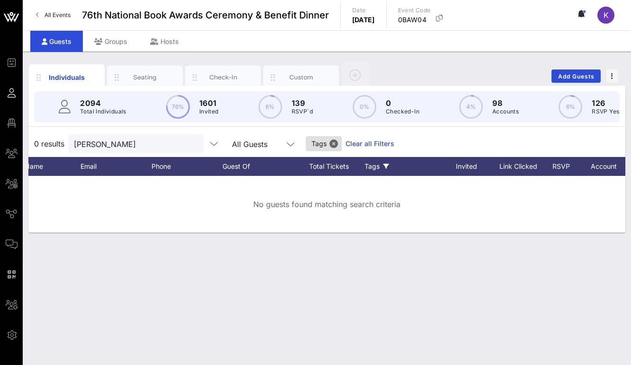
click at [345, 146] on link "Clear all Filters" at bounding box center [369, 144] width 49 height 10
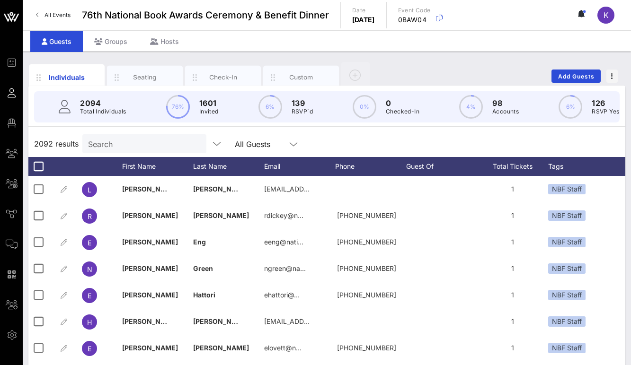
click at [138, 145] on input "Search" at bounding box center [143, 144] width 111 height 12
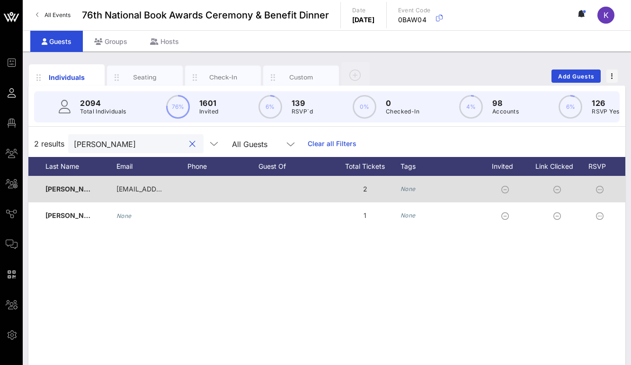
scroll to position [0, 263]
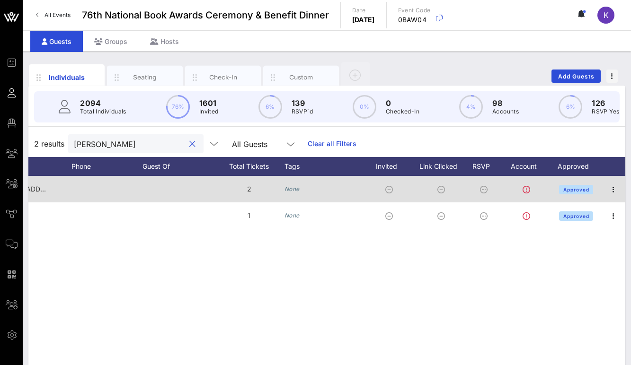
type input "[PERSON_NAME]"
click at [291, 191] on icon "None" at bounding box center [291, 188] width 15 height 7
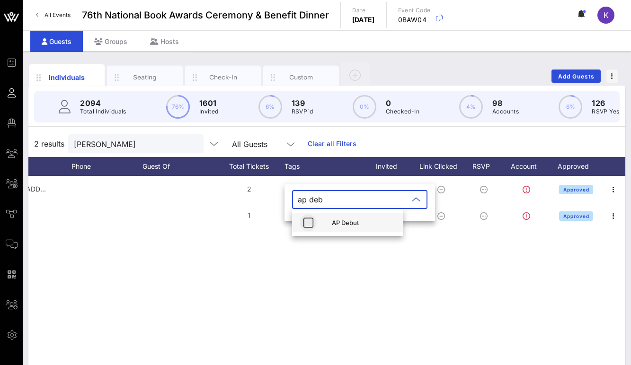
type input "ap deb"
click at [312, 223] on icon "button" at bounding box center [307, 222] width 11 height 11
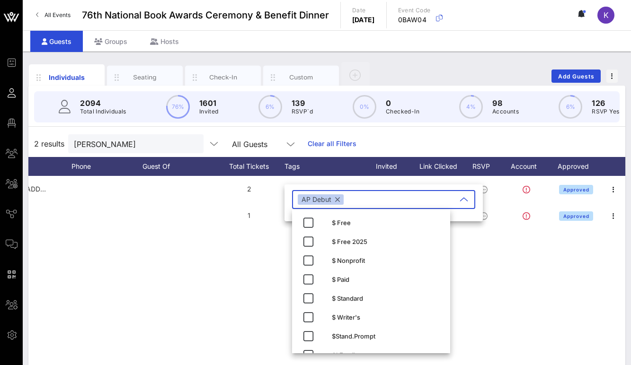
click at [241, 258] on div "C [PERSON_NAME] [PERSON_NAME][EMAIL_ADDRESS][DOMAIN_NAME] 2 None Approved G Gue…" at bounding box center [326, 318] width 596 height 284
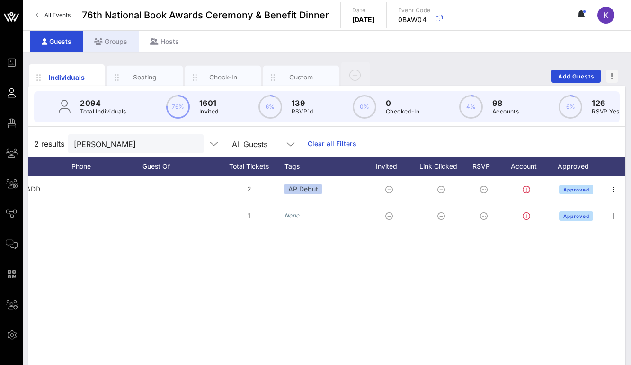
click at [115, 45] on div "Groups" at bounding box center [111, 41] width 56 height 21
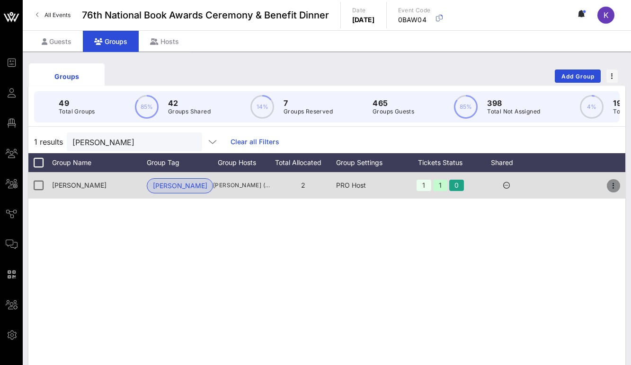
click at [610, 187] on icon "button" at bounding box center [612, 185] width 11 height 11
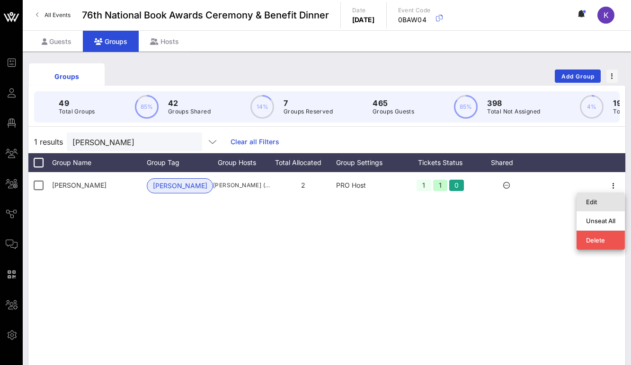
click at [593, 205] on div "Edit" at bounding box center [600, 202] width 29 height 8
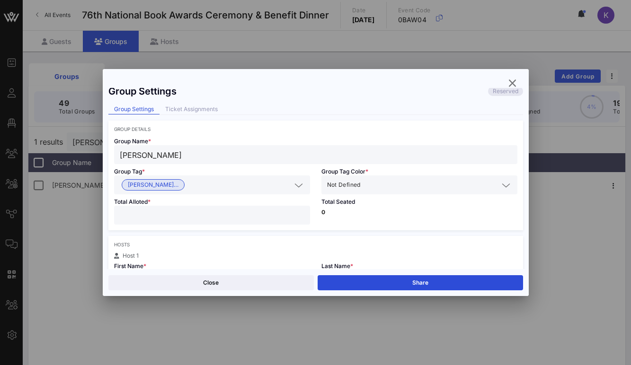
scroll to position [8, 0]
click at [337, 188] on span "Not Defined" at bounding box center [344, 185] width 34 height 9
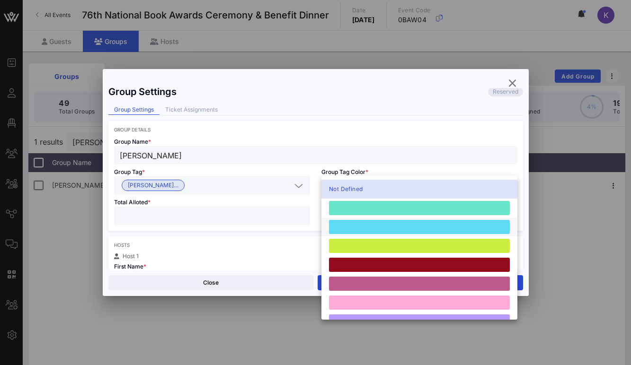
scroll to position [261, 0]
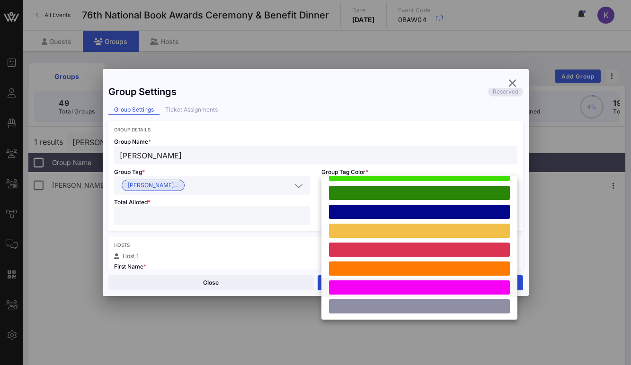
click at [351, 290] on div at bounding box center [419, 288] width 181 height 14
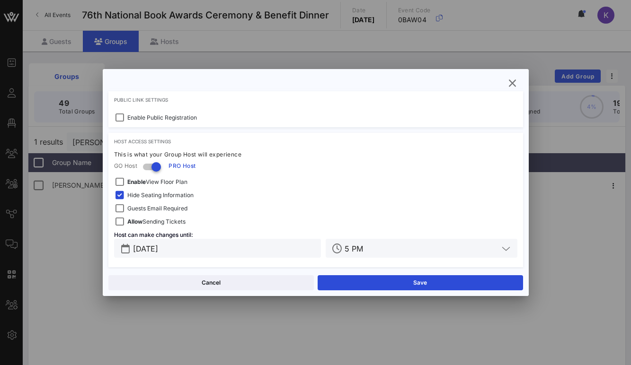
scroll to position [283, 0]
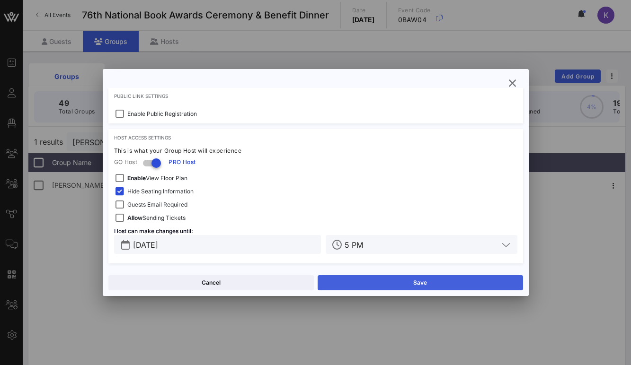
click at [343, 278] on button "Save" at bounding box center [419, 282] width 205 height 15
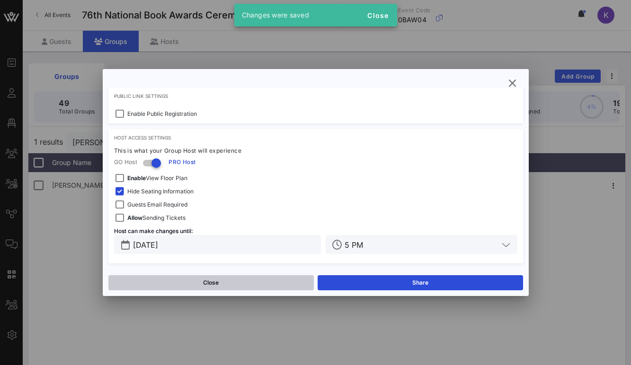
click at [246, 283] on button "Close" at bounding box center [210, 282] width 205 height 15
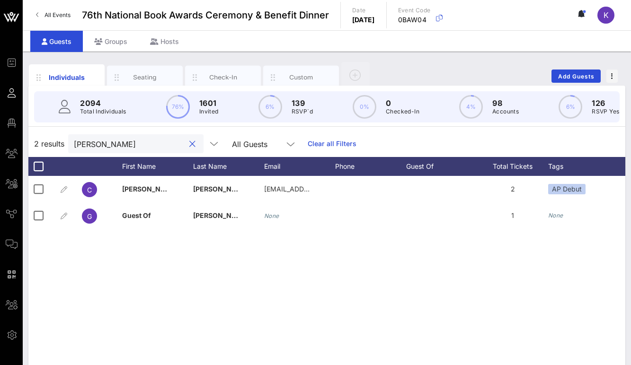
drag, startPoint x: 130, startPoint y: 142, endPoint x: 42, endPoint y: 142, distance: 87.5
click at [42, 142] on div "2 results [PERSON_NAME] All Guests Clear all Filters" at bounding box center [326, 144] width 596 height 26
click at [114, 44] on div "Groups" at bounding box center [111, 41] width 56 height 21
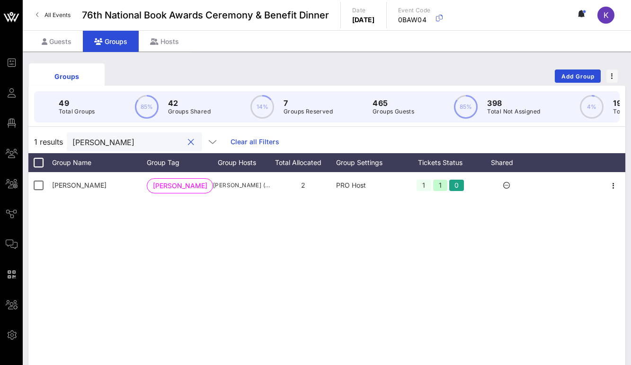
click at [116, 146] on input "[PERSON_NAME]" at bounding box center [127, 142] width 111 height 12
click at [577, 72] on button "Add Group" at bounding box center [577, 76] width 46 height 13
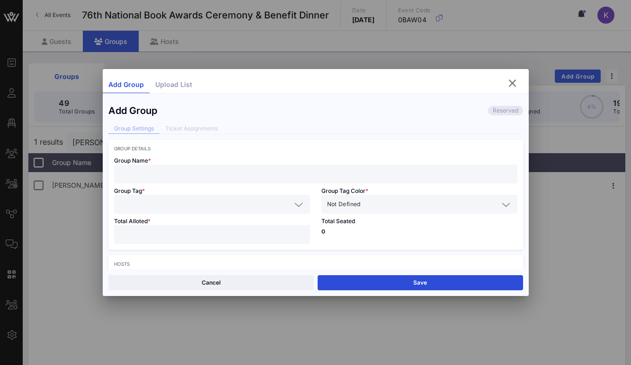
click at [194, 167] on div at bounding box center [316, 174] width 392 height 19
type input "Hoopla"
click at [157, 204] on input "text" at bounding box center [205, 204] width 171 height 12
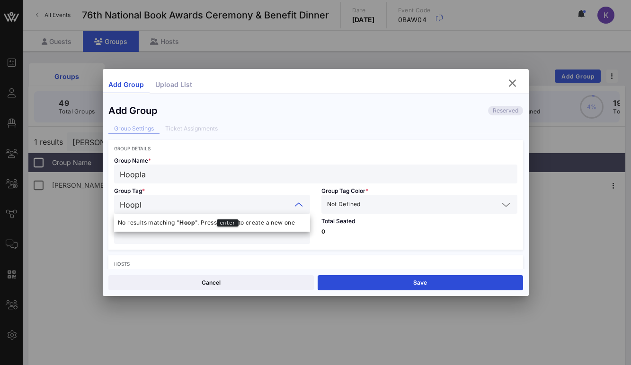
type input "Hoopla"
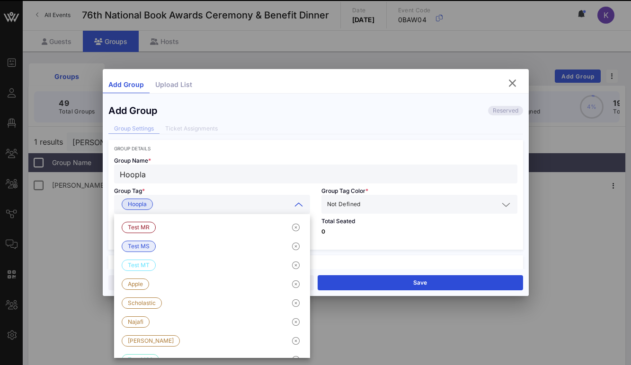
click at [198, 185] on div "Group Tag * Hoopla" at bounding box center [211, 199] width 207 height 30
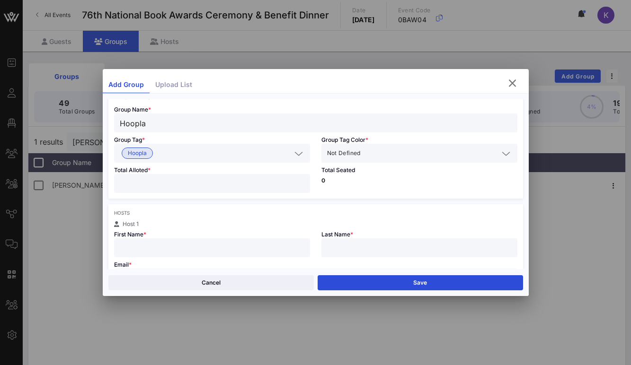
scroll to position [61, 0]
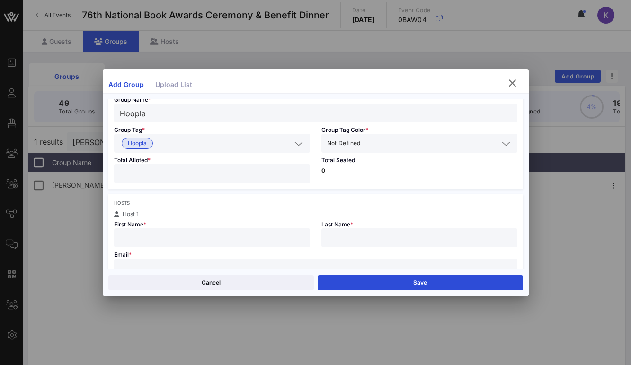
click at [334, 147] on span "Not Defined" at bounding box center [344, 143] width 34 height 9
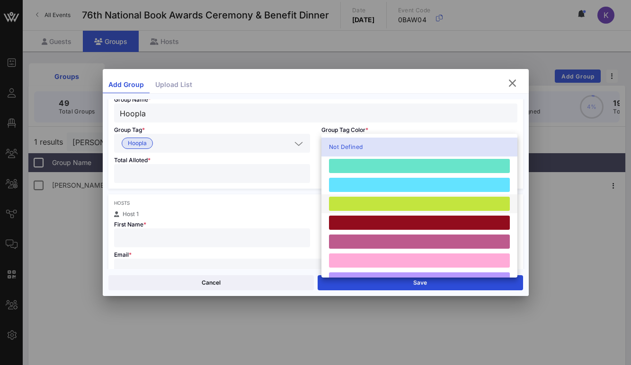
scroll to position [261, 0]
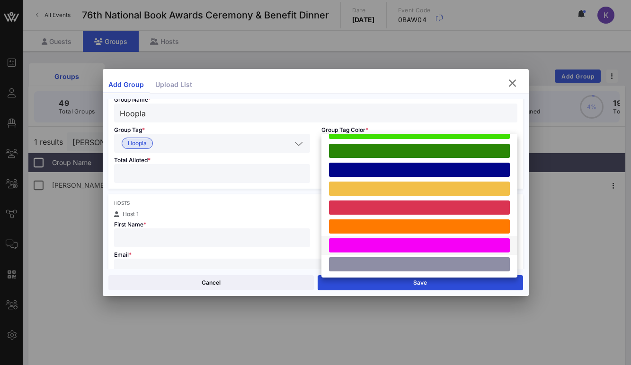
click at [351, 244] on div at bounding box center [419, 245] width 181 height 14
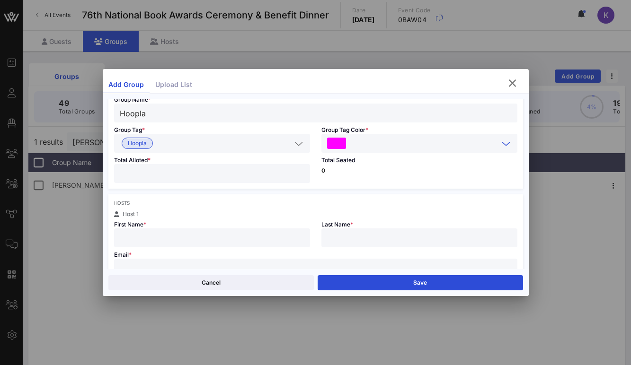
click at [169, 173] on input "number" at bounding box center [212, 173] width 184 height 12
type input "*"
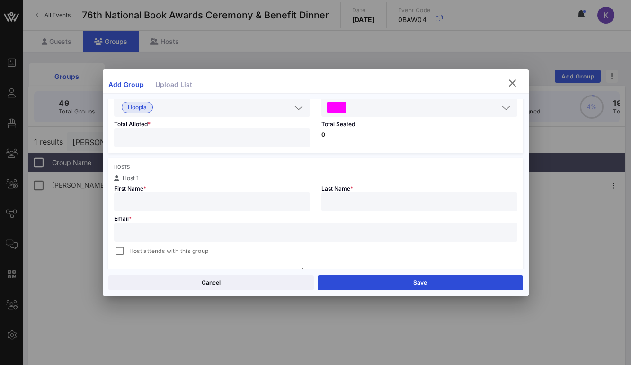
scroll to position [97, 0]
click at [180, 202] on input "text" at bounding box center [212, 201] width 184 height 12
type input "[PERSON_NAME]"
click at [353, 198] on input "text" at bounding box center [419, 201] width 184 height 12
type input "[PERSON_NAME]"
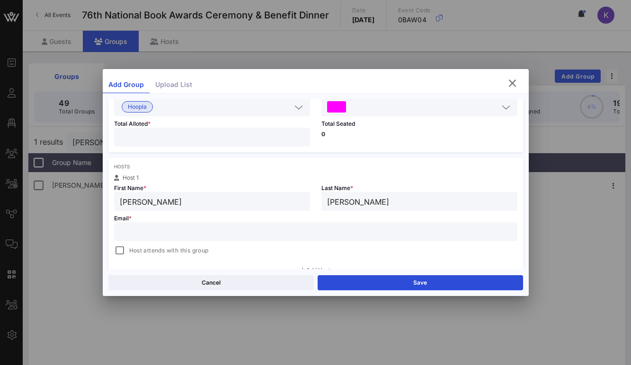
click at [249, 227] on input "text" at bounding box center [316, 232] width 392 height 12
paste input "[EMAIL_ADDRESS][DOMAIN_NAME]"
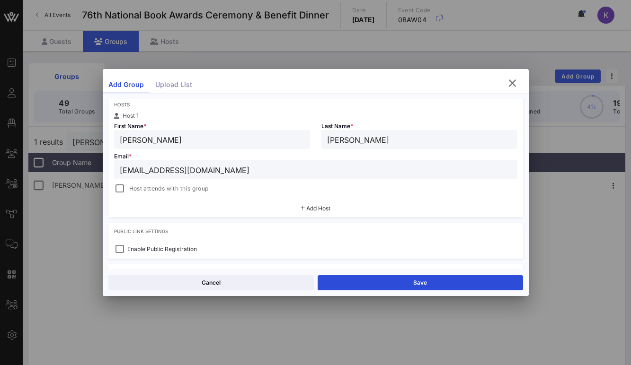
scroll to position [201, 0]
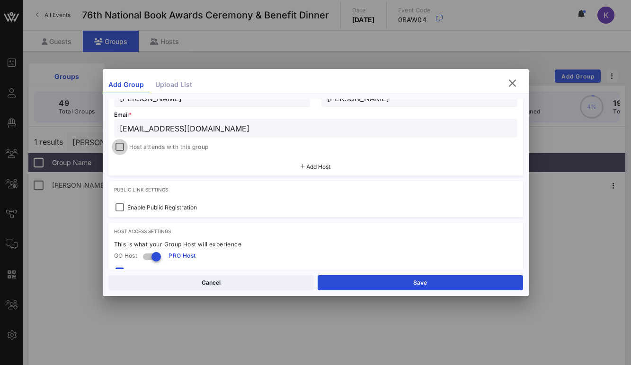
type input "[EMAIL_ADDRESS][DOMAIN_NAME]"
click at [121, 149] on div at bounding box center [119, 146] width 13 height 13
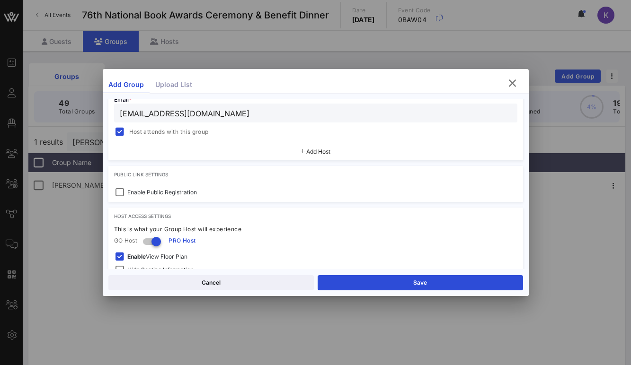
scroll to position [245, 0]
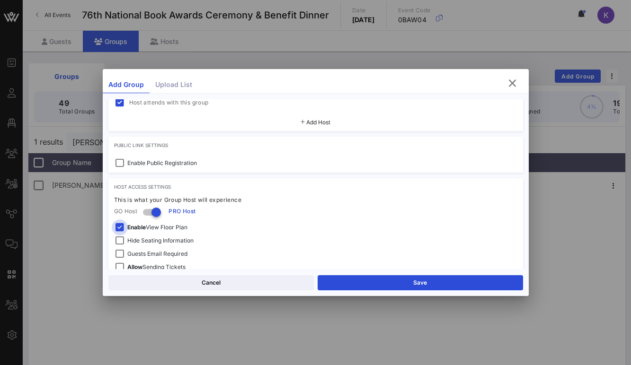
click at [121, 228] on div at bounding box center [119, 227] width 13 height 13
click at [120, 238] on div at bounding box center [119, 240] width 13 height 13
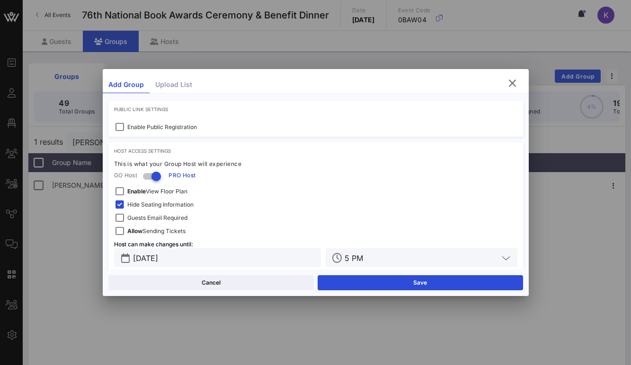
scroll to position [295, 0]
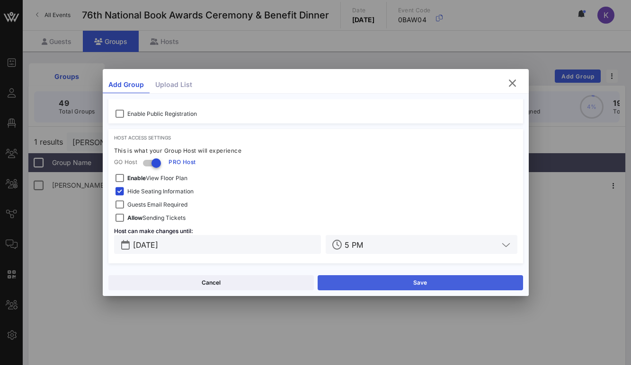
click at [381, 281] on button "Save" at bounding box center [419, 282] width 205 height 15
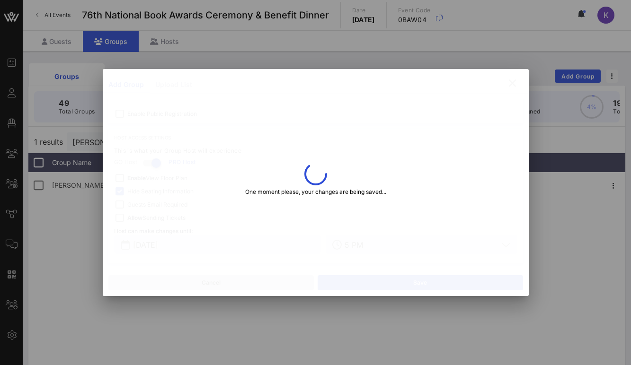
type input "[PERSON_NAME]"
type input "[EMAIL_ADDRESS][DOMAIN_NAME]"
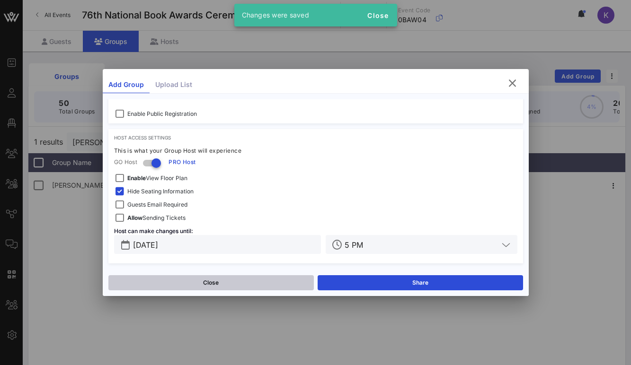
click at [219, 282] on button "Close" at bounding box center [210, 282] width 205 height 15
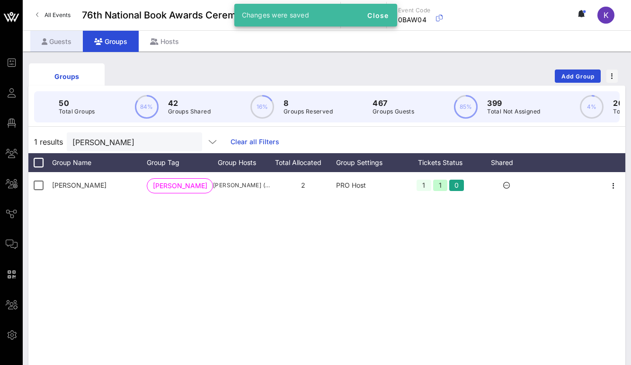
click at [62, 45] on div "Guests" at bounding box center [56, 41] width 53 height 21
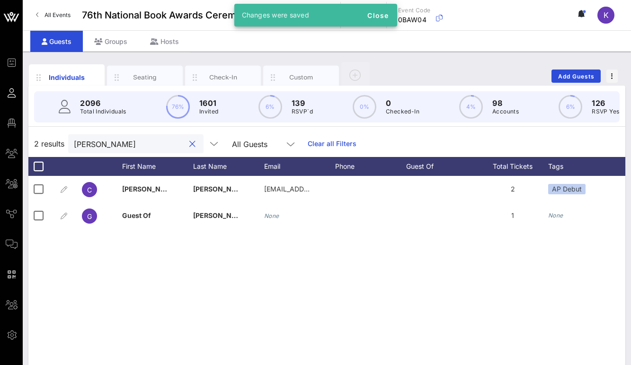
drag, startPoint x: 140, startPoint y: 145, endPoint x: 64, endPoint y: 142, distance: 76.2
click at [64, 142] on div "2 results [PERSON_NAME] All Guests Clear all Filters" at bounding box center [326, 144] width 596 height 26
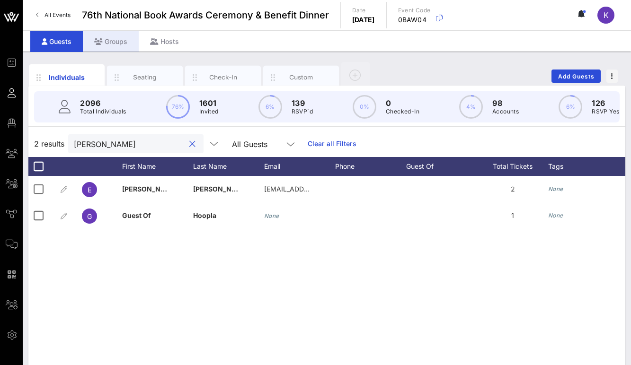
type input "[PERSON_NAME]"
click at [114, 40] on div "Groups" at bounding box center [111, 41] width 56 height 21
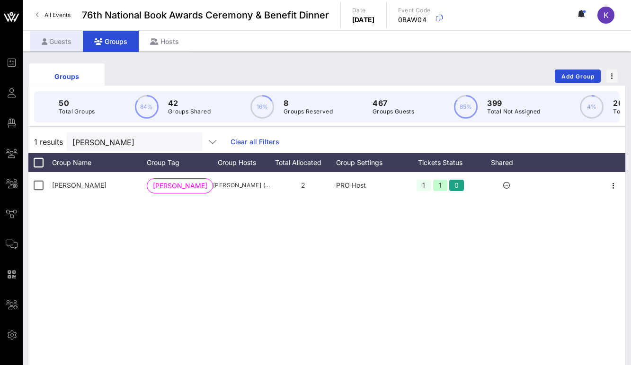
click at [63, 39] on div "Guests" at bounding box center [56, 41] width 53 height 21
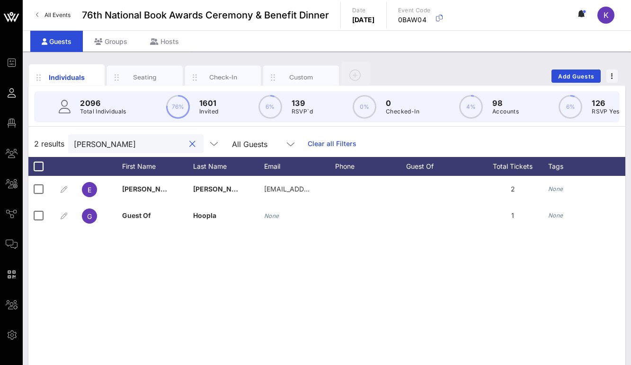
click at [111, 149] on input "[PERSON_NAME]" at bounding box center [129, 144] width 111 height 12
drag, startPoint x: 105, startPoint y: 143, endPoint x: 40, endPoint y: 138, distance: 66.0
click at [40, 138] on div "2 results [PERSON_NAME] All Guests Clear all Filters" at bounding box center [326, 144] width 596 height 26
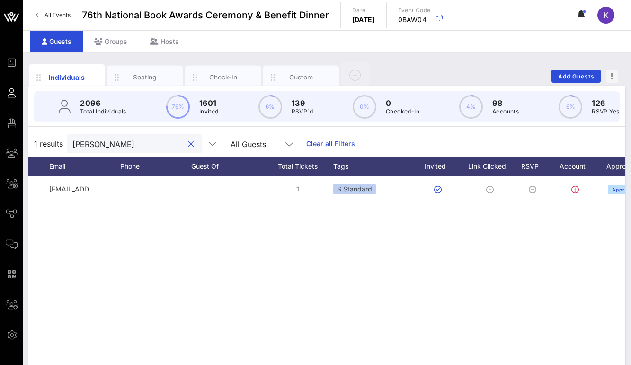
scroll to position [0, 263]
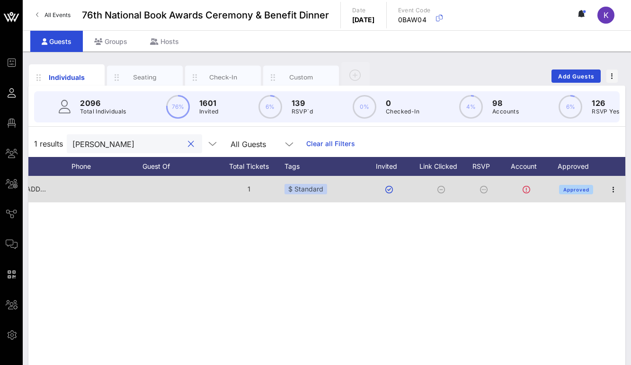
type input "[PERSON_NAME]"
click at [590, 191] on button "Approved" at bounding box center [576, 189] width 35 height 9
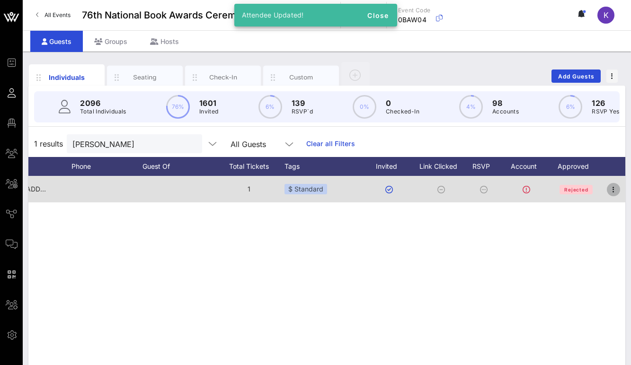
click at [611, 189] on icon "button" at bounding box center [612, 189] width 11 height 11
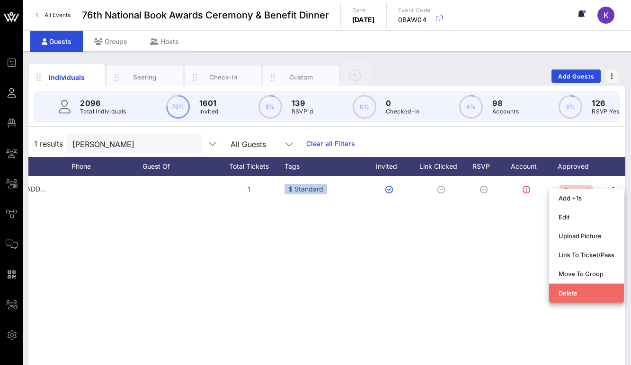
click at [563, 291] on div "Delete" at bounding box center [586, 293] width 56 height 8
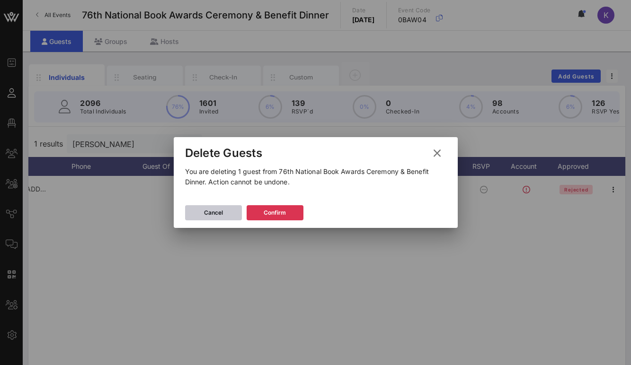
click at [227, 215] on button "Cancel" at bounding box center [213, 212] width 57 height 15
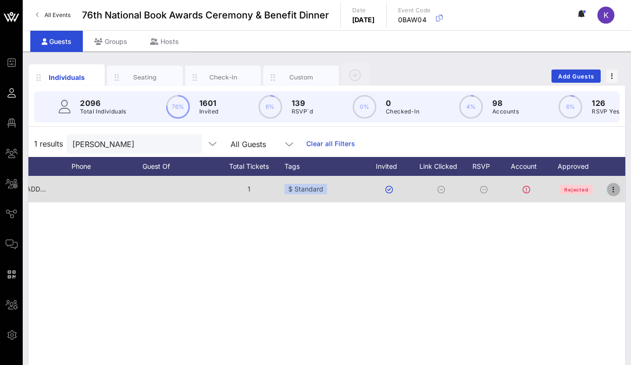
click at [607, 187] on icon "button" at bounding box center [612, 189] width 11 height 11
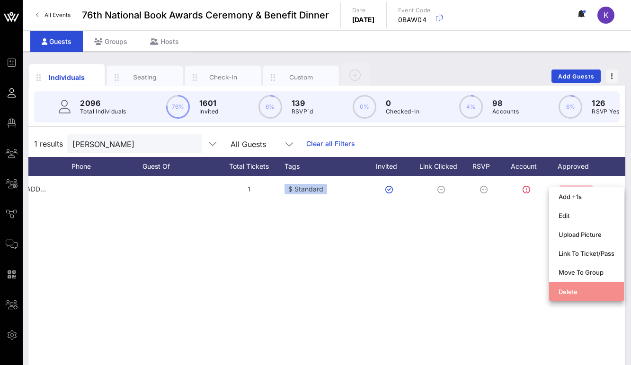
click at [570, 292] on div "Delete" at bounding box center [586, 292] width 56 height 8
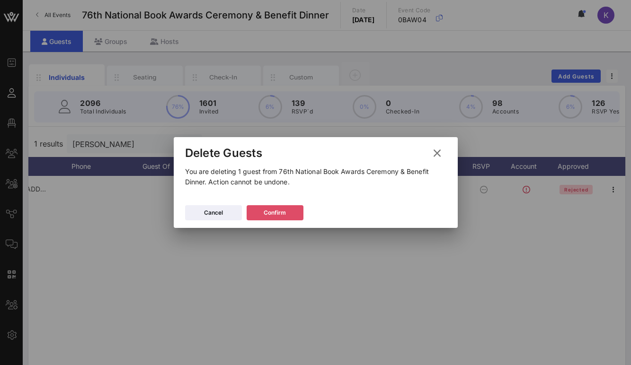
click at [269, 210] on div "Confirm" at bounding box center [274, 212] width 22 height 9
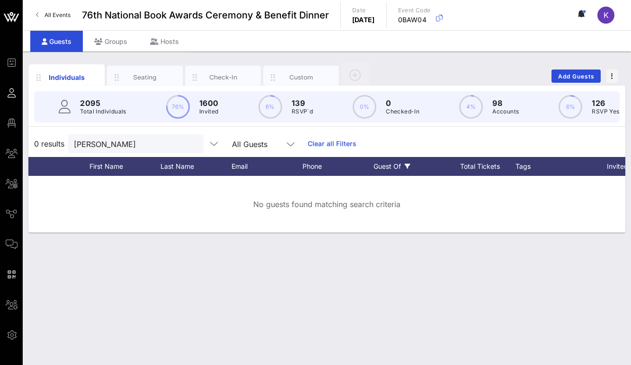
scroll to position [0, 0]
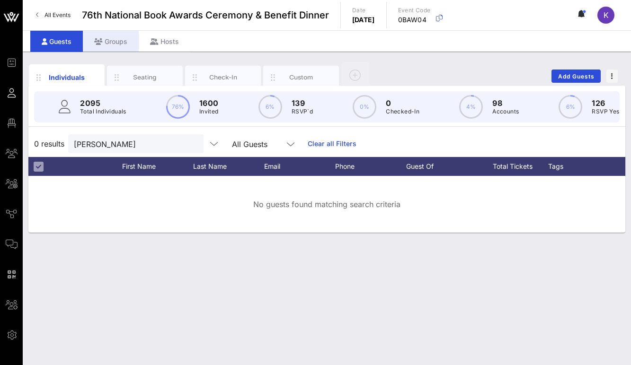
click at [117, 52] on div "Groups" at bounding box center [111, 41] width 56 height 21
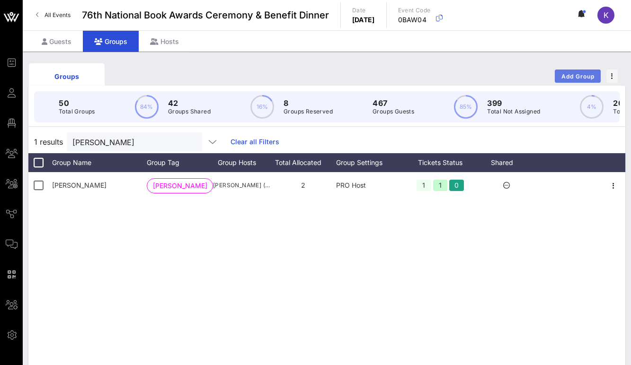
click at [570, 72] on button "Add Group" at bounding box center [577, 76] width 46 height 13
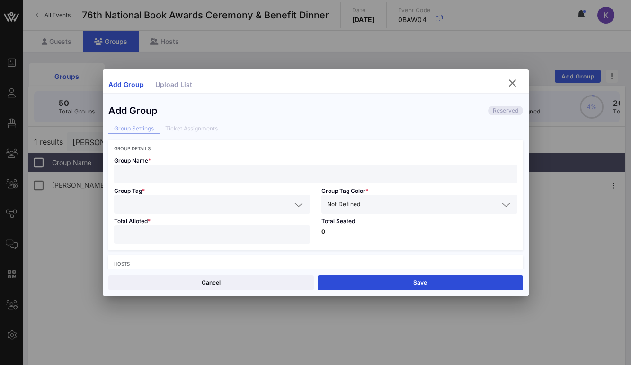
click at [174, 175] on input "text" at bounding box center [316, 174] width 392 height 12
type input "[DOMAIN_NAME]"
click at [163, 208] on input "text" at bounding box center [205, 204] width 171 height 12
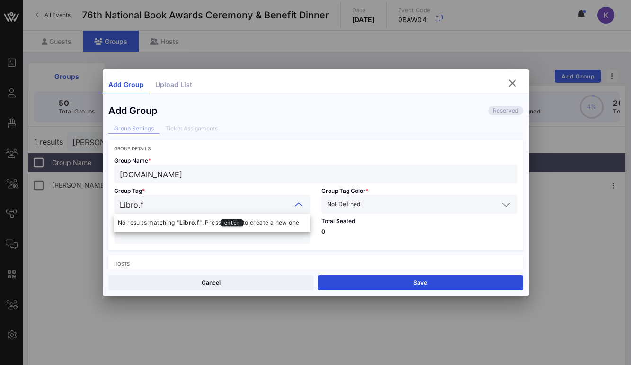
type input "[DOMAIN_NAME]"
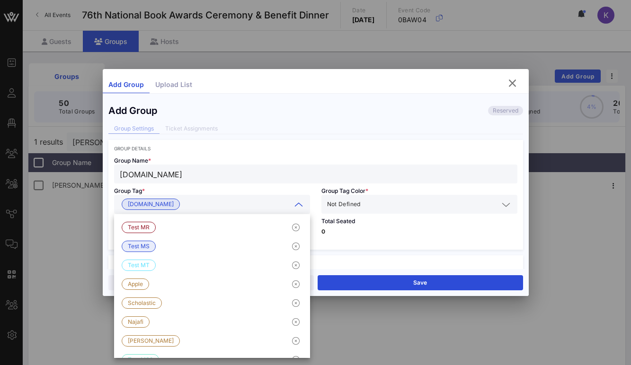
click at [203, 192] on div "Group Tag * [DOMAIN_NAME]" at bounding box center [211, 199] width 207 height 30
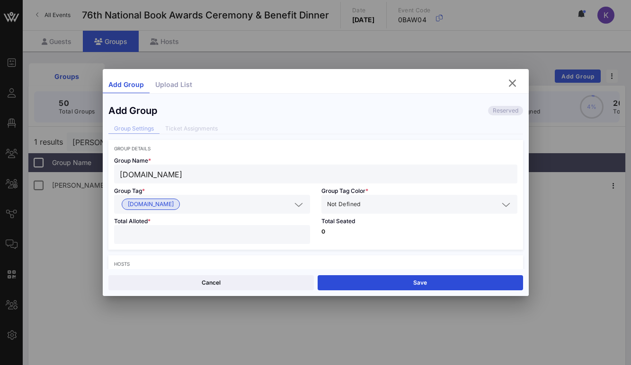
click at [339, 203] on span "Not Defined" at bounding box center [344, 204] width 34 height 9
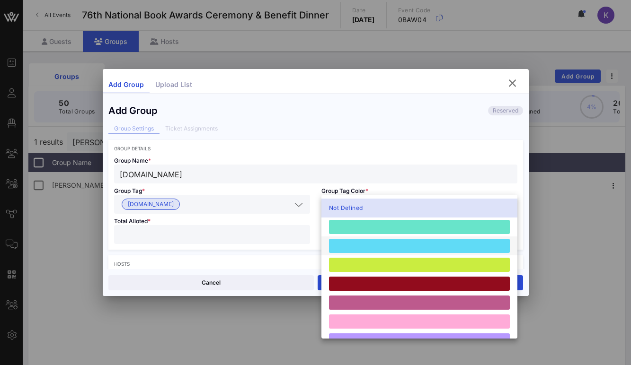
scroll to position [261, 0]
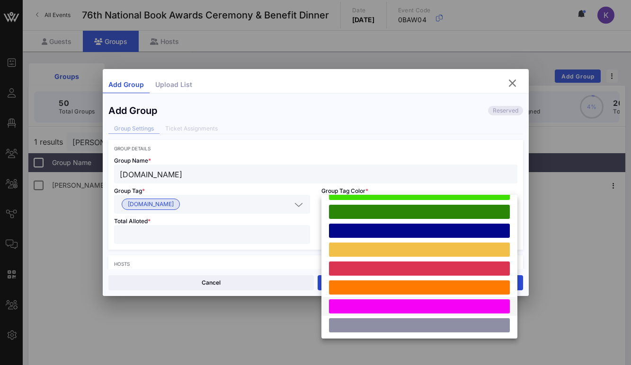
click at [357, 304] on div at bounding box center [419, 306] width 181 height 14
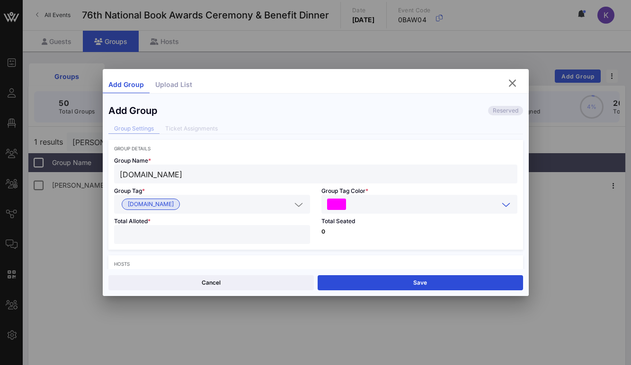
click at [174, 234] on input "number" at bounding box center [212, 234] width 184 height 12
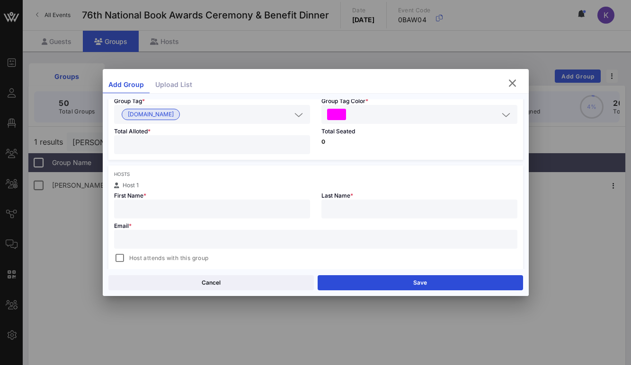
scroll to position [110, 0]
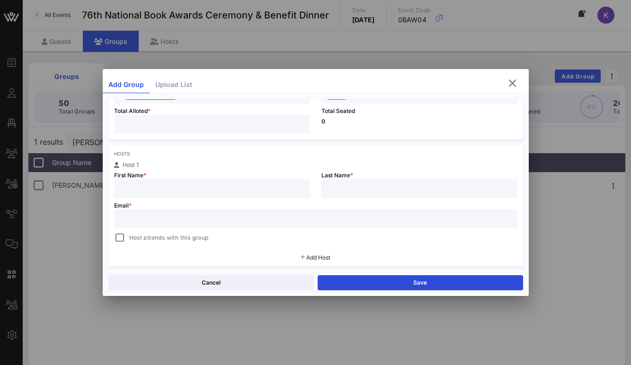
type input "*"
click at [149, 186] on input "text" at bounding box center [212, 189] width 184 height 12
type input "Mark"
type input "[PERSON_NAME]"
click at [138, 224] on input "text" at bounding box center [316, 219] width 392 height 12
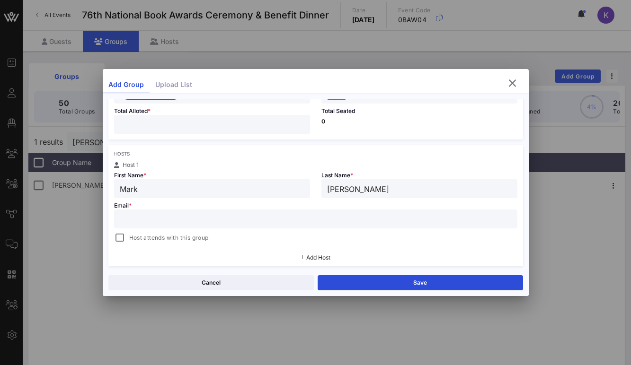
paste input "[EMAIL_ADDRESS][DOMAIN_NAME]"
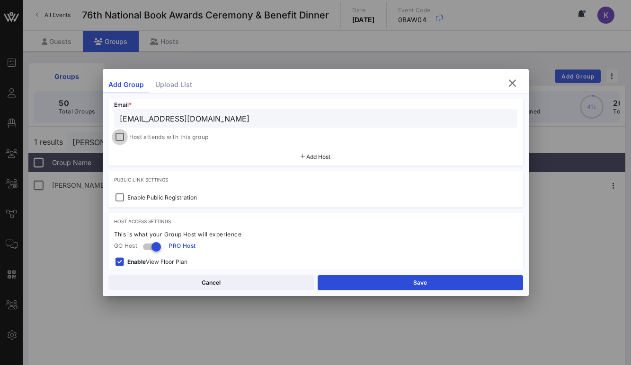
type input "[EMAIL_ADDRESS][DOMAIN_NAME]"
click at [115, 136] on div at bounding box center [119, 137] width 13 height 13
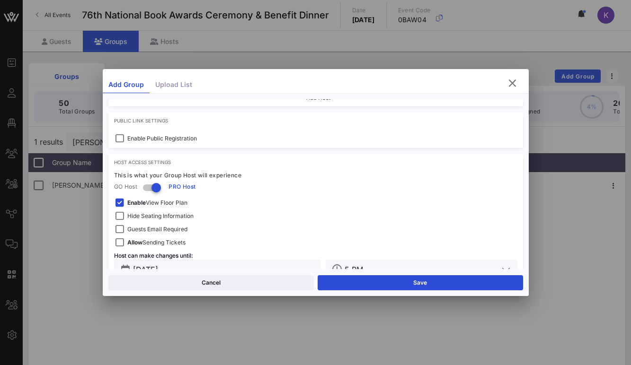
scroll to position [295, 0]
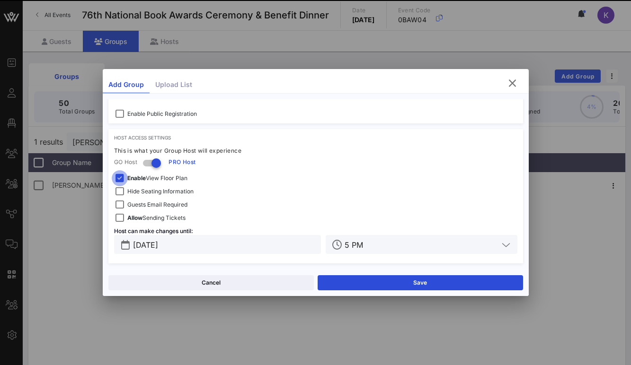
click at [120, 179] on div at bounding box center [119, 178] width 13 height 13
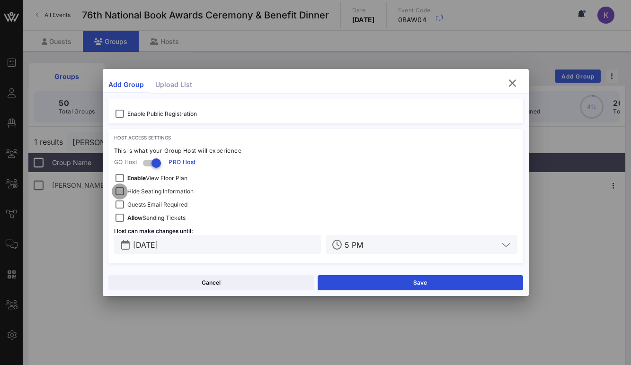
click at [120, 189] on div at bounding box center [119, 191] width 13 height 13
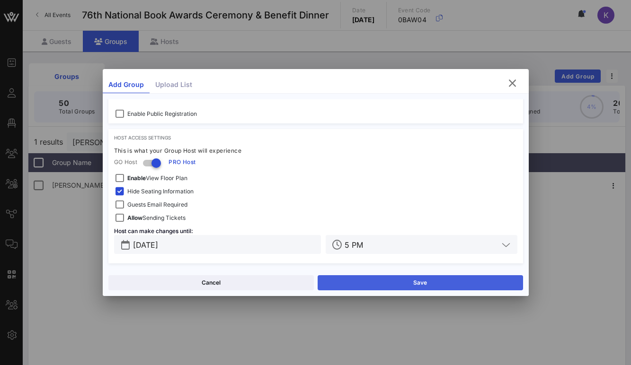
click at [351, 281] on button "Save" at bounding box center [419, 282] width 205 height 15
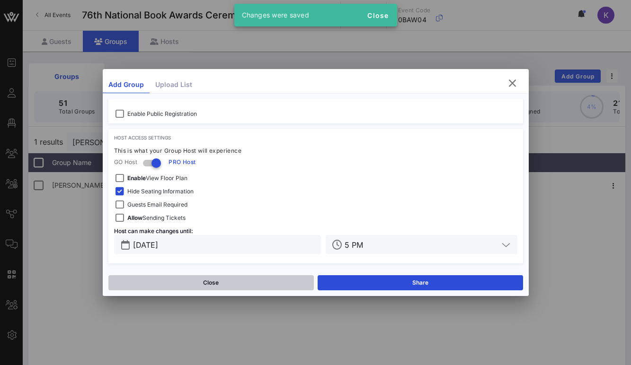
click at [243, 283] on button "Close" at bounding box center [210, 282] width 205 height 15
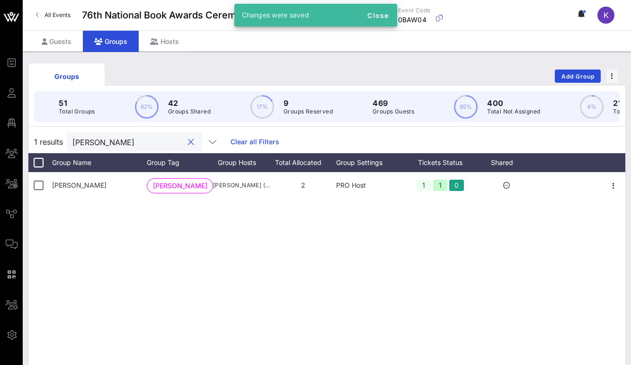
drag, startPoint x: 122, startPoint y: 141, endPoint x: 37, endPoint y: 140, distance: 84.2
click at [37, 140] on div "1 results [PERSON_NAME] all Filters" at bounding box center [326, 142] width 596 height 23
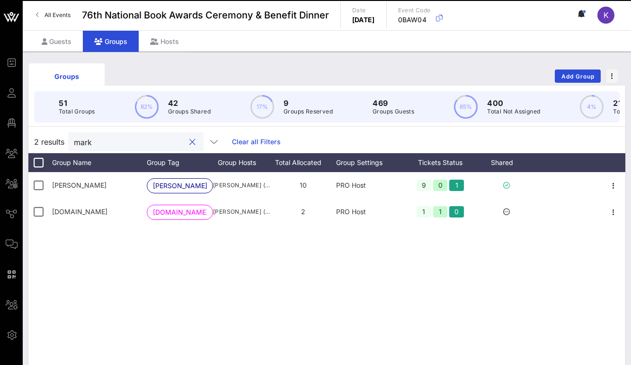
type input "mark"
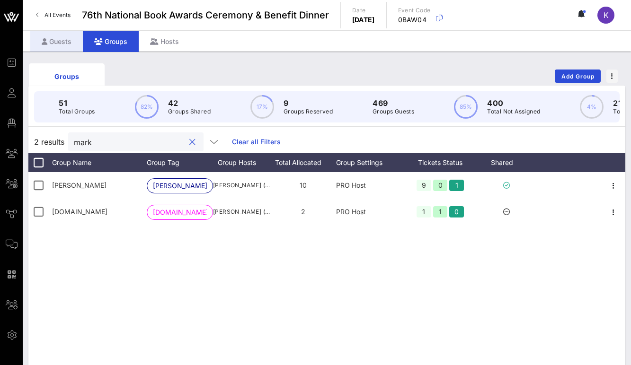
click at [61, 45] on div "Guests" at bounding box center [56, 41] width 53 height 21
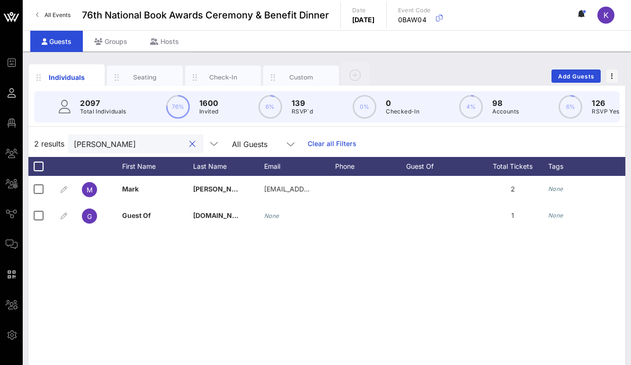
drag, startPoint x: 129, startPoint y: 145, endPoint x: 45, endPoint y: 141, distance: 83.8
click at [45, 141] on div "2 results [PERSON_NAME] All Guests Clear all Filters" at bounding box center [326, 144] width 596 height 26
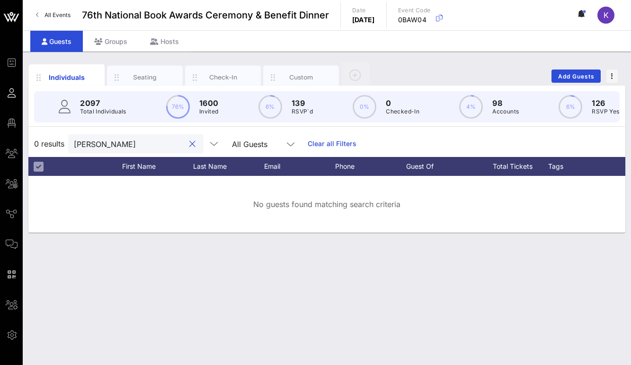
type input "[PERSON_NAME]"
click at [109, 43] on div "Groups" at bounding box center [111, 41] width 56 height 21
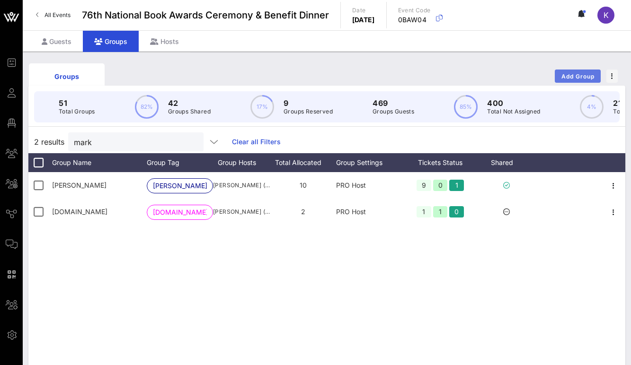
click at [568, 81] on button "Add Group" at bounding box center [577, 76] width 46 height 13
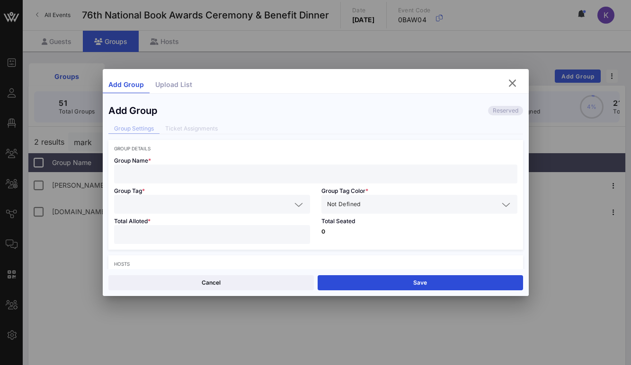
click at [152, 173] on input "text" at bounding box center [316, 174] width 392 height 12
type input "OverDrive"
click at [150, 204] on input "text" at bounding box center [205, 204] width 171 height 12
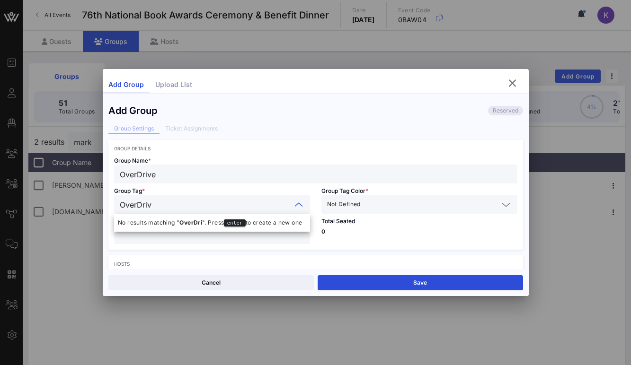
type input "OverDrive"
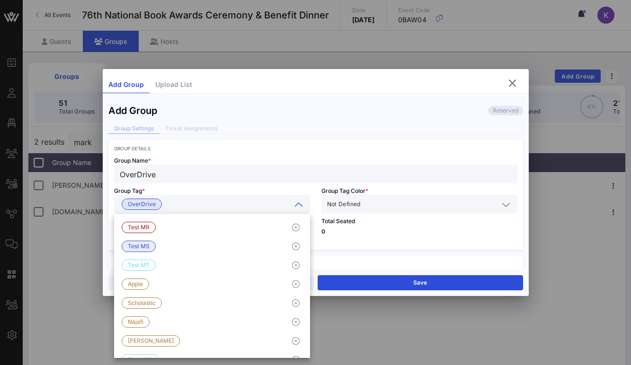
click at [202, 188] on div "Group Tag * OverDrive" at bounding box center [211, 199] width 207 height 30
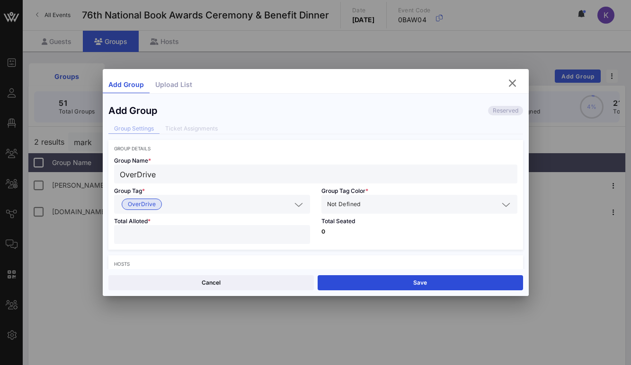
click at [172, 240] on input "number" at bounding box center [212, 234] width 184 height 12
type input "*"
click at [172, 240] on input "*" at bounding box center [212, 234] width 184 height 12
type input "*"
click at [202, 259] on div "Hosts Host 1 First Name * Last Name * Email * Host attends with this group Add …" at bounding box center [315, 315] width 414 height 121
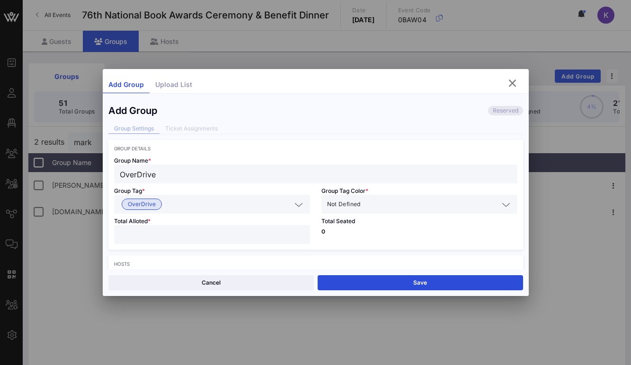
click at [351, 203] on span "Not Defined" at bounding box center [344, 204] width 34 height 9
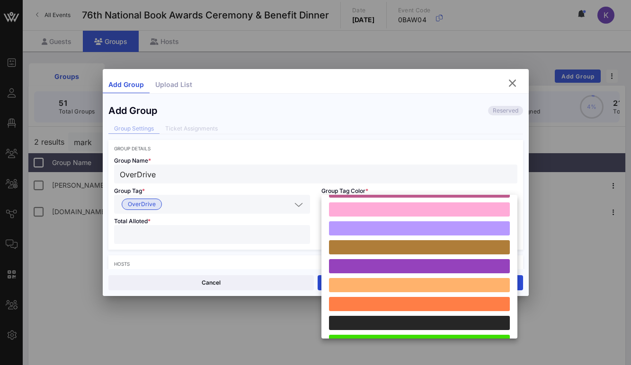
scroll to position [261, 0]
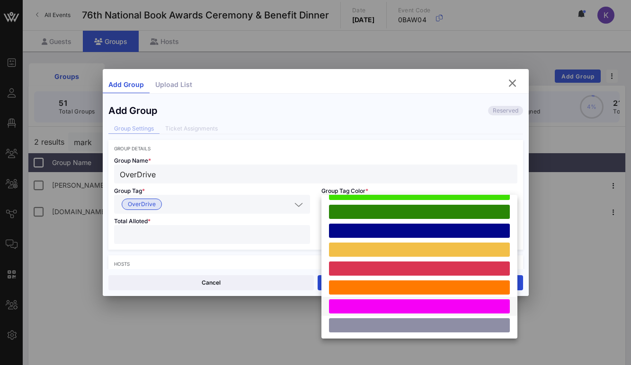
click at [347, 307] on div at bounding box center [419, 306] width 181 height 14
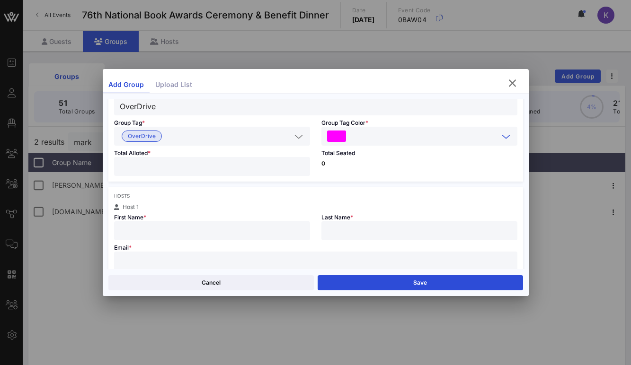
scroll to position [88, 0]
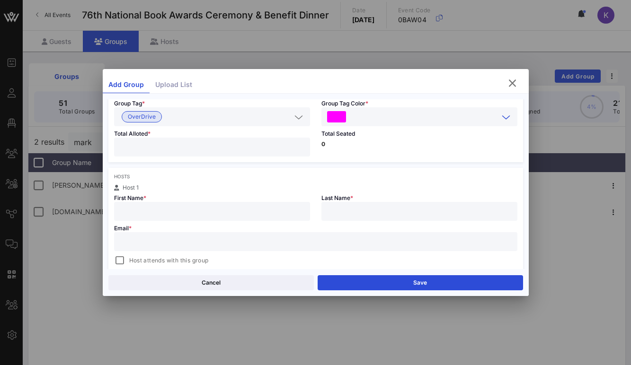
click at [183, 213] on input "text" at bounding box center [212, 211] width 184 height 12
type input "[PERSON_NAME]"
click at [355, 209] on input "text" at bounding box center [419, 211] width 184 height 12
type input "[PERSON_NAME]"
click at [261, 238] on input "text" at bounding box center [316, 242] width 392 height 12
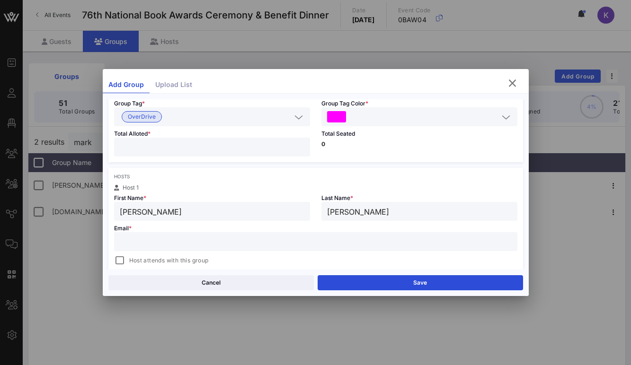
paste input "[EMAIL_ADDRESS][DOMAIN_NAME]"
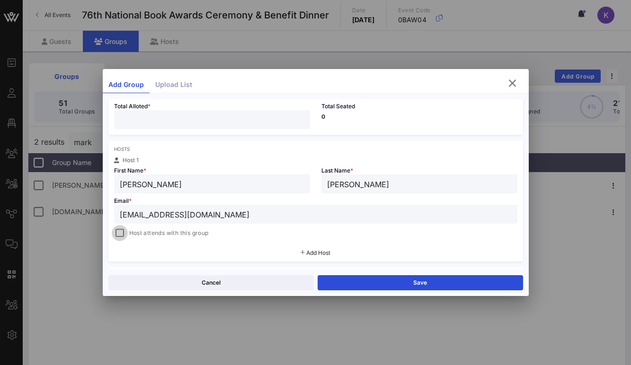
type input "[EMAIL_ADDRESS][DOMAIN_NAME]"
click at [122, 234] on div at bounding box center [119, 233] width 13 height 13
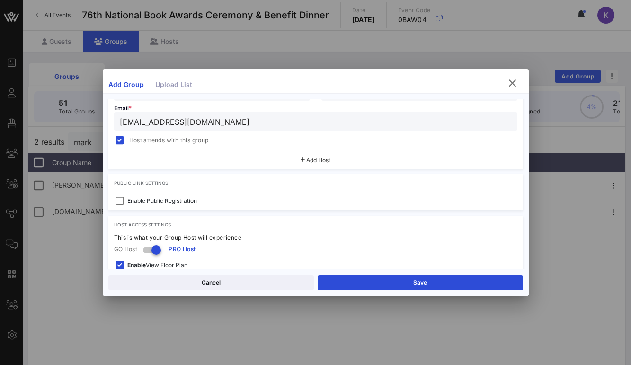
scroll to position [268, 0]
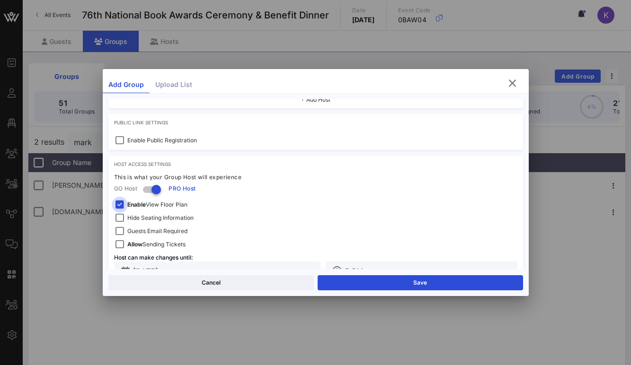
click at [119, 206] on div at bounding box center [119, 204] width 13 height 13
click at [118, 220] on div at bounding box center [119, 217] width 13 height 13
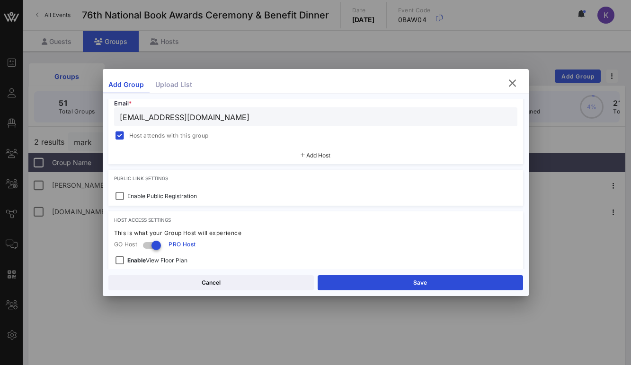
scroll to position [295, 0]
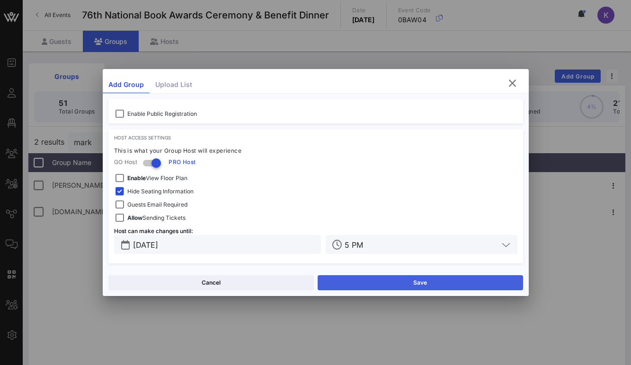
click at [374, 287] on button "Save" at bounding box center [419, 282] width 205 height 15
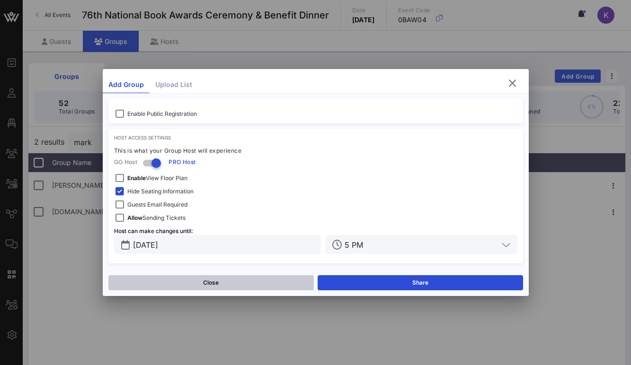
click at [245, 282] on button "Close" at bounding box center [210, 282] width 205 height 15
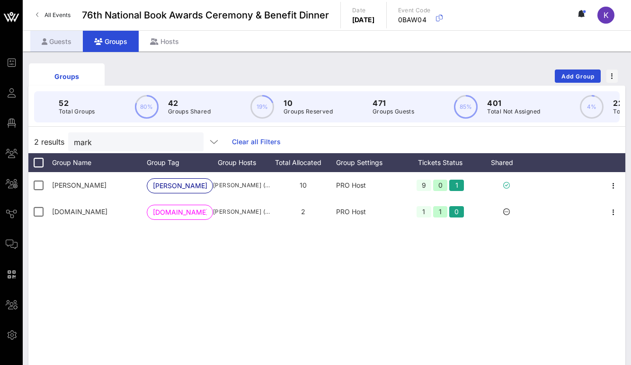
click at [64, 40] on div "Guests" at bounding box center [56, 41] width 53 height 21
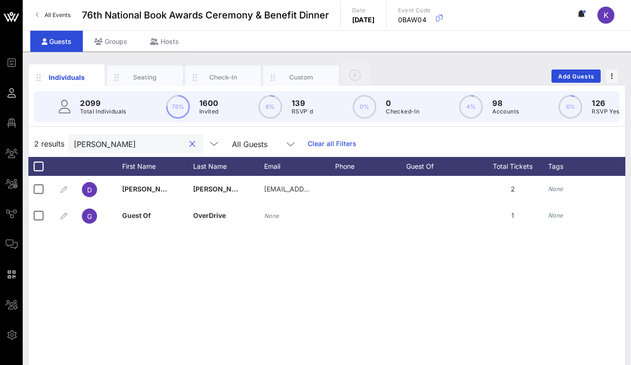
drag, startPoint x: 114, startPoint y: 143, endPoint x: 62, endPoint y: 143, distance: 52.5
click at [62, 143] on div "2 results [PERSON_NAME] All Guests Clear all Filters" at bounding box center [326, 144] width 596 height 26
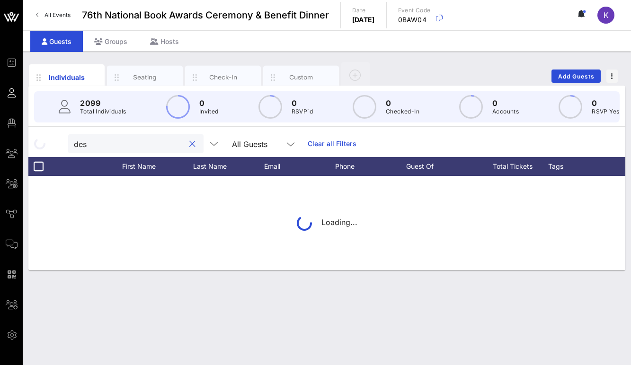
type input "desi"
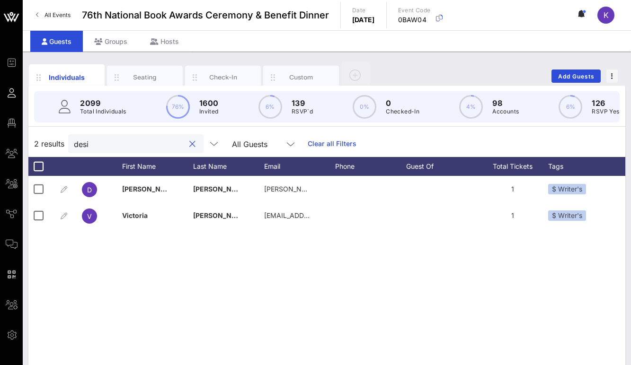
drag, startPoint x: 94, startPoint y: 146, endPoint x: 36, endPoint y: 144, distance: 58.2
click at [38, 145] on div "2 results desi All Guests Clear all Filters" at bounding box center [326, 144] width 596 height 26
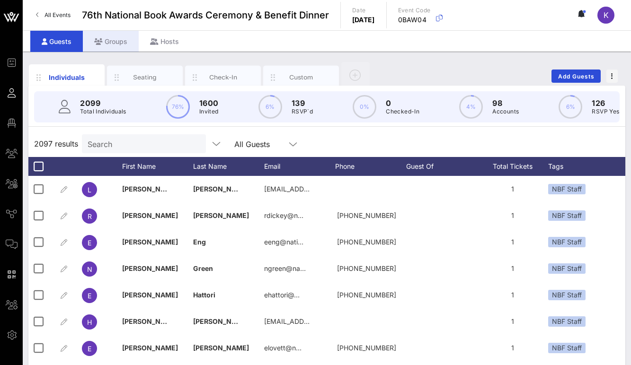
click at [107, 44] on div "Groups" at bounding box center [111, 41] width 56 height 21
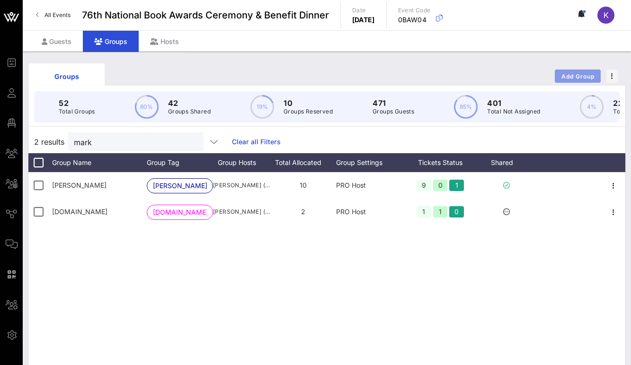
click at [564, 75] on span "Add Group" at bounding box center [578, 76] width 34 height 7
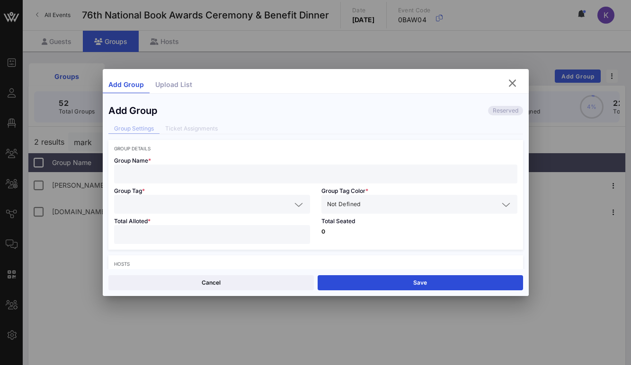
click at [160, 174] on input "text" at bounding box center [316, 174] width 392 height 12
type input "ReaderLink"
click at [176, 201] on input "text" at bounding box center [205, 204] width 171 height 12
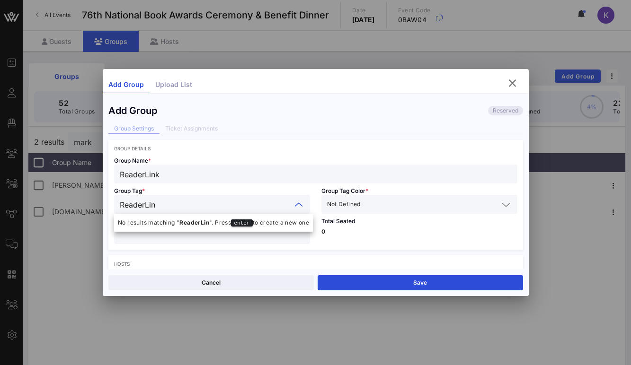
type input "ReaderLink"
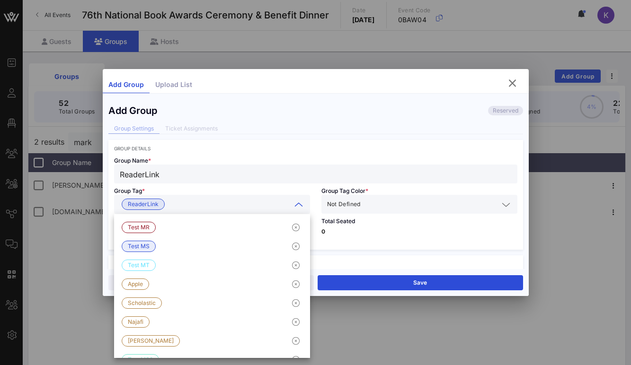
click at [347, 204] on span "Not Defined" at bounding box center [344, 204] width 34 height 9
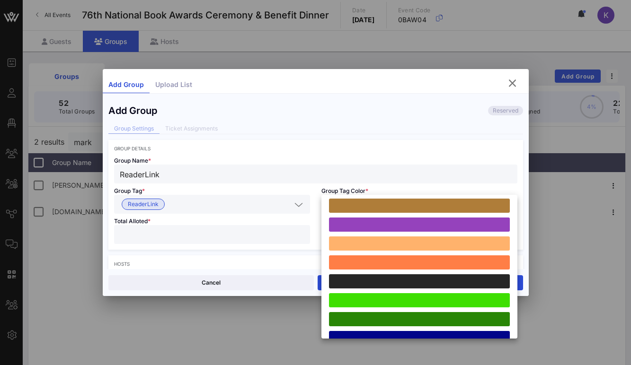
scroll to position [261, 0]
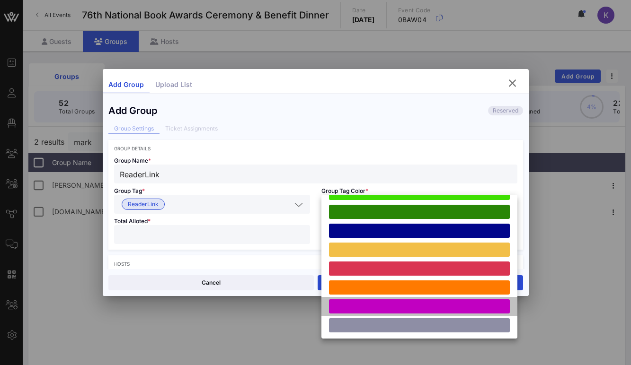
click at [352, 307] on div at bounding box center [419, 306] width 181 height 14
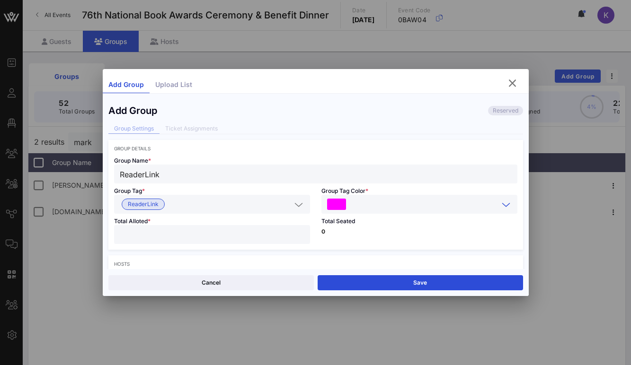
click at [174, 235] on input "number" at bounding box center [212, 234] width 184 height 12
type input "*"
click at [193, 254] on div "Group Details Group Name * ReaderLink Group Tag * ReaderLink Group Tag Color * …" at bounding box center [315, 349] width 414 height 418
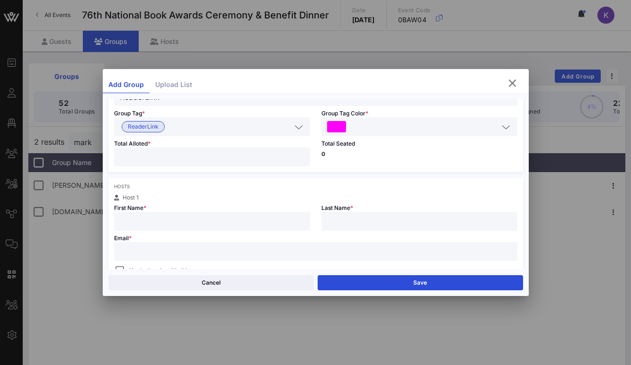
scroll to position [173, 0]
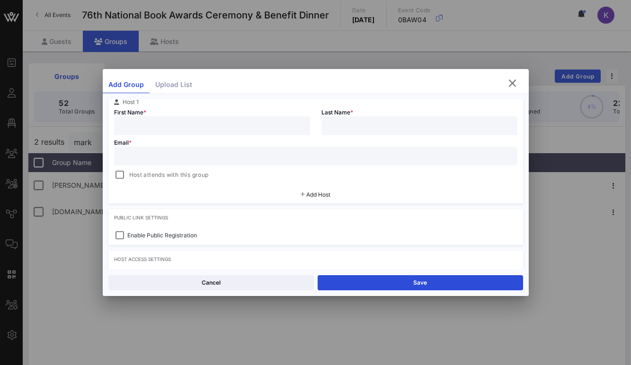
click at [151, 127] on input "text" at bounding box center [212, 126] width 184 height 12
type input "Desi"
click at [340, 122] on input "text" at bounding box center [419, 126] width 184 height 12
type input "[PERSON_NAME]"
click at [122, 177] on div at bounding box center [119, 174] width 13 height 13
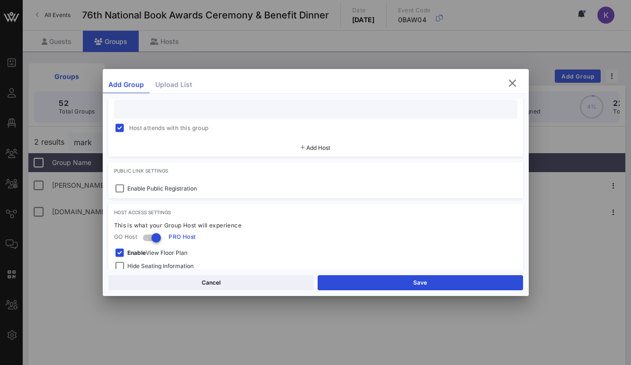
scroll to position [295, 0]
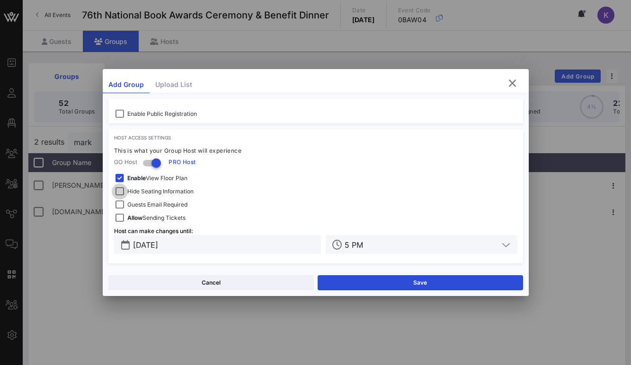
drag, startPoint x: 118, startPoint y: 179, endPoint x: 118, endPoint y: 186, distance: 6.6
click at [118, 179] on div at bounding box center [119, 178] width 13 height 13
click at [118, 193] on div at bounding box center [119, 191] width 13 height 13
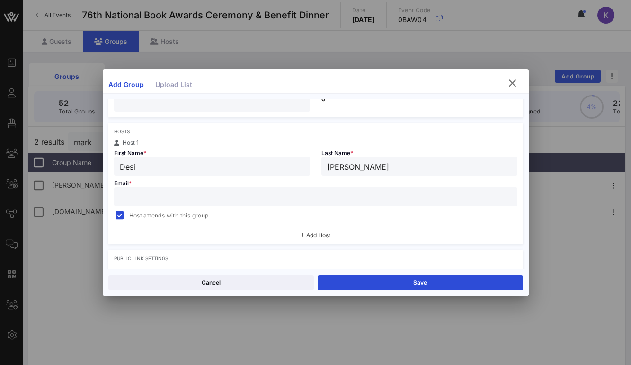
scroll to position [147, 0]
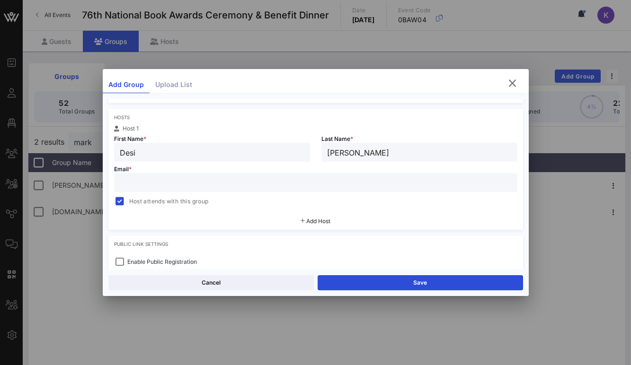
click at [189, 185] on input "text" at bounding box center [316, 182] width 392 height 12
paste input "[EMAIL_ADDRESS][DOMAIN_NAME]"
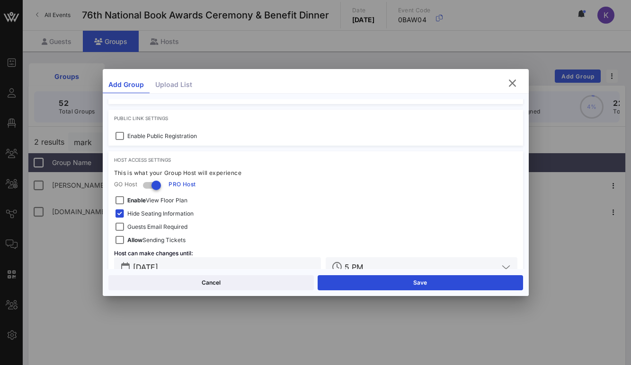
scroll to position [295, 0]
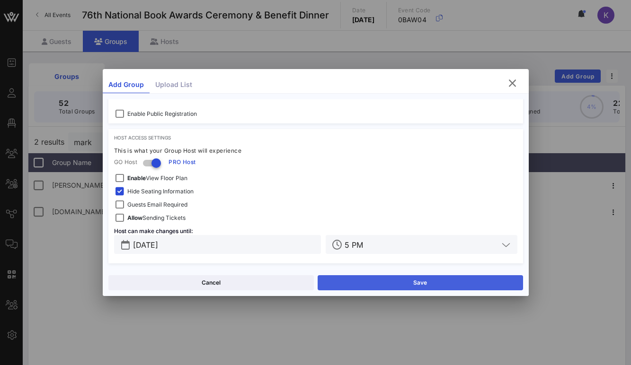
type input "[EMAIL_ADDRESS][DOMAIN_NAME]"
click at [368, 281] on button "Save" at bounding box center [419, 282] width 205 height 15
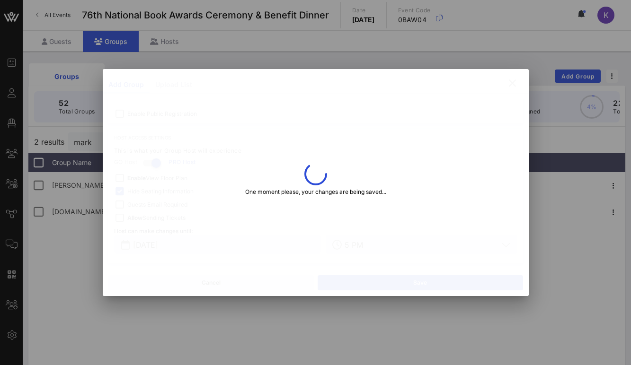
type input "Desi"
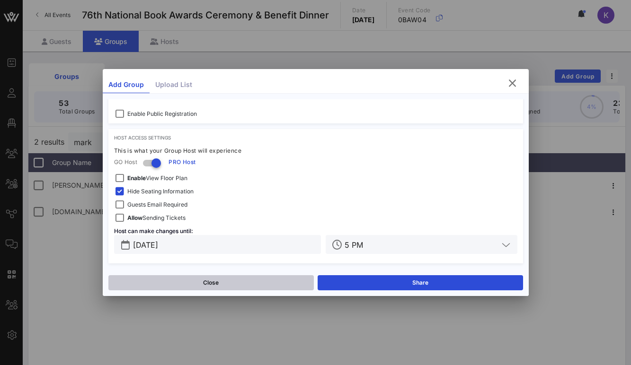
click at [201, 284] on button "Close" at bounding box center [210, 282] width 205 height 15
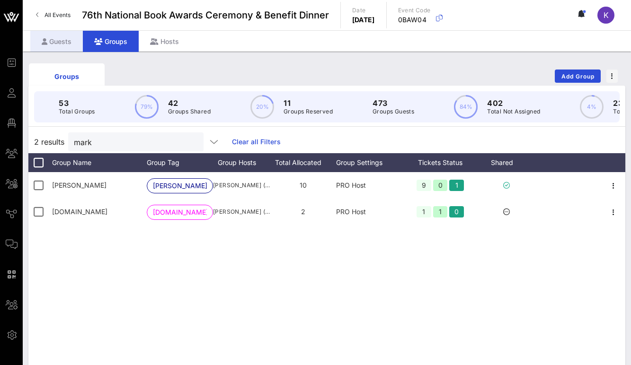
click at [63, 31] on div "Guests" at bounding box center [56, 41] width 53 height 21
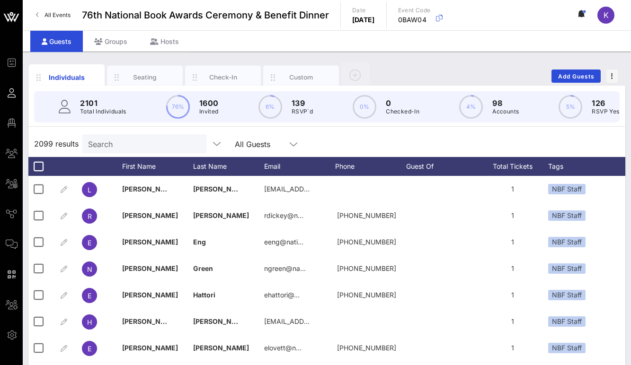
click at [138, 142] on input "Search" at bounding box center [143, 144] width 111 height 12
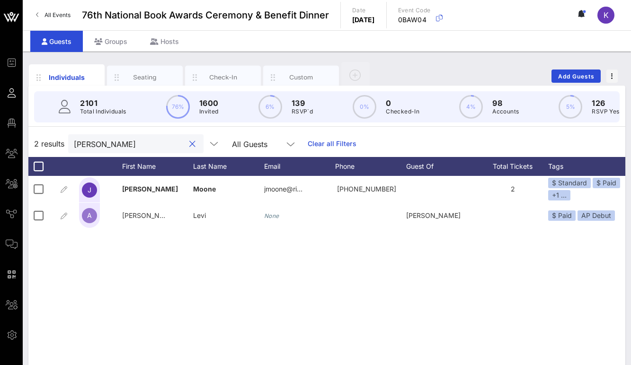
type input "[PERSON_NAME]"
click at [233, 257] on div "[PERSON_NAME] jmoone@ri… [PHONE_NUMBER] 2 $ Standard $ Paid +1 ... Approved A […" at bounding box center [326, 318] width 596 height 284
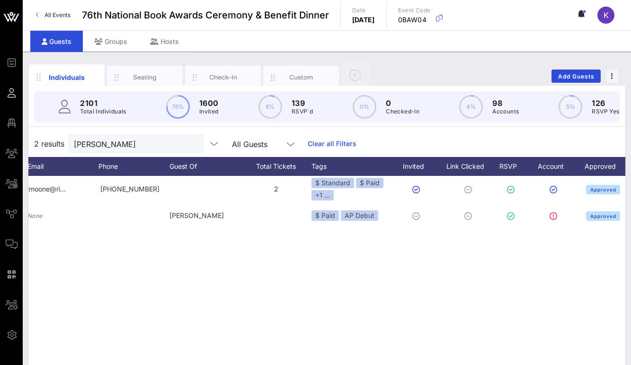
scroll to position [0, 263]
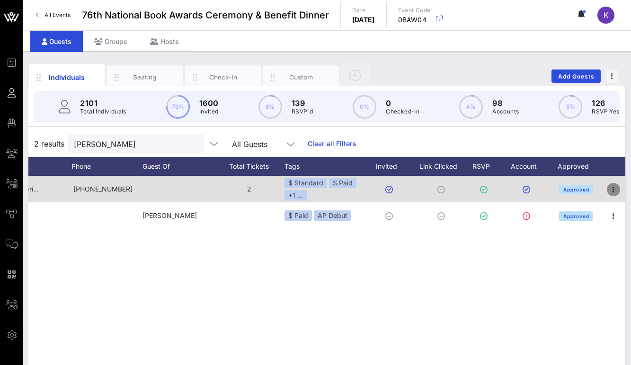
click at [613, 189] on icon "button" at bounding box center [612, 189] width 11 height 11
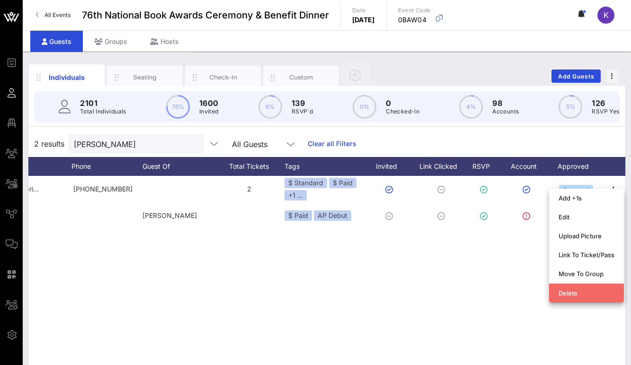
click at [573, 292] on div "Delete" at bounding box center [586, 293] width 56 height 8
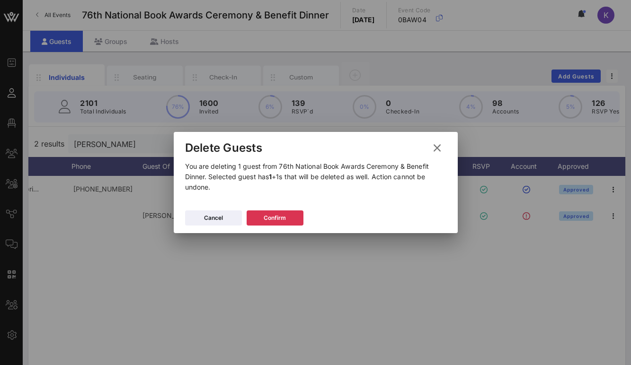
click at [213, 227] on div "Cancel Confirm" at bounding box center [316, 219] width 284 height 27
click at [209, 222] on div "Cancel" at bounding box center [213, 217] width 19 height 9
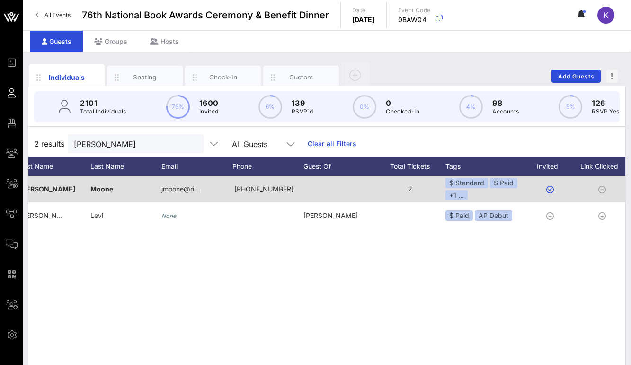
click at [251, 187] on span "[PHONE_NUMBER]" at bounding box center [263, 189] width 59 height 8
click at [266, 188] on span "[PHONE_NUMBER]" at bounding box center [263, 189] width 59 height 8
copy span "[PHONE_NUMBER]"
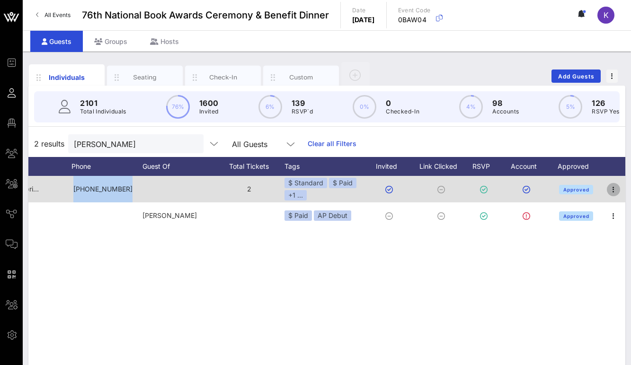
click at [613, 187] on icon "button" at bounding box center [612, 189] width 11 height 11
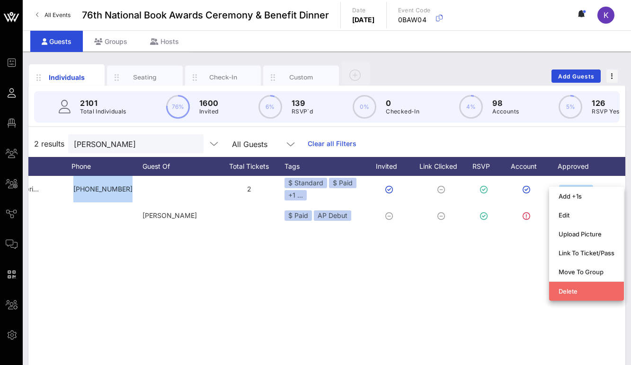
click at [569, 289] on div "Delete" at bounding box center [586, 292] width 56 height 8
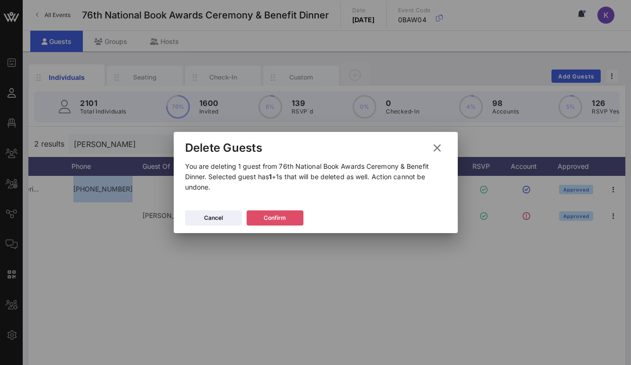
click at [280, 221] on div "Confirm" at bounding box center [274, 217] width 22 height 9
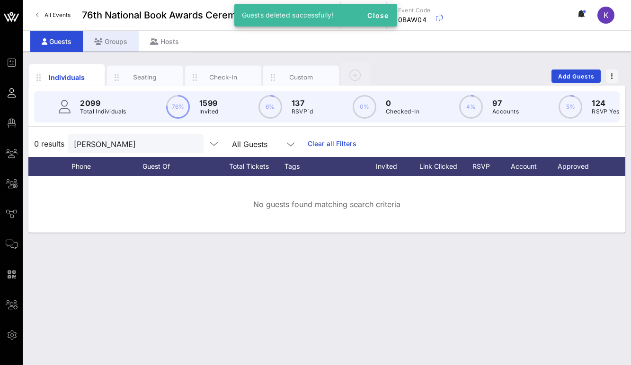
click at [112, 44] on div "Groups" at bounding box center [111, 41] width 56 height 21
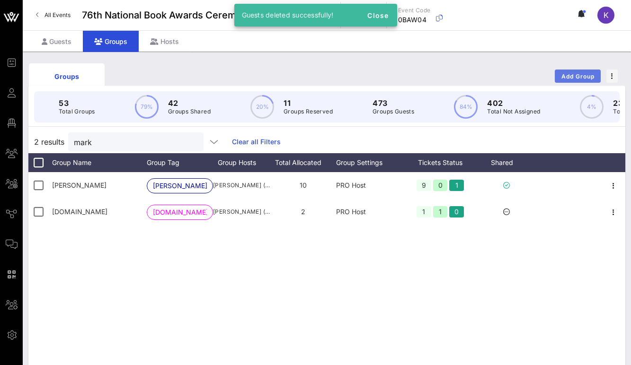
click at [569, 74] on span "Add Group" at bounding box center [578, 76] width 34 height 7
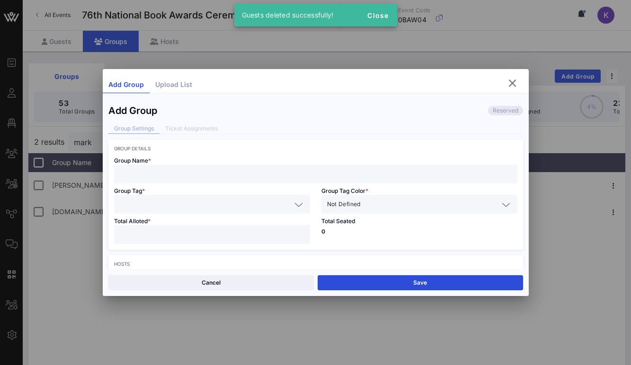
click at [144, 177] on input "text" at bounding box center [316, 174] width 392 height 12
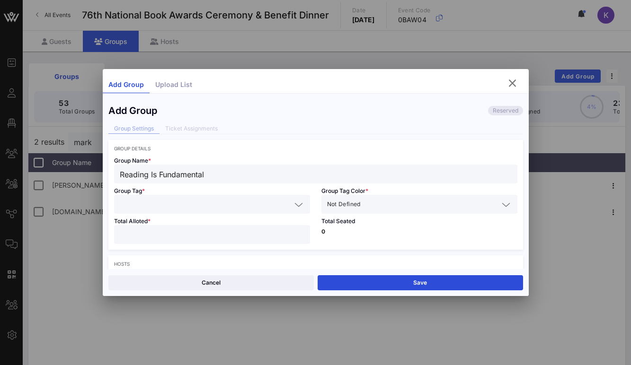
type input "Reading Is Fundamental"
click at [130, 206] on input "text" at bounding box center [205, 204] width 171 height 12
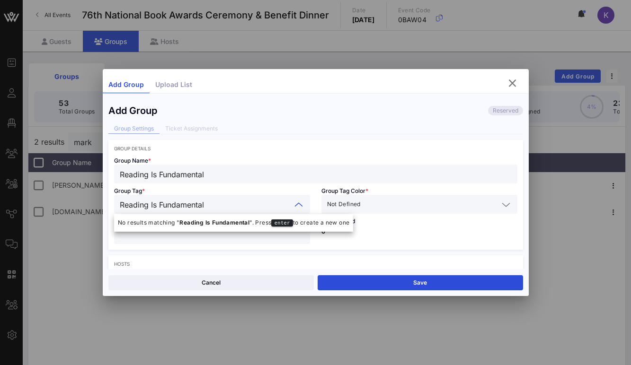
type input "Reading Is Fundamental"
click at [297, 193] on div "Group Tag * Reading Is Fundamental" at bounding box center [211, 199] width 207 height 30
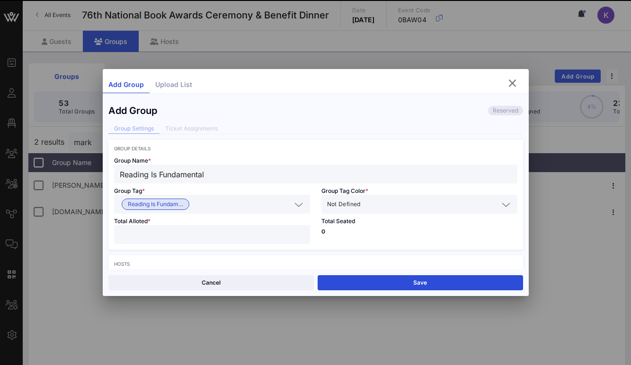
click at [339, 197] on div "Not Defined" at bounding box center [419, 204] width 184 height 19
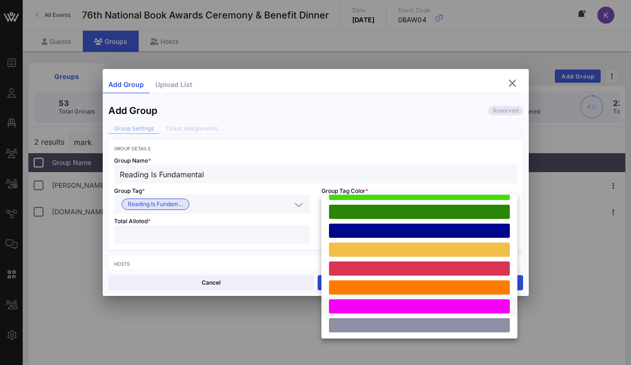
click at [346, 311] on div at bounding box center [419, 306] width 181 height 14
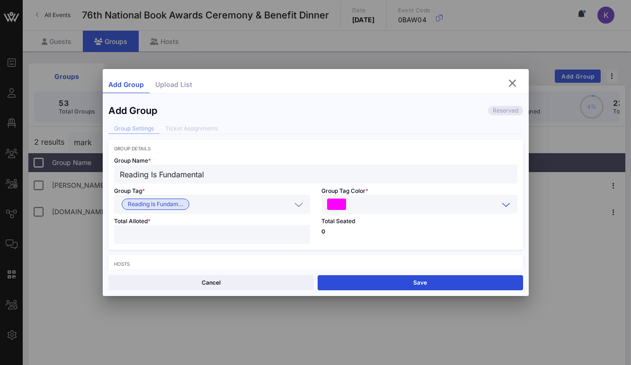
click at [181, 229] on input "number" at bounding box center [212, 234] width 184 height 12
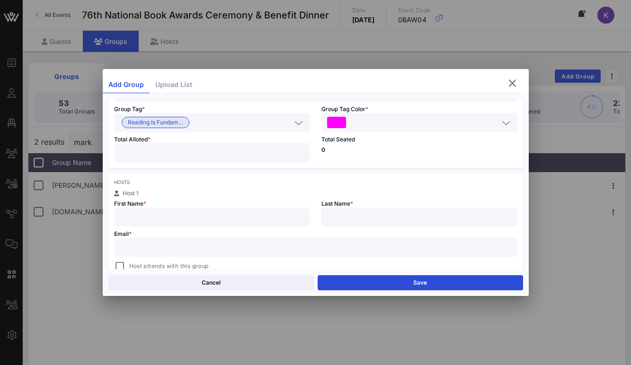
type input "*"
click at [178, 184] on div "Hosts" at bounding box center [315, 182] width 403 height 6
click at [161, 216] on input "text" at bounding box center [212, 217] width 184 height 12
type input "[PERSON_NAME]"
click at [352, 216] on input "text" at bounding box center [419, 217] width 184 height 12
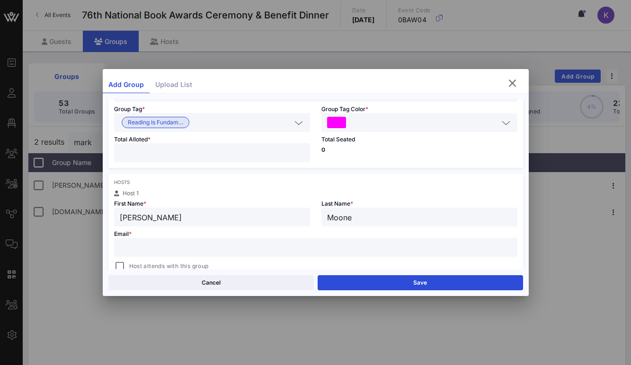
type input "Moone"
click at [260, 179] on div "Hosts" at bounding box center [315, 182] width 403 height 6
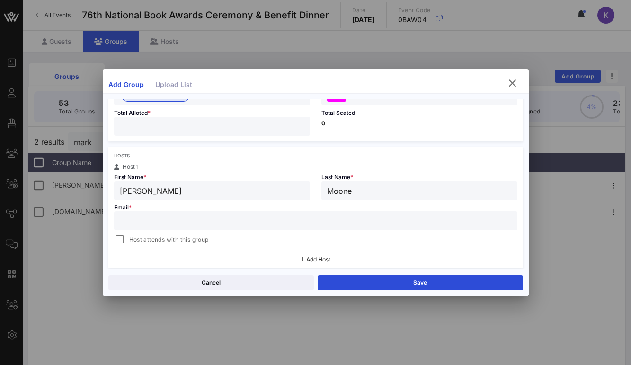
scroll to position [107, 0]
click at [213, 220] on input "text" at bounding box center [316, 222] width 392 height 12
paste input "[EMAIL_ADDRESS][DOMAIN_NAME]"
click at [120, 241] on div at bounding box center [119, 240] width 13 height 13
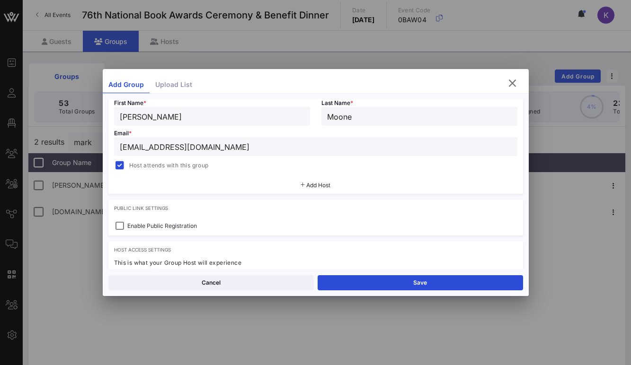
scroll to position [226, 0]
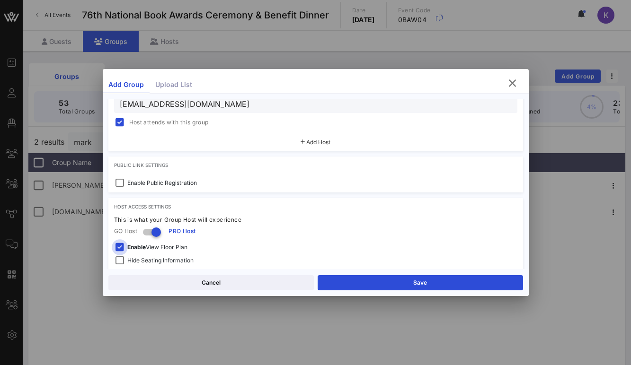
click at [122, 241] on div at bounding box center [119, 247] width 13 height 13
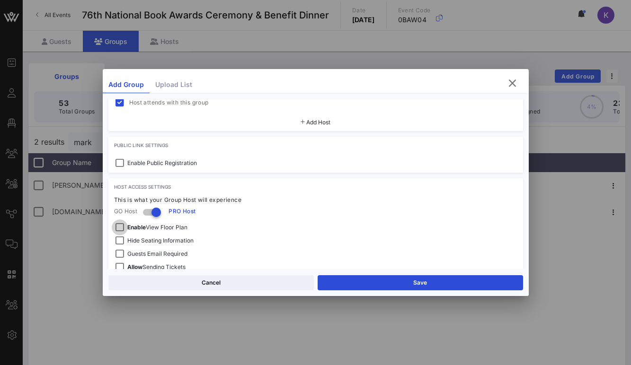
scroll to position [251, 0]
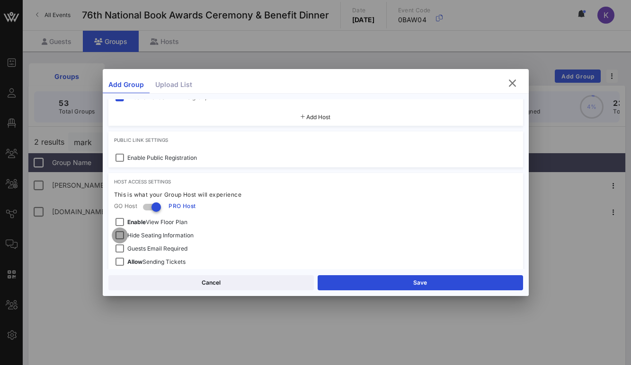
click at [119, 238] on div at bounding box center [119, 235] width 13 height 13
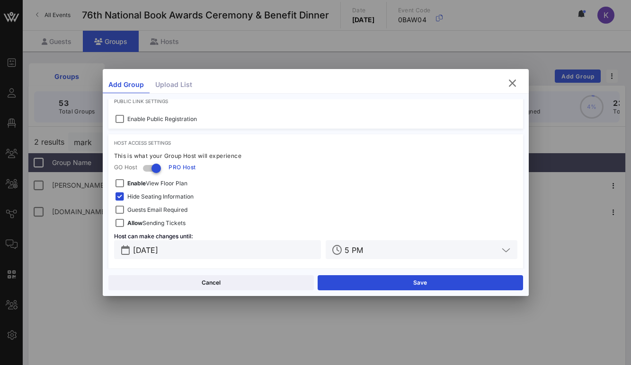
scroll to position [295, 0]
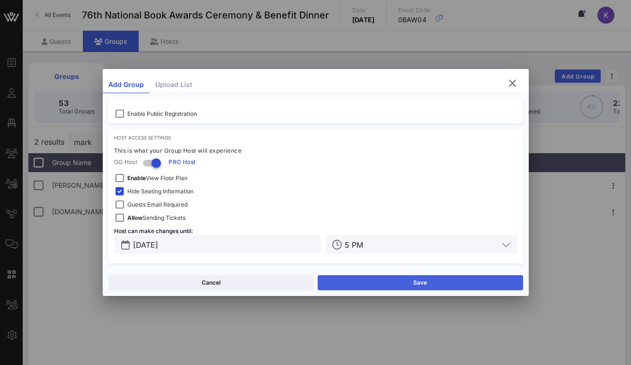
click at [363, 280] on button "Save" at bounding box center [419, 282] width 205 height 15
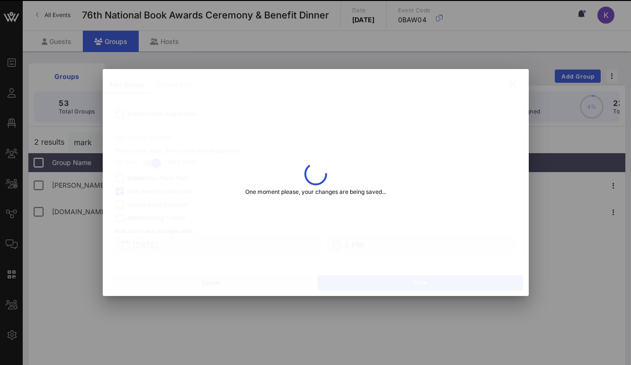
type input "[EMAIL_ADDRESS][DOMAIN_NAME]"
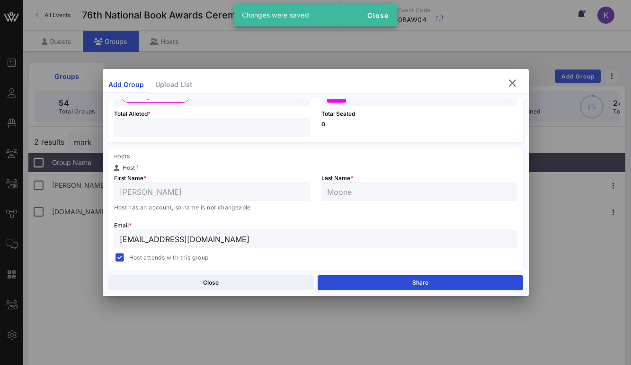
scroll to position [0, 0]
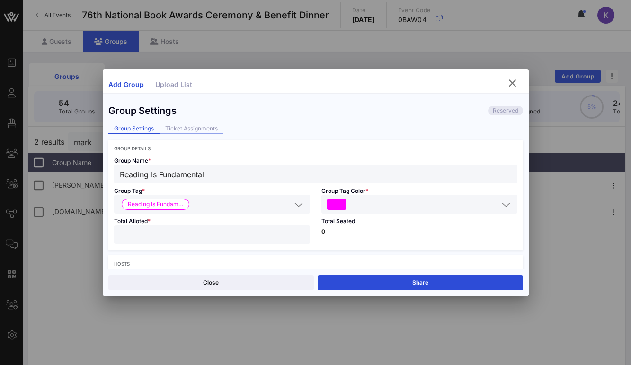
click at [185, 125] on div "Ticket Assignments" at bounding box center [191, 129] width 64 height 10
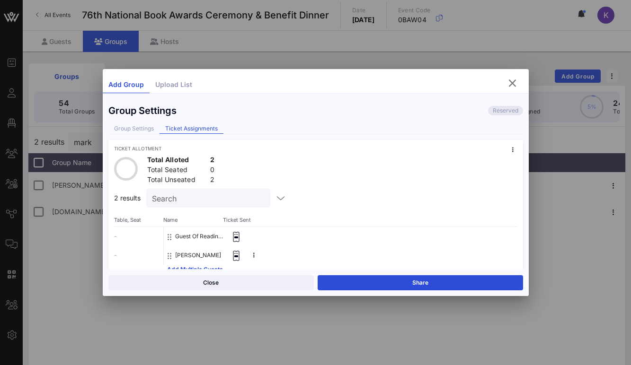
scroll to position [17, 0]
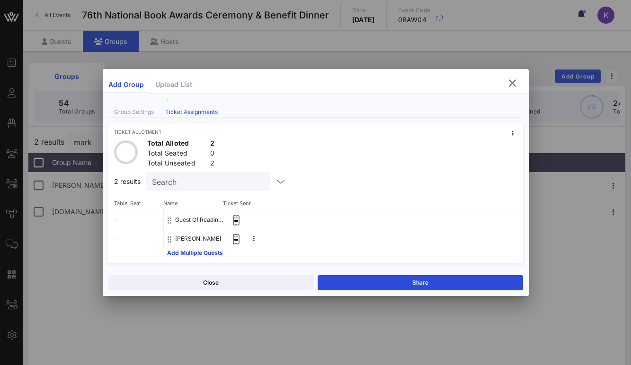
click at [177, 219] on button "Guest Of Reading Is Fundamental" at bounding box center [200, 219] width 50 height 19
click at [169, 219] on icon at bounding box center [169, 221] width 4 height 8
click at [212, 219] on button "Guest Of Reading Is Fundamental" at bounding box center [200, 219] width 50 height 19
click at [189, 220] on button "Guest Of Reading Is Fundamental" at bounding box center [200, 219] width 50 height 19
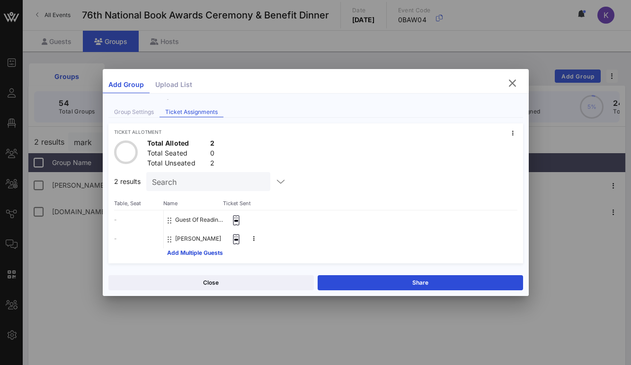
click at [189, 220] on button "Guest Of Reading Is Fundamental" at bounding box center [200, 219] width 50 height 19
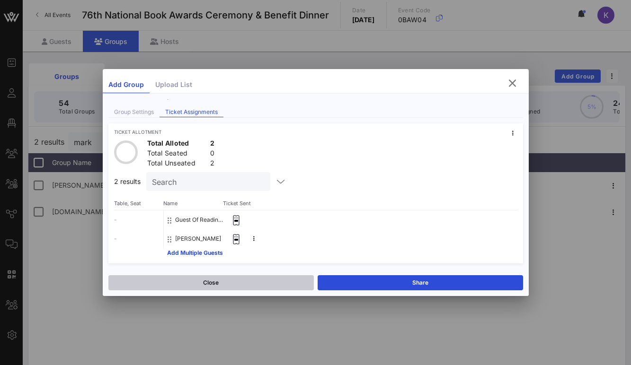
click at [196, 280] on button "Close" at bounding box center [210, 282] width 205 height 15
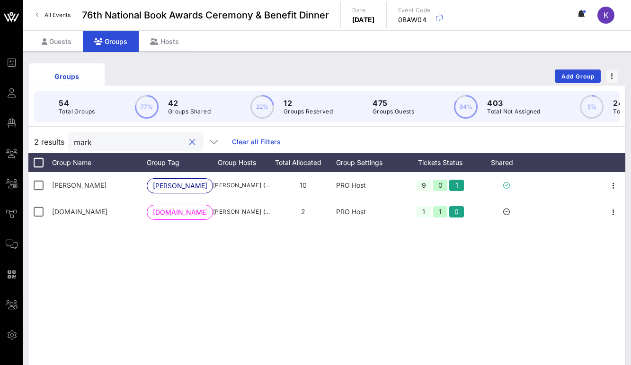
drag, startPoint x: 110, startPoint y: 141, endPoint x: 46, endPoint y: 140, distance: 63.9
click at [46, 140] on div "2 results [PERSON_NAME] all Filters" at bounding box center [326, 142] width 596 height 23
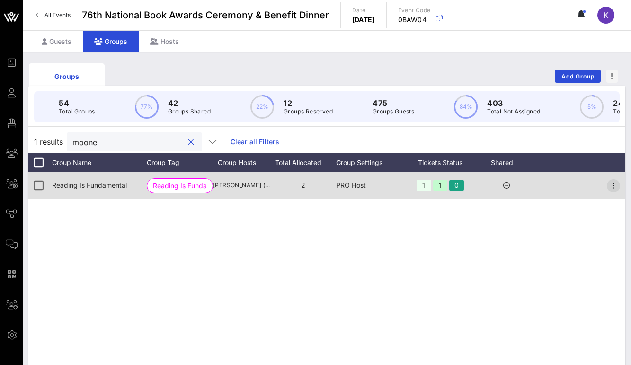
type input "moone"
click at [613, 183] on icon "button" at bounding box center [612, 185] width 11 height 11
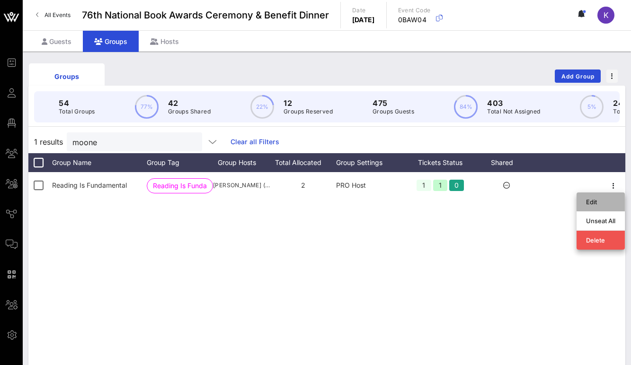
click at [596, 201] on div "Edit" at bounding box center [600, 202] width 29 height 8
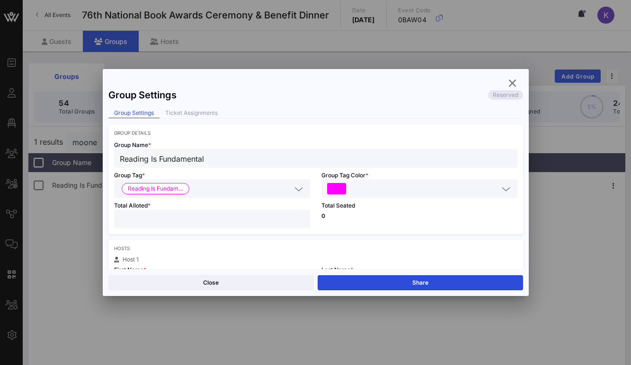
scroll to position [0, 0]
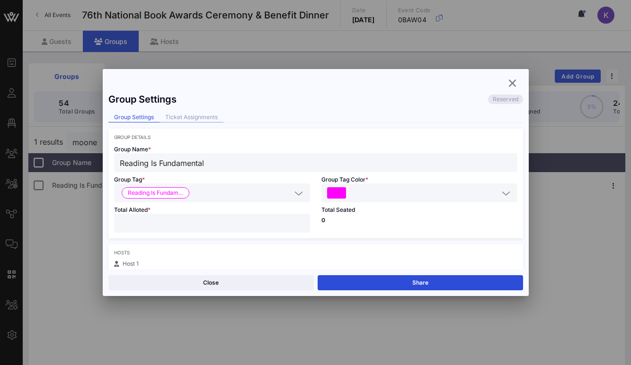
click at [195, 119] on div "Ticket Assignments" at bounding box center [191, 118] width 64 height 10
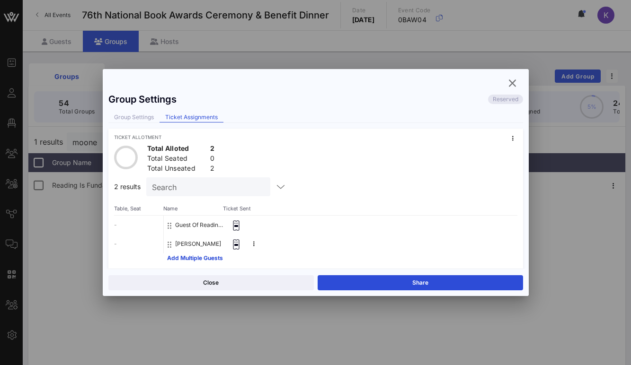
scroll to position [5, 0]
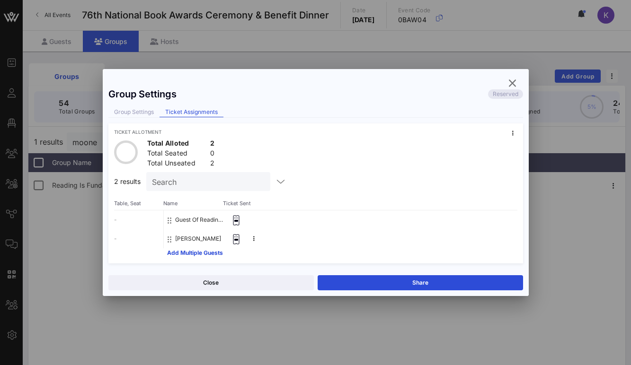
click at [183, 218] on button "Guest Of Reading Is Fundamental" at bounding box center [200, 219] width 50 height 19
click at [168, 218] on icon at bounding box center [169, 221] width 4 height 8
click at [509, 133] on button at bounding box center [513, 133] width 14 height 14
click at [418, 145] on div "Total Alloted 2 Total Seated 0 Total Unseated 2" at bounding box center [315, 153] width 403 height 26
click at [235, 221] on icon at bounding box center [235, 220] width 9 height 10
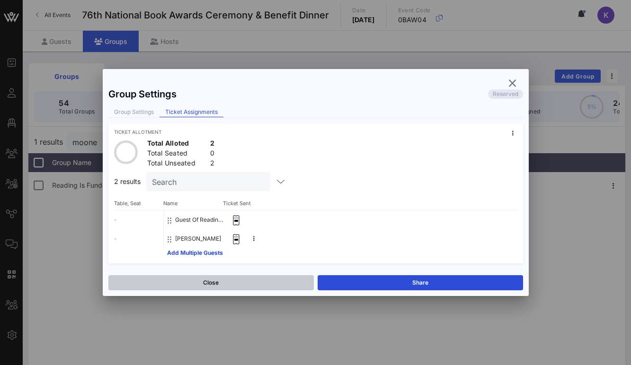
click at [211, 283] on button "Close" at bounding box center [210, 282] width 205 height 15
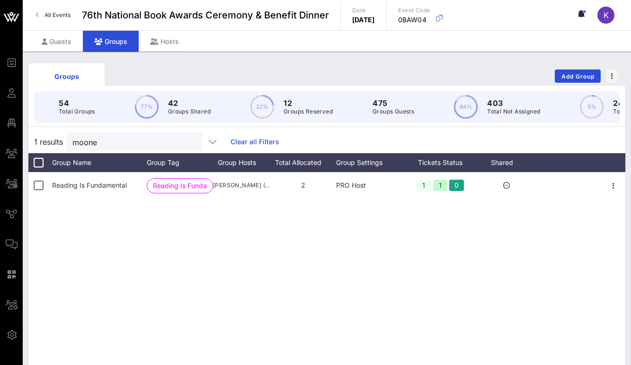
click at [61, 53] on div "Groups Add Group 54 Total Groups 77% 42 Groups Shared 22% 12 Groups Reserved 47…" at bounding box center [327, 274] width 608 height 444
click at [60, 48] on div "Guests" at bounding box center [56, 41] width 53 height 21
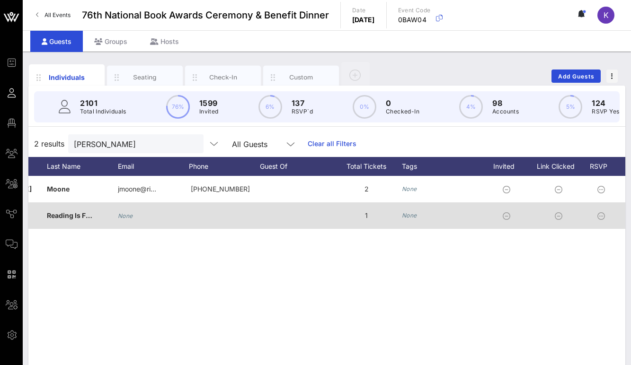
scroll to position [0, 263]
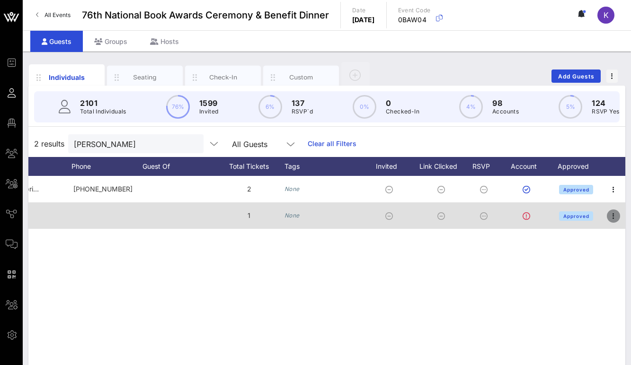
click at [614, 215] on icon "button" at bounding box center [612, 215] width 11 height 11
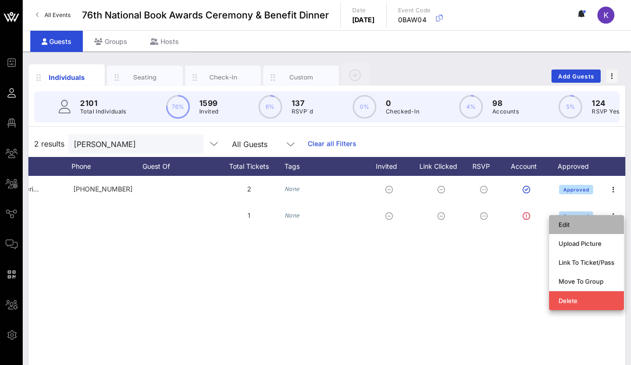
click at [564, 227] on div "Edit" at bounding box center [586, 225] width 56 height 8
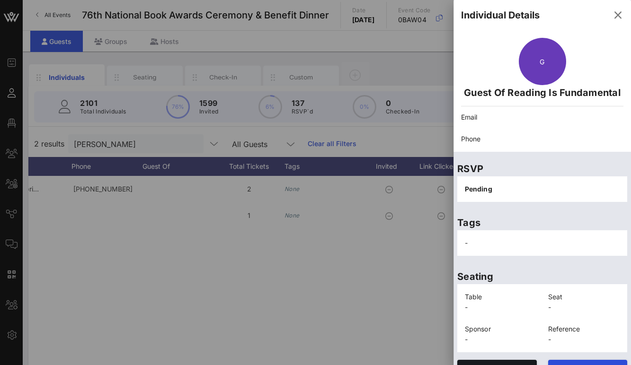
scroll to position [18, 0]
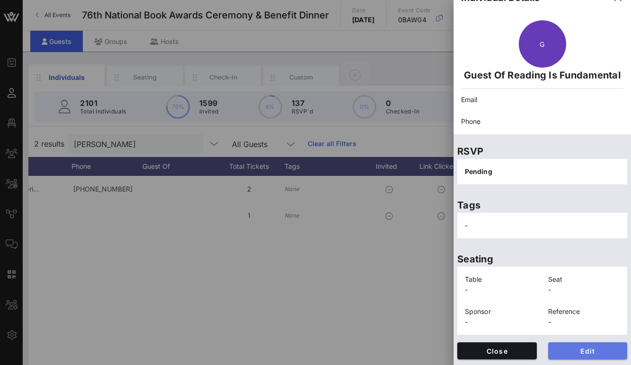
click at [564, 349] on span "Edit" at bounding box center [587, 351] width 64 height 8
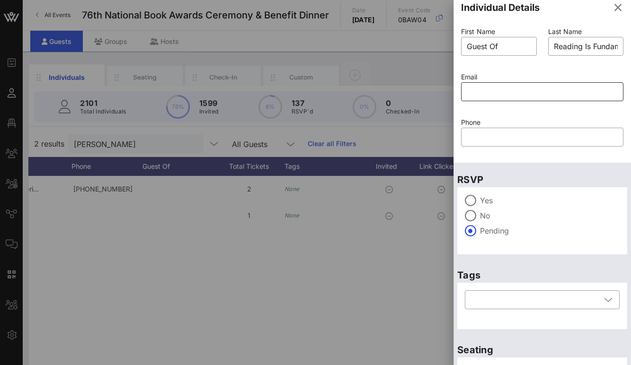
scroll to position [0, 0]
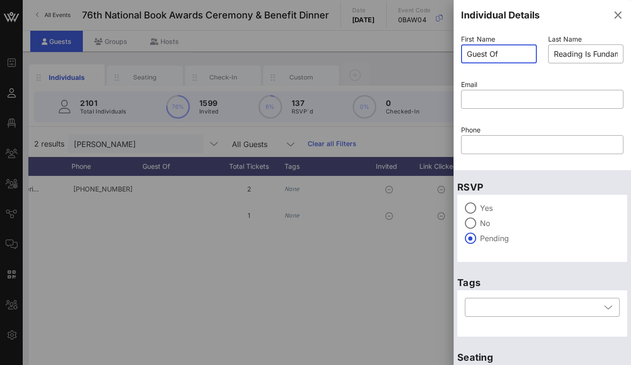
drag, startPoint x: 513, startPoint y: 53, endPoint x: 422, endPoint y: 53, distance: 90.8
click at [422, 53] on div "Event Builder Guests Floor Plan My Groups All Groups Journeys Comms QR Scanner …" at bounding box center [315, 234] width 631 height 469
type input "[PERSON_NAME]"
drag, startPoint x: 553, startPoint y: 54, endPoint x: 634, endPoint y: 50, distance: 81.4
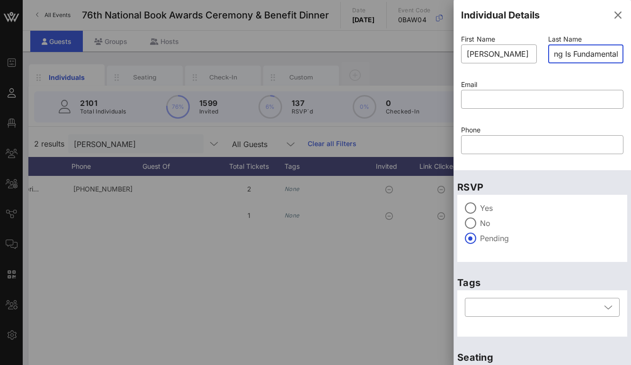
click at [631, 50] on html "Event Builder Guests Floor Plan My Groups All Groups Journeys Comms QR Scanner …" at bounding box center [315, 182] width 631 height 365
type input "Levi"
click at [545, 75] on div "Last Name ​ [PERSON_NAME]" at bounding box center [585, 54] width 87 height 45
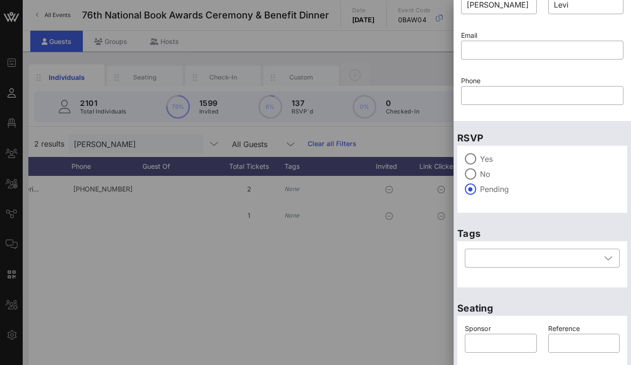
scroll to position [87, 0]
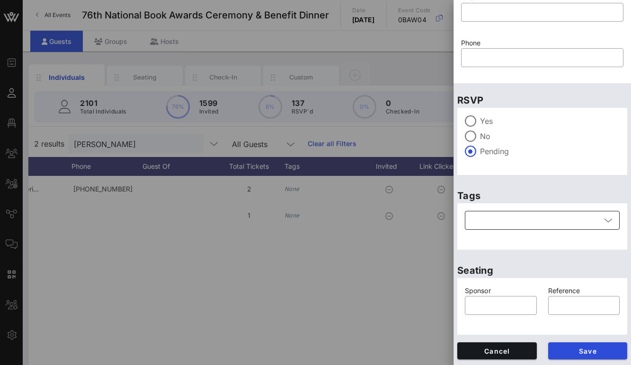
click at [524, 223] on div at bounding box center [535, 220] width 130 height 19
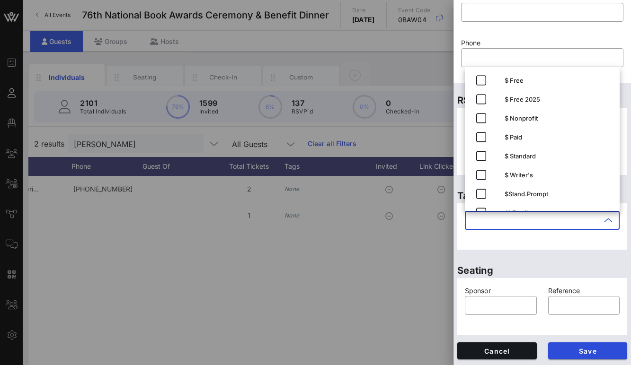
click at [533, 251] on div "Tags ​" at bounding box center [541, 216] width 177 height 75
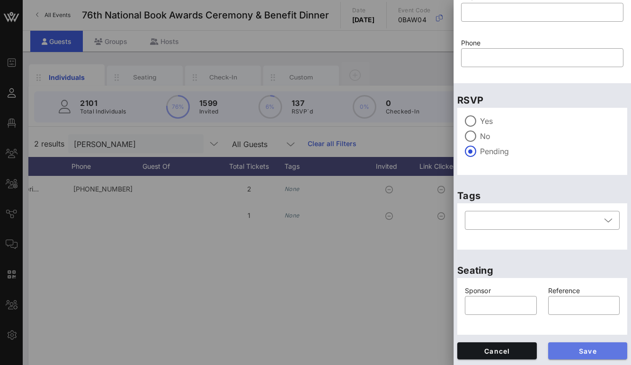
click at [567, 353] on span "Save" at bounding box center [587, 351] width 64 height 8
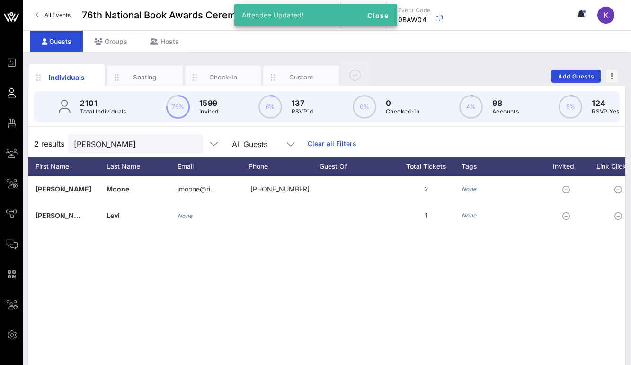
scroll to position [0, 0]
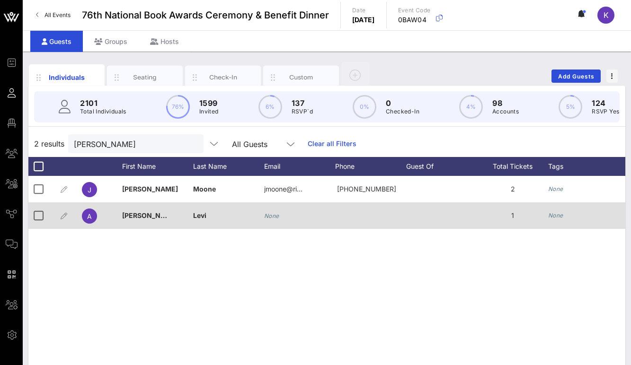
click at [424, 220] on div at bounding box center [441, 215] width 71 height 26
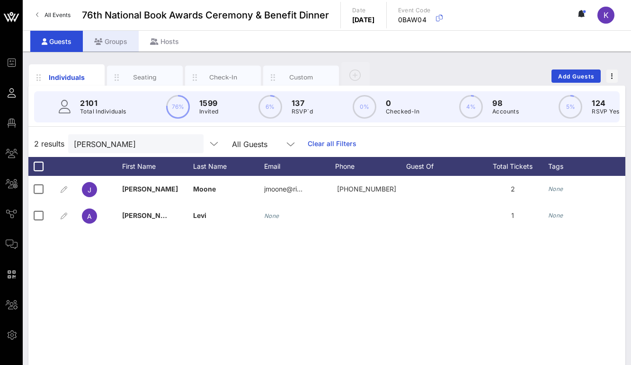
click at [103, 41] on div "Groups" at bounding box center [111, 41] width 56 height 21
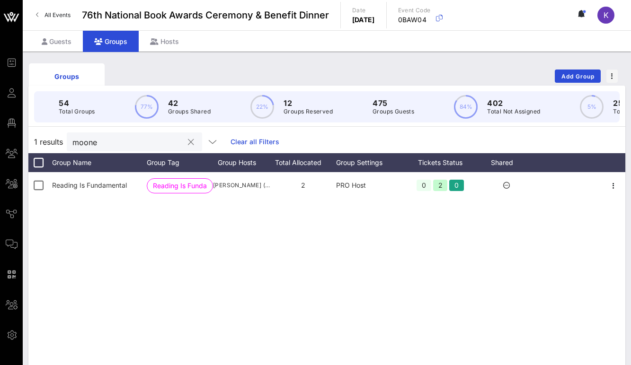
click at [118, 146] on input "moone" at bounding box center [127, 142] width 111 height 12
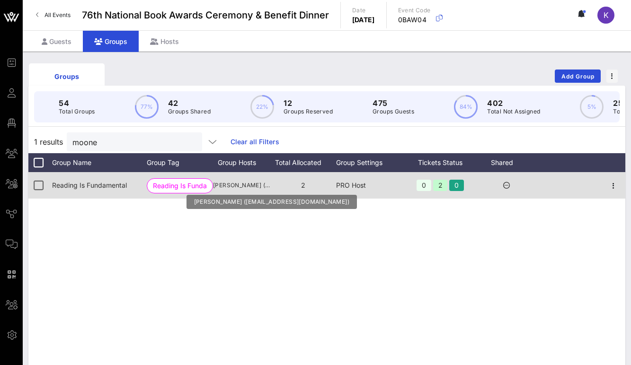
click at [267, 189] on span "[PERSON_NAME] ([EMAIL_ADDRESS][DOMAIN_NAME])" at bounding box center [241, 185] width 57 height 9
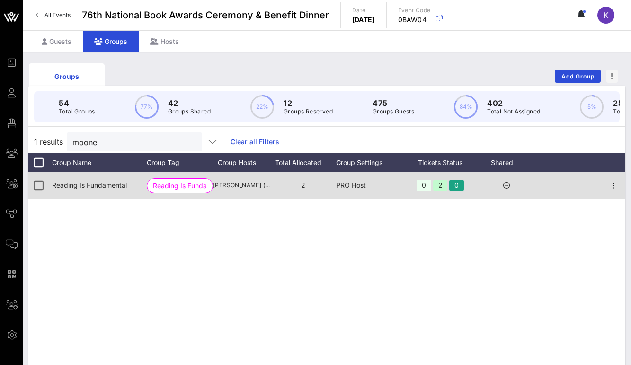
click at [296, 184] on div "2" at bounding box center [303, 185] width 66 height 26
click at [195, 184] on span "Reading Is Fundam…" at bounding box center [180, 186] width 54 height 14
click at [608, 185] on icon "button" at bounding box center [612, 185] width 11 height 11
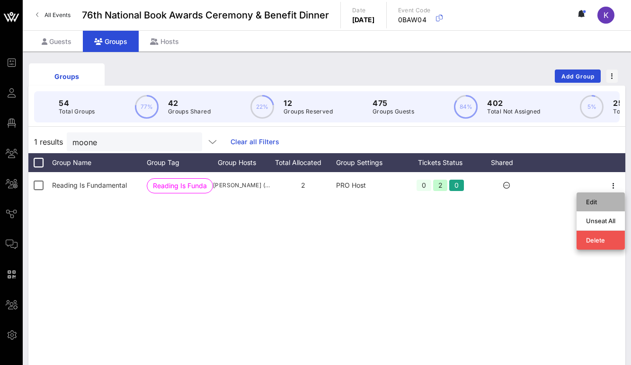
click at [594, 202] on div "Edit" at bounding box center [600, 202] width 29 height 8
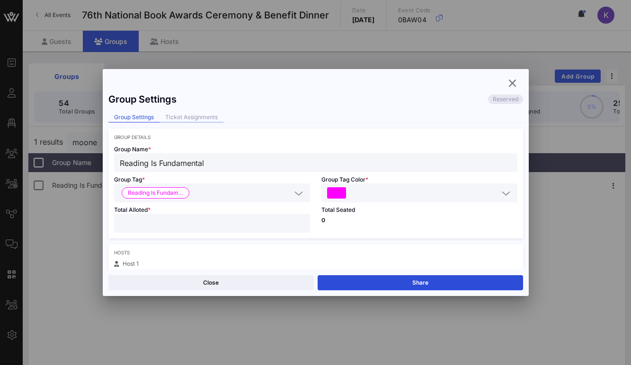
click at [193, 115] on div "Ticket Assignments" at bounding box center [191, 118] width 64 height 10
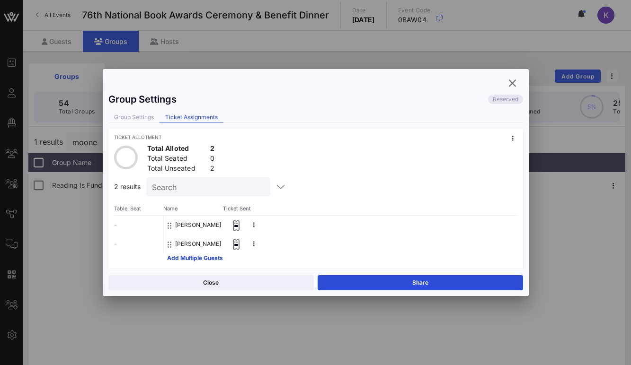
scroll to position [5, 0]
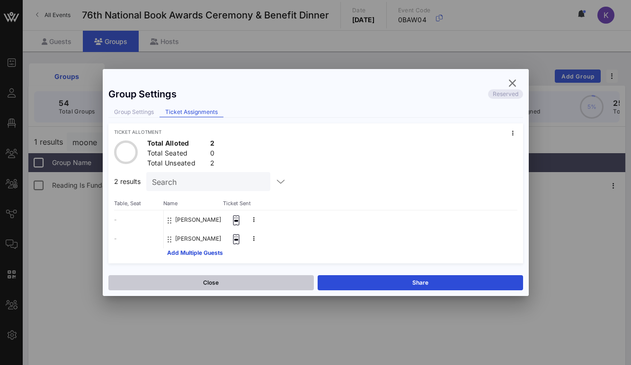
click at [221, 284] on button "Close" at bounding box center [210, 282] width 205 height 15
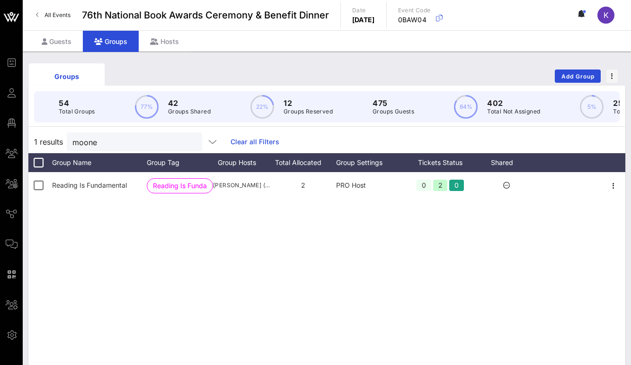
click at [114, 50] on div "Groups" at bounding box center [111, 41] width 56 height 21
click at [67, 41] on div "Guests" at bounding box center [56, 41] width 53 height 21
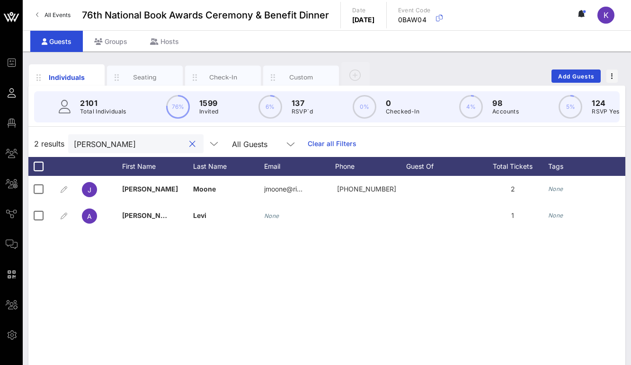
drag, startPoint x: 124, startPoint y: 146, endPoint x: 36, endPoint y: 137, distance: 88.4
click at [36, 137] on div "2 results [PERSON_NAME] All Guests Clear all Filters" at bounding box center [326, 144] width 596 height 26
type input "moone"
click at [121, 49] on div "Groups" at bounding box center [111, 41] width 56 height 21
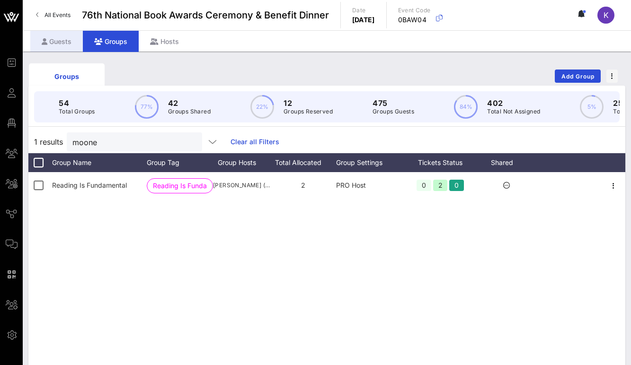
click at [52, 36] on div "Guests" at bounding box center [56, 41] width 53 height 21
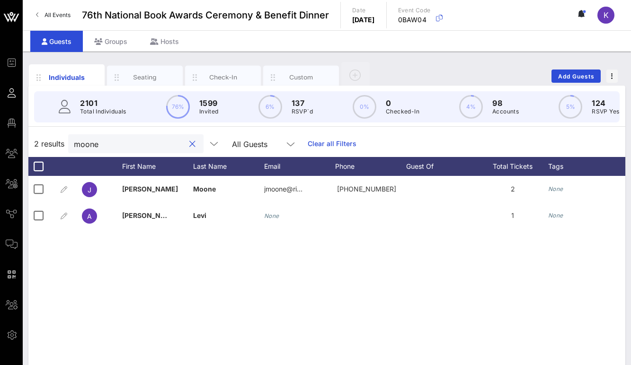
drag, startPoint x: 122, startPoint y: 145, endPoint x: 64, endPoint y: 142, distance: 57.8
click at [64, 142] on div "2 results moone All Guests Clear all Filters" at bounding box center [326, 144] width 596 height 26
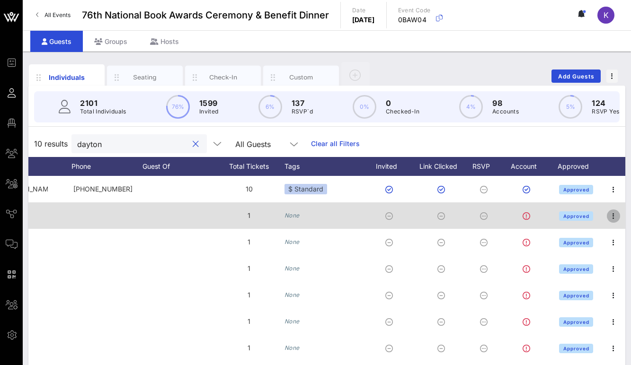
click at [617, 218] on icon "button" at bounding box center [612, 215] width 11 height 11
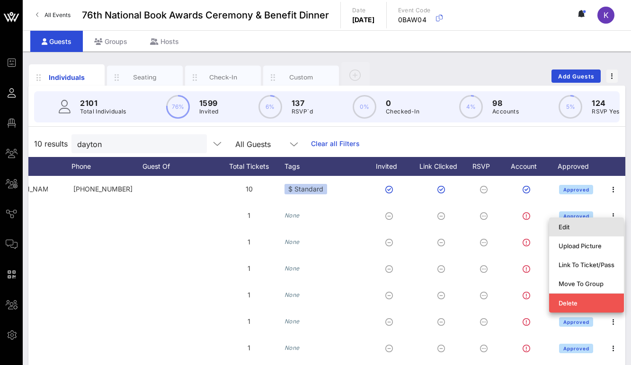
click at [573, 226] on div "Edit" at bounding box center [586, 227] width 56 height 8
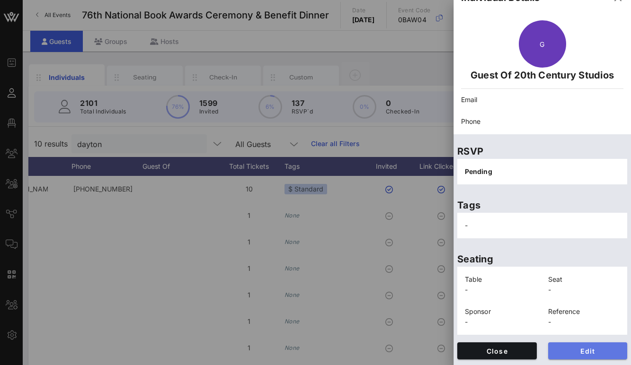
click at [568, 348] on span "Edit" at bounding box center [587, 351] width 64 height 8
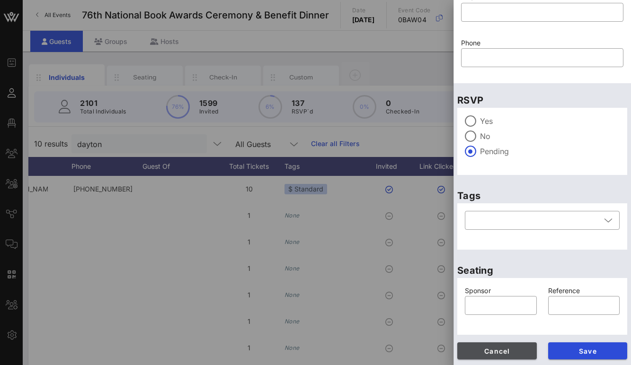
click at [496, 349] on span "Cancel" at bounding box center [497, 351] width 64 height 8
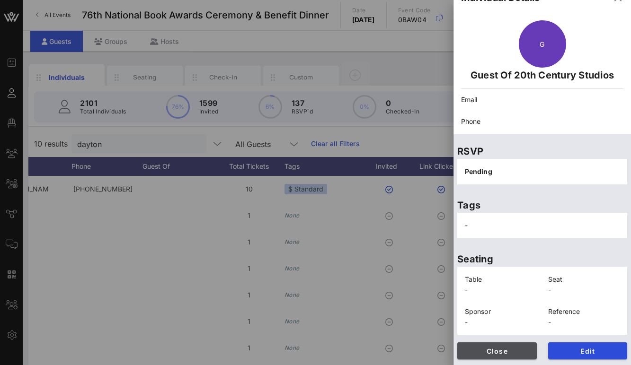
click at [485, 349] on span "Close" at bounding box center [497, 351] width 64 height 8
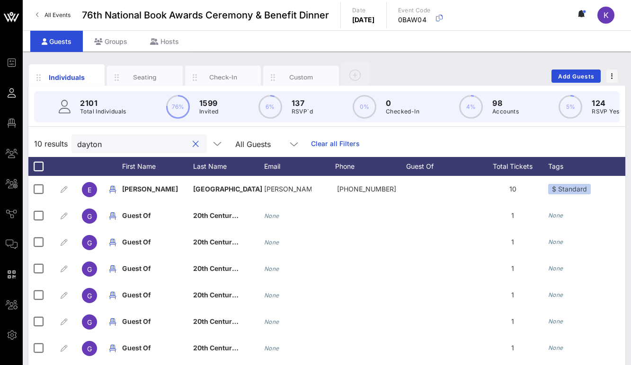
drag, startPoint x: 125, startPoint y: 144, endPoint x: 60, endPoint y: 142, distance: 65.8
click at [60, 142] on div "10 results dayton All Guests Clear all Filters" at bounding box center [326, 144] width 596 height 26
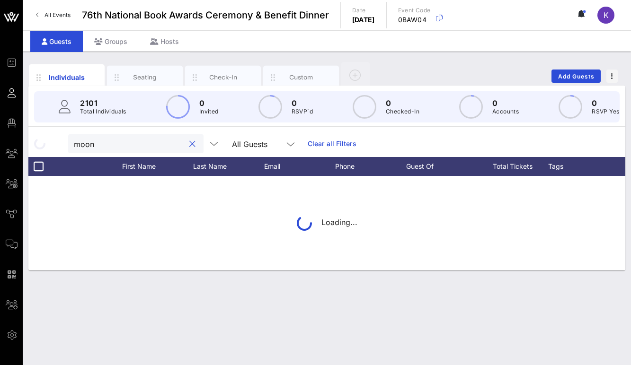
type input "moone"
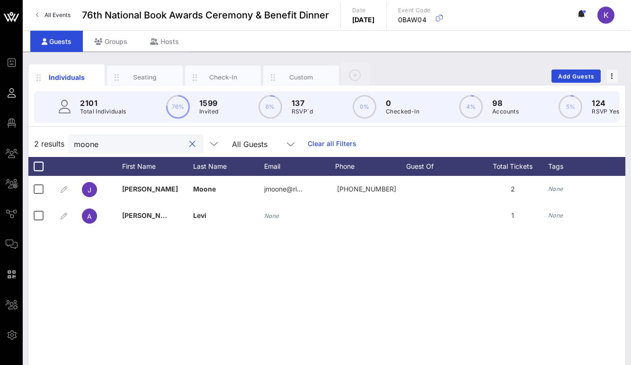
click at [189, 145] on button "clear icon" at bounding box center [192, 144] width 6 height 9
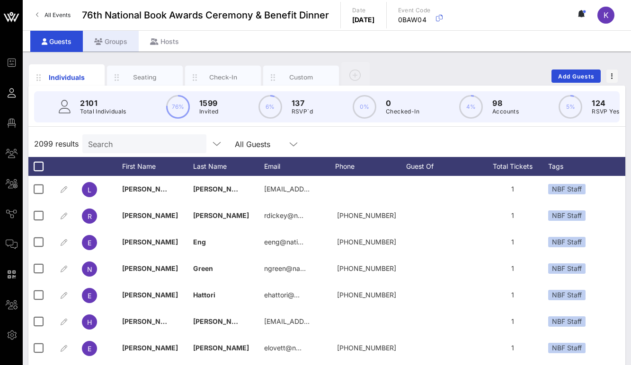
click at [111, 48] on div "Groups" at bounding box center [111, 41] width 56 height 21
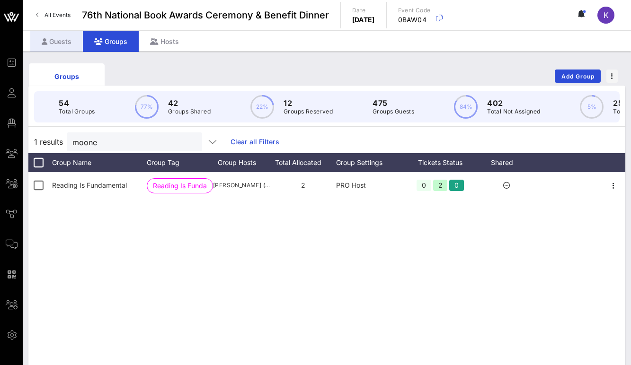
click at [62, 46] on div "Guests" at bounding box center [56, 41] width 53 height 21
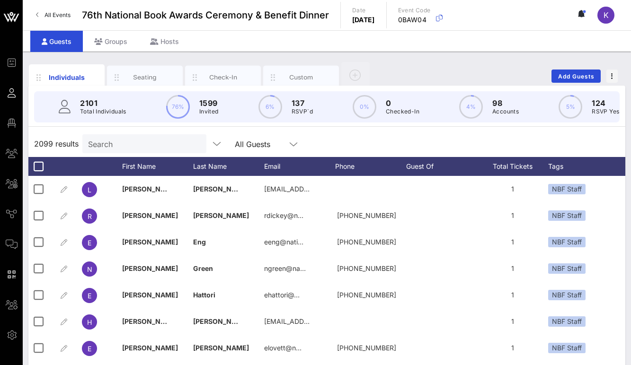
click at [109, 141] on input "Search" at bounding box center [143, 144] width 111 height 12
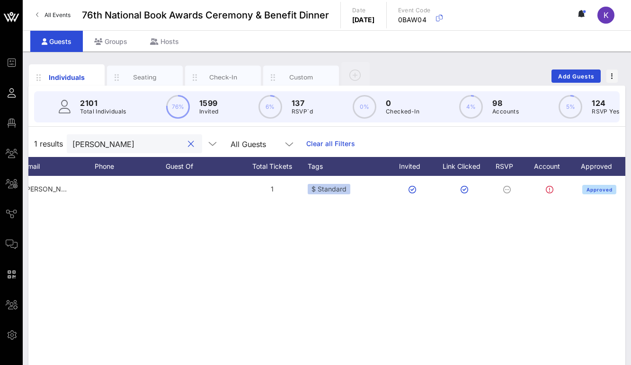
scroll to position [0, 263]
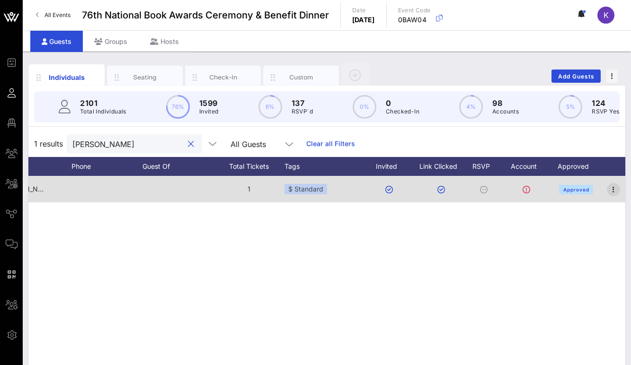
type input "[PERSON_NAME]"
click at [611, 188] on icon "button" at bounding box center [612, 189] width 11 height 11
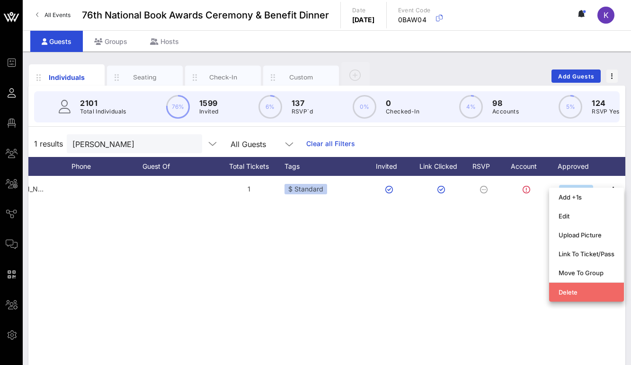
click at [571, 291] on div "Delete" at bounding box center [586, 293] width 56 height 8
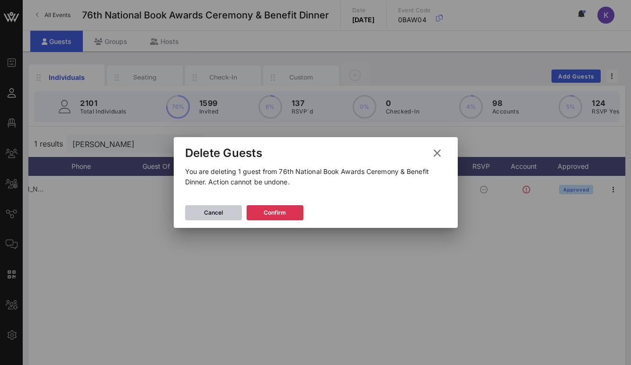
click at [224, 215] on button "Cancel" at bounding box center [213, 212] width 57 height 15
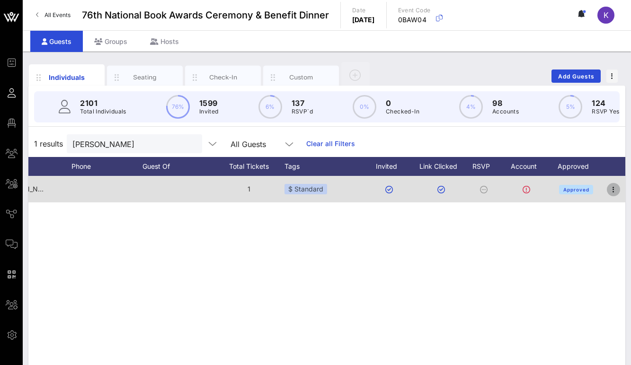
click at [613, 189] on icon "button" at bounding box center [612, 189] width 11 height 11
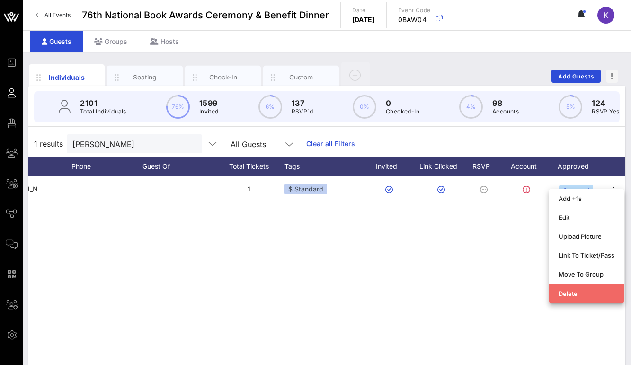
click at [572, 293] on div "Delete" at bounding box center [586, 294] width 56 height 8
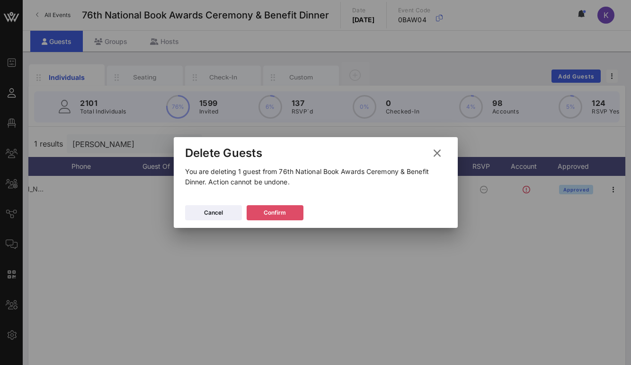
click at [278, 213] on icon at bounding box center [274, 213] width 7 height 6
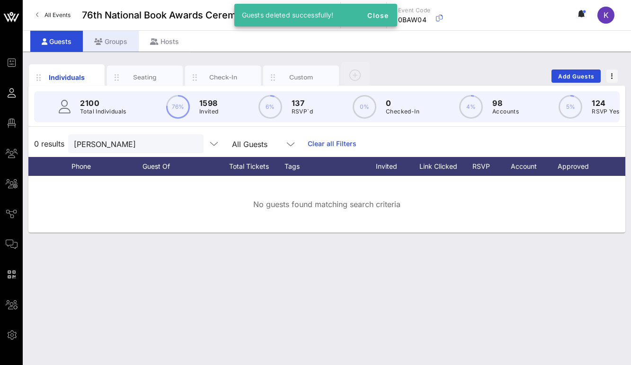
click at [109, 43] on div "Groups" at bounding box center [111, 41] width 56 height 21
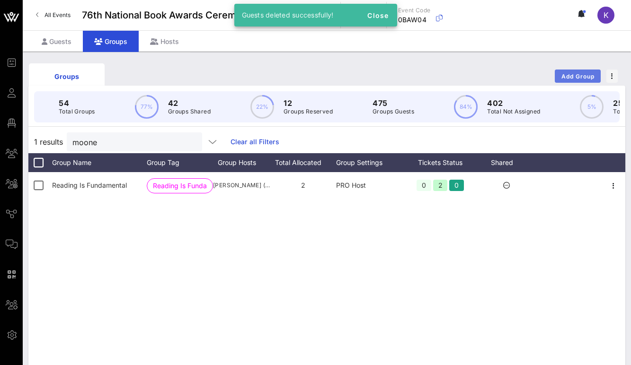
click at [561, 74] on span "Add Group" at bounding box center [578, 76] width 34 height 7
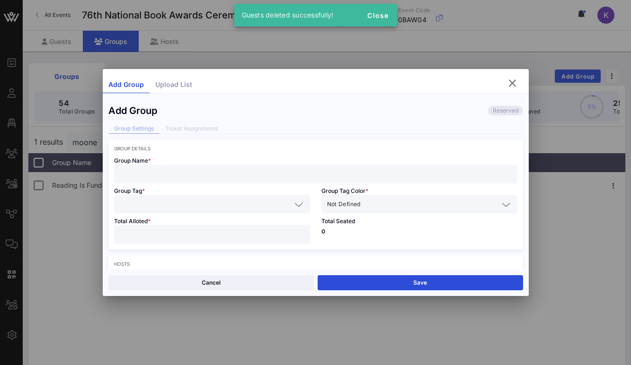
click at [147, 177] on input "text" at bounding box center [316, 174] width 392 height 12
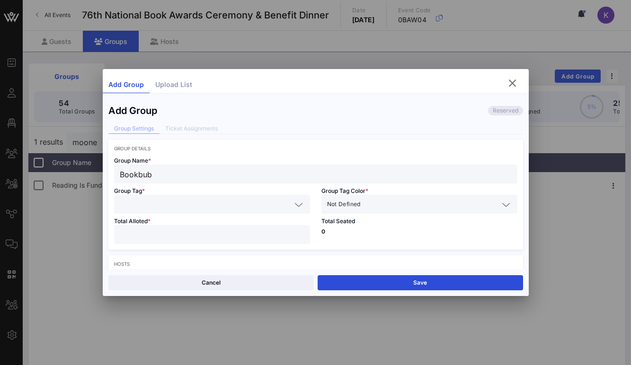
type input "Bookbub"
click at [149, 212] on div at bounding box center [212, 204] width 184 height 19
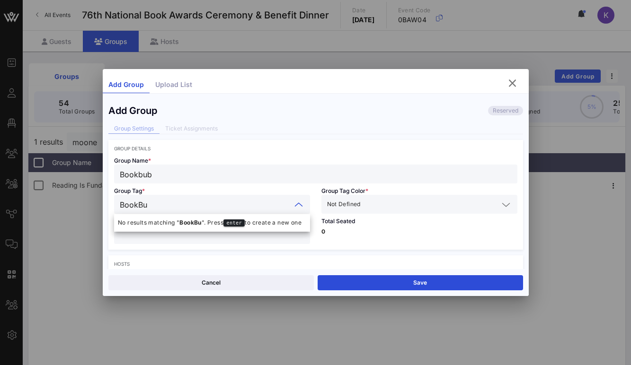
type input "BookBub"
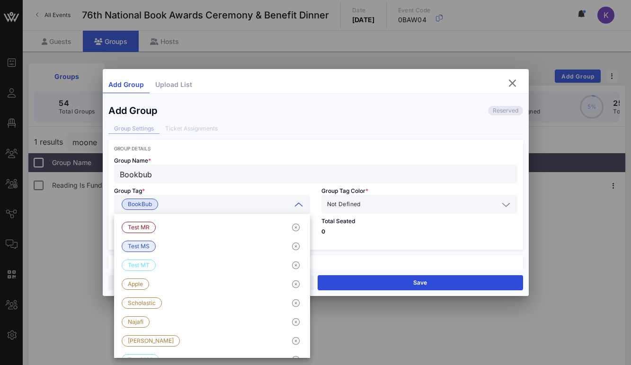
click at [349, 203] on span "Not Defined" at bounding box center [344, 204] width 34 height 9
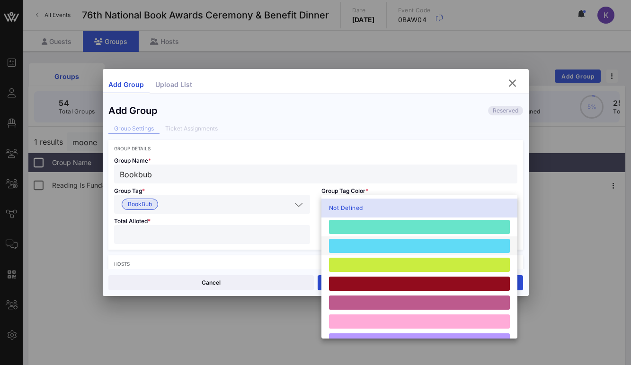
scroll to position [261, 0]
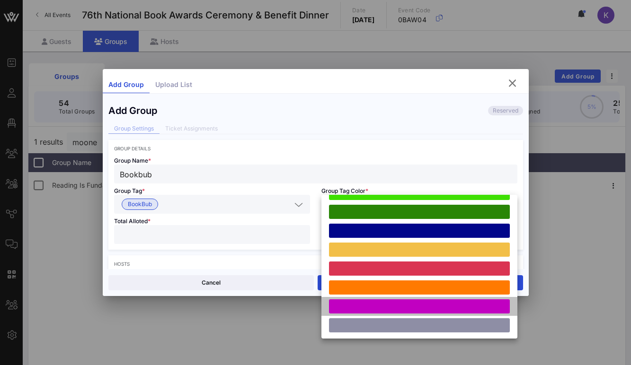
click at [346, 304] on div at bounding box center [419, 306] width 181 height 14
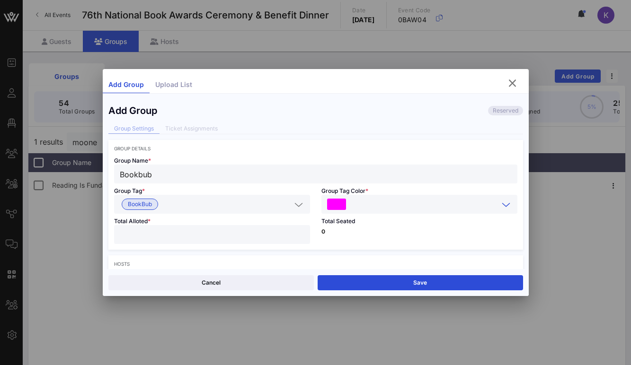
click at [214, 236] on input "number" at bounding box center [212, 234] width 184 height 12
type input "*"
click at [335, 236] on div "Total Seated 0" at bounding box center [419, 232] width 207 height 36
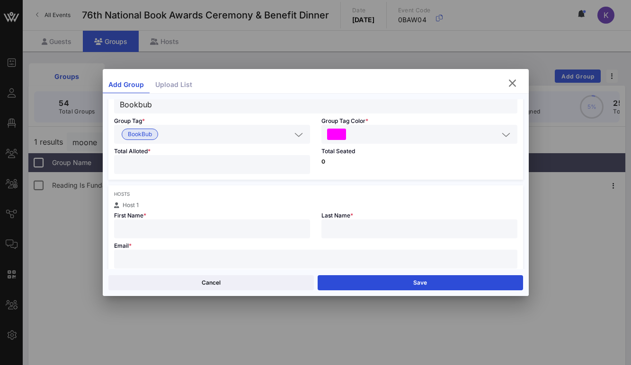
scroll to position [107, 0]
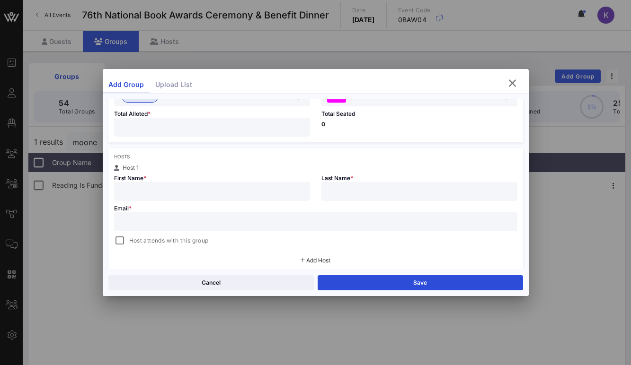
click at [196, 199] on div at bounding box center [212, 191] width 184 height 19
type input "[PERSON_NAME]"
click at [339, 185] on div at bounding box center [419, 191] width 184 height 19
type input "[PERSON_NAME]"
click at [245, 223] on input "text" at bounding box center [316, 222] width 392 height 12
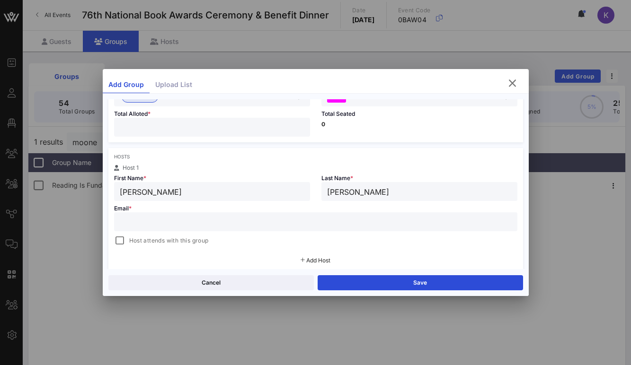
paste input "[PERSON_NAME][EMAIL_ADDRESS][DOMAIN_NAME]"
type input "[PERSON_NAME][EMAIL_ADDRESS][DOMAIN_NAME]"
click at [120, 239] on div at bounding box center [119, 240] width 13 height 13
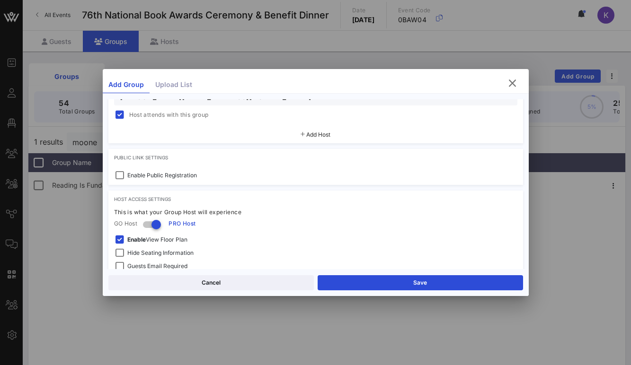
scroll to position [295, 0]
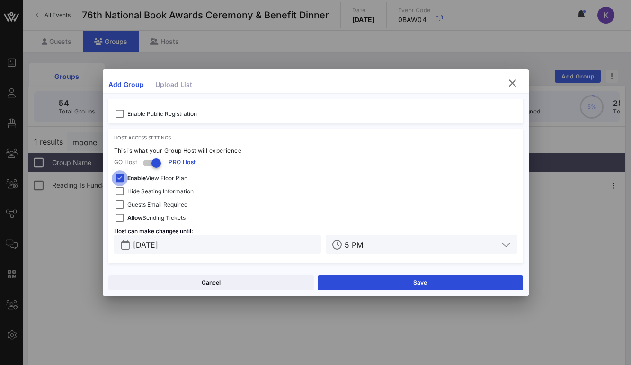
click at [119, 175] on div at bounding box center [119, 178] width 13 height 13
click at [119, 189] on div at bounding box center [119, 191] width 13 height 13
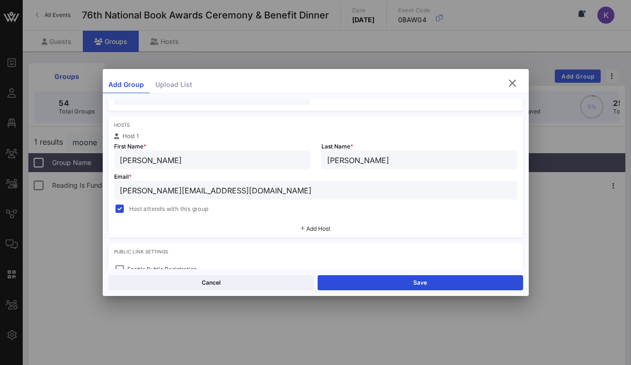
scroll to position [208, 0]
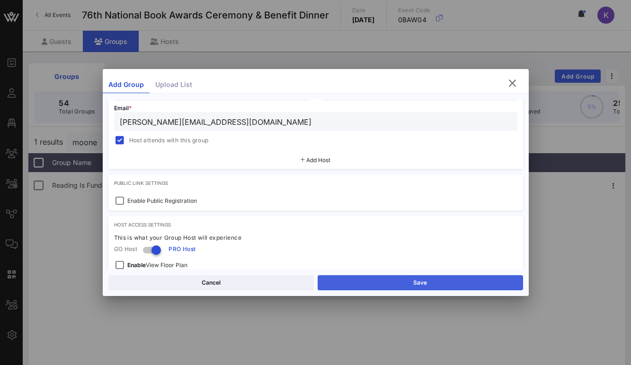
click at [354, 279] on button "Save" at bounding box center [419, 282] width 205 height 15
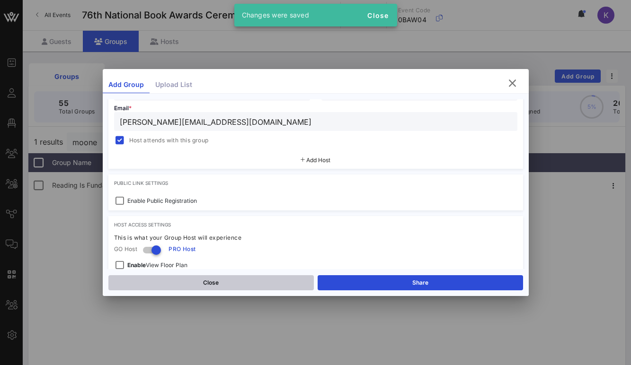
click at [243, 282] on button "Close" at bounding box center [210, 282] width 205 height 15
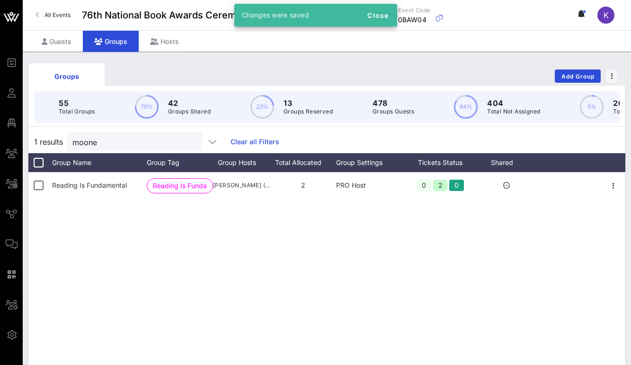
click at [230, 143] on link "Clear all Filters" at bounding box center [254, 142] width 49 height 10
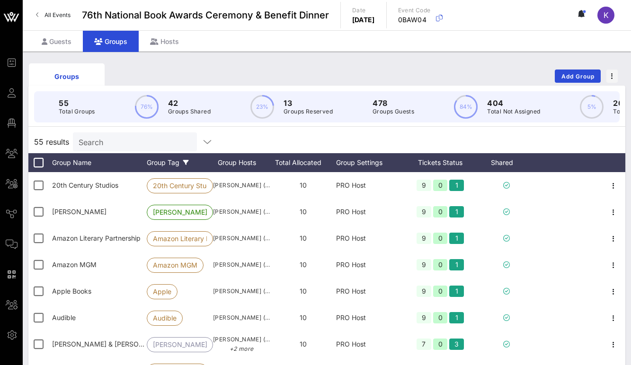
click at [184, 161] on icon at bounding box center [186, 163] width 6 height 6
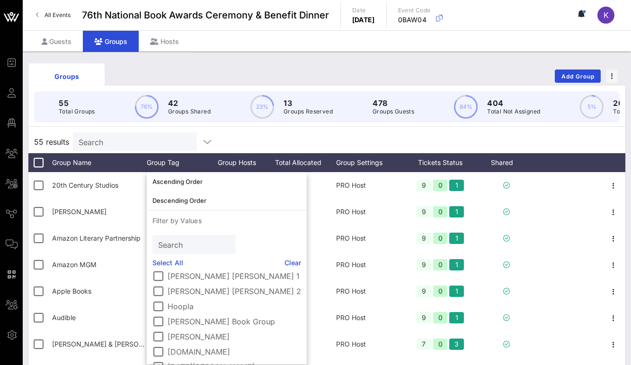
scroll to position [0, 0]
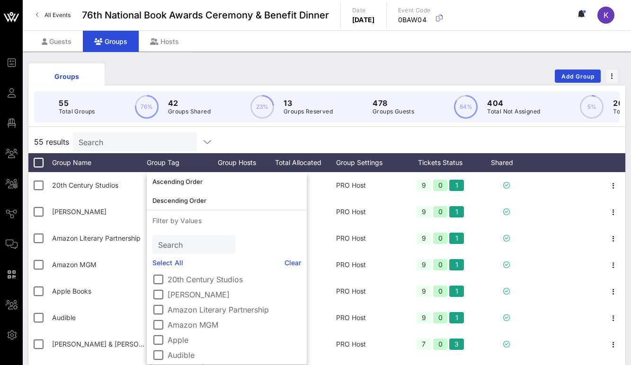
click at [237, 136] on div "55 results Search" at bounding box center [326, 142] width 596 height 23
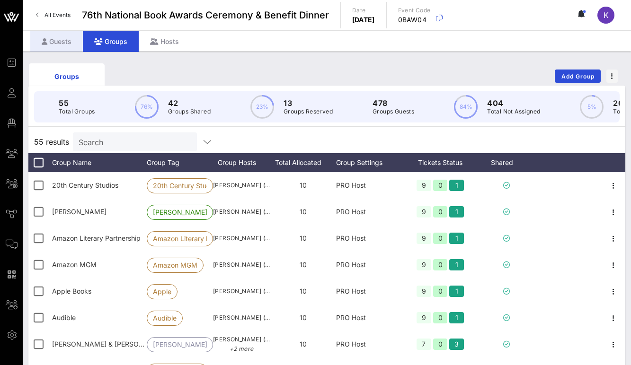
click at [57, 47] on div "Guests" at bounding box center [56, 41] width 53 height 21
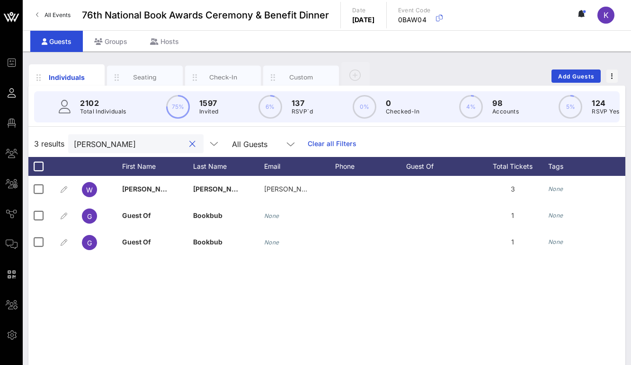
drag, startPoint x: 101, startPoint y: 141, endPoint x: 44, endPoint y: 137, distance: 57.4
click at [44, 137] on div "3 results [PERSON_NAME] All Guests Clear all Filters" at bounding box center [326, 144] width 596 height 26
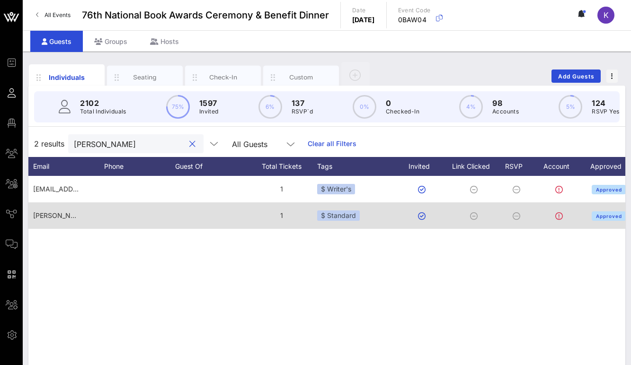
scroll to position [0, 263]
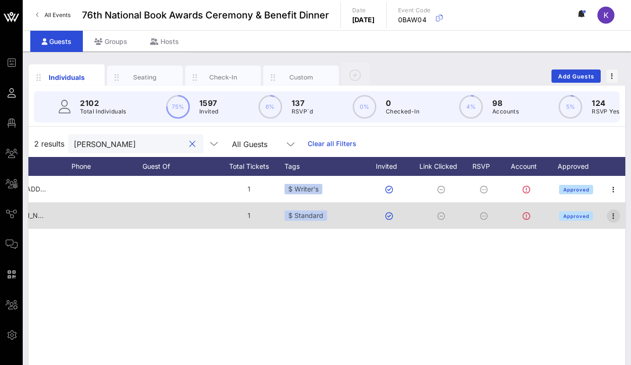
type input "[PERSON_NAME]"
click at [608, 216] on icon "button" at bounding box center [612, 215] width 11 height 11
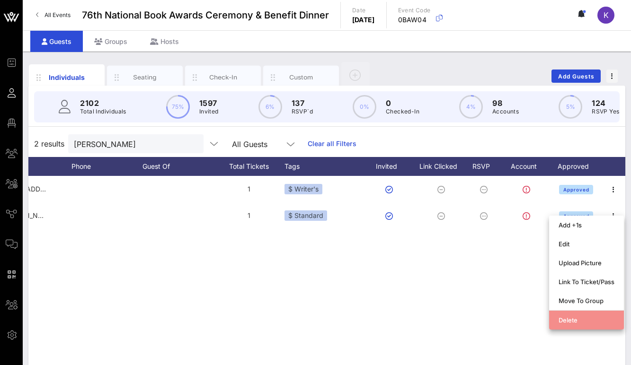
click at [564, 321] on div "Delete" at bounding box center [586, 320] width 56 height 8
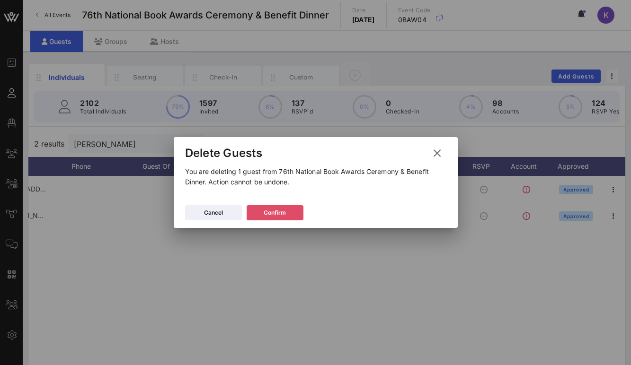
click at [275, 215] on icon at bounding box center [275, 213] width 7 height 6
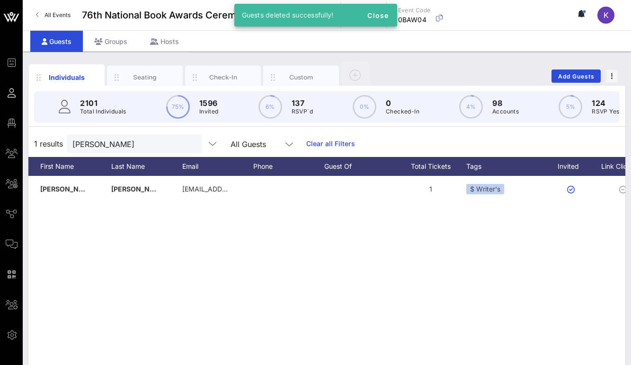
scroll to position [0, 0]
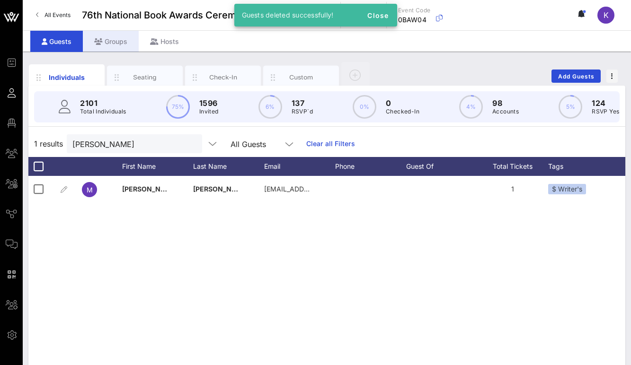
click at [116, 42] on div "Groups" at bounding box center [111, 41] width 56 height 21
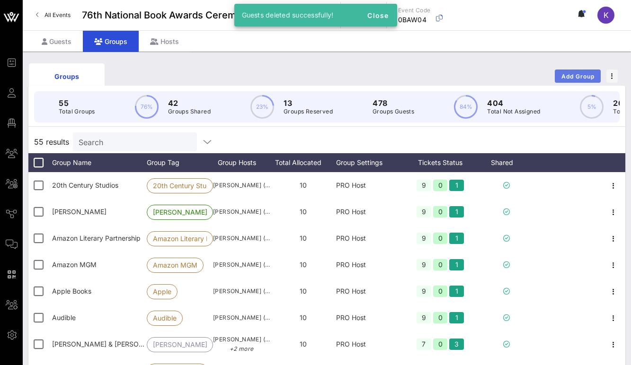
click at [581, 79] on span "Add Group" at bounding box center [578, 76] width 34 height 7
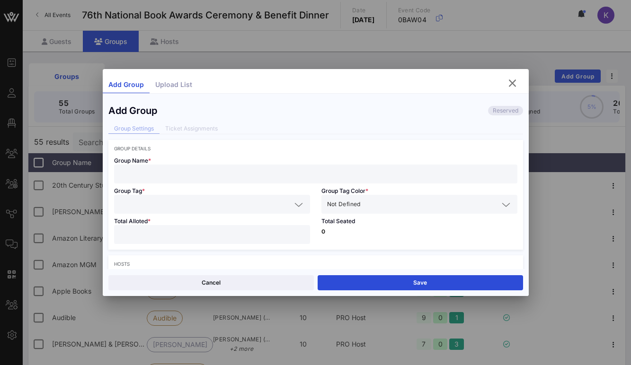
click at [168, 173] on input "text" at bounding box center [316, 174] width 392 height 12
type input "Hearst Magazines"
click at [155, 197] on div at bounding box center [212, 204] width 184 height 19
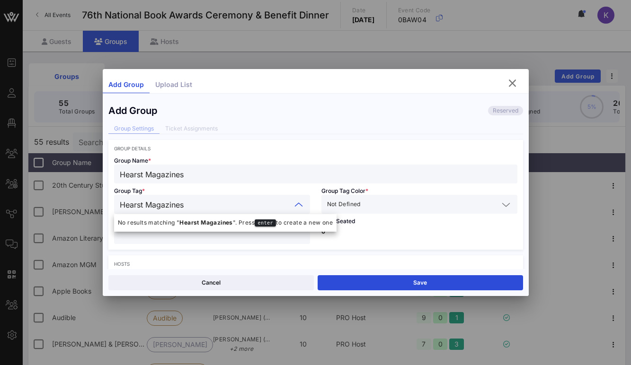
type input "Hearst Magazines"
click at [276, 153] on div "Group Name * Hearst Magazines" at bounding box center [315, 167] width 414 height 32
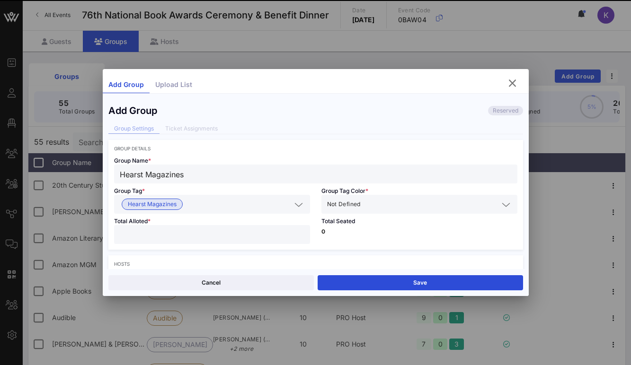
click at [331, 203] on span "Not Defined" at bounding box center [344, 204] width 34 height 9
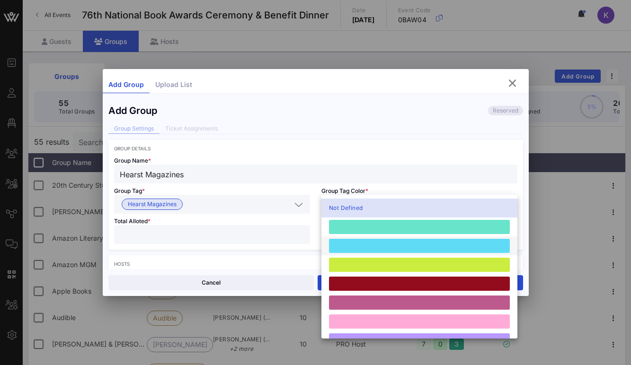
scroll to position [261, 0]
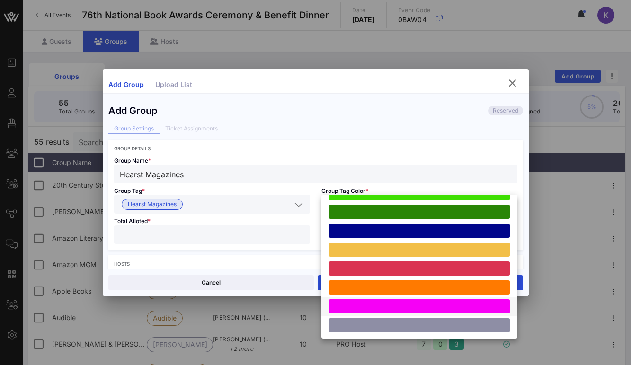
click at [347, 307] on div at bounding box center [419, 306] width 181 height 14
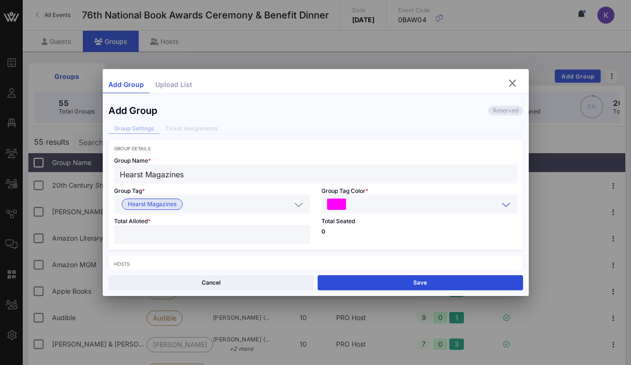
click at [195, 240] on input "number" at bounding box center [212, 234] width 184 height 12
type input "*"
click at [192, 263] on div "Hosts" at bounding box center [315, 264] width 403 height 6
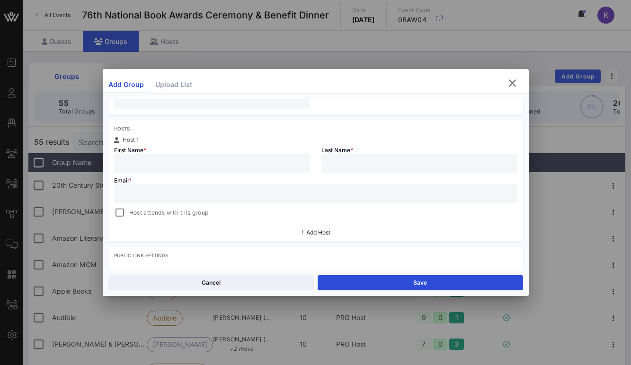
scroll to position [136, 0]
click at [170, 164] on input "text" at bounding box center [212, 163] width 184 height 12
type input "[PERSON_NAME]"
click at [342, 165] on input "text" at bounding box center [419, 163] width 184 height 12
type input "[PERSON_NAME]"
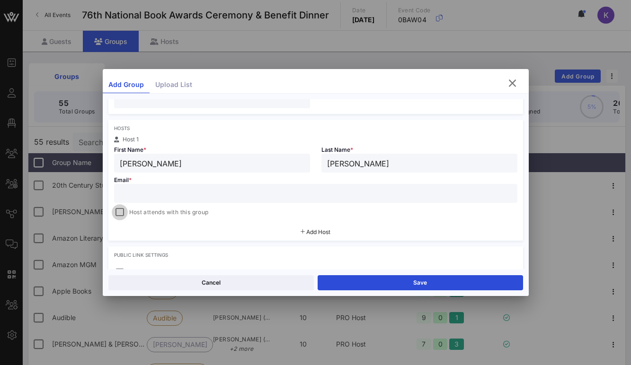
click at [121, 211] on div at bounding box center [119, 212] width 13 height 13
click at [153, 195] on input "text" at bounding box center [316, 193] width 392 height 12
paste input "[PERSON_NAME] <[PERSON_NAME][EMAIL_ADDRESS][PERSON_NAME][DOMAIN_NAME]"
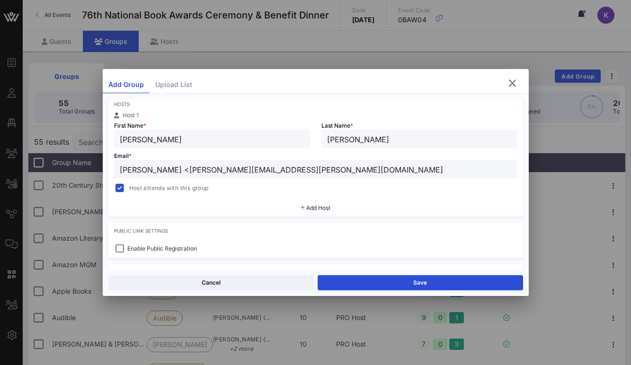
scroll to position [165, 0]
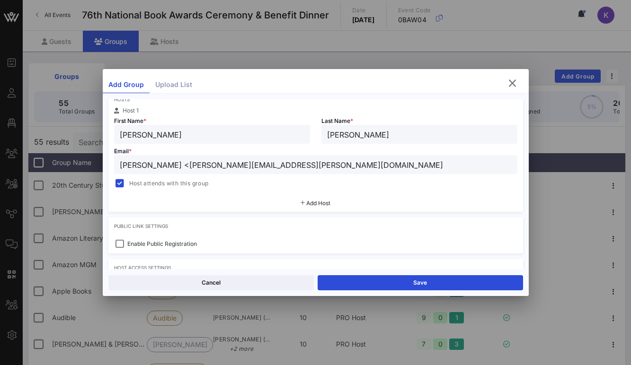
drag, startPoint x: 179, startPoint y: 164, endPoint x: 96, endPoint y: 161, distance: 83.3
click at [96, 161] on div "Event Builder Guests Floor Plan My Groups All Groups Journeys Comms QR Scanner …" at bounding box center [315, 248] width 631 height 496
click at [184, 190] on div "Hosts Host 1 First Name * [PERSON_NAME] Last Name * [PERSON_NAME] * [PERSON_NAM…" at bounding box center [315, 151] width 414 height 121
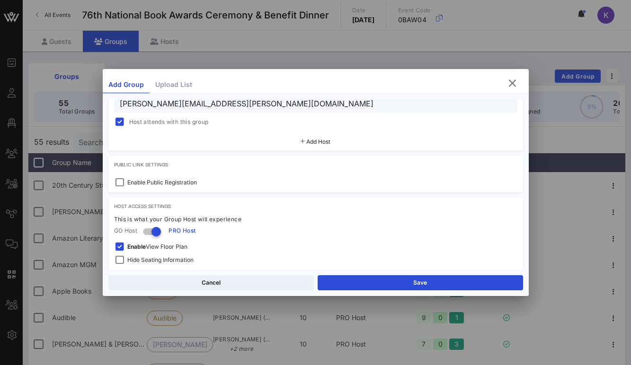
scroll to position [243, 0]
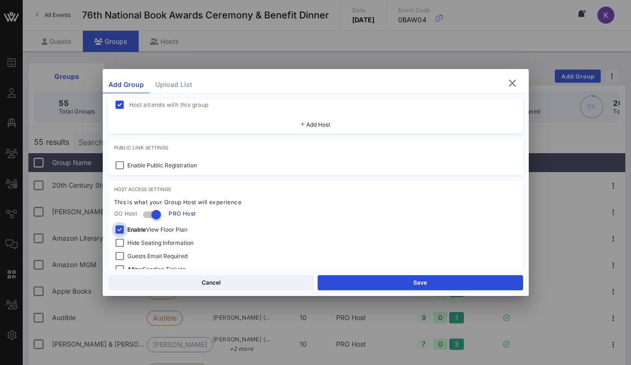
click at [121, 225] on div at bounding box center [119, 229] width 13 height 13
click at [121, 241] on div at bounding box center [119, 243] width 13 height 13
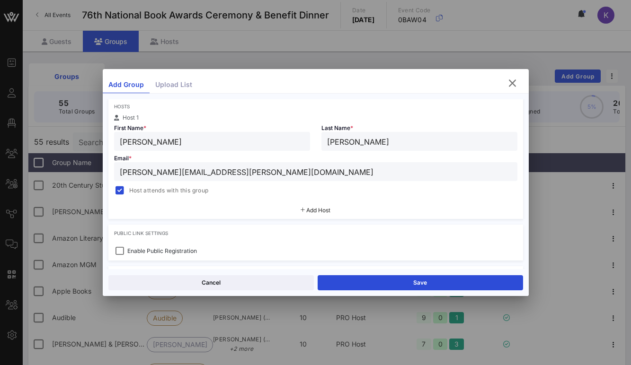
scroll to position [0, 0]
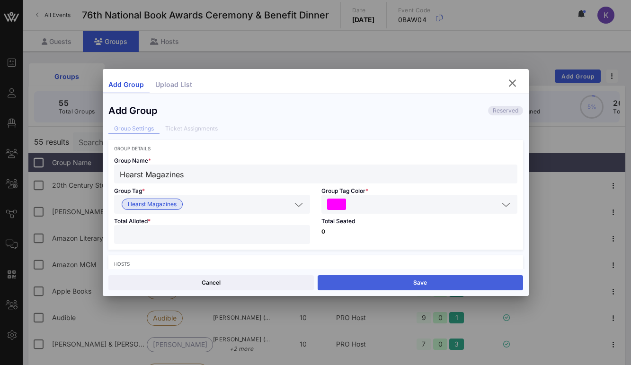
click at [369, 281] on button "Save" at bounding box center [419, 282] width 205 height 15
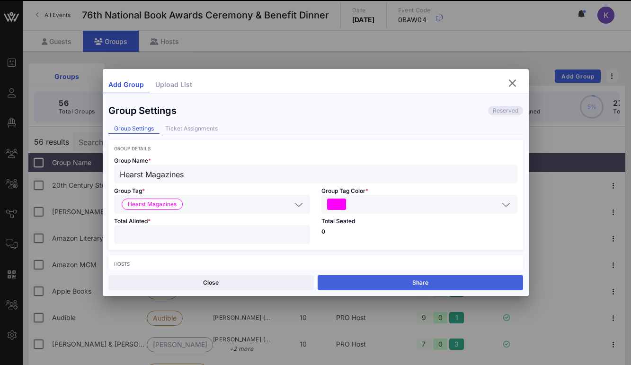
type input "[PERSON_NAME][EMAIL_ADDRESS][PERSON_NAME][DOMAIN_NAME]"
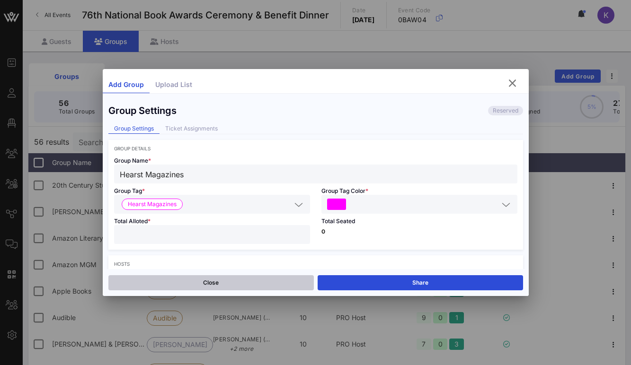
click at [269, 285] on button "Close" at bounding box center [210, 282] width 205 height 15
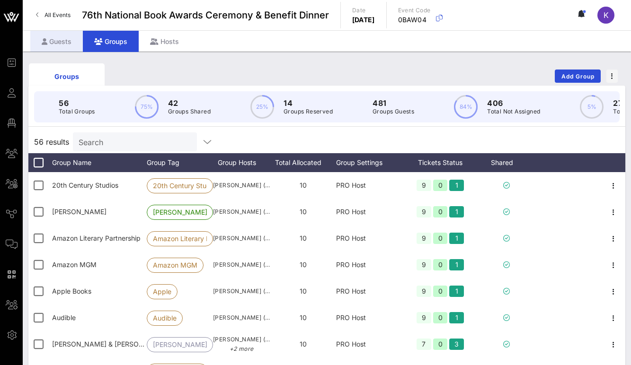
click at [62, 44] on div "Guests" at bounding box center [56, 41] width 53 height 21
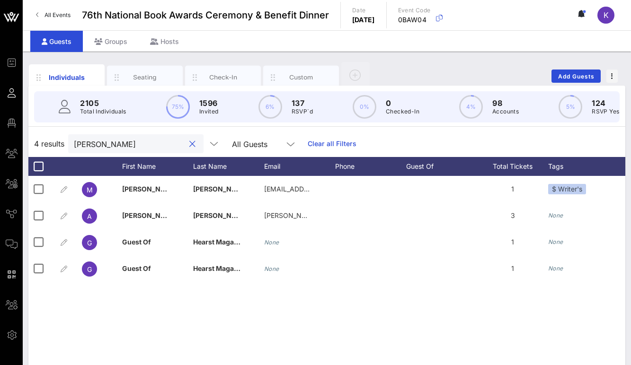
click at [98, 140] on input "[PERSON_NAME]" at bounding box center [129, 144] width 111 height 12
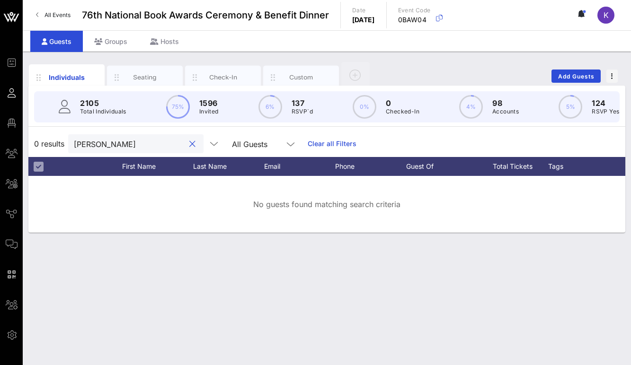
drag, startPoint x: 115, startPoint y: 143, endPoint x: 61, endPoint y: 143, distance: 54.9
click at [61, 143] on div "0 results [PERSON_NAME] All Guests Clear all Filters" at bounding box center [326, 144] width 596 height 26
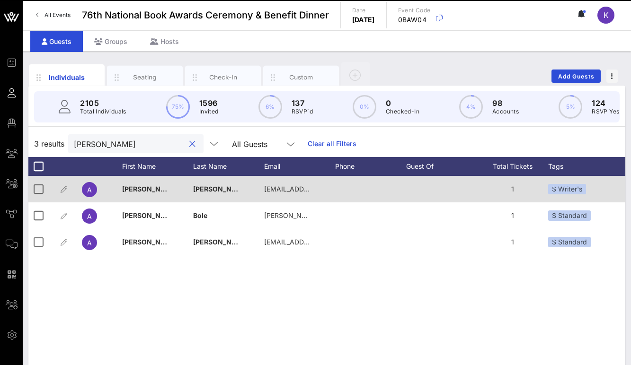
type input "[PERSON_NAME]"
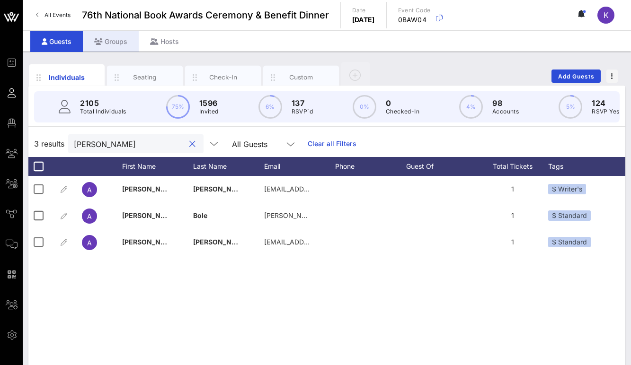
click at [113, 45] on div "Groups" at bounding box center [111, 41] width 56 height 21
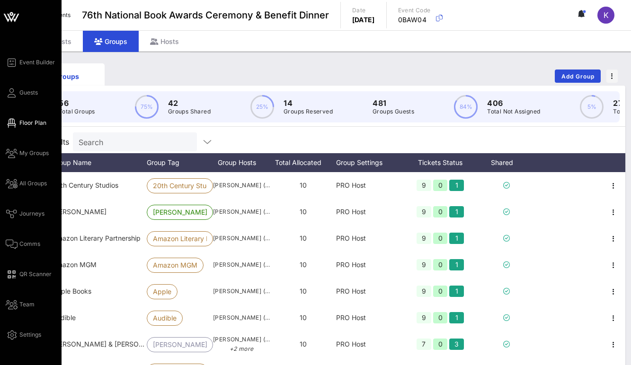
click at [9, 124] on icon at bounding box center [12, 123] width 12 height 1
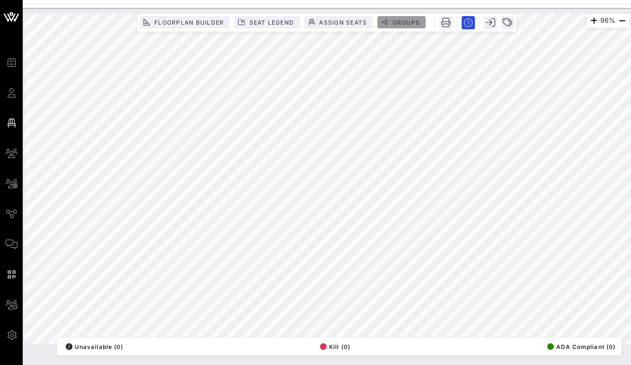
click at [393, 19] on span "Groups" at bounding box center [405, 22] width 28 height 7
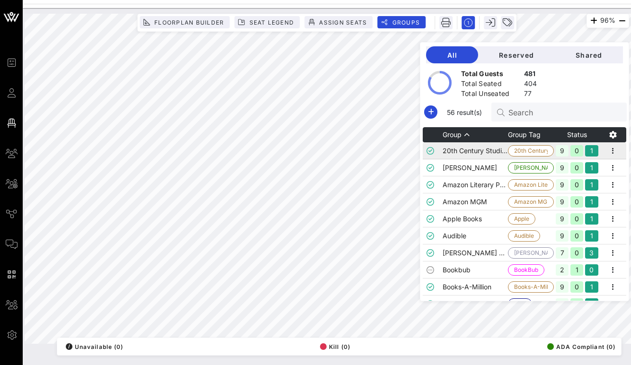
click at [484, 151] on td "20th Century Studios" at bounding box center [475, 150] width 66 height 17
click at [473, 169] on td "[PERSON_NAME]" at bounding box center [475, 167] width 66 height 17
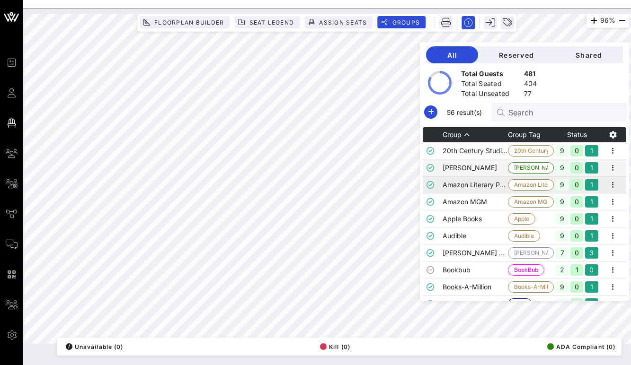
click at [476, 184] on td "Amazon Literary Partnership" at bounding box center [475, 184] width 66 height 17
click at [481, 153] on td "20th Century Studios" at bounding box center [475, 150] width 66 height 17
click at [486, 185] on td "Amazon Literary Partnership" at bounding box center [475, 184] width 66 height 17
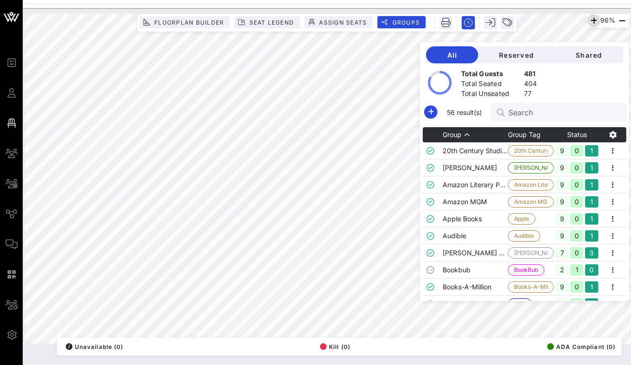
click at [590, 21] on icon "button" at bounding box center [592, 20] width 11 height 11
click at [620, 21] on icon "button" at bounding box center [621, 20] width 11 height 11
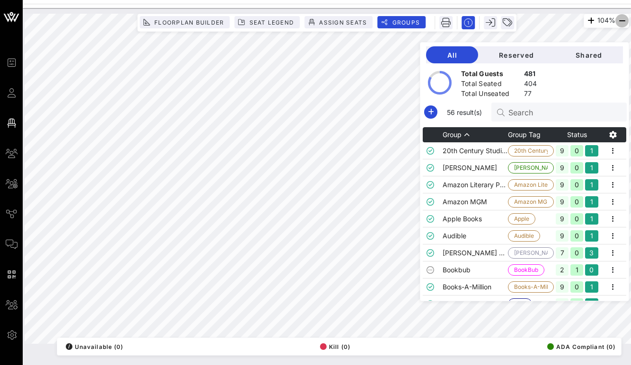
click at [620, 21] on icon "button" at bounding box center [621, 20] width 11 height 11
click at [487, 153] on td "20th Century Studios" at bounding box center [475, 150] width 66 height 17
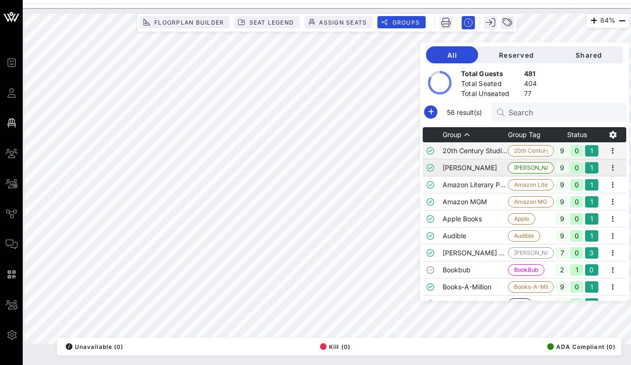
click at [483, 167] on td "[PERSON_NAME]" at bounding box center [475, 167] width 66 height 17
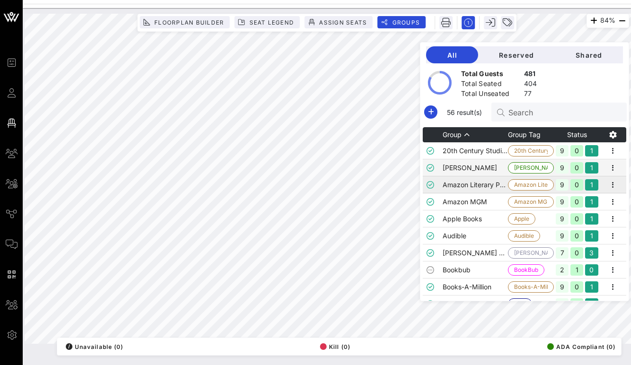
click at [481, 182] on td "Amazon Literary Partnership" at bounding box center [475, 184] width 66 height 17
click at [335, 23] on span "Assign Seats" at bounding box center [342, 22] width 48 height 7
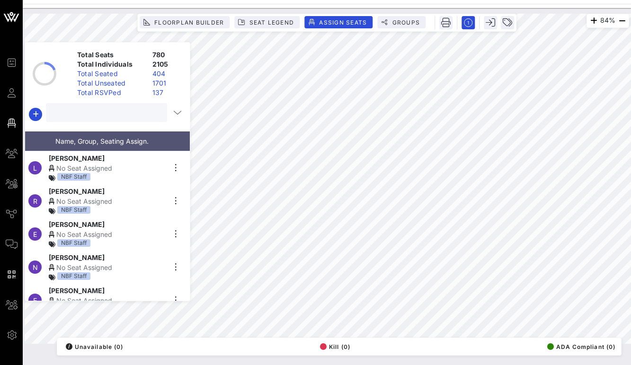
click at [109, 113] on input "text" at bounding box center [106, 112] width 108 height 12
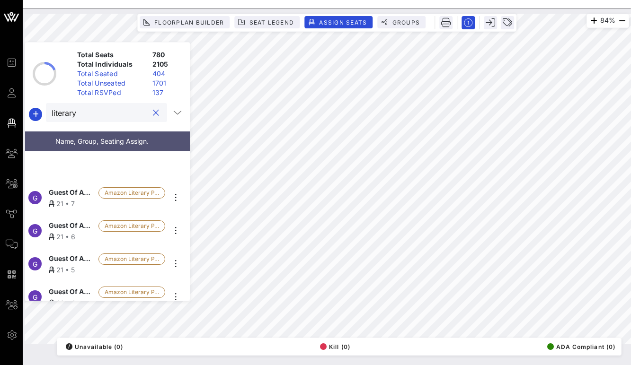
scroll to position [224, 0]
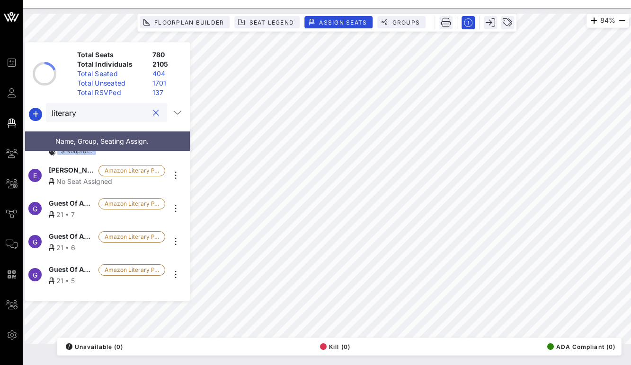
type input "literary"
click at [72, 176] on div "No Seat Assigned" at bounding box center [107, 181] width 116 height 10
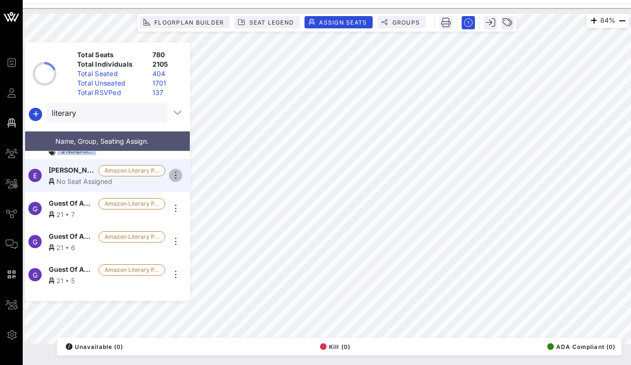
click at [171, 171] on icon "button" at bounding box center [175, 175] width 11 height 11
click at [137, 177] on div "No Seat Assigned" at bounding box center [107, 181] width 116 height 10
click at [73, 176] on div "No Seat Assigned" at bounding box center [107, 181] width 116 height 10
click at [58, 170] on span "[PERSON_NAME]" at bounding box center [72, 170] width 46 height 11
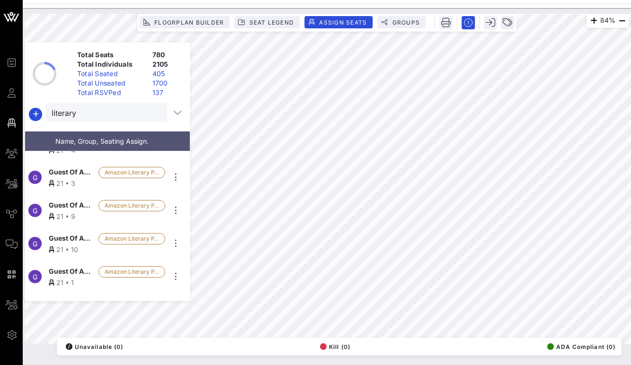
scroll to position [410, 0]
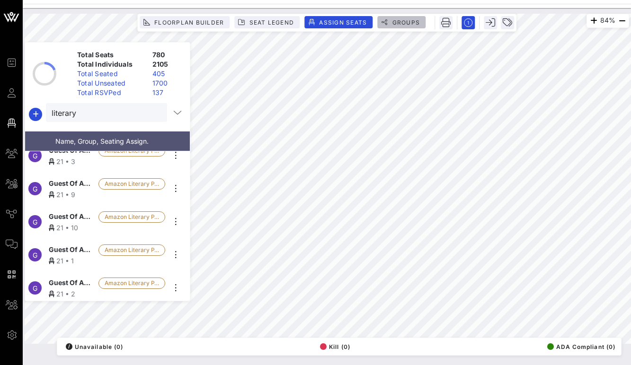
click at [394, 18] on button "Groups" at bounding box center [401, 22] width 48 height 12
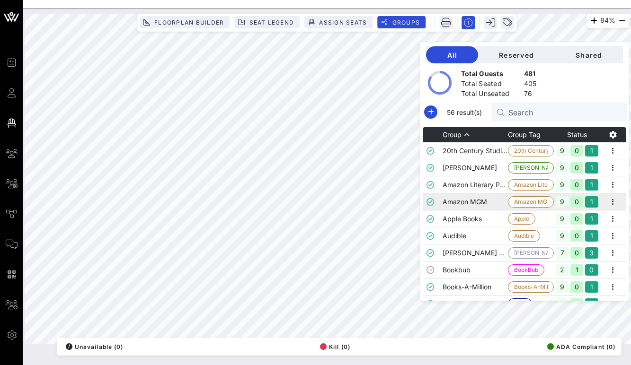
click at [480, 201] on td "Amazon MGM" at bounding box center [475, 201] width 66 height 17
click at [473, 200] on td "Amazon MGM" at bounding box center [475, 201] width 66 height 17
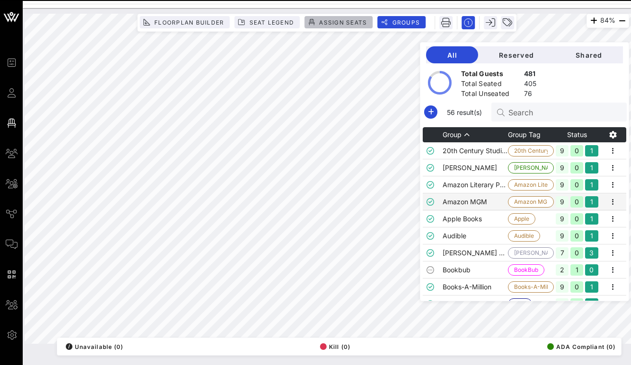
click at [334, 21] on span "Assign Seats" at bounding box center [342, 22] width 48 height 7
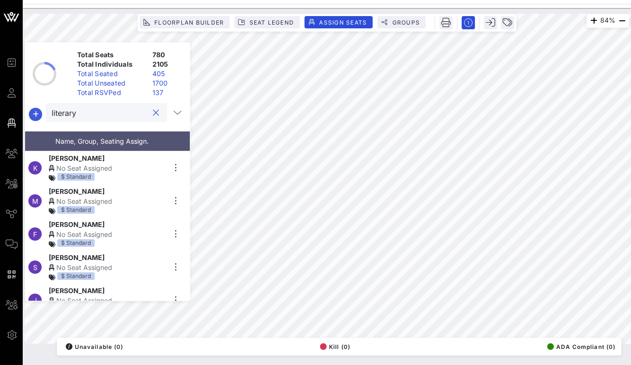
drag, startPoint x: 102, startPoint y: 112, endPoint x: 41, endPoint y: 112, distance: 61.0
click at [41, 112] on div "literary" at bounding box center [107, 114] width 165 height 23
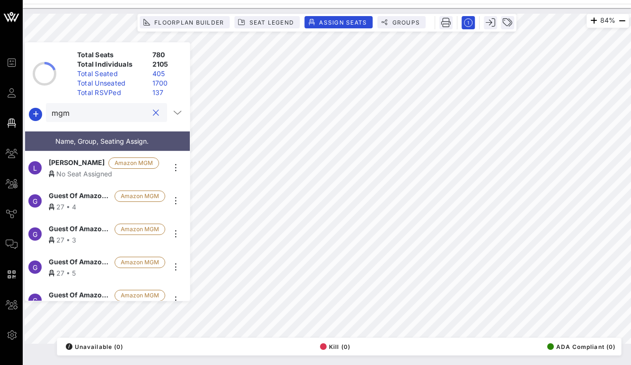
type input "mgm"
click at [57, 169] on div "No Seat Assigned" at bounding box center [107, 174] width 116 height 10
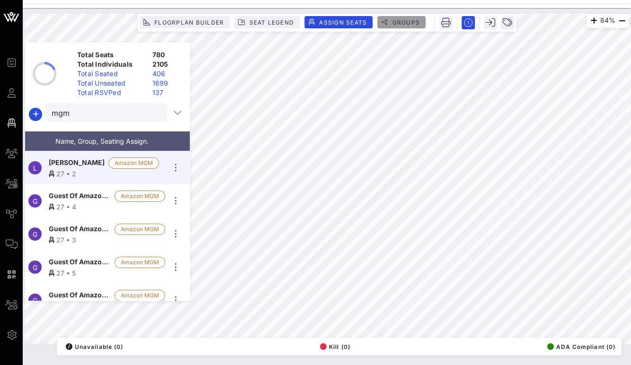
click at [391, 24] on span "Groups" at bounding box center [401, 22] width 37 height 7
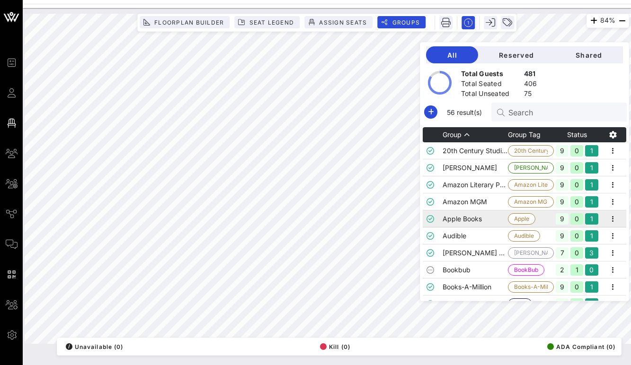
click at [490, 218] on td "Apple Books" at bounding box center [475, 218] width 66 height 17
click at [489, 234] on td "Audible" at bounding box center [475, 236] width 66 height 17
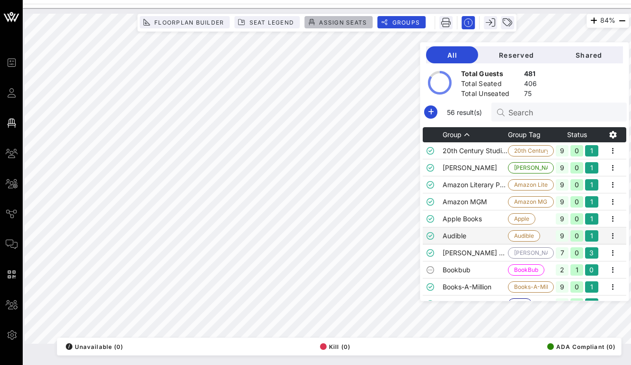
click at [341, 22] on span "Assign Seats" at bounding box center [342, 22] width 48 height 7
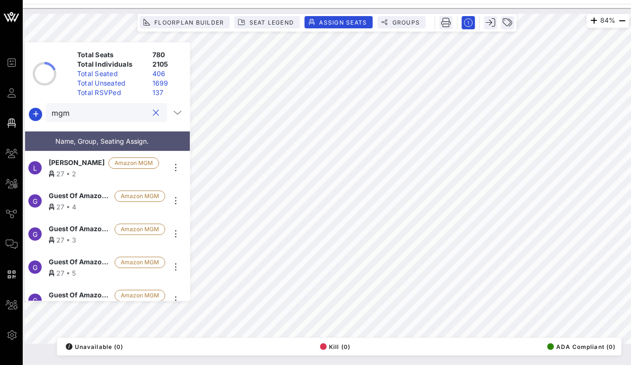
drag, startPoint x: 103, startPoint y: 114, endPoint x: 42, endPoint y: 105, distance: 62.1
click at [42, 105] on div "mgm" at bounding box center [107, 114] width 165 height 23
click at [398, 22] on span "Groups" at bounding box center [405, 22] width 28 height 7
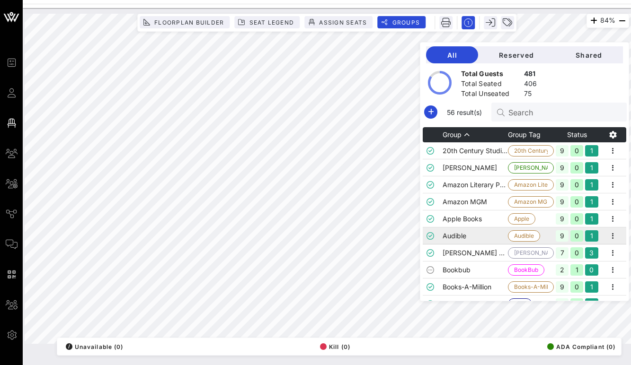
click at [475, 234] on td "Audible" at bounding box center [475, 236] width 66 height 17
click at [345, 22] on span "Assign Seats" at bounding box center [342, 22] width 48 height 7
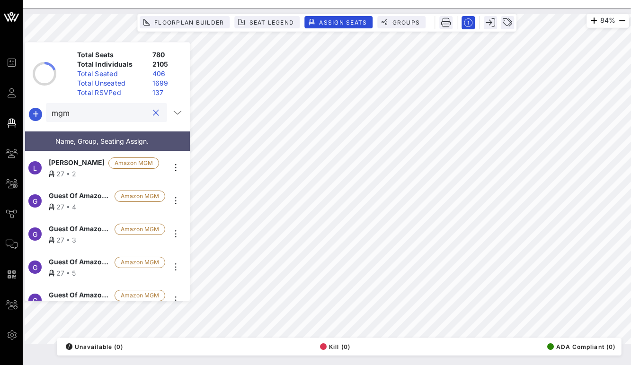
drag, startPoint x: 100, startPoint y: 114, endPoint x: 41, endPoint y: 110, distance: 59.7
click at [41, 110] on div "mgm" at bounding box center [107, 114] width 165 height 23
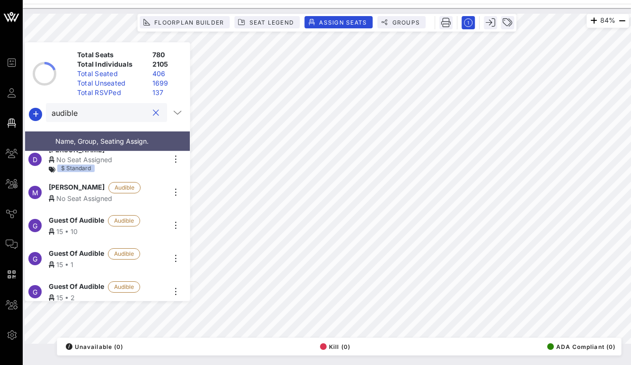
scroll to position [35, 0]
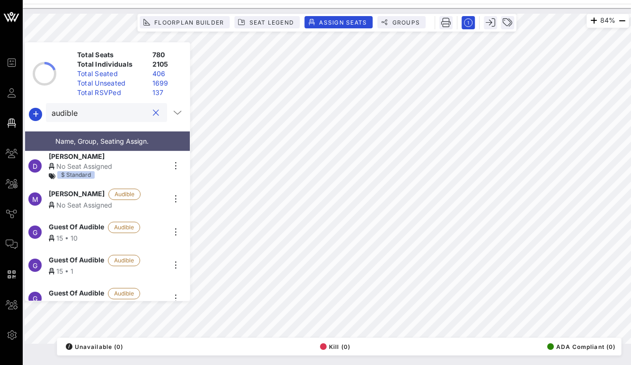
type input "audible"
click at [54, 202] on icon at bounding box center [52, 205] width 6 height 7
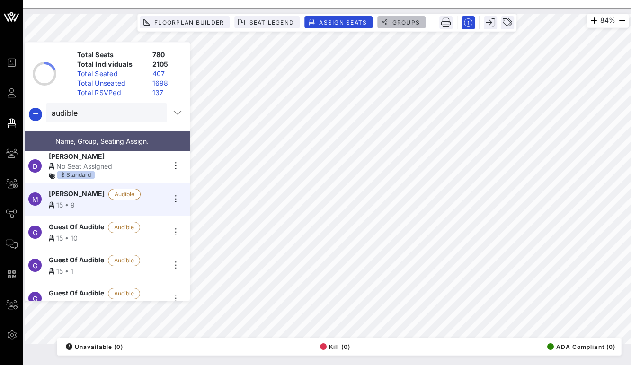
click at [391, 20] on span "Groups" at bounding box center [401, 22] width 37 height 7
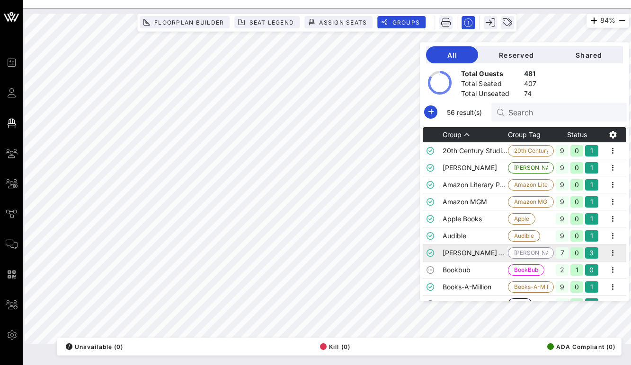
click at [481, 252] on td "[PERSON_NAME] & [PERSON_NAME]" at bounding box center [475, 253] width 66 height 17
click at [344, 19] on span "Assign Seats" at bounding box center [342, 22] width 48 height 7
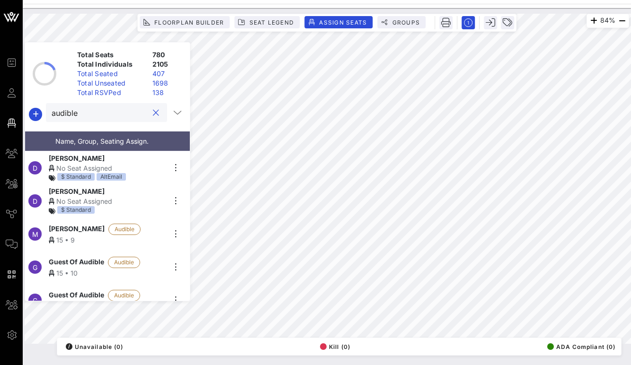
drag, startPoint x: 106, startPoint y: 112, endPoint x: 22, endPoint y: 107, distance: 83.8
click at [22, 107] on div "Event Builder Guests Floor Plan My Groups All Groups Journeys Comms QR Scanner …" at bounding box center [315, 182] width 631 height 365
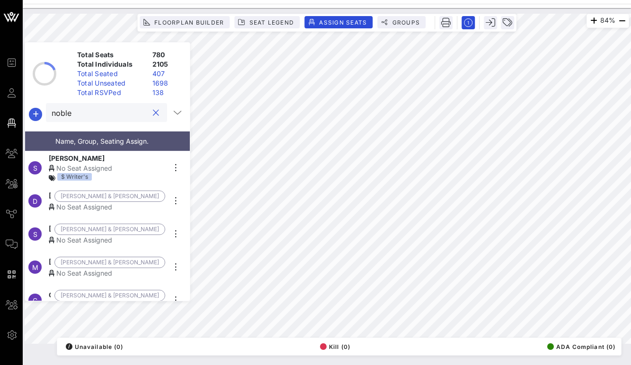
drag, startPoint x: 99, startPoint y: 114, endPoint x: 34, endPoint y: 114, distance: 65.8
click at [34, 114] on div "noble" at bounding box center [107, 114] width 165 height 23
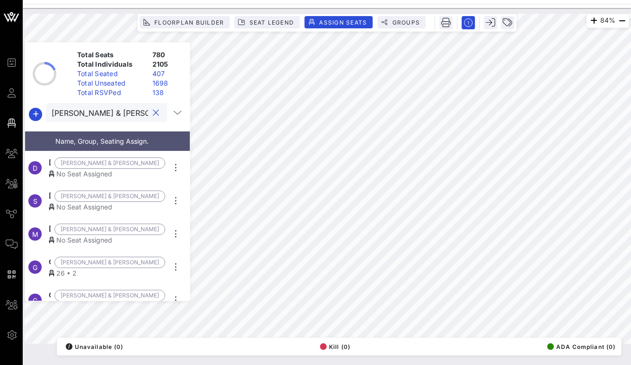
type input "[PERSON_NAME] & [PERSON_NAME]"
click at [51, 164] on span "[PERSON_NAME]" at bounding box center [50, 163] width 2 height 11
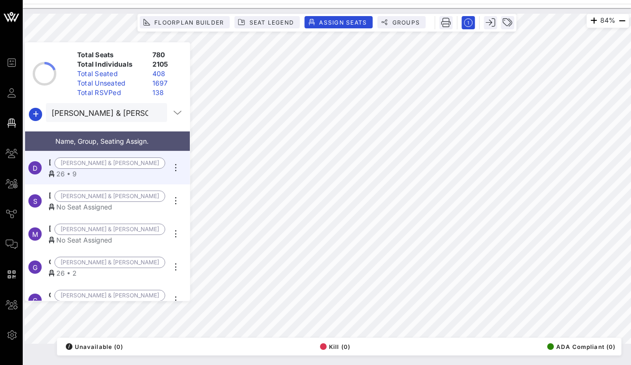
click at [51, 197] on span "[PERSON_NAME]" at bounding box center [50, 196] width 2 height 11
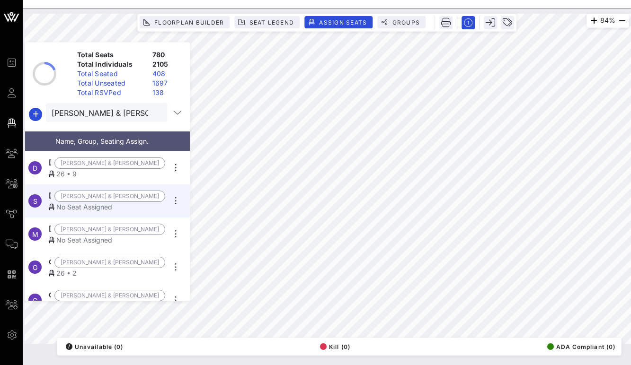
click at [73, 238] on div "No Seat Assigned" at bounding box center [107, 240] width 116 height 10
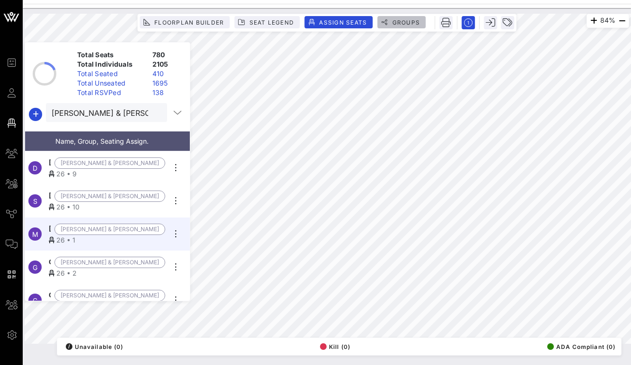
click at [400, 21] on span "Groups" at bounding box center [405, 22] width 28 height 7
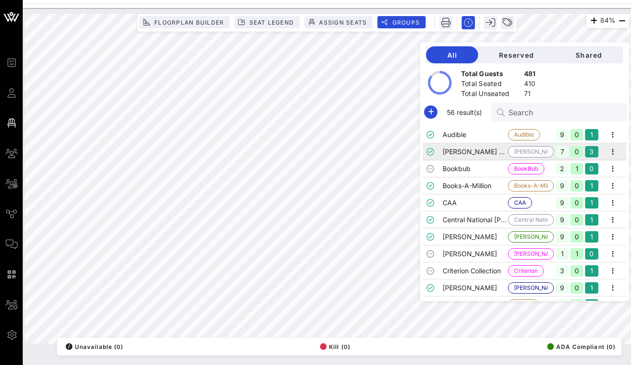
scroll to position [110, 0]
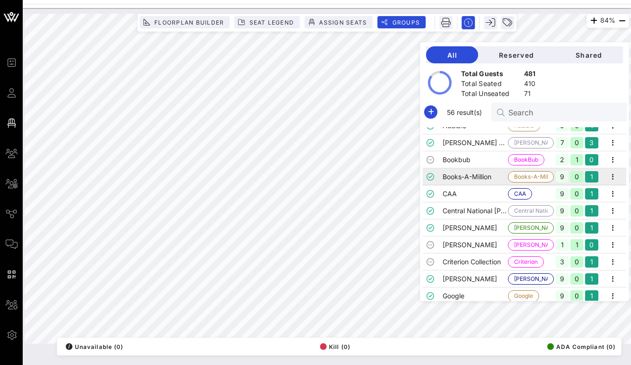
click at [492, 176] on td "Books-A-Million" at bounding box center [475, 176] width 66 height 17
click at [330, 23] on span "Assign Seats" at bounding box center [342, 22] width 48 height 7
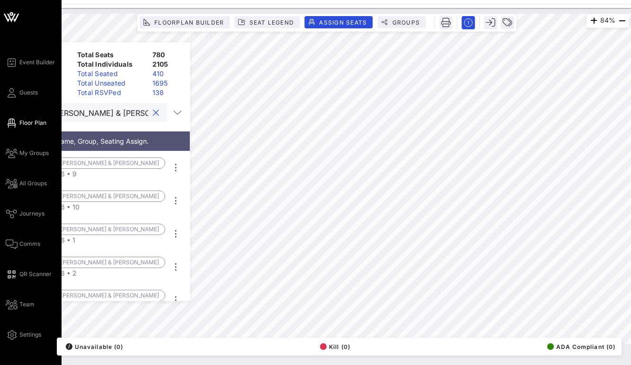
drag, startPoint x: 124, startPoint y: 110, endPoint x: 22, endPoint y: 108, distance: 102.2
click at [22, 108] on div "Event Builder Guests Floor Plan My Groups All Groups Journeys Comms QR Scanner …" at bounding box center [315, 182] width 631 height 365
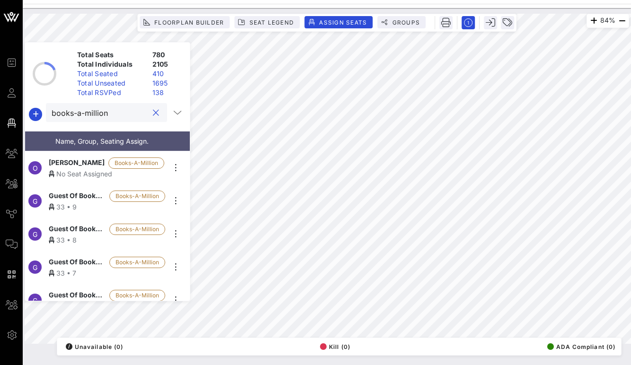
type input "books-a-million"
click at [70, 169] on div "No Seat Assigned" at bounding box center [107, 174] width 116 height 10
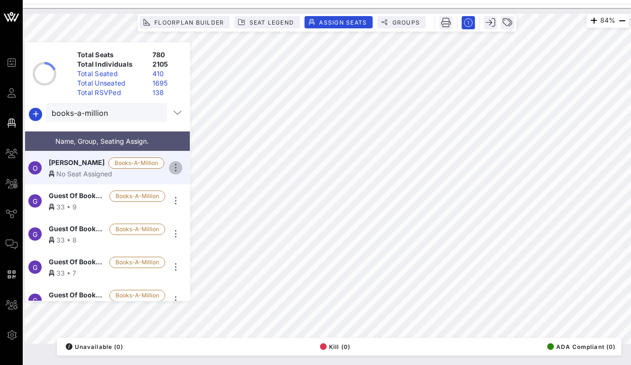
click at [176, 163] on icon "button" at bounding box center [175, 167] width 11 height 11
click at [195, 179] on div "Details" at bounding box center [201, 180] width 47 height 8
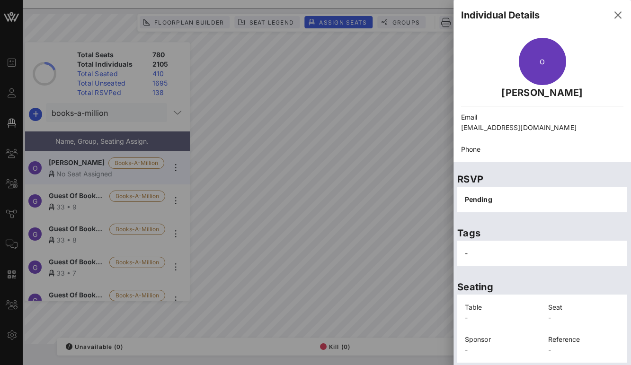
scroll to position [28, 0]
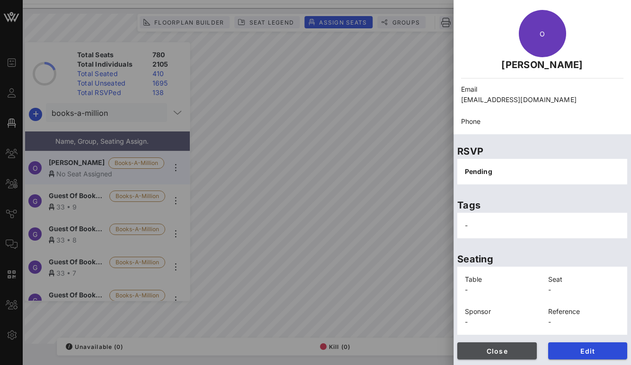
click at [490, 351] on span "Close" at bounding box center [497, 351] width 64 height 8
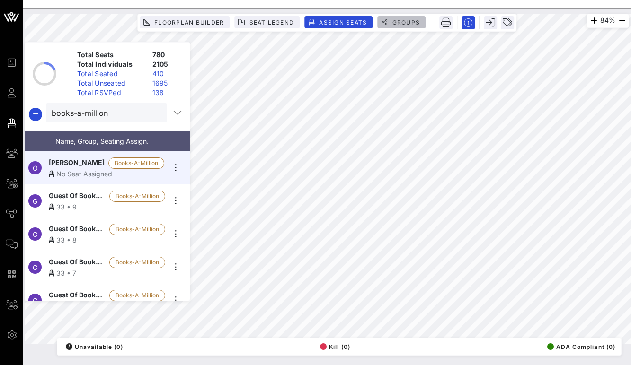
click at [391, 24] on span "Groups" at bounding box center [401, 22] width 37 height 7
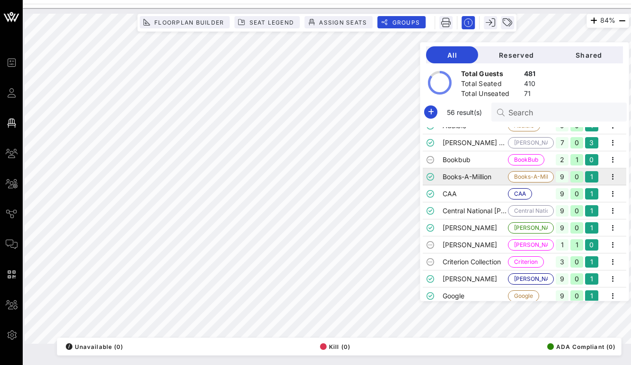
click at [499, 177] on td "Books-A-Million" at bounding box center [475, 176] width 66 height 17
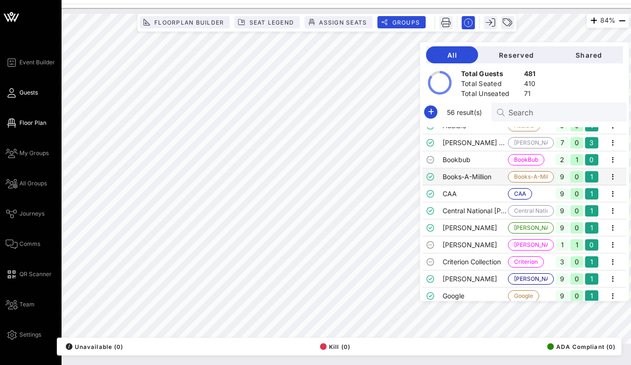
click at [20, 93] on span "Guests" at bounding box center [28, 92] width 18 height 9
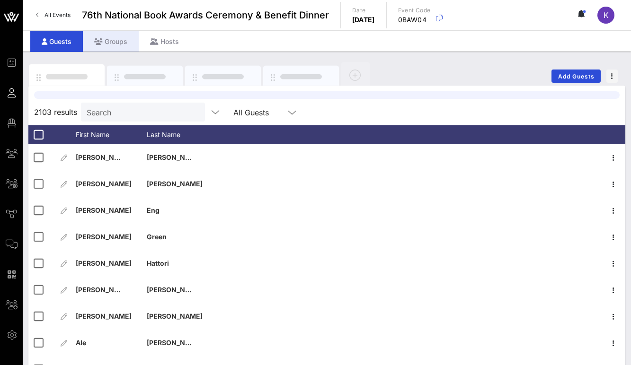
click at [114, 40] on div "Groups" at bounding box center [111, 41] width 56 height 21
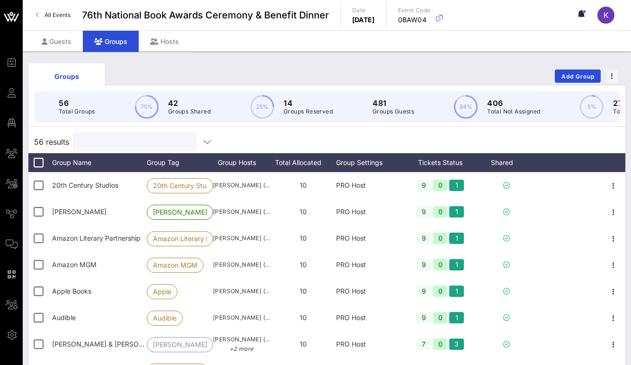
click at [105, 141] on input "text" at bounding box center [134, 142] width 111 height 12
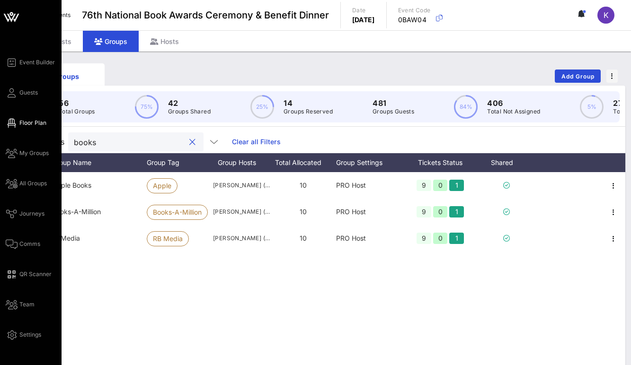
type input "books"
click at [20, 123] on span "Floor Plan" at bounding box center [32, 123] width 27 height 9
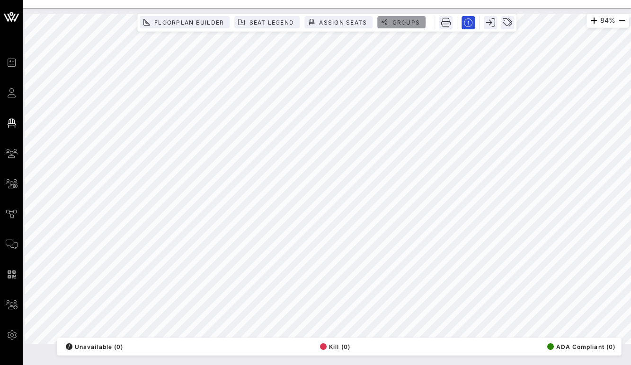
click at [404, 17] on button "Groups" at bounding box center [401, 22] width 48 height 12
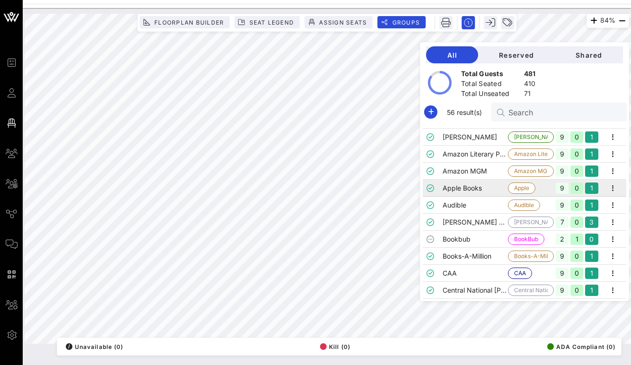
scroll to position [35, 0]
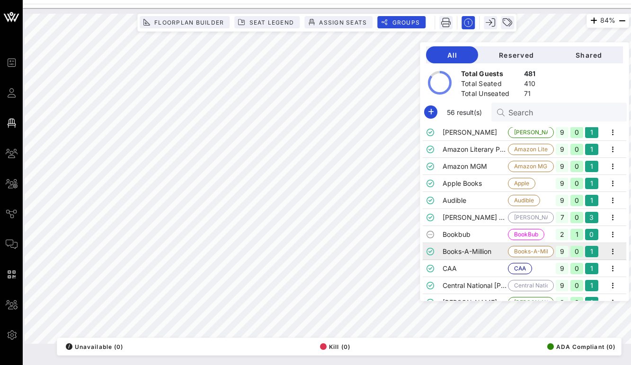
click at [487, 250] on td "Books-A-Million" at bounding box center [475, 251] width 66 height 17
click at [339, 23] on span "Assign Seats" at bounding box center [342, 22] width 48 height 7
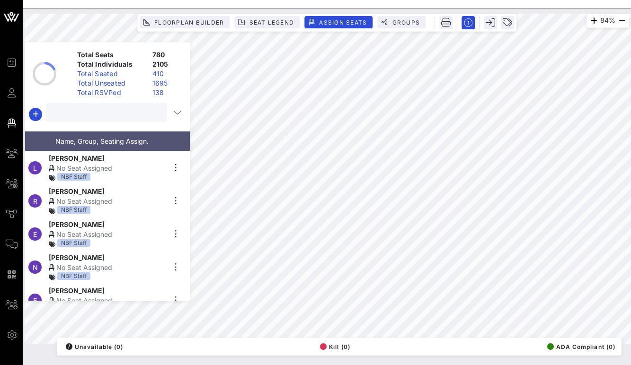
click at [137, 110] on input "text" at bounding box center [106, 112] width 108 height 12
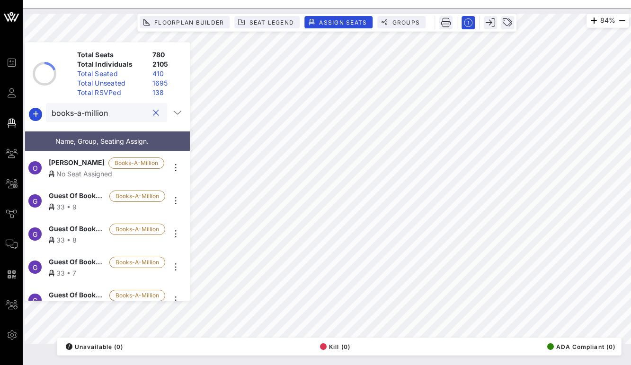
type input "books-a-million"
click at [74, 163] on span "[PERSON_NAME]" at bounding box center [77, 163] width 56 height 11
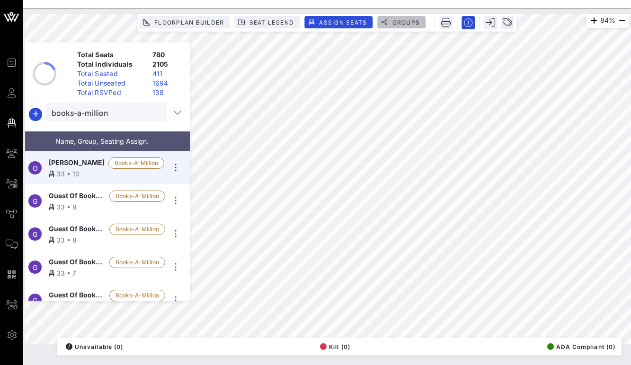
click at [395, 18] on button "Groups" at bounding box center [401, 22] width 48 height 12
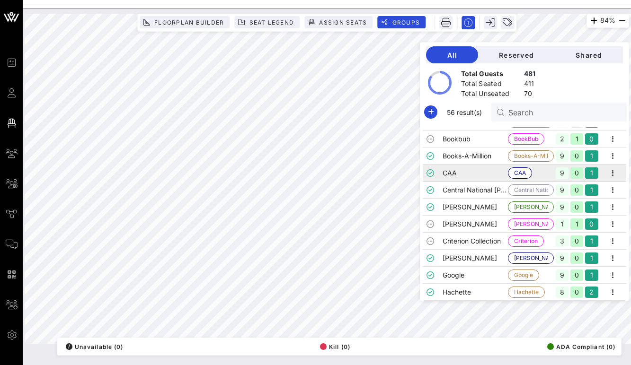
scroll to position [133, 0]
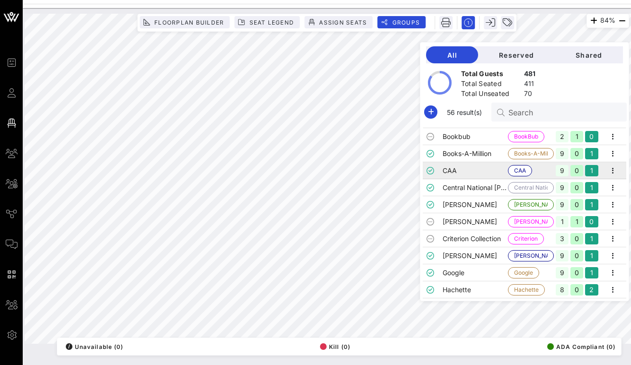
click at [474, 168] on td "CAA" at bounding box center [475, 170] width 66 height 17
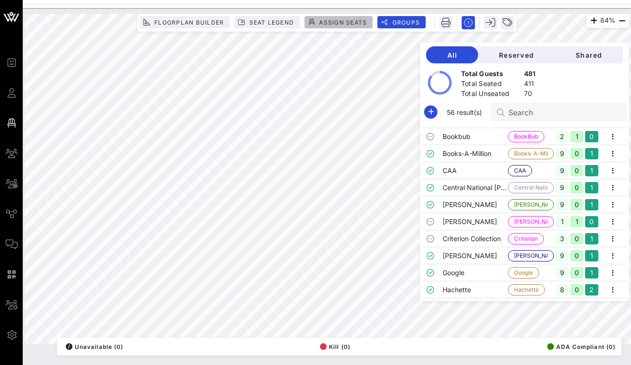
click at [334, 21] on span "Assign Seats" at bounding box center [342, 22] width 48 height 7
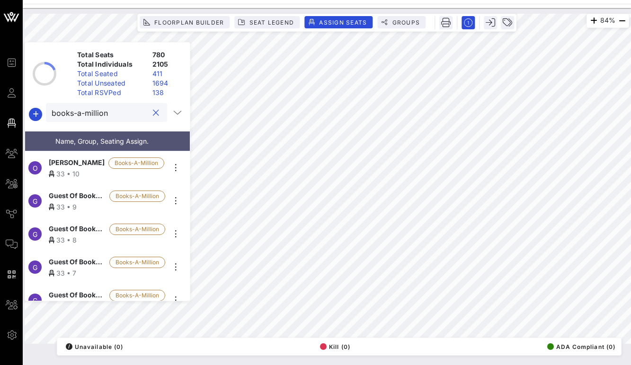
drag, startPoint x: 125, startPoint y: 113, endPoint x: 48, endPoint y: 110, distance: 77.1
click at [48, 110] on div "books-a-million" at bounding box center [107, 114] width 165 height 23
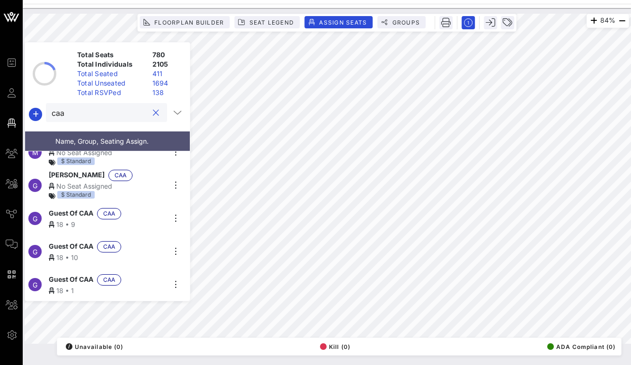
scroll to position [117, 0]
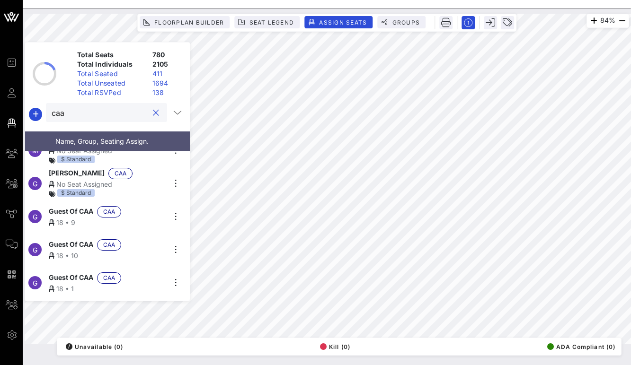
type input "caa"
click at [72, 180] on div "No Seat Assigned" at bounding box center [107, 184] width 116 height 10
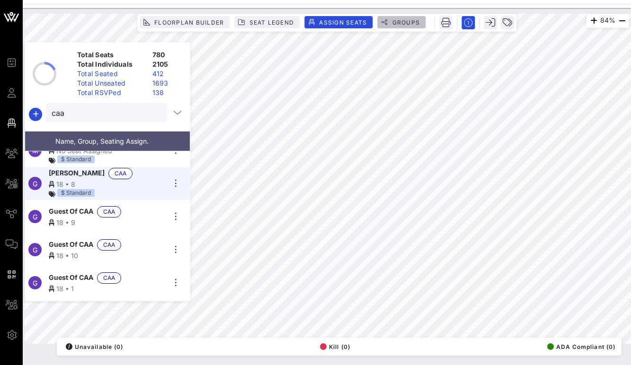
click at [400, 24] on span "Groups" at bounding box center [405, 22] width 28 height 7
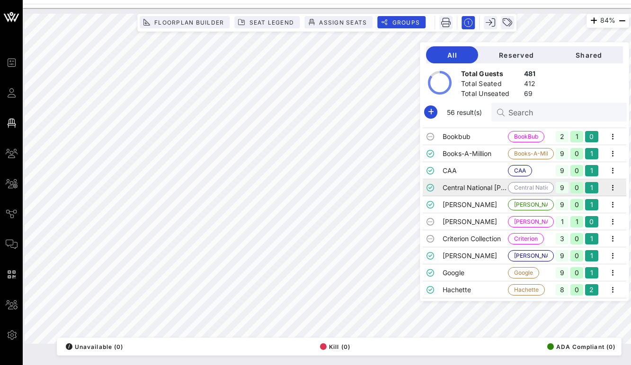
click at [479, 190] on td "Central National [PERSON_NAME]" at bounding box center [475, 187] width 66 height 17
click at [340, 24] on span "Assign Seats" at bounding box center [342, 22] width 48 height 7
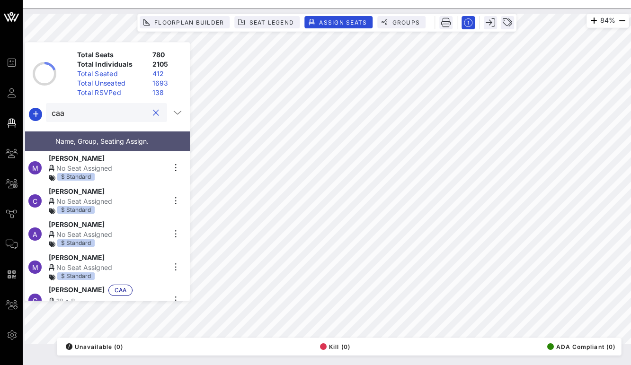
drag, startPoint x: 92, startPoint y: 111, endPoint x: 23, endPoint y: 107, distance: 69.2
click at [23, 107] on div "84% Floorplan Builder Seat Legend Assign Seats Groups Exit Total Seats 780 Tota…" at bounding box center [326, 179] width 615 height 342
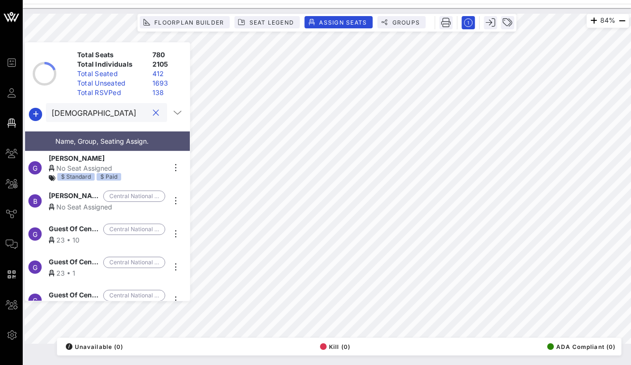
type input "[DEMOGRAPHIC_DATA]"
click at [72, 202] on div "No Seat Assigned" at bounding box center [107, 207] width 116 height 10
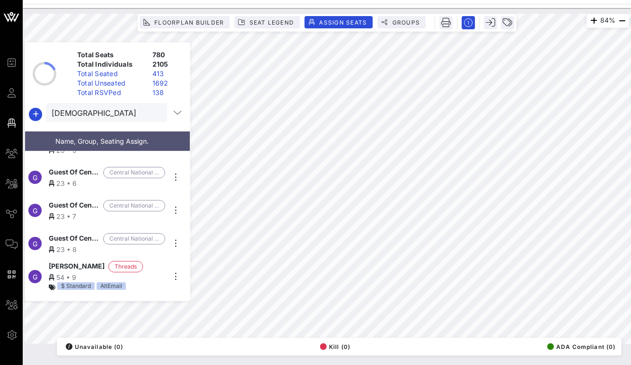
scroll to position [0, 0]
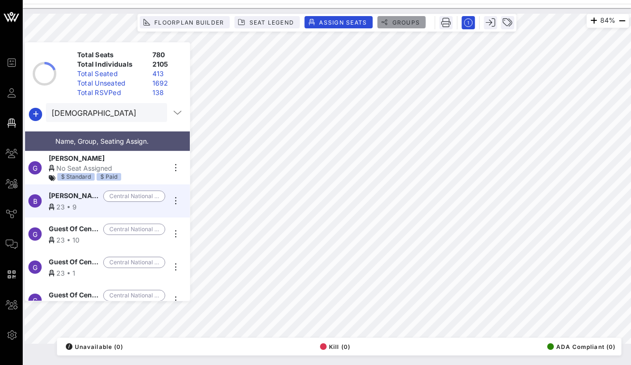
click at [395, 22] on span "Groups" at bounding box center [405, 22] width 28 height 7
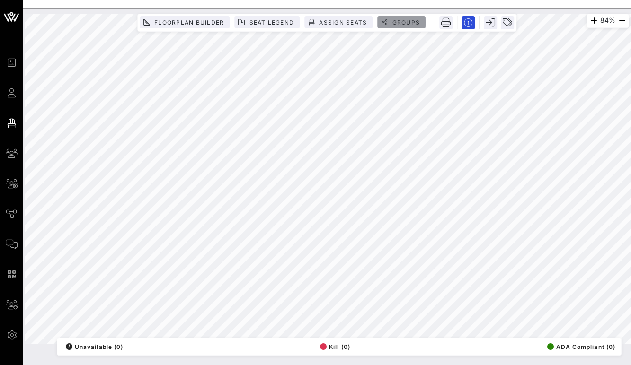
click at [405, 18] on button "Groups" at bounding box center [401, 22] width 48 height 12
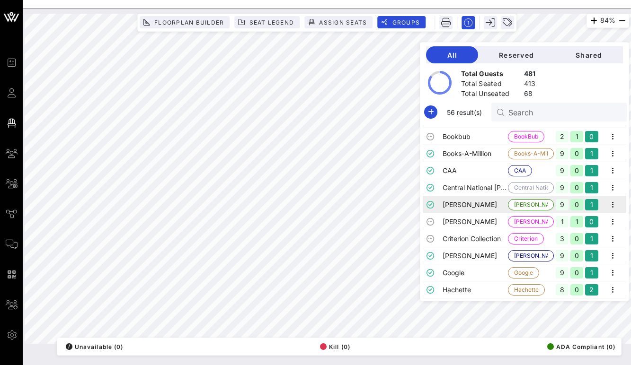
click at [488, 204] on td "[PERSON_NAME]" at bounding box center [475, 204] width 66 height 17
click at [485, 221] on td "[PERSON_NAME]" at bounding box center [475, 221] width 66 height 17
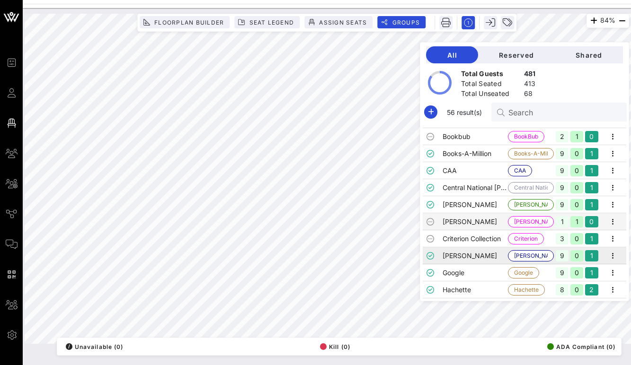
click at [480, 254] on td "[PERSON_NAME]" at bounding box center [475, 255] width 66 height 17
click at [479, 272] on td "Google" at bounding box center [475, 272] width 66 height 17
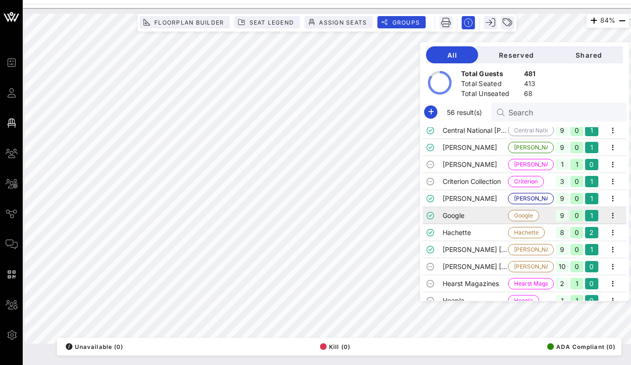
scroll to position [192, 0]
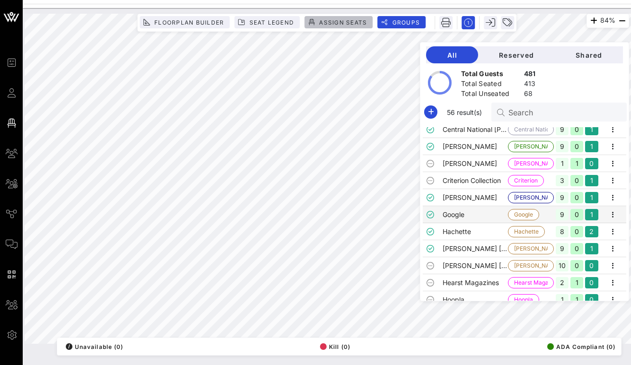
click at [341, 21] on span "Assign Seats" at bounding box center [342, 22] width 48 height 7
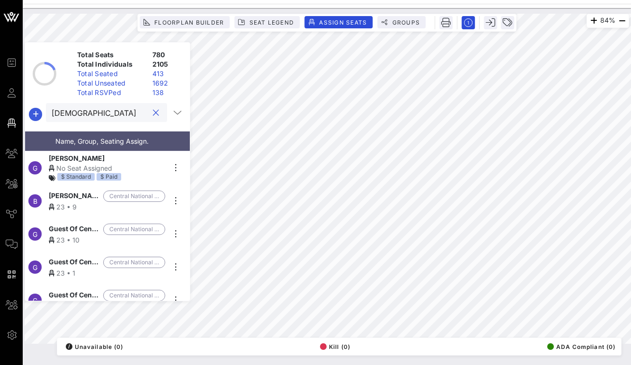
drag, startPoint x: 103, startPoint y: 116, endPoint x: 33, endPoint y: 109, distance: 70.4
click at [33, 109] on div "[DEMOGRAPHIC_DATA]" at bounding box center [107, 114] width 165 height 23
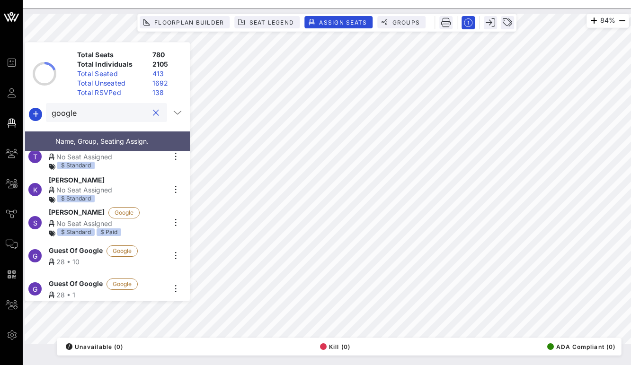
scroll to position [36, 0]
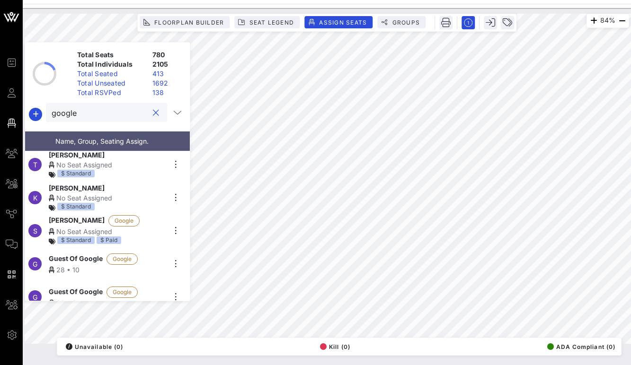
type input "google"
click at [37, 227] on span "S" at bounding box center [35, 231] width 4 height 8
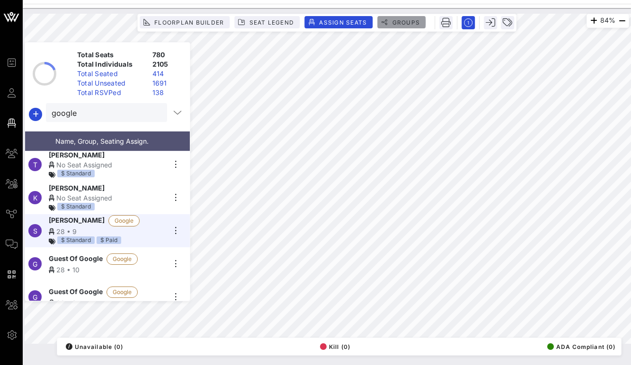
click at [400, 26] on span "Groups" at bounding box center [405, 22] width 28 height 7
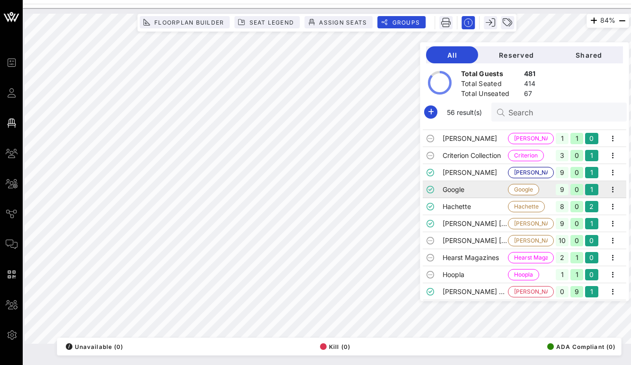
scroll to position [220, 0]
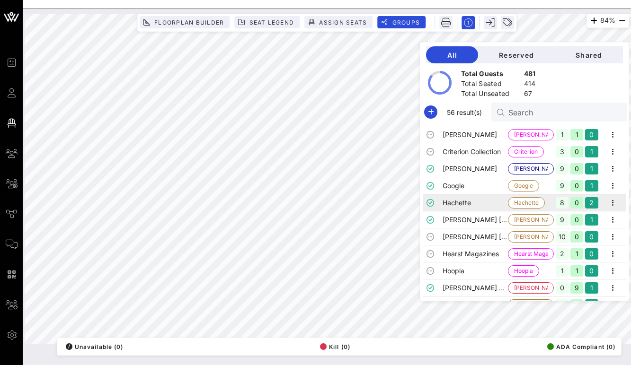
click at [478, 202] on td "Hachette" at bounding box center [475, 202] width 66 height 17
click at [334, 24] on span "Assign Seats" at bounding box center [342, 22] width 48 height 7
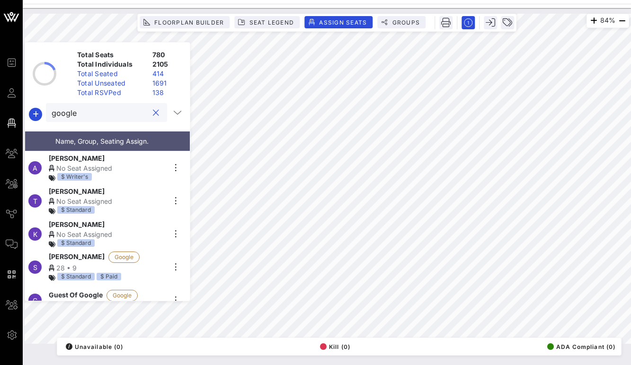
drag, startPoint x: 99, startPoint y: 112, endPoint x: 27, endPoint y: 112, distance: 71.9
click at [27, 112] on div "google" at bounding box center [107, 114] width 165 height 23
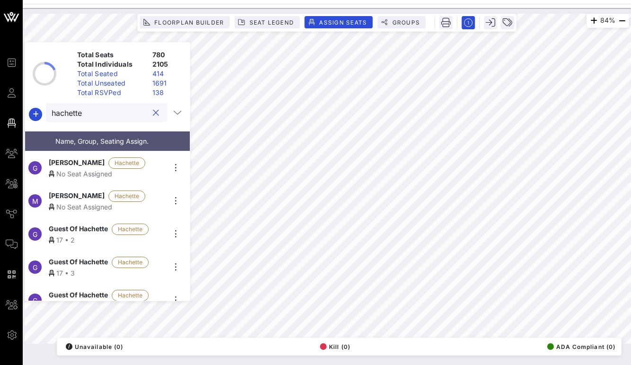
type input "hachette"
click at [79, 169] on div "No Seat Assigned" at bounding box center [107, 174] width 116 height 10
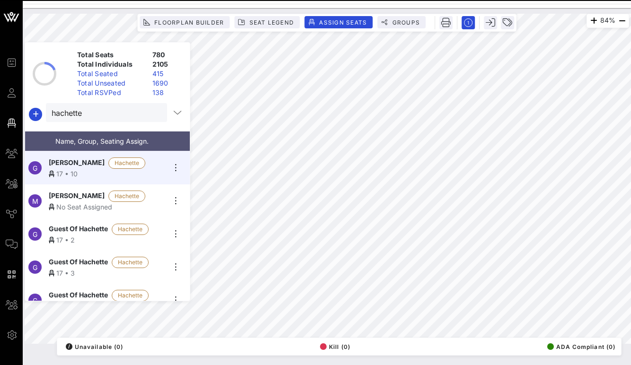
click at [75, 202] on div "No Seat Assigned" at bounding box center [107, 207] width 116 height 10
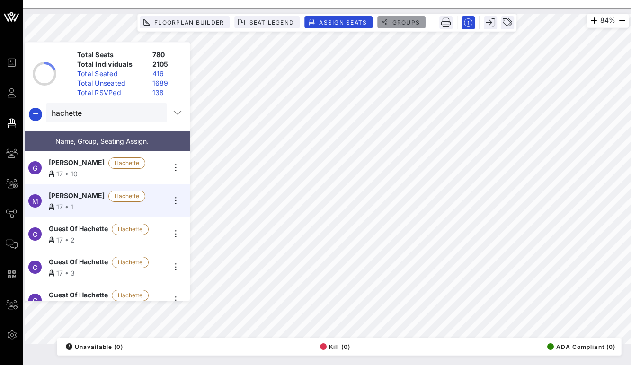
click at [400, 23] on span "Groups" at bounding box center [405, 22] width 28 height 7
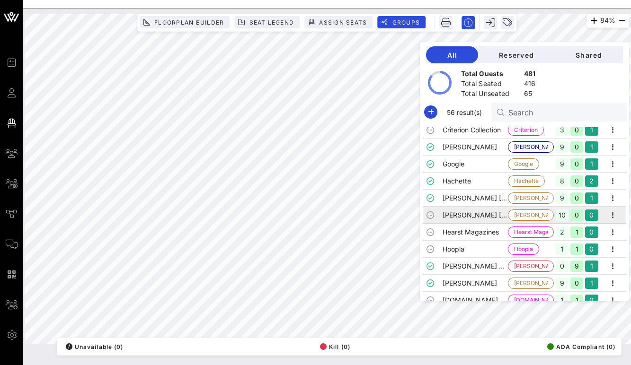
scroll to position [243, 0]
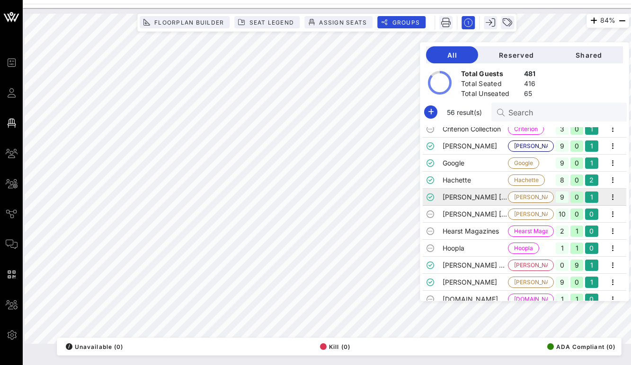
click at [489, 198] on td "[PERSON_NAME] [PERSON_NAME] 1" at bounding box center [475, 197] width 66 height 17
click at [486, 214] on td "[PERSON_NAME] [PERSON_NAME] 2" at bounding box center [475, 214] width 66 height 17
click at [482, 196] on td "[PERSON_NAME] [PERSON_NAME] 1" at bounding box center [475, 197] width 66 height 17
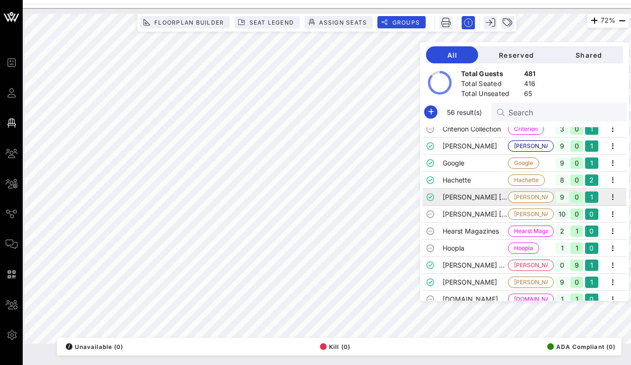
click at [482, 196] on td "[PERSON_NAME] [PERSON_NAME] 1" at bounding box center [475, 197] width 66 height 17
click at [344, 17] on button "Assign Seats" at bounding box center [338, 22] width 68 height 12
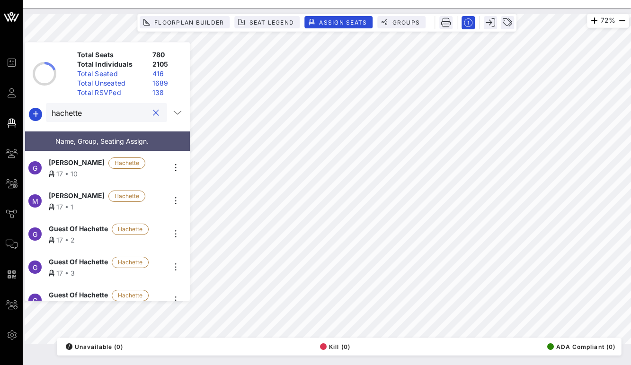
drag, startPoint x: 97, startPoint y: 112, endPoint x: 0, endPoint y: 101, distance: 98.0
click at [0, 101] on html "Event Builder Guests Floor Plan My Groups All Groups Journeys Comms QR Scanner …" at bounding box center [315, 182] width 631 height 365
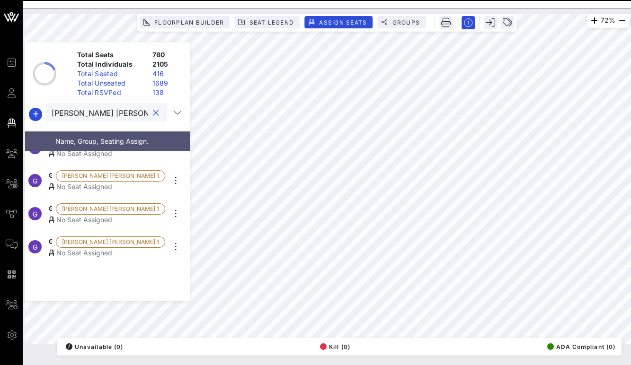
scroll to position [0, 0]
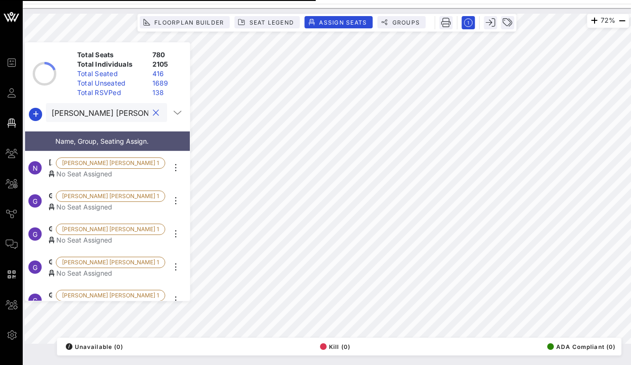
type input "[PERSON_NAME] [PERSON_NAME]"
click at [398, 19] on span "Groups" at bounding box center [405, 22] width 28 height 7
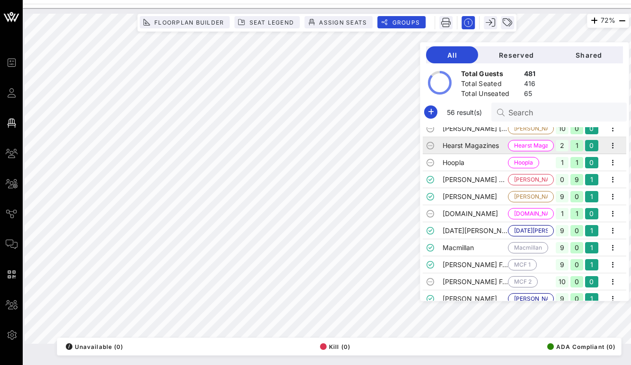
scroll to position [338, 0]
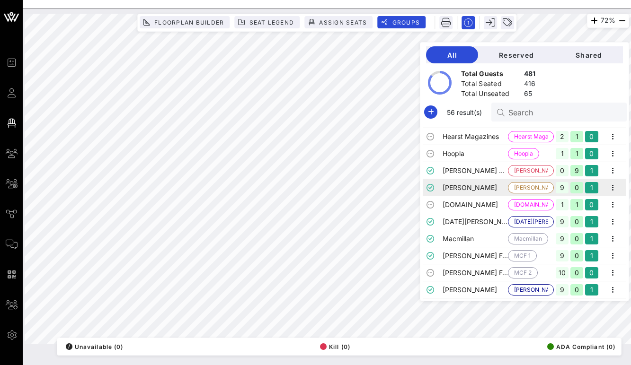
click at [482, 188] on td "[PERSON_NAME]" at bounding box center [475, 187] width 66 height 17
click at [333, 25] on span "Assign Seats" at bounding box center [342, 22] width 48 height 7
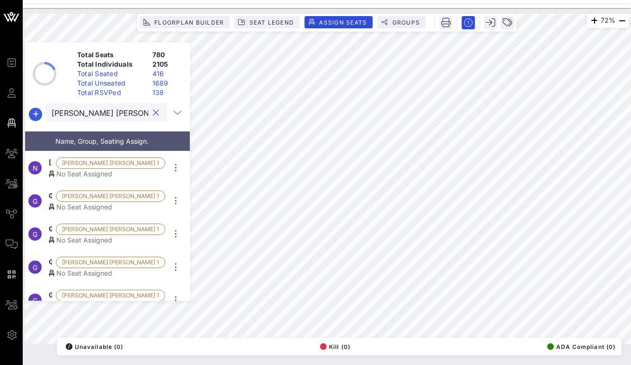
drag, startPoint x: 124, startPoint y: 112, endPoint x: 38, endPoint y: 111, distance: 86.1
click at [38, 111] on div "[PERSON_NAME] [PERSON_NAME]" at bounding box center [107, 114] width 165 height 23
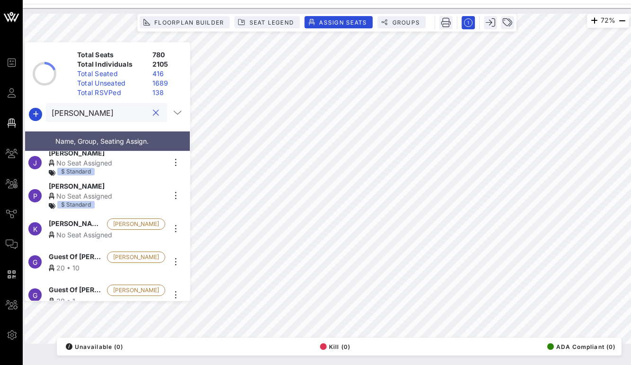
scroll to position [72, 0]
type input "[PERSON_NAME]"
click at [69, 229] on div "No Seat Assigned" at bounding box center [107, 234] width 116 height 10
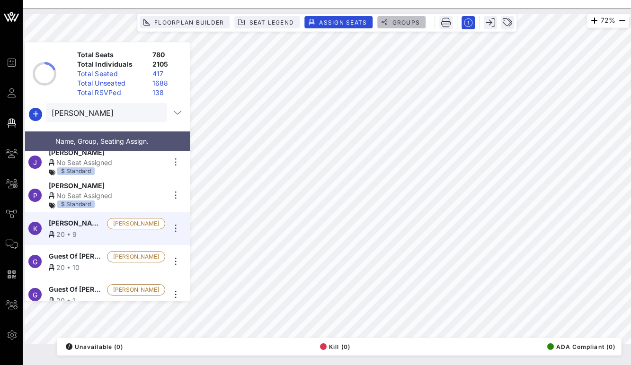
click at [401, 25] on span "Groups" at bounding box center [405, 22] width 28 height 7
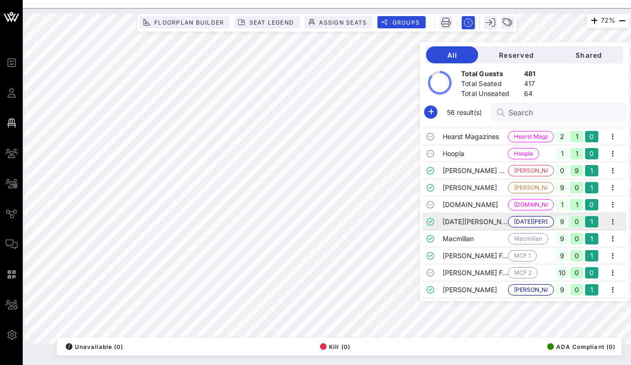
click at [485, 221] on td "[DATE][PERSON_NAME]" at bounding box center [475, 221] width 66 height 17
click at [482, 240] on td "Macmillan" at bounding box center [475, 238] width 66 height 17
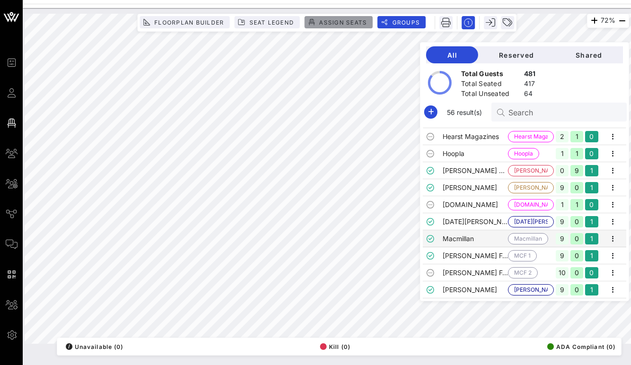
click at [345, 20] on span "Assign Seats" at bounding box center [342, 22] width 48 height 7
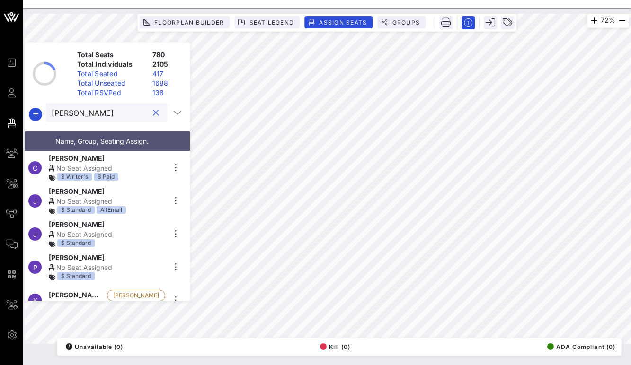
drag, startPoint x: 109, startPoint y: 112, endPoint x: 26, endPoint y: 109, distance: 82.8
click at [26, 109] on div "[PERSON_NAME]" at bounding box center [107, 114] width 165 height 23
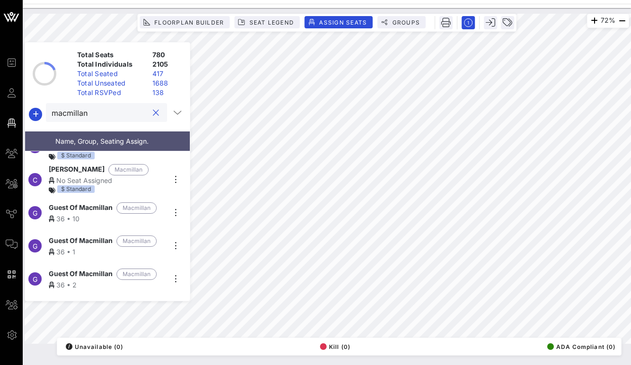
scroll to position [56, 0]
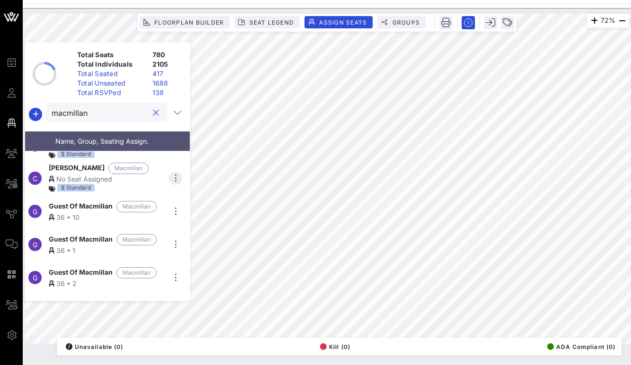
type input "macmillan"
click at [176, 173] on icon "button" at bounding box center [175, 178] width 11 height 11
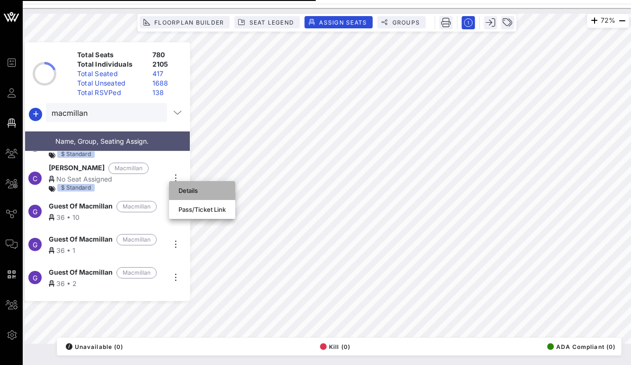
click at [190, 187] on div "Details" at bounding box center [201, 191] width 47 height 8
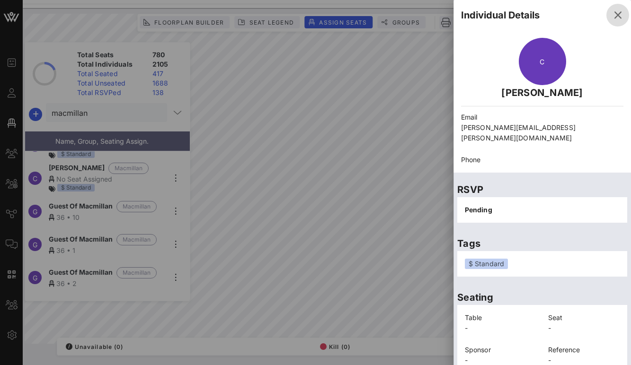
click at [614, 16] on icon "button" at bounding box center [617, 14] width 11 height 11
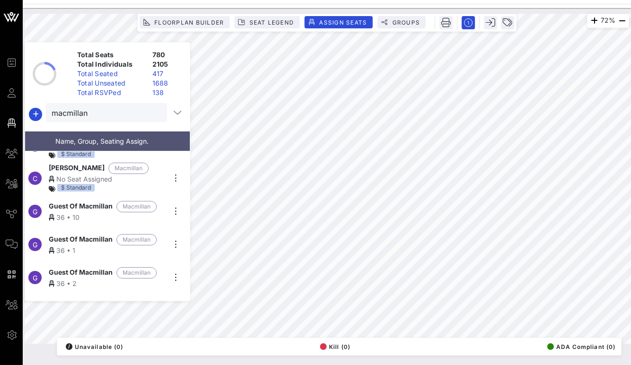
click at [83, 175] on div "No Seat Assigned" at bounding box center [107, 179] width 116 height 10
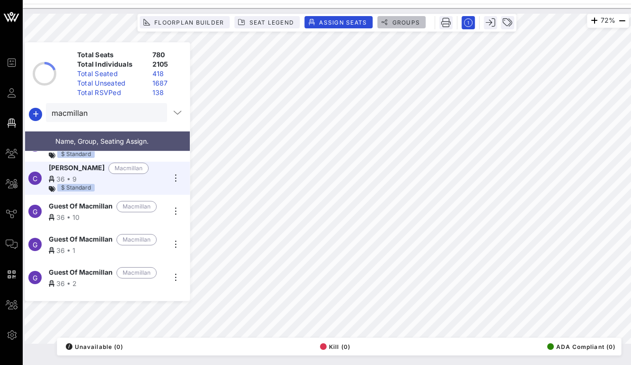
click at [391, 20] on span "Groups" at bounding box center [405, 22] width 28 height 7
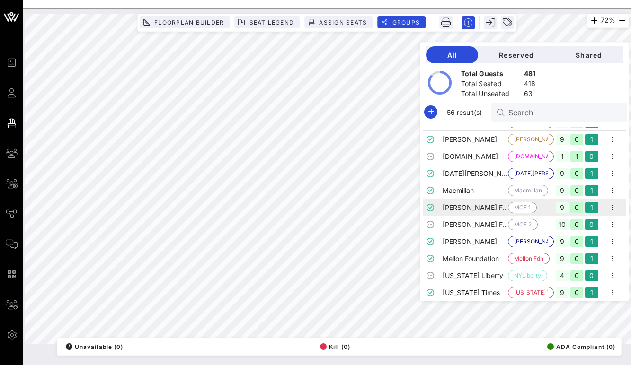
scroll to position [387, 0]
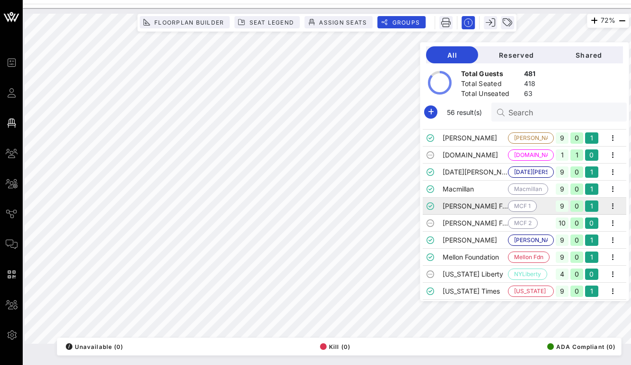
click at [494, 207] on td "[PERSON_NAME] Foundation 1" at bounding box center [475, 206] width 66 height 17
click at [345, 23] on span "Assign Seats" at bounding box center [342, 22] width 48 height 7
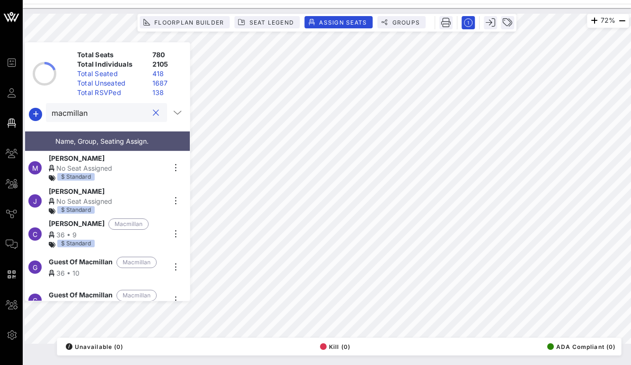
drag, startPoint x: 121, startPoint y: 107, endPoint x: 26, endPoint y: 105, distance: 95.6
click at [26, 105] on div "macmillan" at bounding box center [107, 114] width 165 height 23
drag, startPoint x: 75, startPoint y: 114, endPoint x: 0, endPoint y: 113, distance: 75.7
click at [0, 113] on html "Event Builder Guests Floor Plan My Groups All Groups Journeys Comms QR Scanner …" at bounding box center [315, 182] width 631 height 365
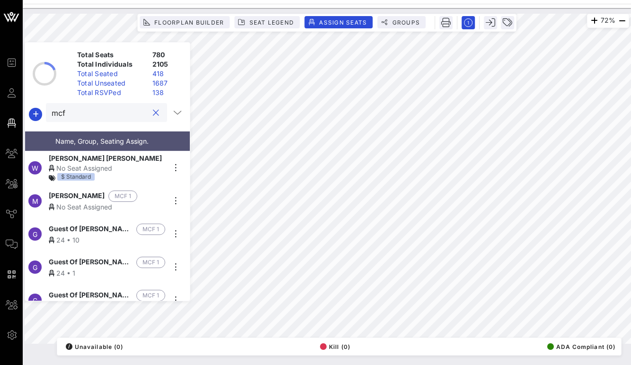
type input "mcf"
click at [76, 202] on div "No Seat Assigned" at bounding box center [107, 207] width 116 height 10
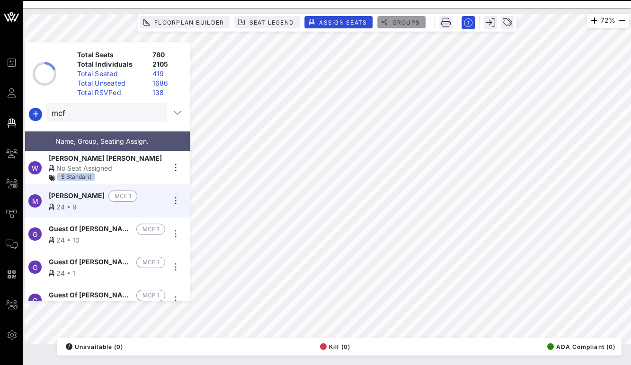
click at [408, 19] on span "Groups" at bounding box center [405, 22] width 28 height 7
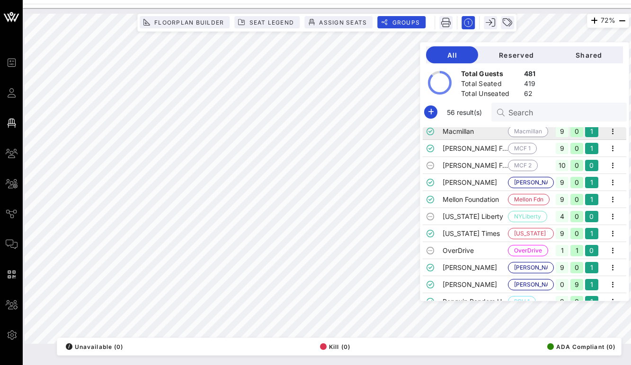
scroll to position [454, 0]
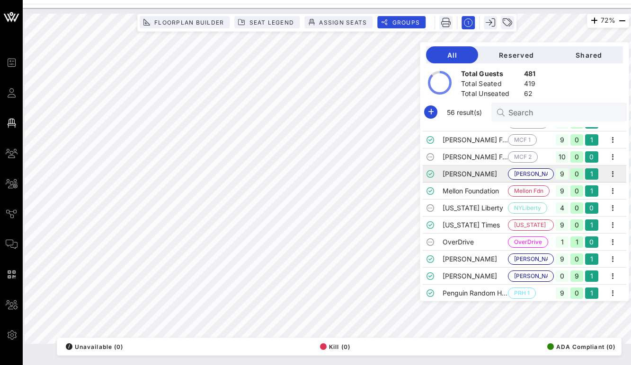
click at [492, 174] on td "[PERSON_NAME]" at bounding box center [475, 174] width 66 height 17
click at [482, 190] on td "Mellon Foundation" at bounding box center [475, 191] width 66 height 17
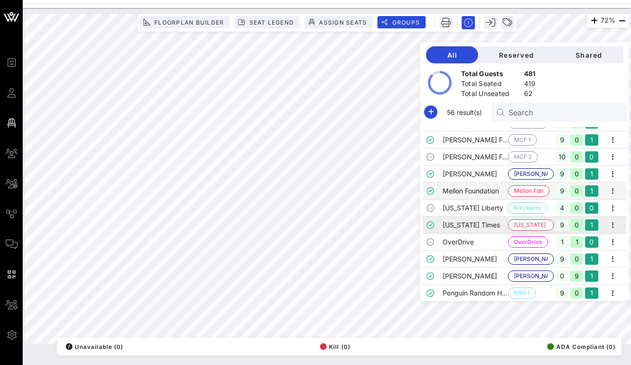
click at [477, 225] on td "[US_STATE] Times" at bounding box center [475, 225] width 66 height 17
click at [479, 261] on td "[PERSON_NAME]" at bounding box center [475, 259] width 66 height 17
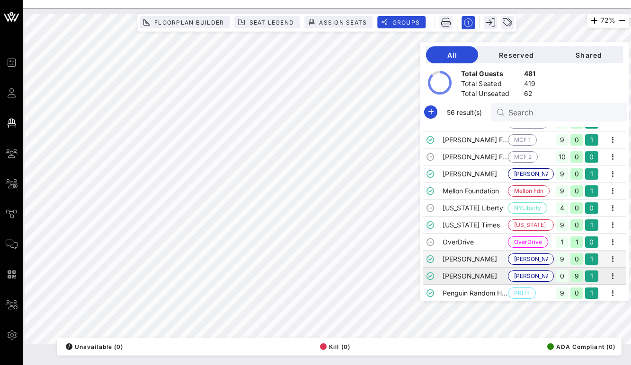
click at [479, 278] on td "[PERSON_NAME]" at bounding box center [475, 276] width 66 height 17
click at [479, 292] on td "Penguin Random House 1" at bounding box center [475, 293] width 66 height 17
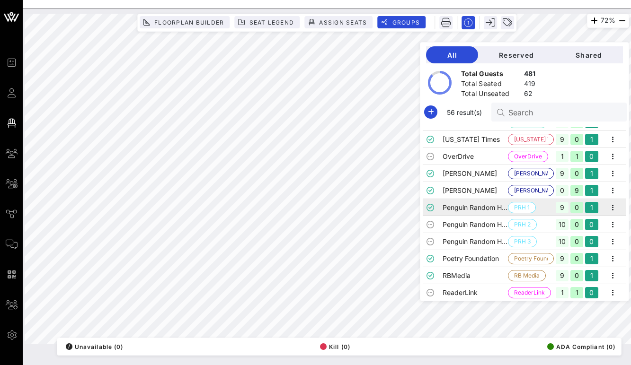
scroll to position [548, 0]
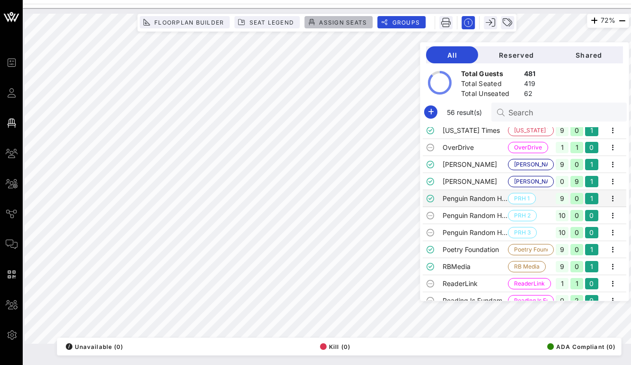
click at [339, 24] on span "Assign Seats" at bounding box center [342, 22] width 48 height 7
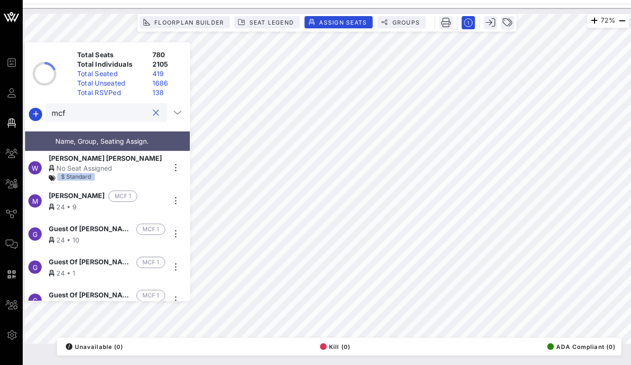
drag, startPoint x: 43, startPoint y: 106, endPoint x: 29, endPoint y: 103, distance: 13.7
click at [29, 103] on div "mcf" at bounding box center [107, 114] width 165 height 23
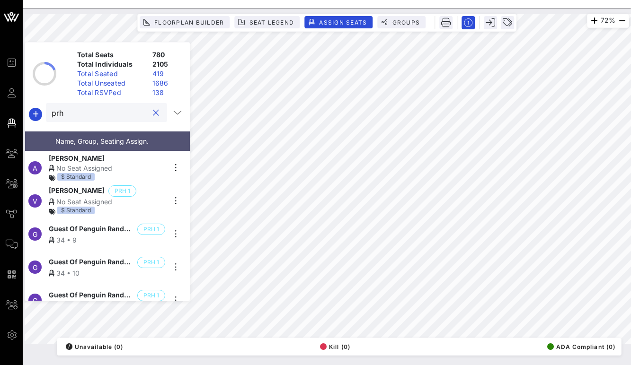
scroll to position [9, 0]
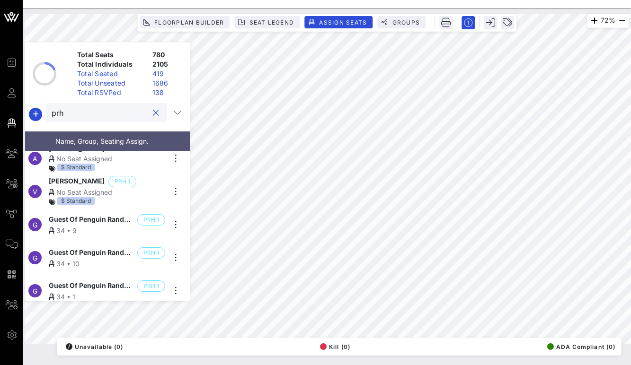
type input "prh"
click at [81, 187] on div "No Seat Assigned" at bounding box center [107, 192] width 116 height 10
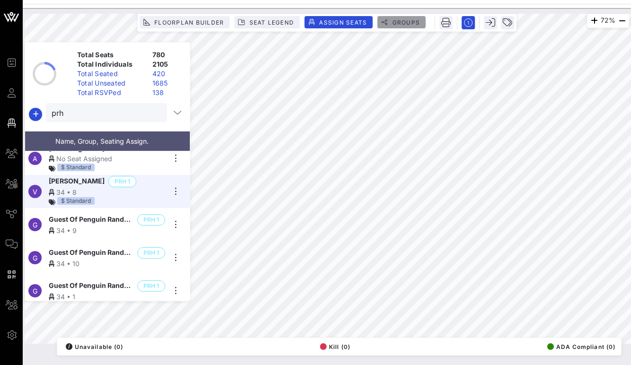
click at [401, 24] on span "Groups" at bounding box center [405, 22] width 28 height 7
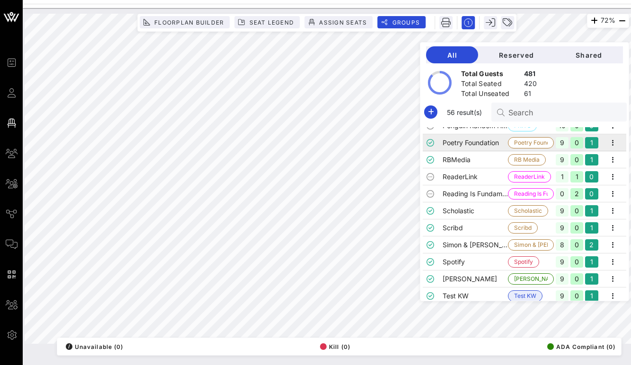
scroll to position [658, 0]
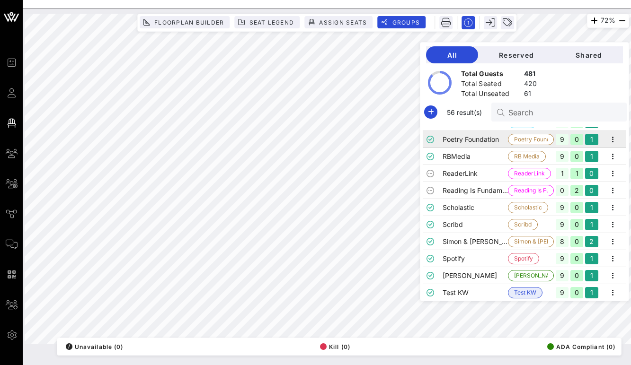
click at [485, 143] on td "Poetry Foundation" at bounding box center [475, 139] width 66 height 17
click at [346, 26] on button "Assign Seats" at bounding box center [338, 22] width 68 height 12
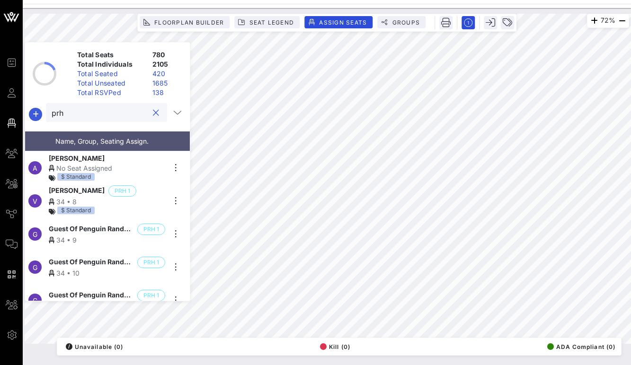
drag, startPoint x: 123, startPoint y: 110, endPoint x: 36, endPoint y: 111, distance: 86.1
click at [36, 111] on div "prh" at bounding box center [107, 114] width 165 height 23
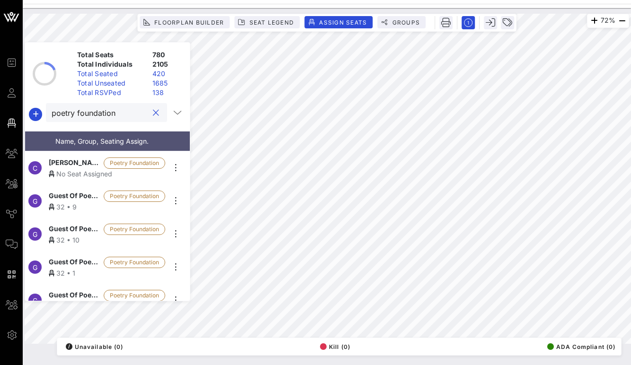
type input "poetry foundation"
click at [73, 159] on span "[PERSON_NAME]" at bounding box center [74, 163] width 51 height 11
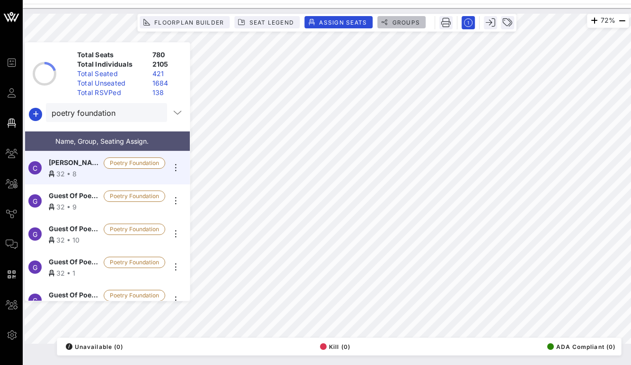
click at [405, 24] on span "Groups" at bounding box center [405, 22] width 28 height 7
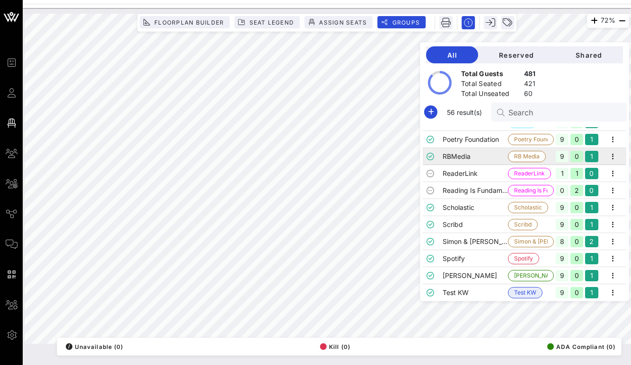
click at [487, 156] on td "RBMedia" at bounding box center [475, 156] width 66 height 17
click at [349, 18] on button "Assign Seats" at bounding box center [338, 22] width 68 height 12
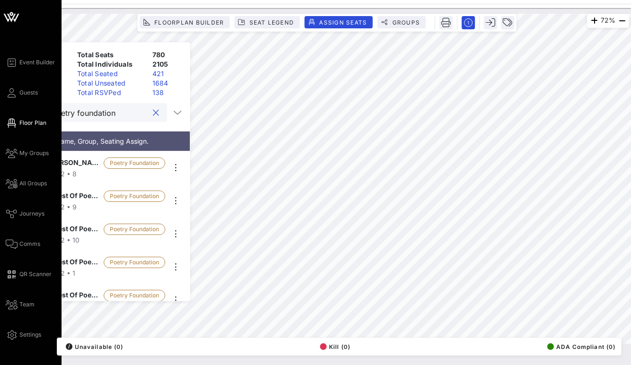
drag, startPoint x: 124, startPoint y: 117, endPoint x: 18, endPoint y: 108, distance: 105.9
click at [18, 108] on div "Event Builder Guests Floor Plan My Groups All Groups Journeys Comms QR Scanner …" at bounding box center [315, 182] width 631 height 365
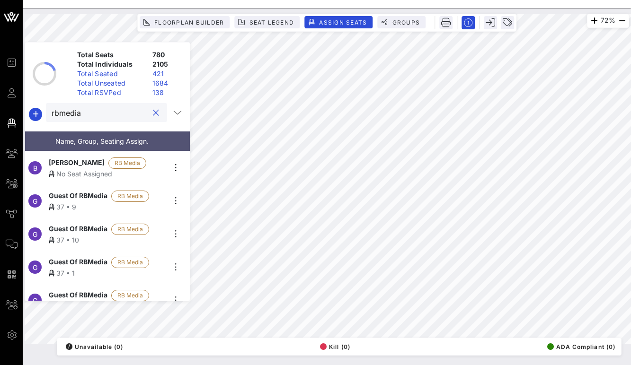
type input "rbmedia"
click at [71, 169] on div "No Seat Assigned" at bounding box center [107, 174] width 116 height 10
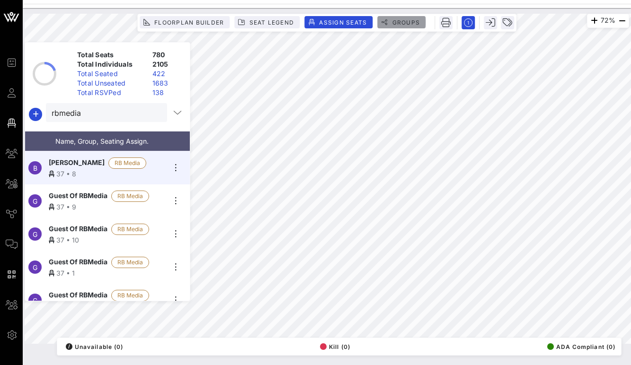
click at [398, 20] on span "Groups" at bounding box center [405, 22] width 28 height 7
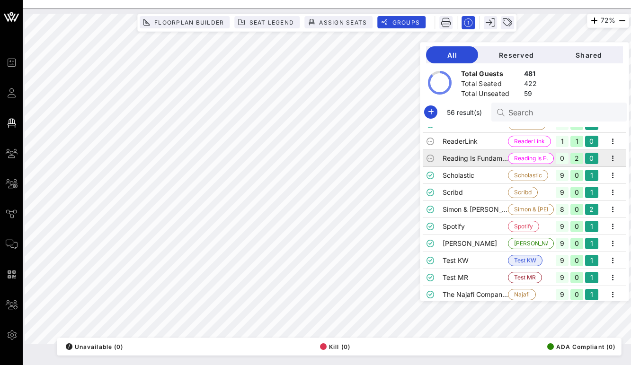
scroll to position [702, 0]
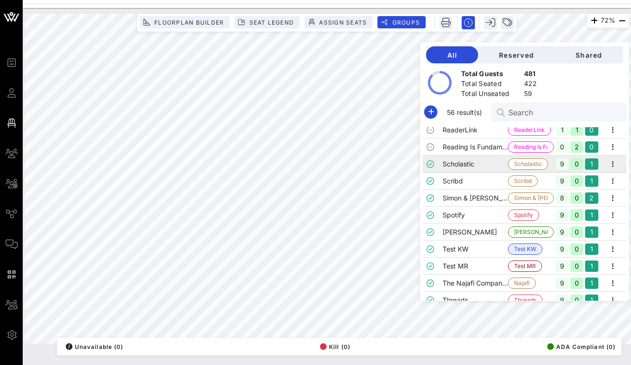
click at [482, 166] on td "Scholastic" at bounding box center [475, 164] width 66 height 17
click at [342, 23] on span "Assign Seats" at bounding box center [342, 22] width 48 height 7
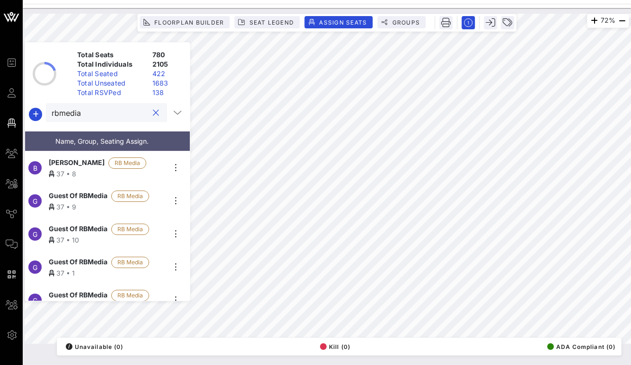
drag, startPoint x: 104, startPoint y: 116, endPoint x: 26, endPoint y: 110, distance: 77.9
click at [26, 110] on div "rbmedia" at bounding box center [107, 114] width 165 height 23
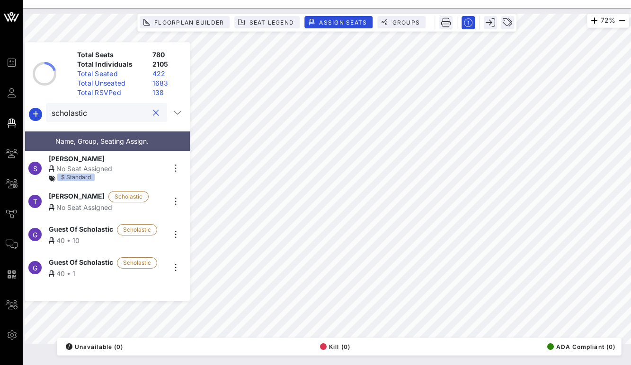
scroll to position [57, 0]
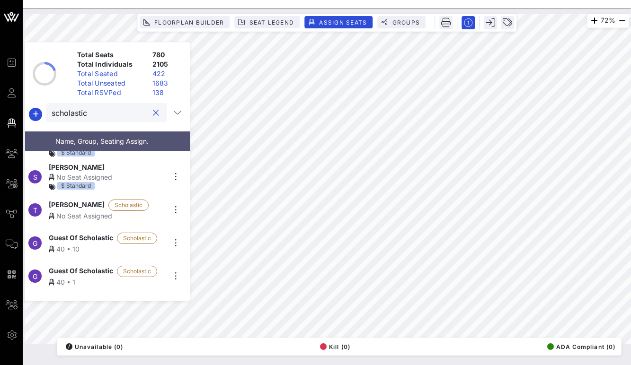
type input "scholastic"
click at [66, 205] on span "[PERSON_NAME]" at bounding box center [77, 205] width 56 height 11
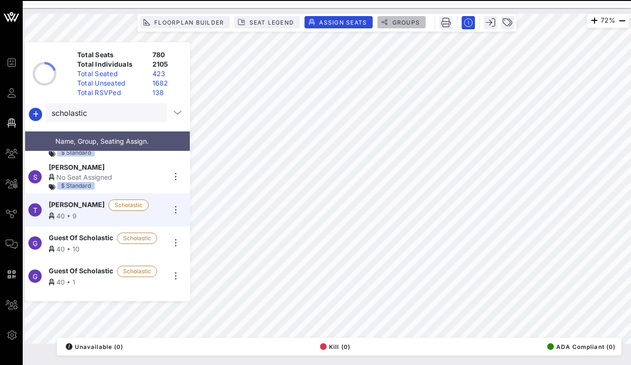
click at [405, 23] on span "Groups" at bounding box center [405, 22] width 28 height 7
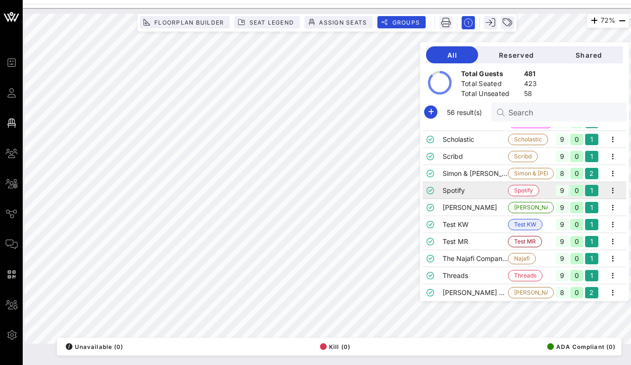
scroll to position [724, 0]
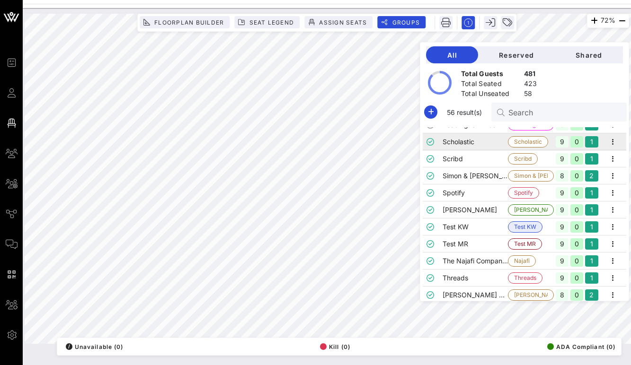
click at [479, 145] on td "Scholastic" at bounding box center [475, 141] width 66 height 17
click at [479, 158] on td "Scribd" at bounding box center [475, 158] width 66 height 17
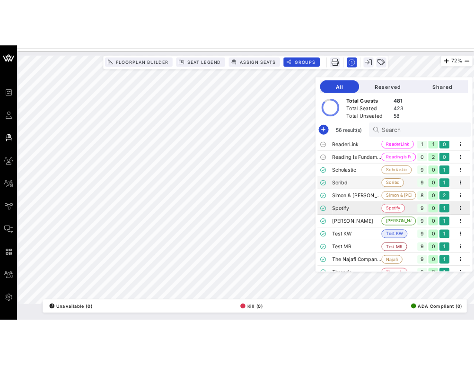
scroll to position [700, 0]
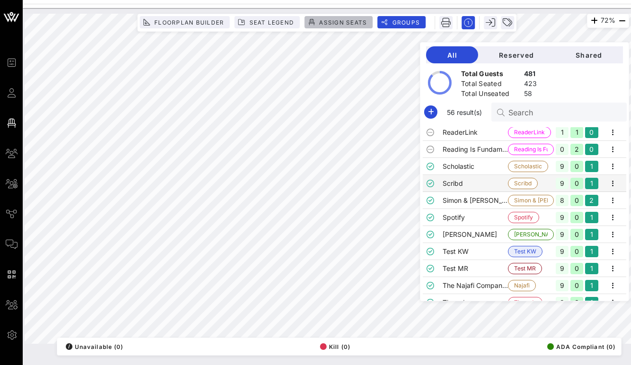
click at [345, 23] on span "Assign Seats" at bounding box center [342, 22] width 48 height 7
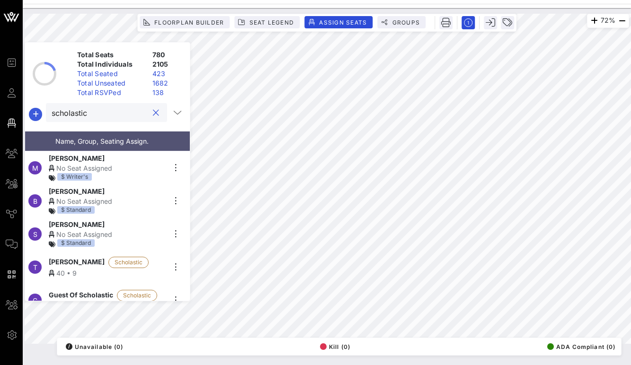
drag, startPoint x: 109, startPoint y: 114, endPoint x: 39, endPoint y: 113, distance: 70.0
click at [39, 113] on div "scholastic" at bounding box center [107, 114] width 165 height 23
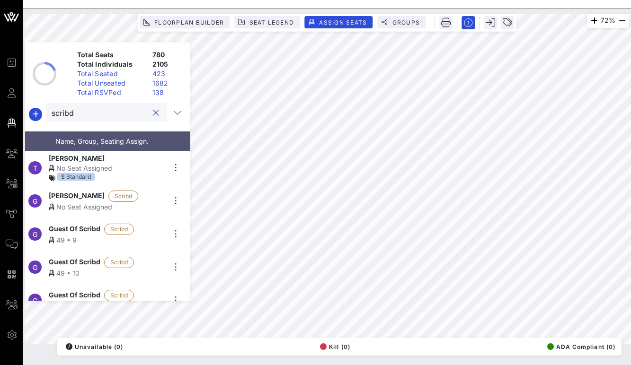
type input "scribd"
click at [70, 202] on div "No Seat Assigned" at bounding box center [107, 207] width 116 height 10
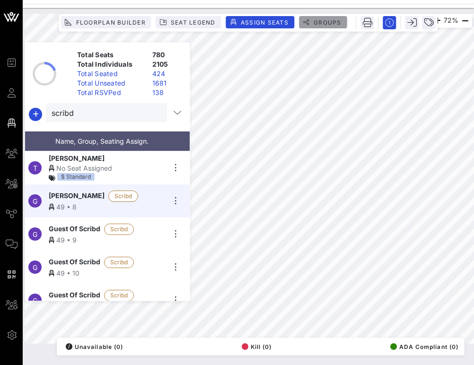
click at [324, 21] on span "Groups" at bounding box center [327, 22] width 28 height 7
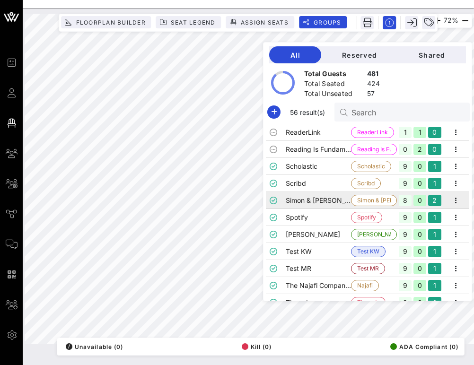
click at [341, 199] on td "Simon & [PERSON_NAME]" at bounding box center [319, 200] width 66 height 17
click at [259, 20] on span "Assign Seats" at bounding box center [264, 22] width 48 height 7
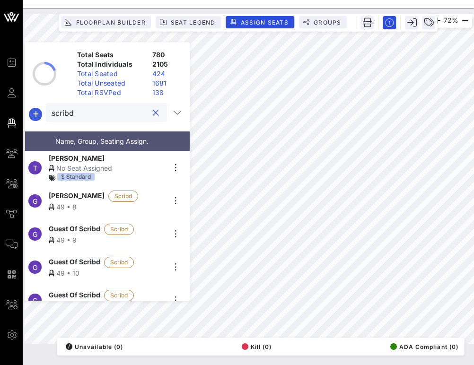
drag, startPoint x: 106, startPoint y: 114, endPoint x: 38, endPoint y: 113, distance: 68.6
click at [38, 113] on div "scribd" at bounding box center [107, 114] width 165 height 23
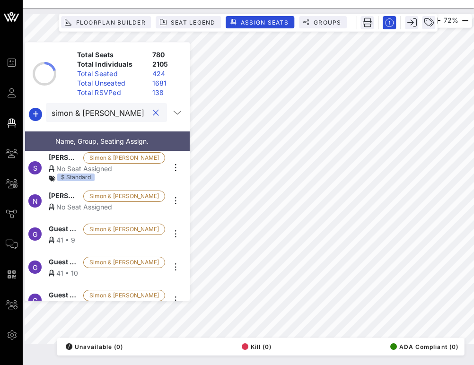
type input "simon & [PERSON_NAME]"
click at [74, 197] on span "[PERSON_NAME]" at bounding box center [64, 196] width 31 height 11
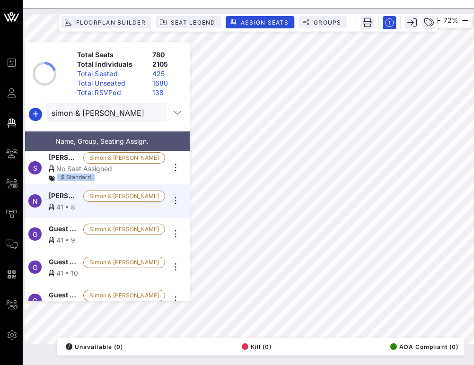
click at [78, 164] on div "No Seat Assigned" at bounding box center [107, 169] width 116 height 10
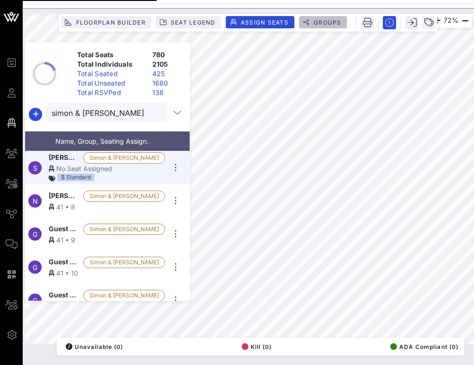
click at [323, 21] on span "Groups" at bounding box center [327, 22] width 28 height 7
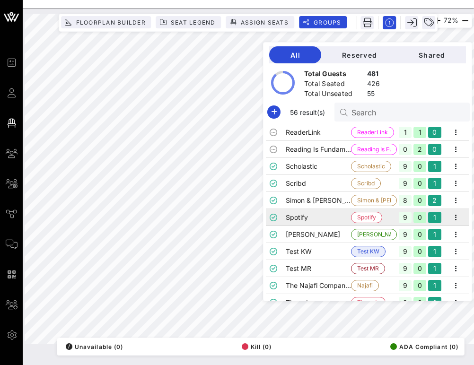
click at [333, 216] on td "Spotify" at bounding box center [319, 217] width 66 height 17
click at [263, 23] on span "Assign Seats" at bounding box center [264, 22] width 48 height 7
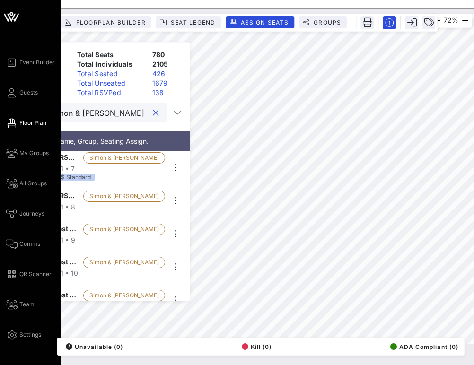
drag, startPoint x: 125, startPoint y: 111, endPoint x: 10, endPoint y: 107, distance: 115.5
click at [10, 107] on div "Event Builder Guests Floor Plan My Groups All Groups Journeys Comms QR Scanner …" at bounding box center [237, 182] width 474 height 365
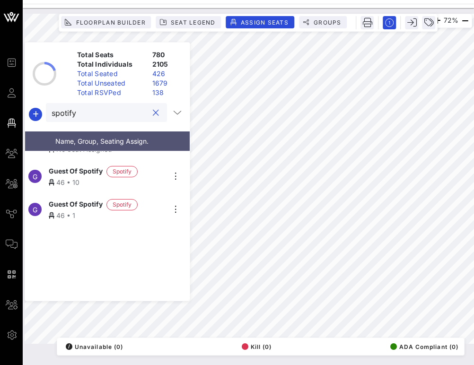
scroll to position [0, 0]
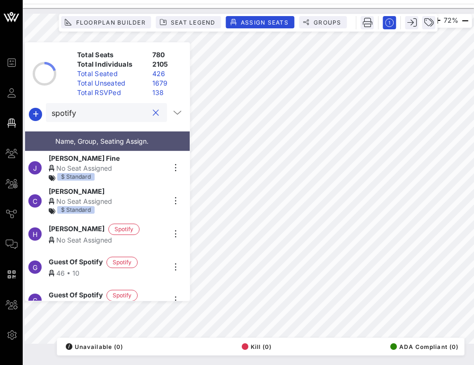
type input "spotify"
click at [77, 230] on span "[PERSON_NAME]" at bounding box center [77, 229] width 56 height 11
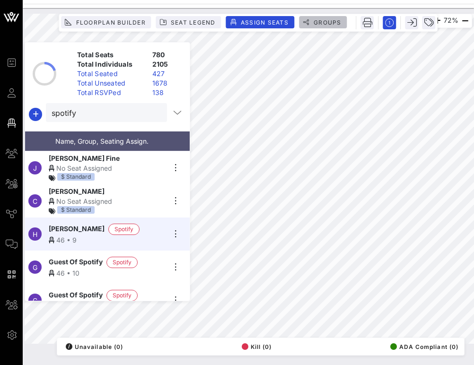
click at [328, 19] on span "Groups" at bounding box center [327, 22] width 28 height 7
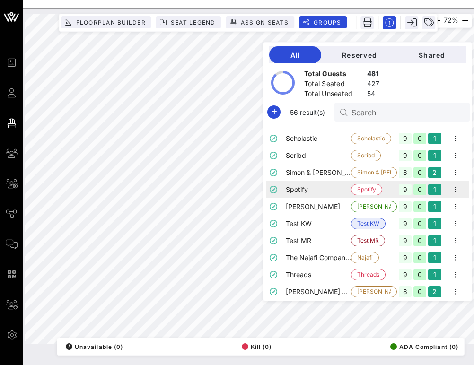
scroll to position [729, 0]
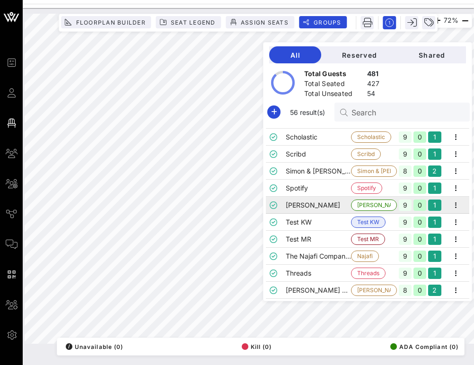
click at [337, 205] on td "[PERSON_NAME]" at bounding box center [319, 205] width 66 height 17
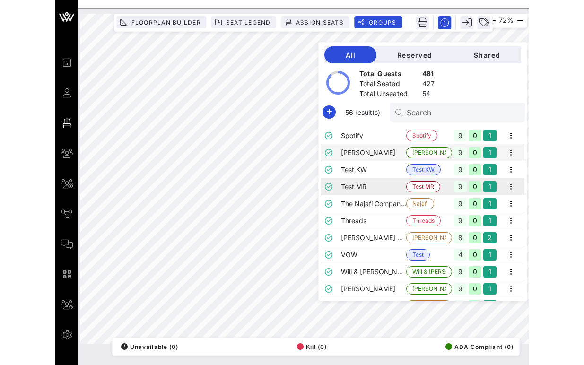
scroll to position [793, 0]
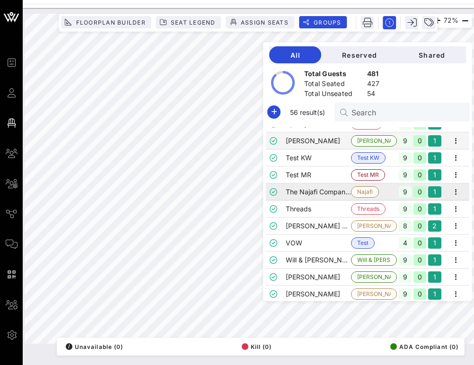
click at [332, 191] on td "The Najafi Companies" at bounding box center [319, 192] width 66 height 17
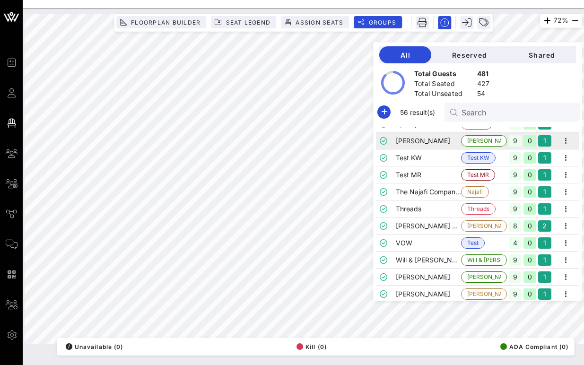
click at [437, 144] on td "[PERSON_NAME]" at bounding box center [429, 140] width 66 height 17
click at [434, 192] on td "The Najafi Companies" at bounding box center [429, 192] width 66 height 17
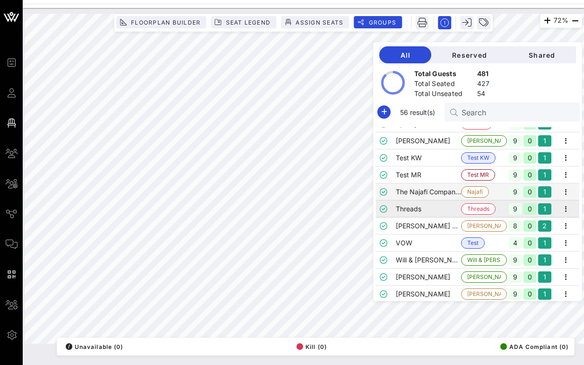
click at [431, 210] on td "Threads" at bounding box center [429, 209] width 66 height 17
click at [432, 226] on td "[PERSON_NAME] & Co." at bounding box center [429, 226] width 66 height 17
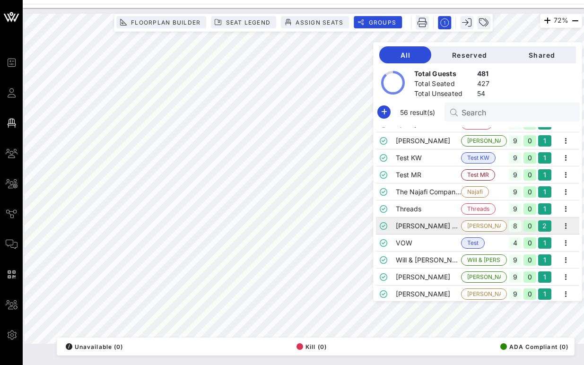
click at [429, 225] on td "[PERSON_NAME] & Co." at bounding box center [429, 226] width 66 height 17
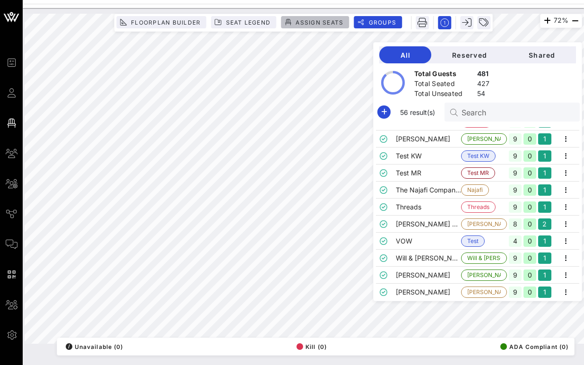
click at [320, 25] on span "Assign Seats" at bounding box center [319, 22] width 48 height 7
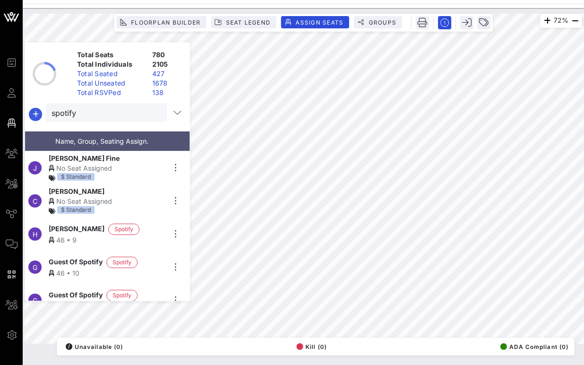
click at [41, 114] on div "spotify" at bounding box center [107, 114] width 165 height 23
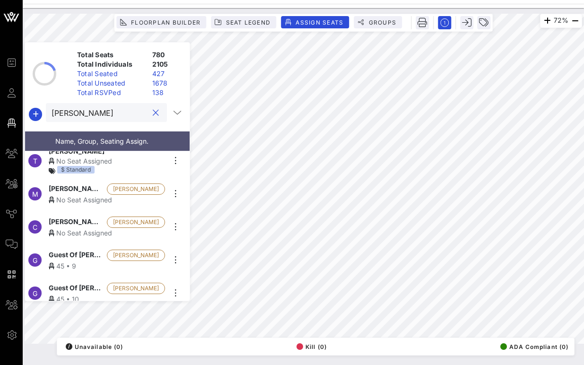
scroll to position [44, 0]
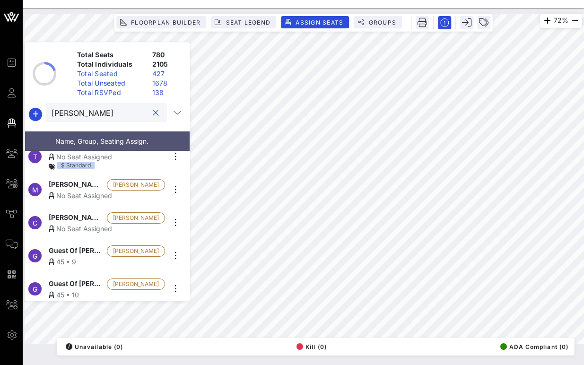
type input "[PERSON_NAME]"
click at [68, 191] on div "No Seat Assigned" at bounding box center [107, 196] width 116 height 10
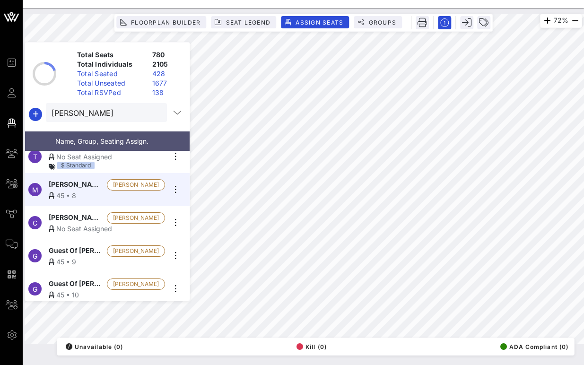
click at [70, 216] on span "[PERSON_NAME]" at bounding box center [76, 217] width 54 height 11
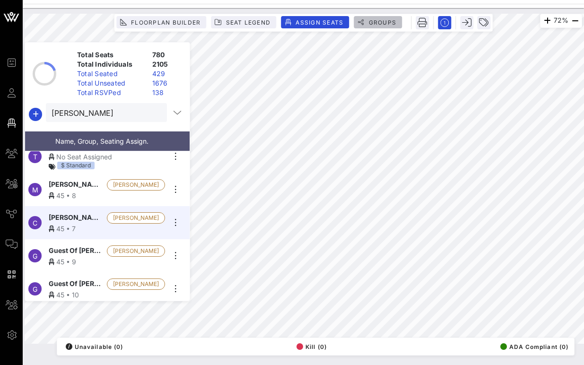
click at [379, 23] on span "Groups" at bounding box center [382, 22] width 28 height 7
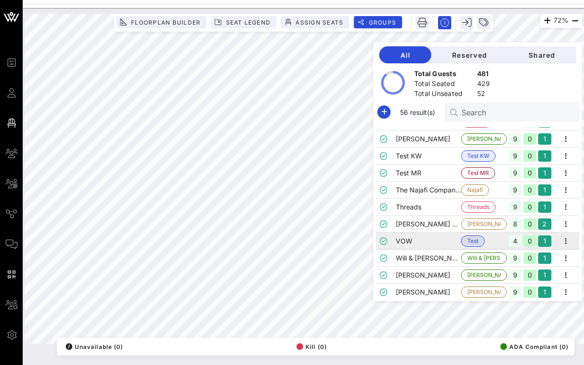
click at [438, 241] on td "VOW" at bounding box center [429, 241] width 66 height 17
click at [437, 258] on td "Will & [PERSON_NAME]" at bounding box center [429, 258] width 66 height 17
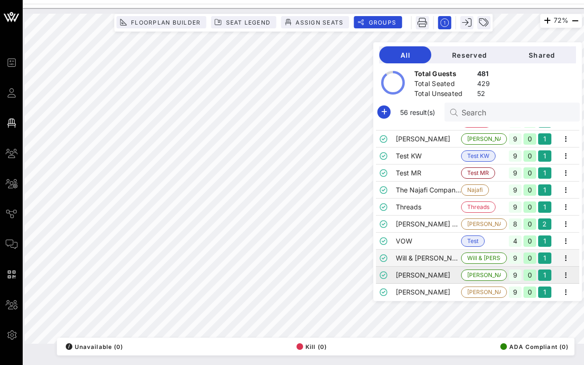
click at [439, 272] on td "[PERSON_NAME]" at bounding box center [429, 275] width 66 height 17
click at [434, 293] on td "[PERSON_NAME]" at bounding box center [429, 292] width 66 height 17
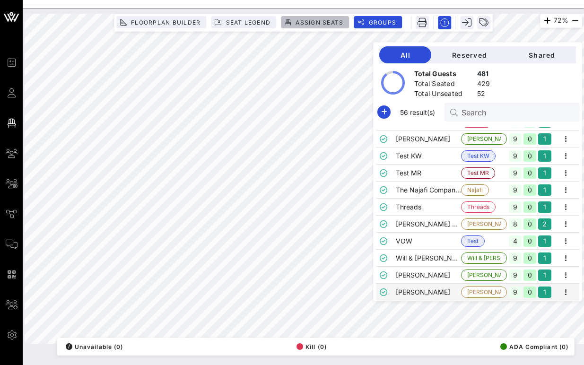
click at [318, 25] on span "Assign Seats" at bounding box center [319, 22] width 48 height 7
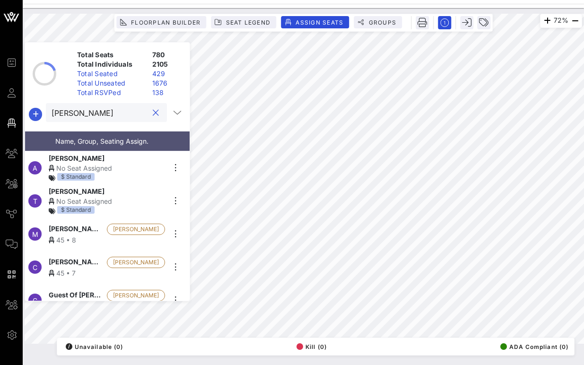
drag, startPoint x: 96, startPoint y: 114, endPoint x: 39, endPoint y: 114, distance: 57.7
click at [39, 114] on div "[PERSON_NAME]" at bounding box center [107, 114] width 165 height 23
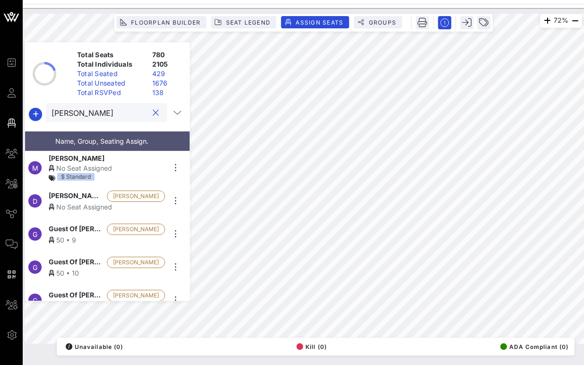
type input "[PERSON_NAME]"
click at [67, 202] on div "No Seat Assigned" at bounding box center [107, 207] width 116 height 10
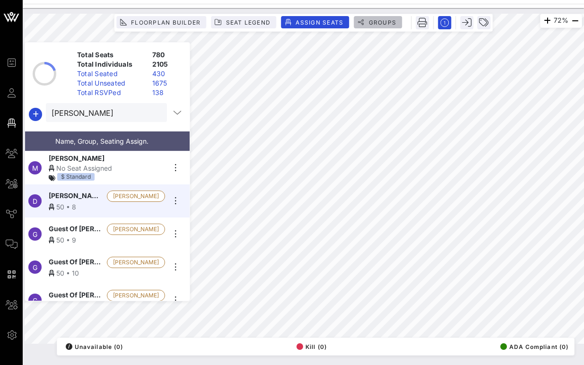
click at [375, 21] on span "Groups" at bounding box center [382, 22] width 28 height 7
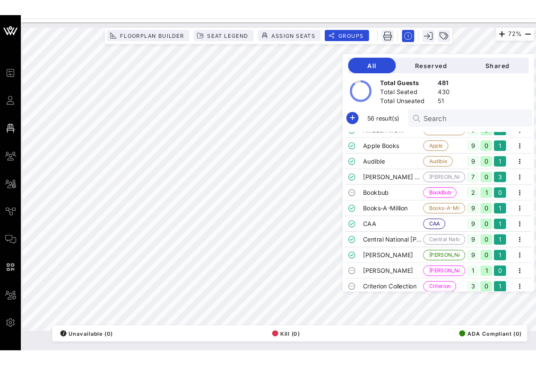
scroll to position [0, 0]
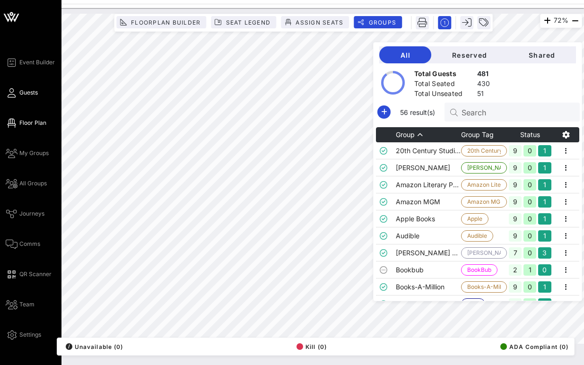
click at [22, 94] on span "Guests" at bounding box center [28, 92] width 18 height 9
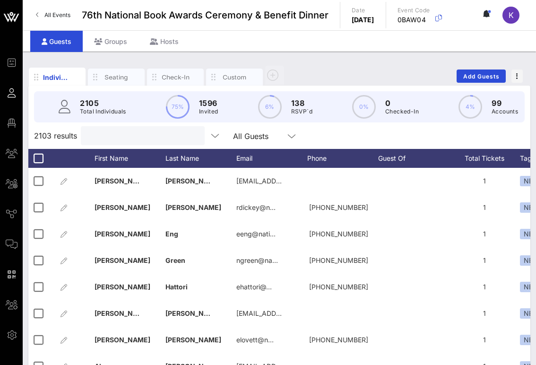
click at [119, 136] on input "text" at bounding box center [142, 136] width 111 height 12
click at [111, 39] on div "Groups" at bounding box center [111, 41] width 56 height 21
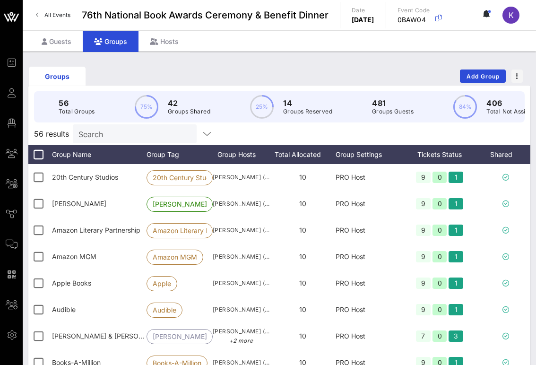
click at [112, 138] on input "Search" at bounding box center [134, 134] width 111 height 12
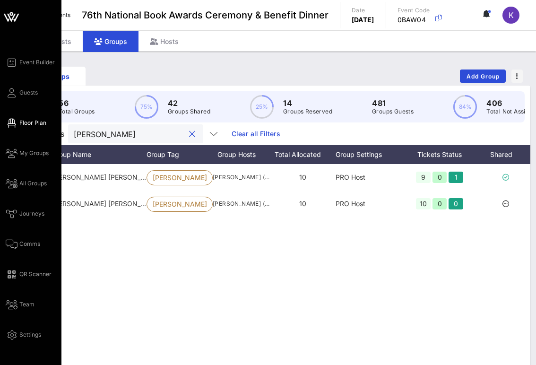
type input "[PERSON_NAME]"
click at [25, 125] on span "Floor Plan" at bounding box center [32, 123] width 27 height 9
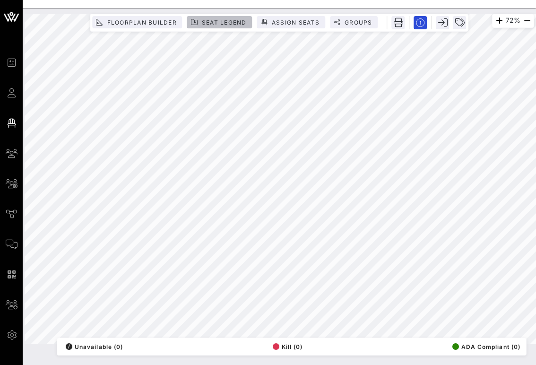
click at [225, 23] on span "Seat Legend" at bounding box center [224, 22] width 45 height 7
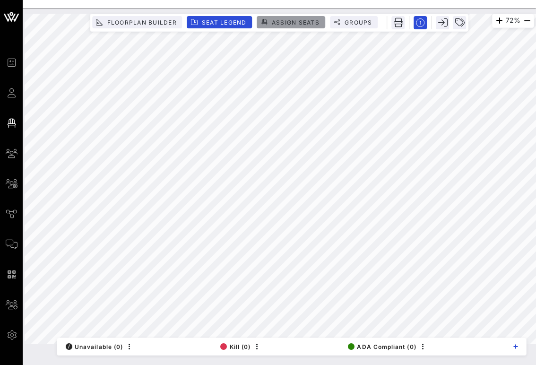
click at [275, 22] on span "Assign Seats" at bounding box center [296, 22] width 48 height 7
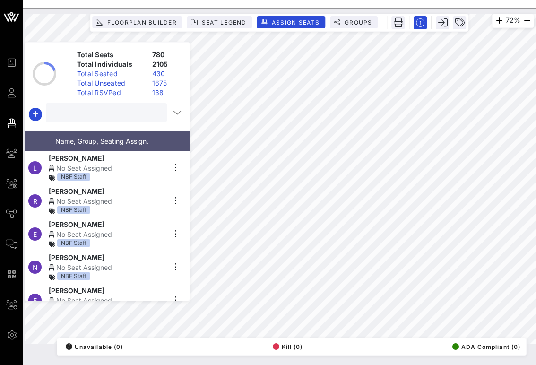
click at [127, 109] on input "text" at bounding box center [106, 112] width 108 height 12
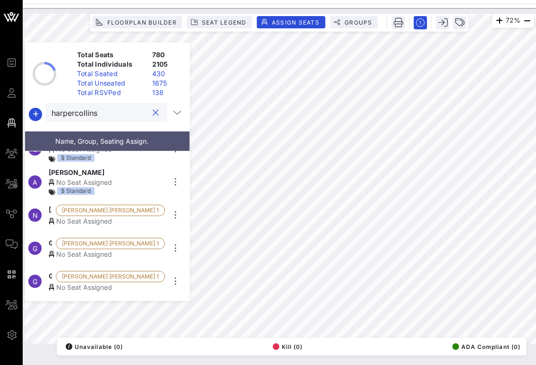
scroll to position [211, 0]
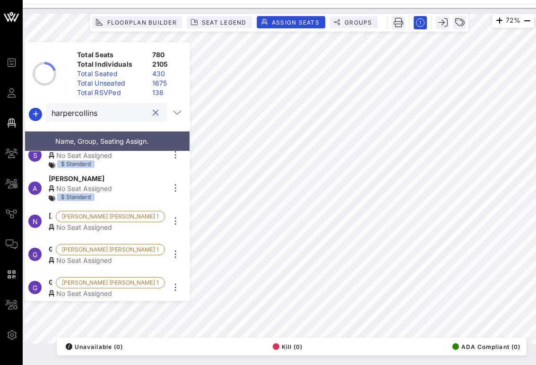
type input "harpercollins"
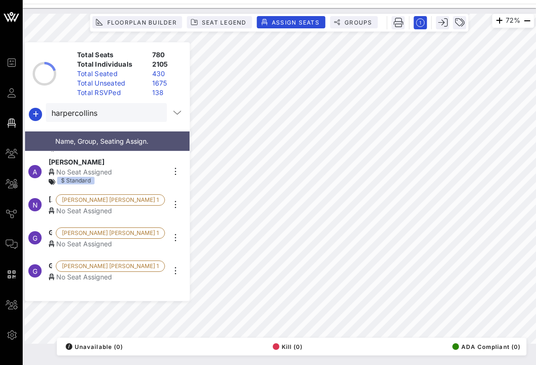
scroll to position [230, 0]
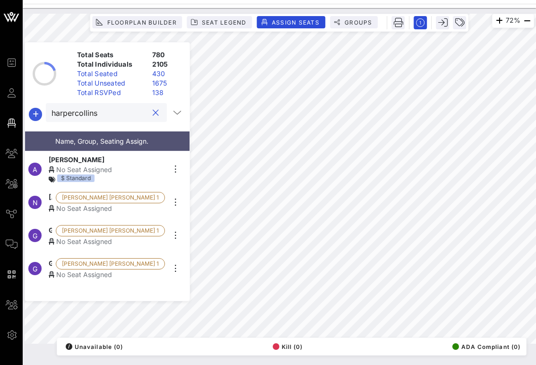
drag, startPoint x: 61, startPoint y: 112, endPoint x: 37, endPoint y: 112, distance: 23.2
click at [37, 112] on div "harpercollins" at bounding box center [107, 114] width 165 height 23
drag, startPoint x: 123, startPoint y: 114, endPoint x: 49, endPoint y: 114, distance: 73.8
click at [49, 114] on div "harpercollins" at bounding box center [107, 114] width 165 height 23
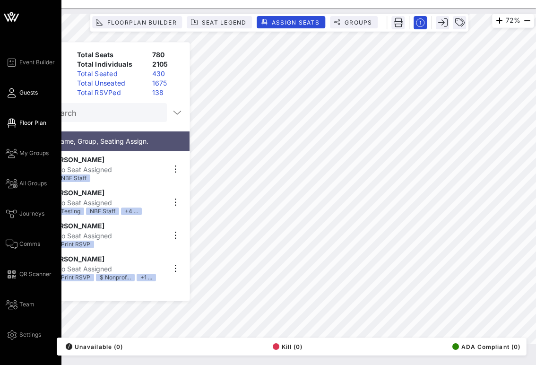
click at [13, 94] on icon at bounding box center [12, 92] width 12 height 1
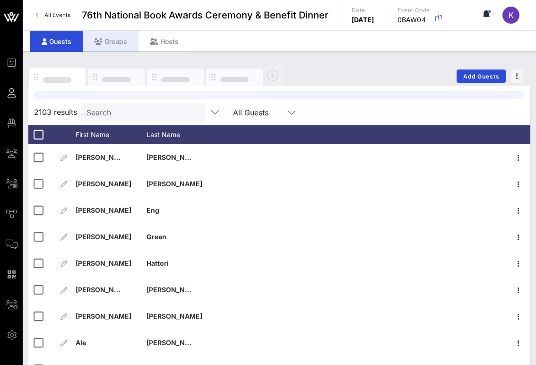
click at [118, 37] on div "Groups" at bounding box center [111, 41] width 56 height 21
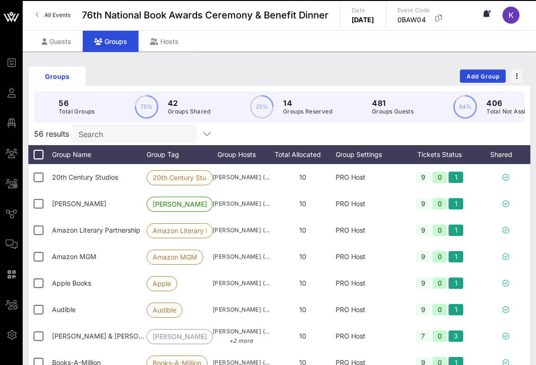
click at [111, 137] on input "Search" at bounding box center [134, 134] width 111 height 12
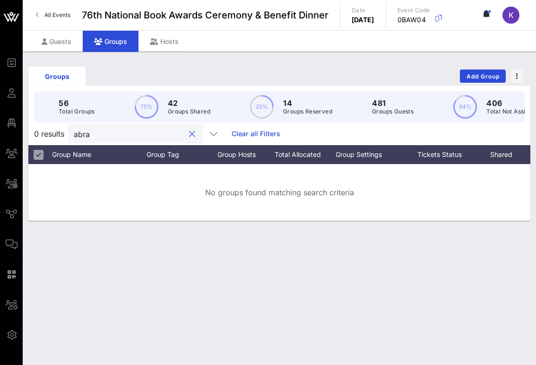
type input "abram"
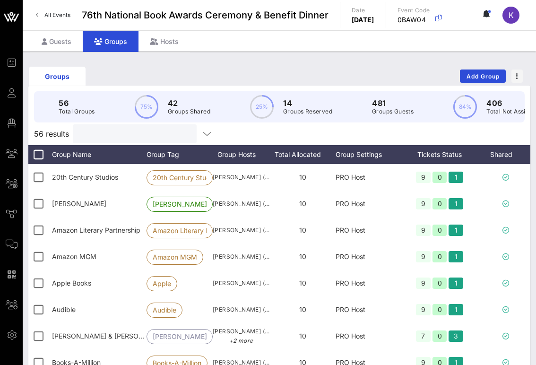
click at [206, 54] on div "Groups Add Group 56 Total Groups 75% 42 Groups Shared 25% 14 Groups Reserved 48…" at bounding box center [280, 270] width 514 height 436
click at [68, 49] on div "Guests" at bounding box center [56, 41] width 53 height 21
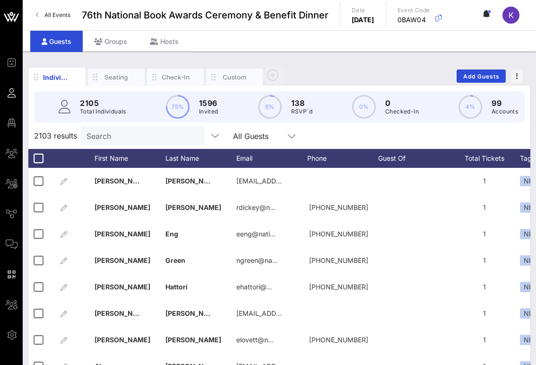
click at [111, 140] on input "Search" at bounding box center [142, 136] width 111 height 12
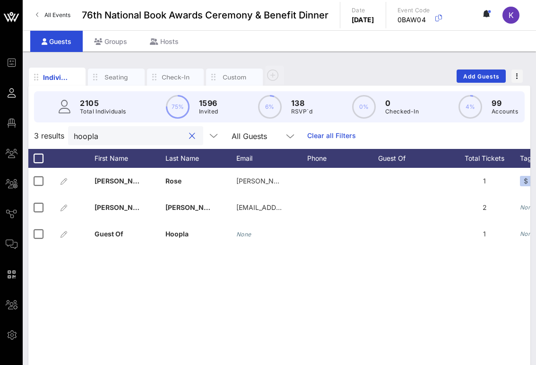
type input "hoopla"
click at [106, 44] on div "Groups" at bounding box center [111, 41] width 56 height 21
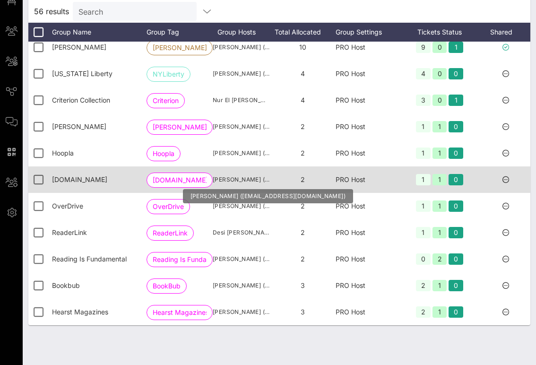
scroll to position [0, 27]
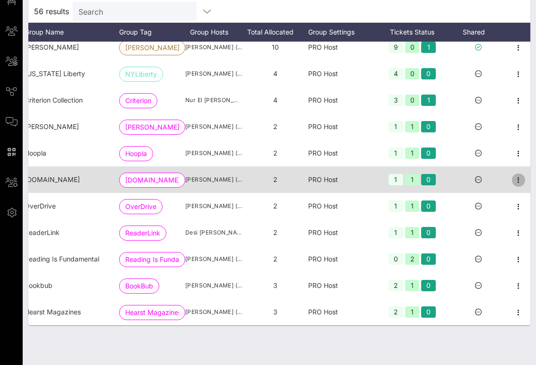
click at [519, 178] on icon "button" at bounding box center [518, 180] width 11 height 11
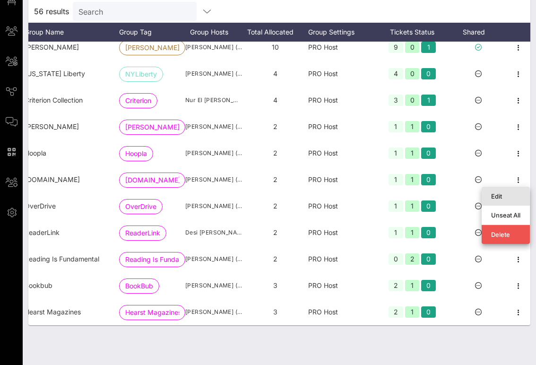
click at [505, 197] on div "Edit" at bounding box center [505, 197] width 29 height 8
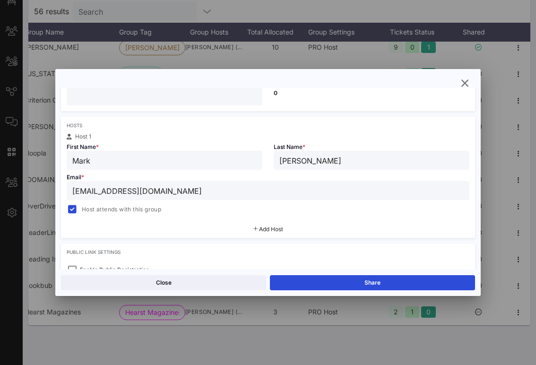
scroll to position [128, 0]
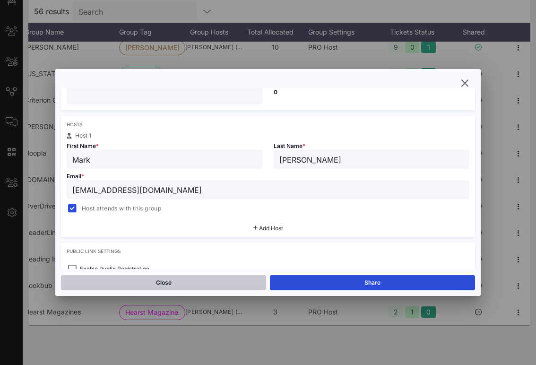
click at [167, 284] on button "Close" at bounding box center [163, 282] width 205 height 15
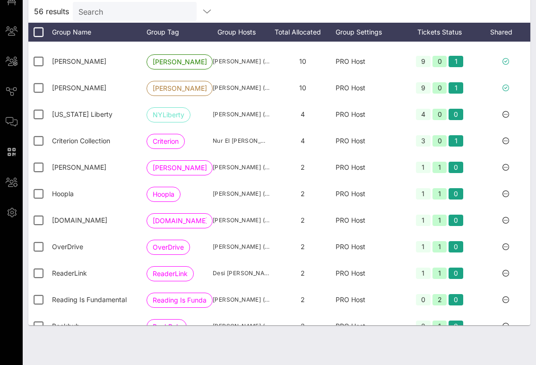
scroll to position [1200, 0]
